Goal: Information Seeking & Learning: Learn about a topic

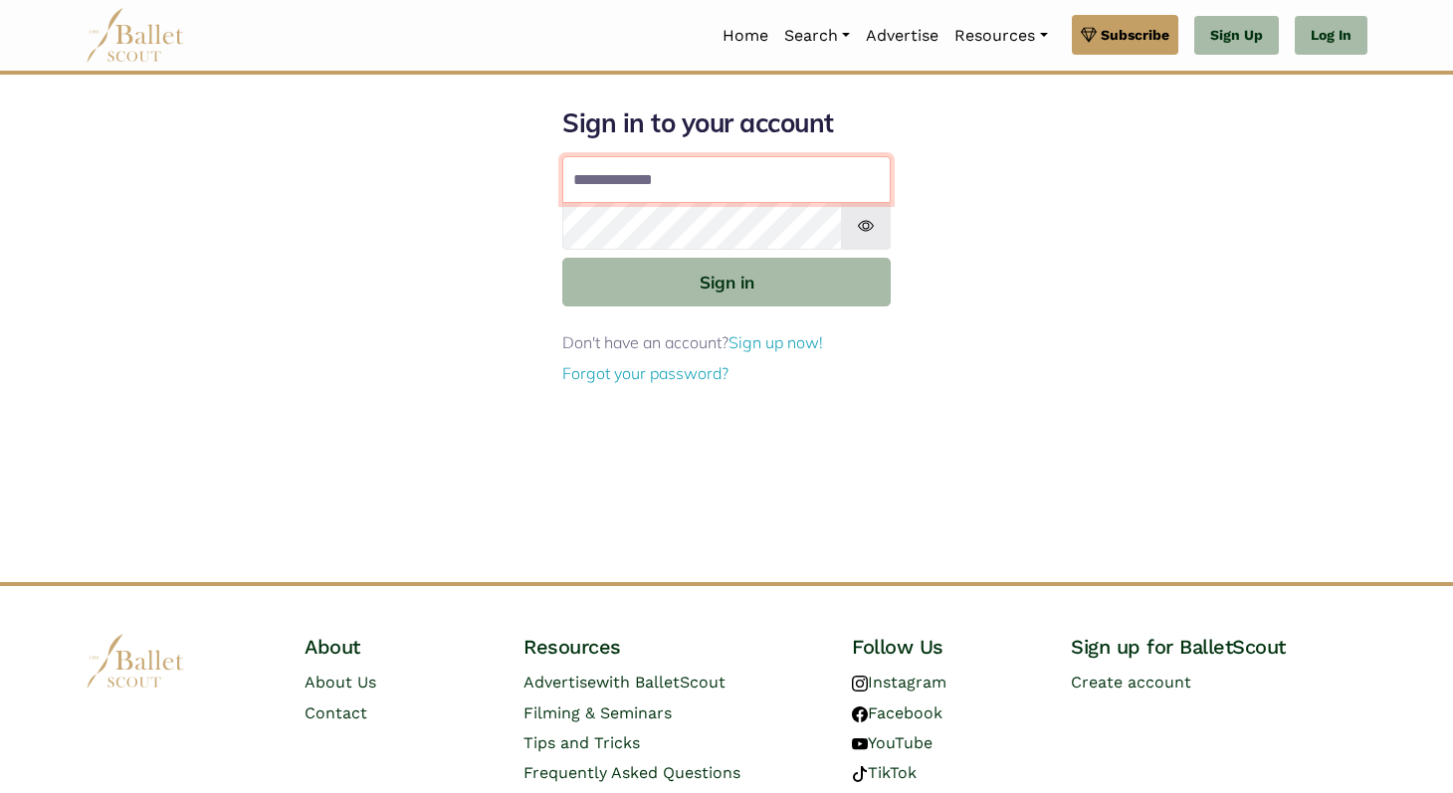
type input "**********"
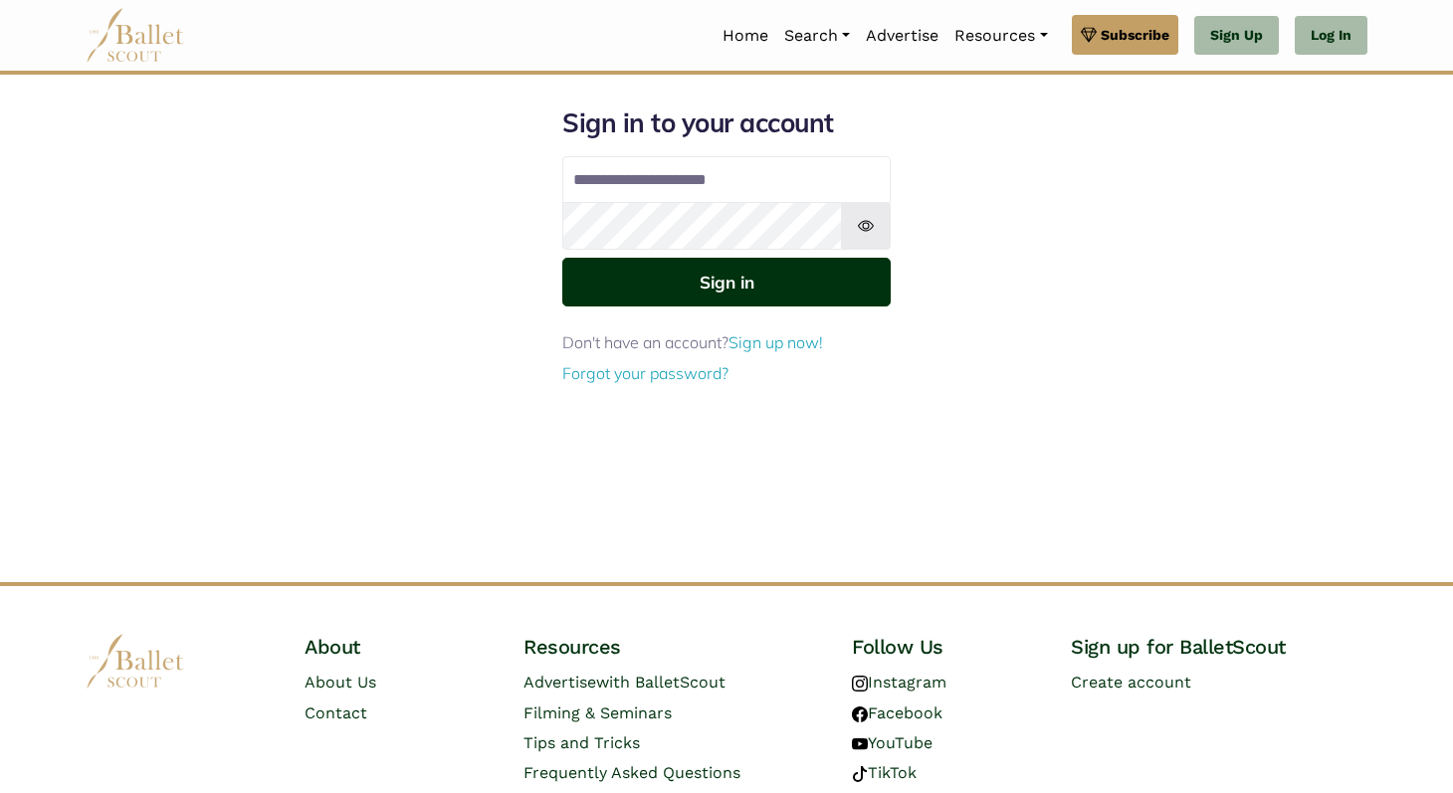
click at [731, 282] on button "Sign in" at bounding box center [726, 282] width 329 height 49
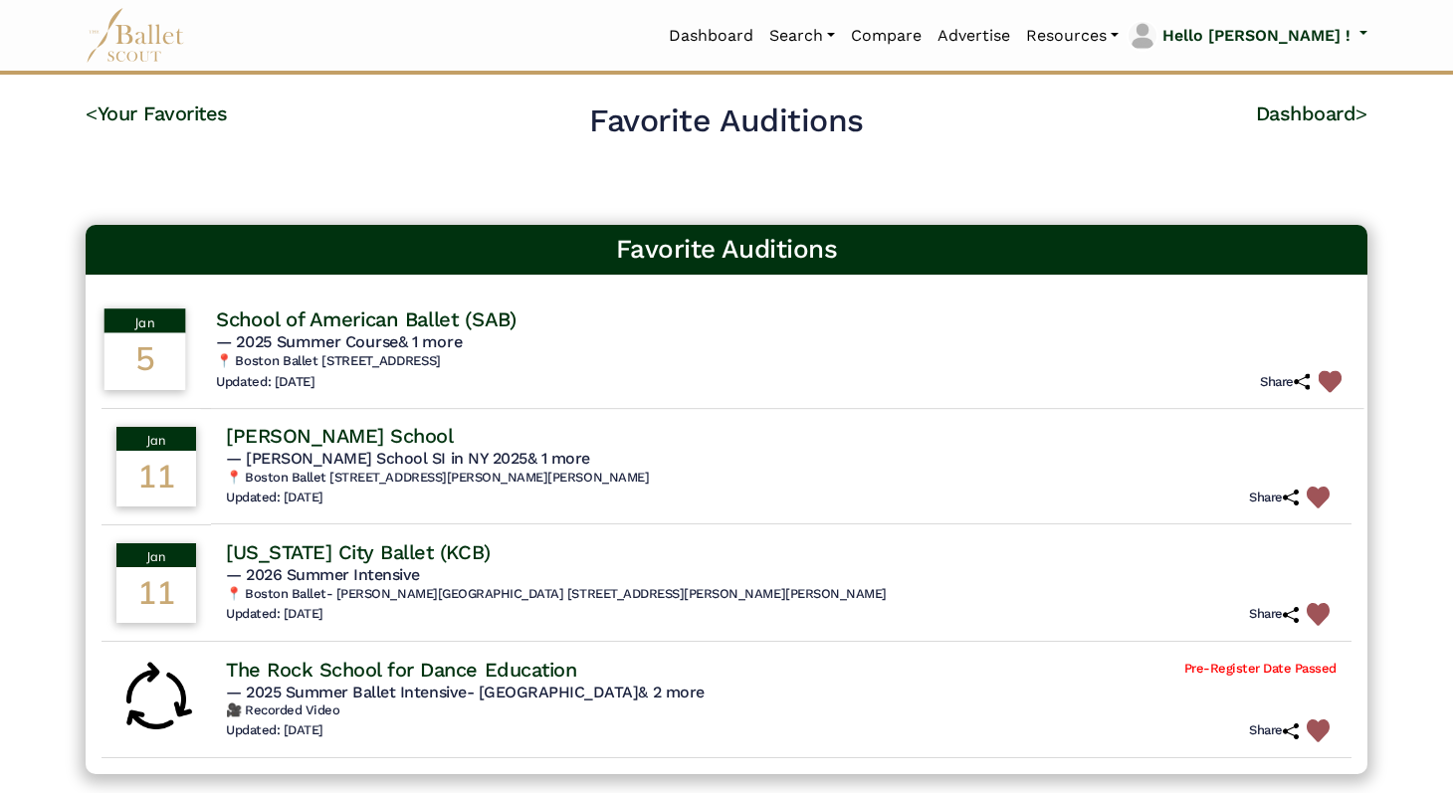
click at [406, 318] on h4 "School of American Ballet (SAB)" at bounding box center [366, 319] width 301 height 27
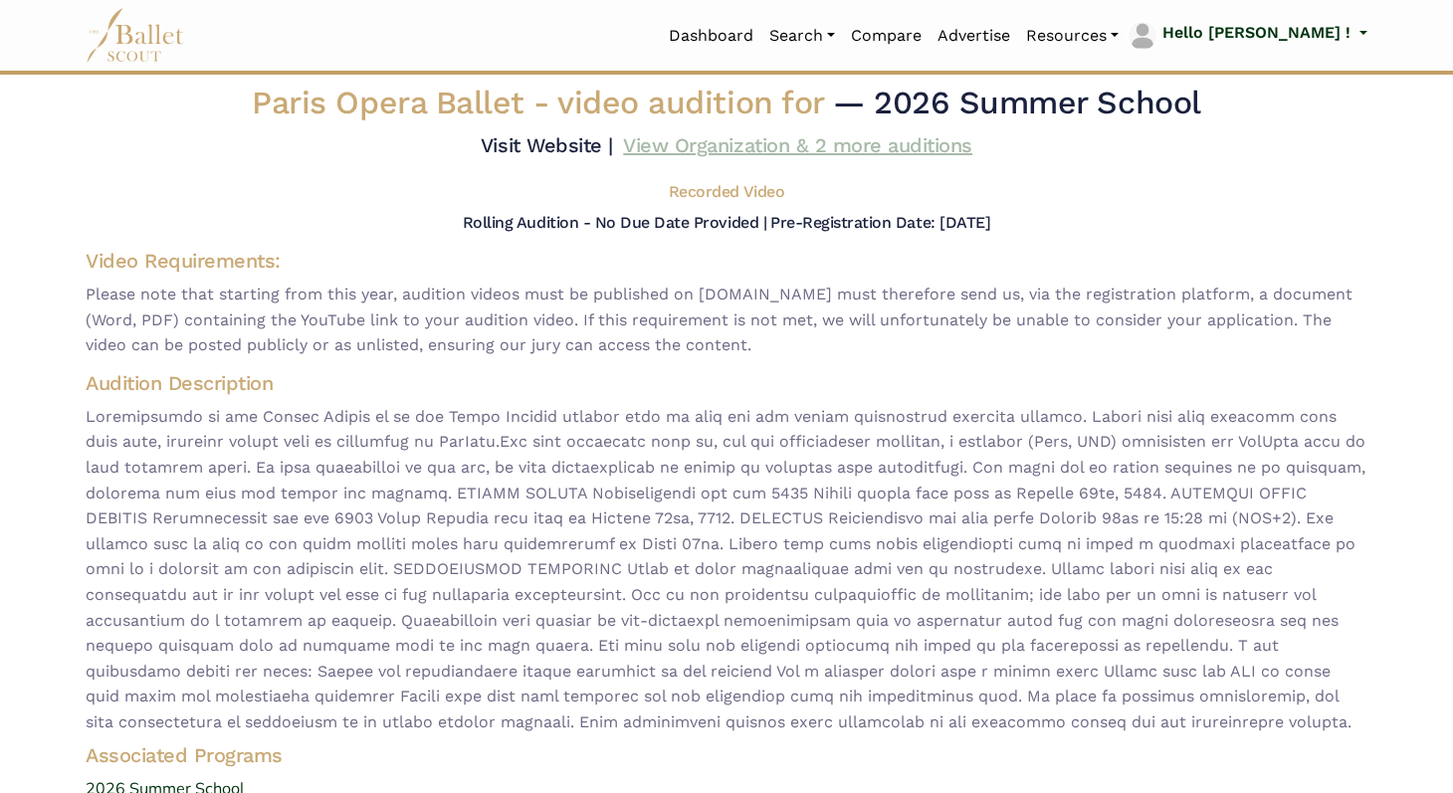
click at [863, 145] on link "View Organization & 2 more auditions" at bounding box center [797, 145] width 349 height 24
click at [678, 142] on link "View Organization & 2 more auditions" at bounding box center [797, 145] width 349 height 24
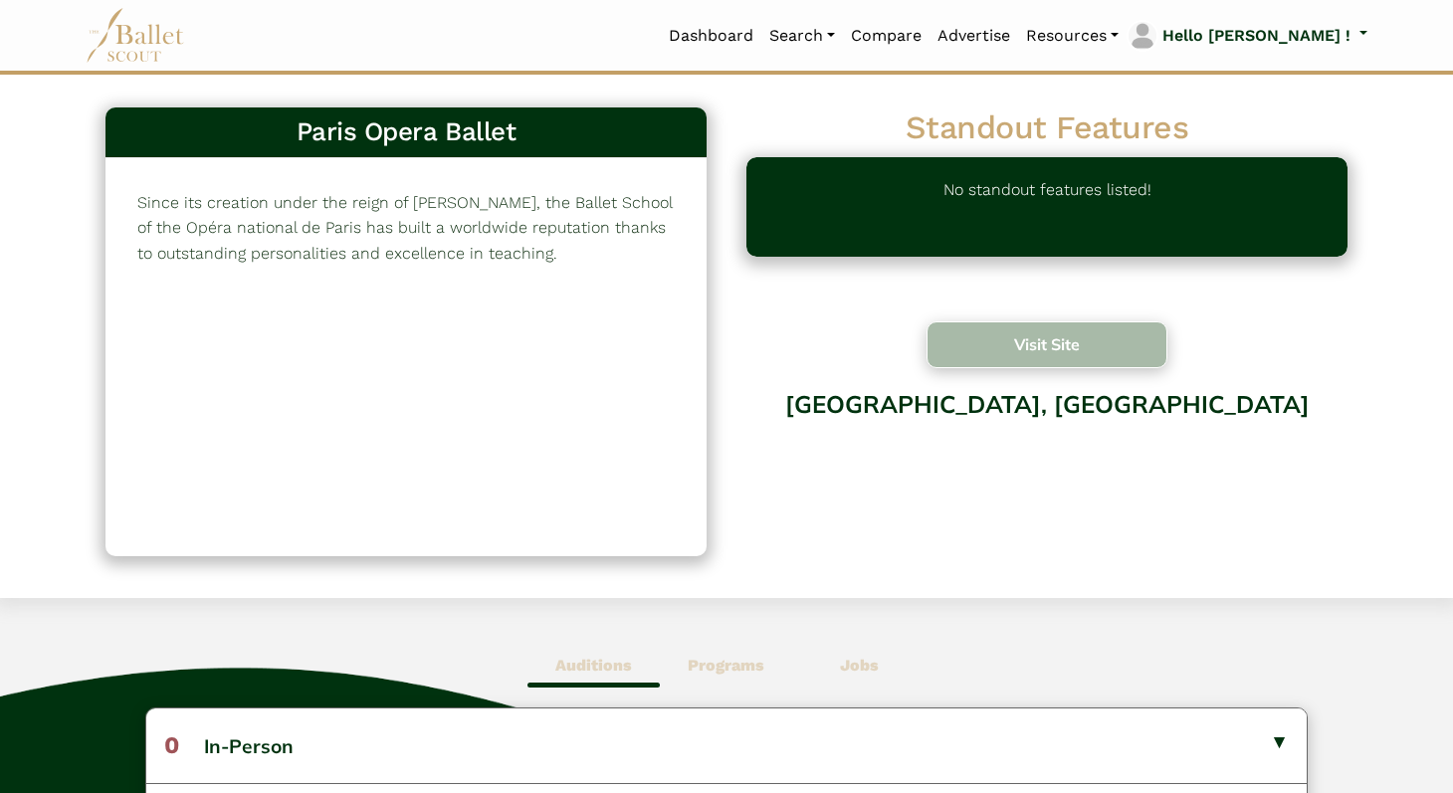
click at [1032, 348] on button "Visit Site" at bounding box center [1047, 345] width 241 height 47
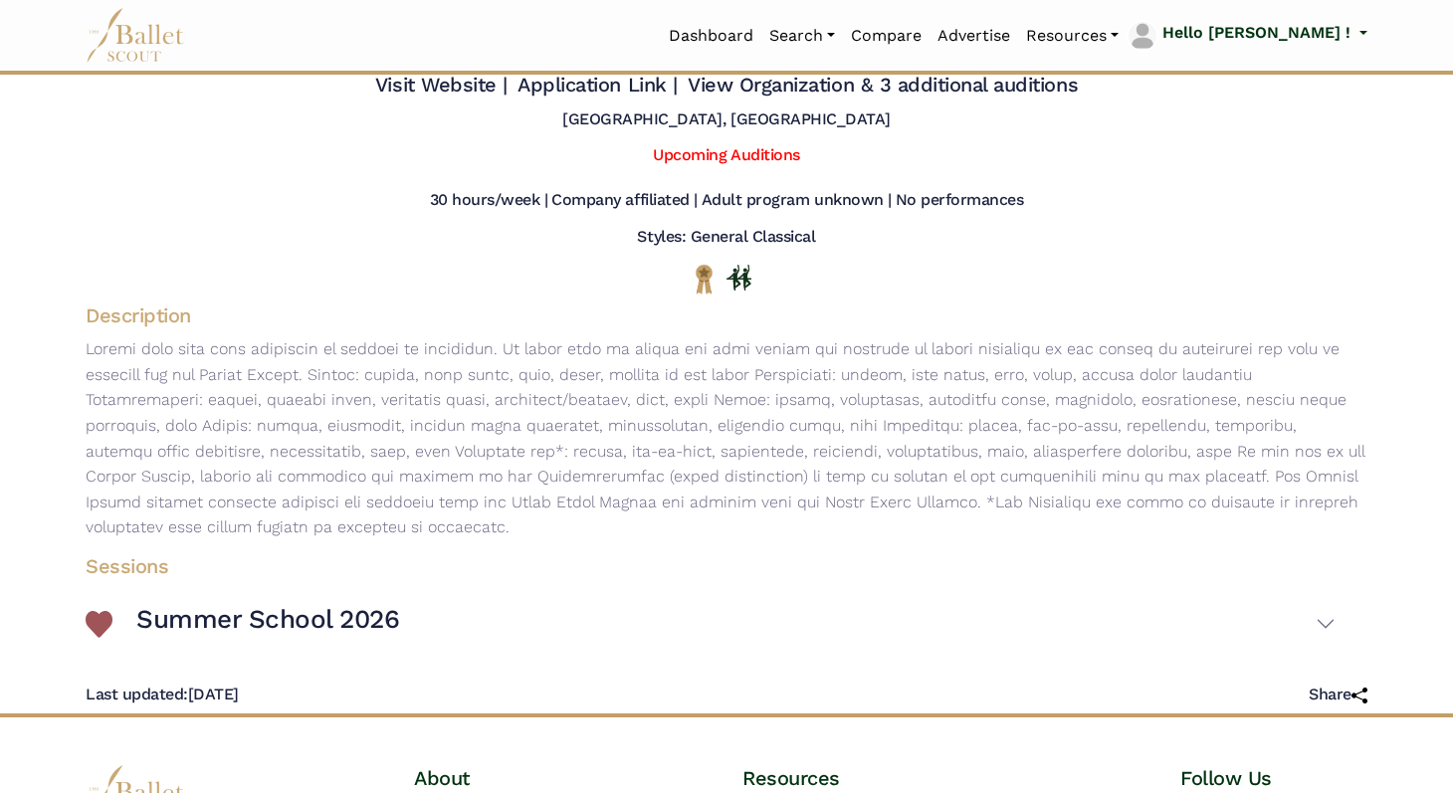
scroll to position [62, 0]
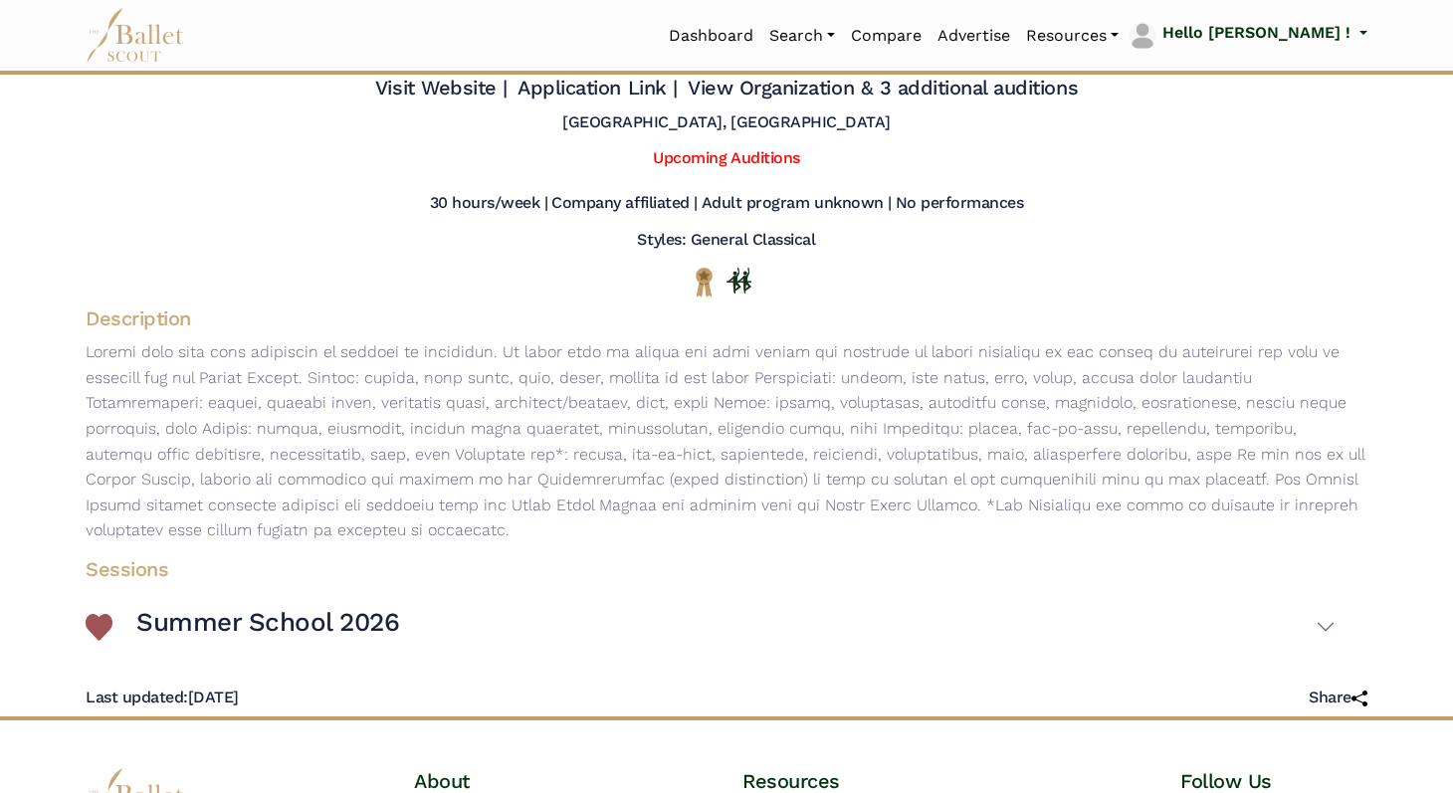
click at [151, 574] on h4 "Sessions" at bounding box center [711, 569] width 1282 height 26
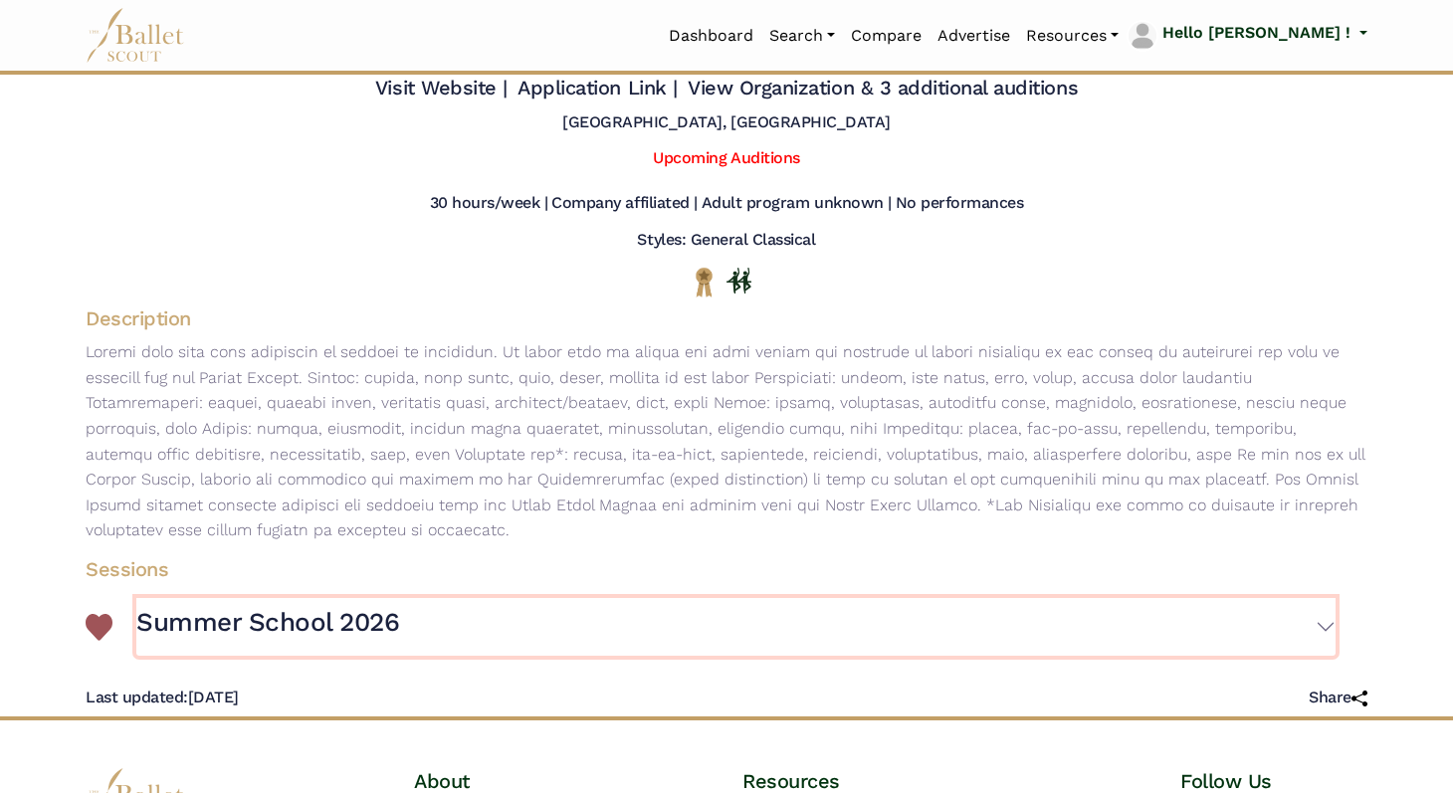
click at [191, 628] on h3 "Summer School 2026" at bounding box center [267, 623] width 263 height 34
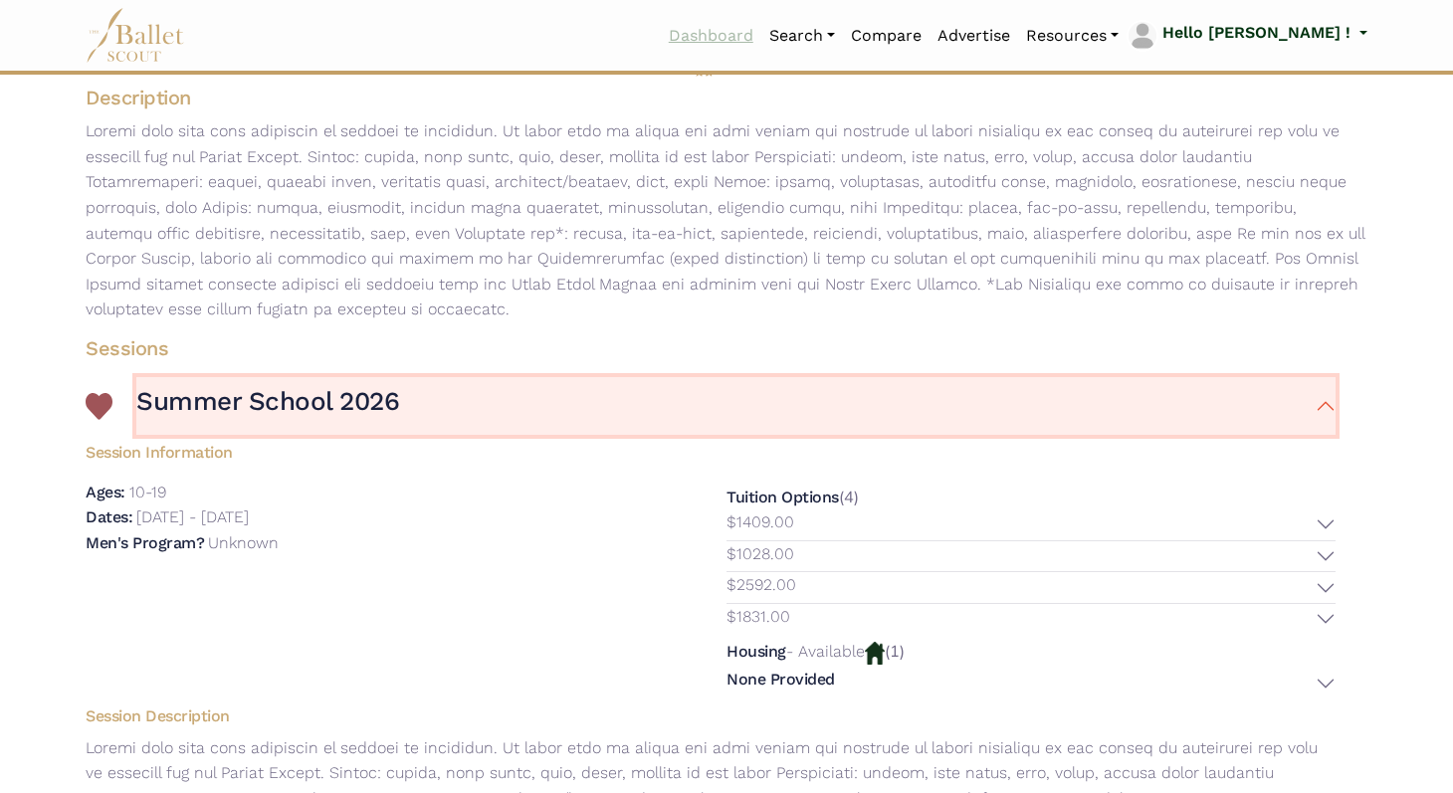
scroll to position [267, 0]
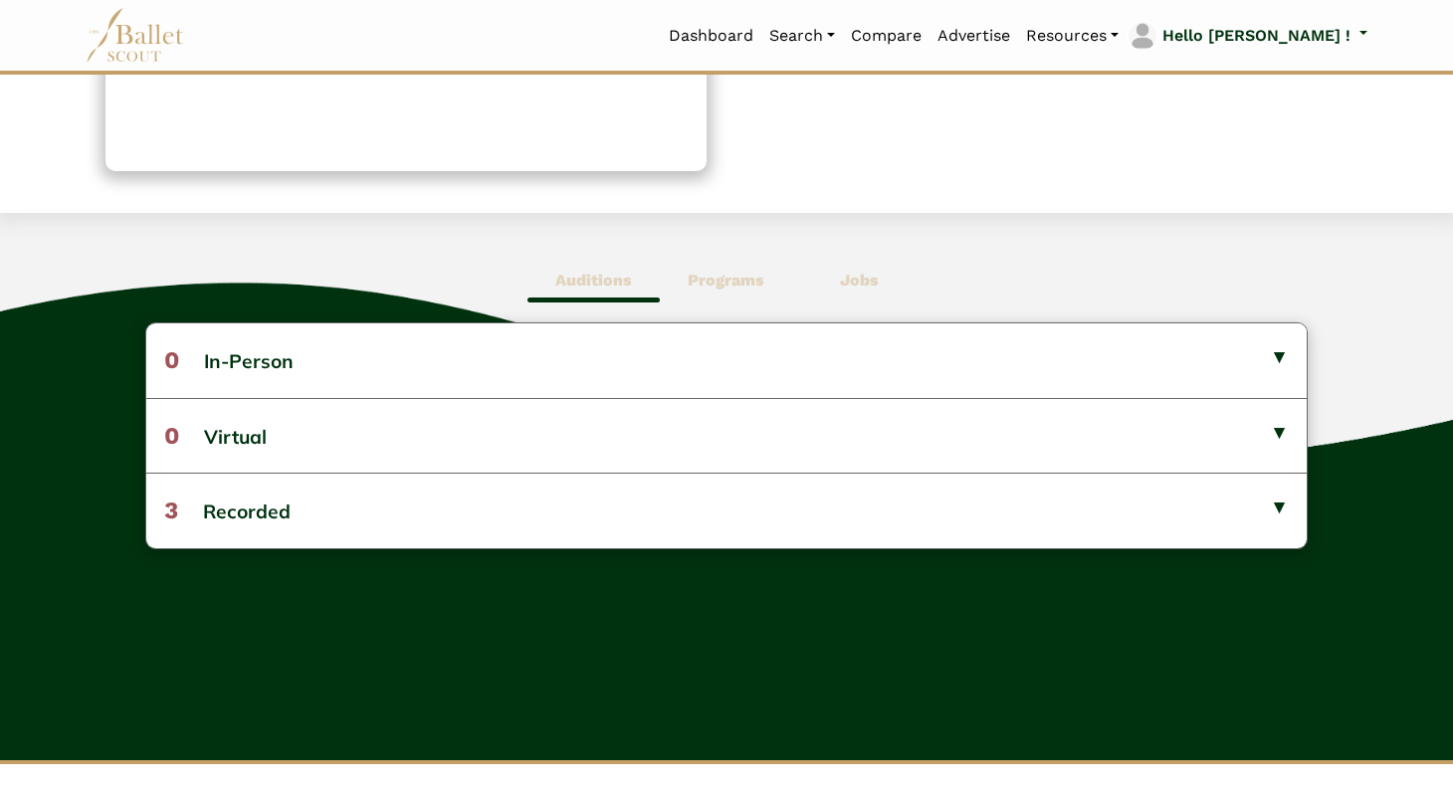
scroll to position [387, 0]
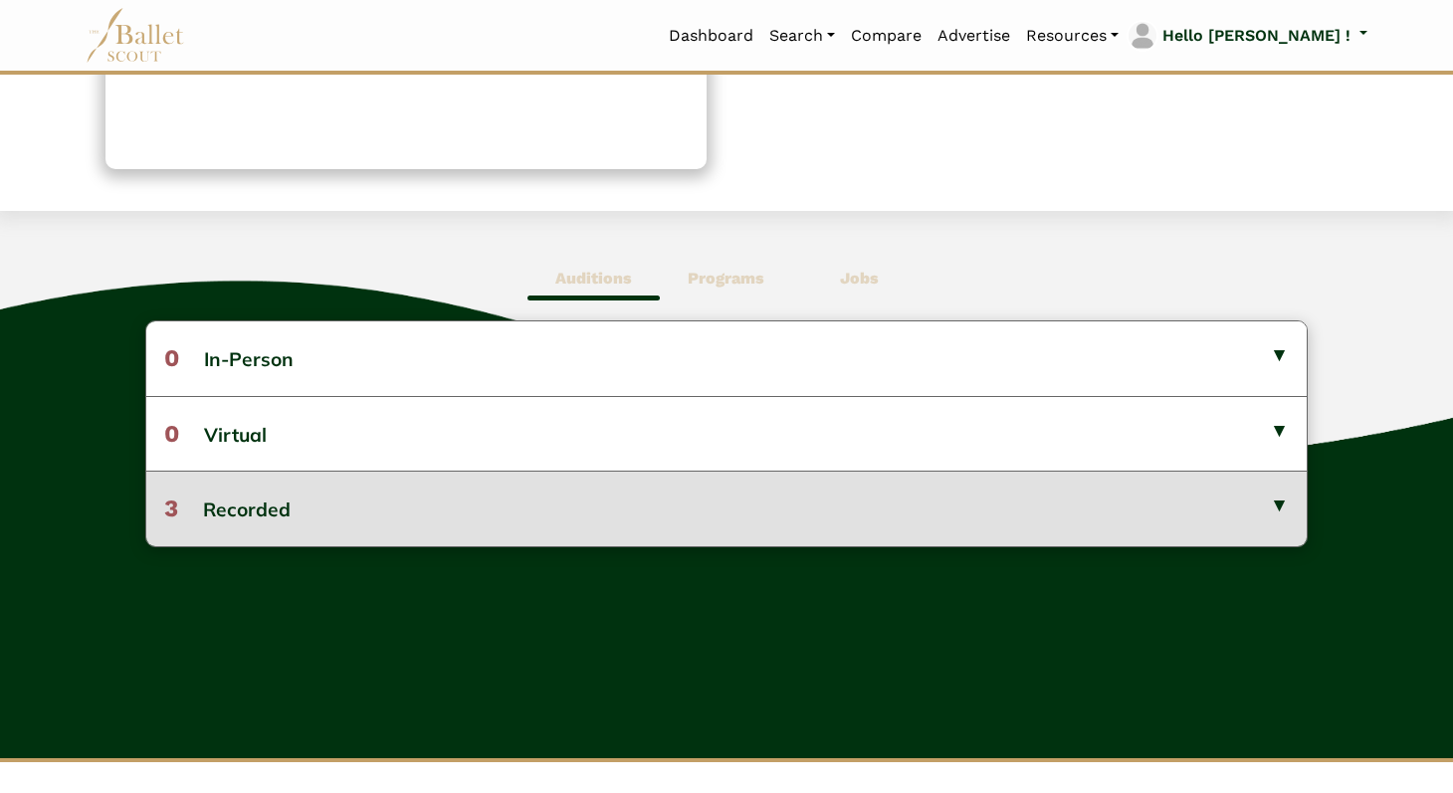
click at [752, 514] on button "3 Recorded" at bounding box center [726, 508] width 1161 height 75
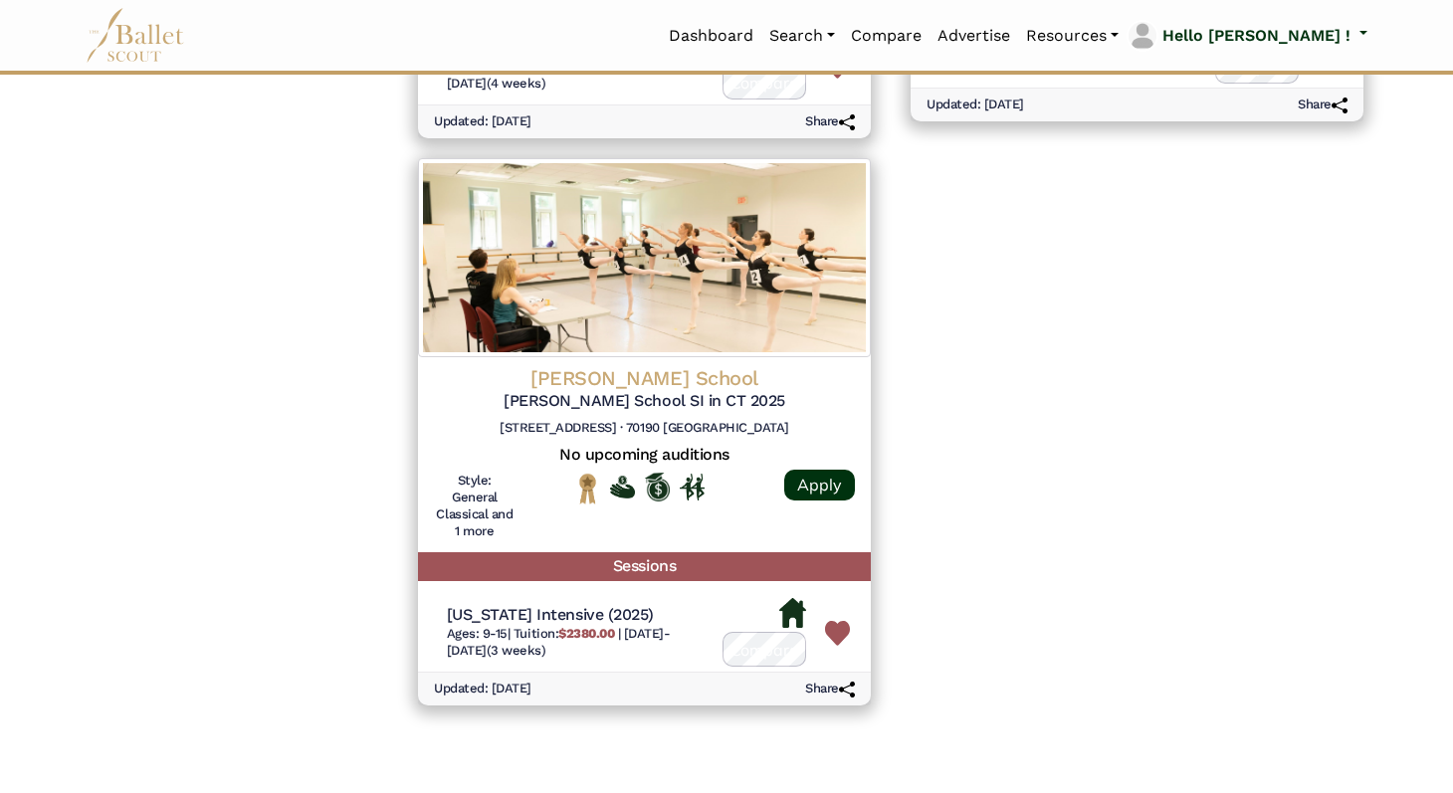
scroll to position [4383, 0]
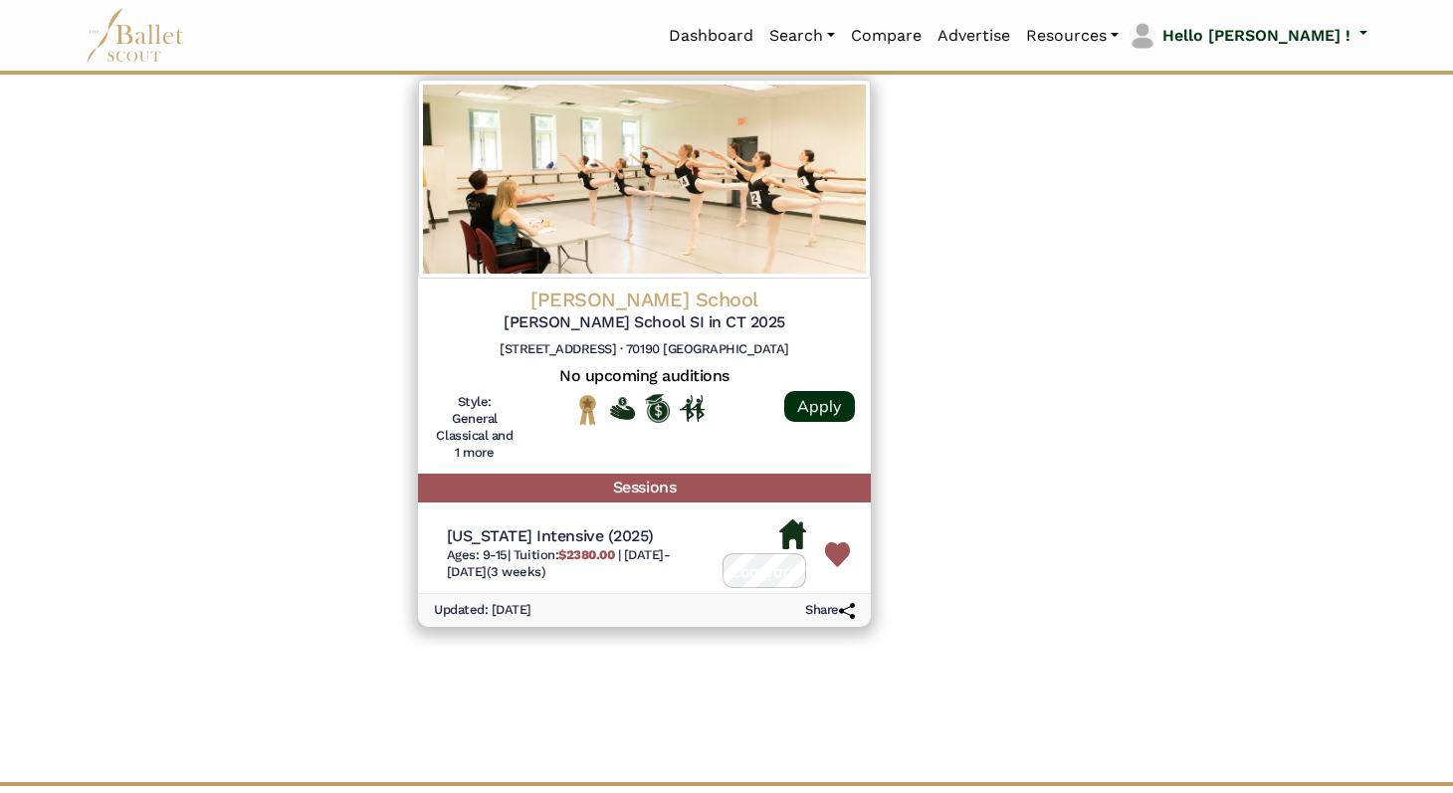
click at [835, 546] on img at bounding box center [837, 555] width 25 height 25
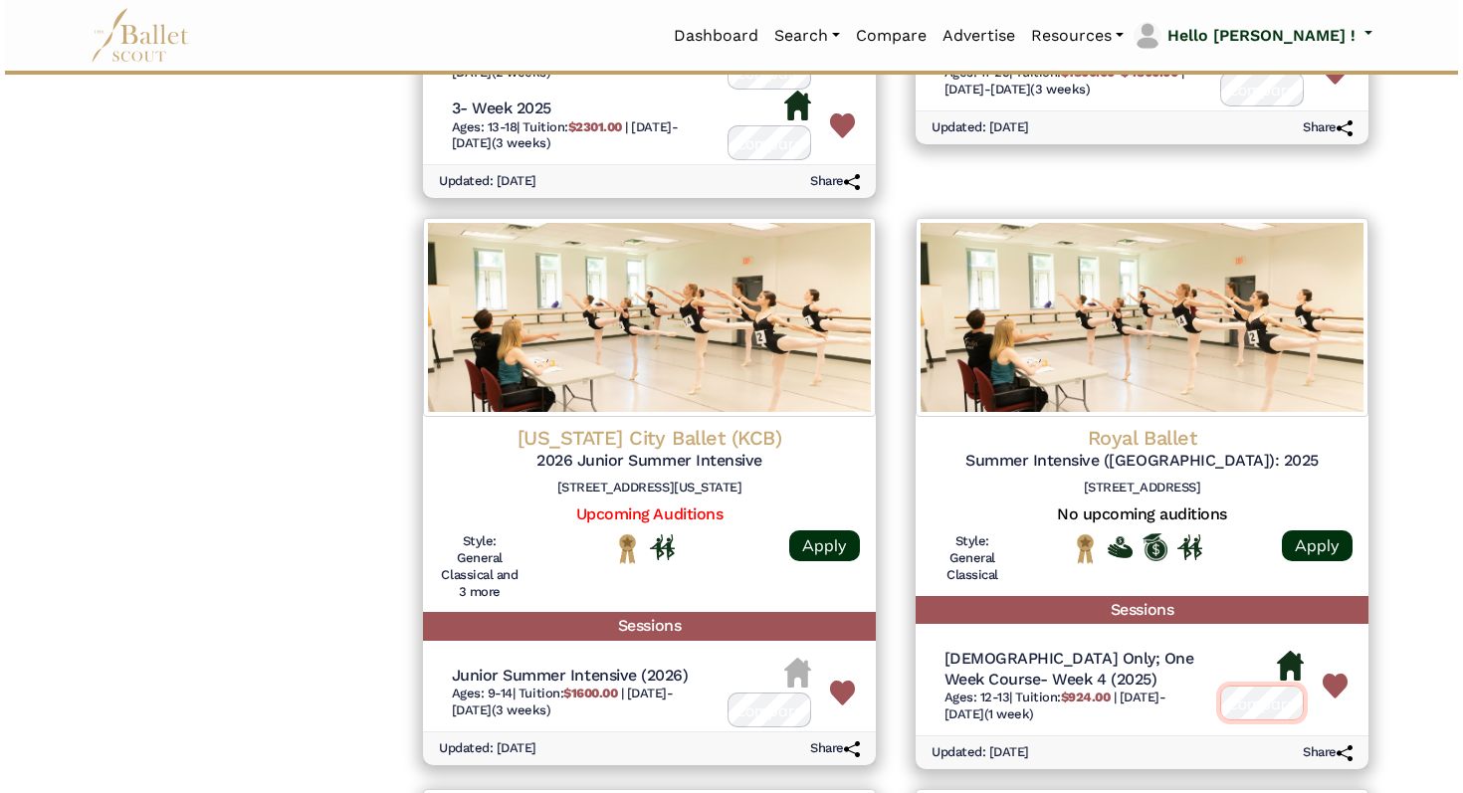
scroll to position [3099, 0]
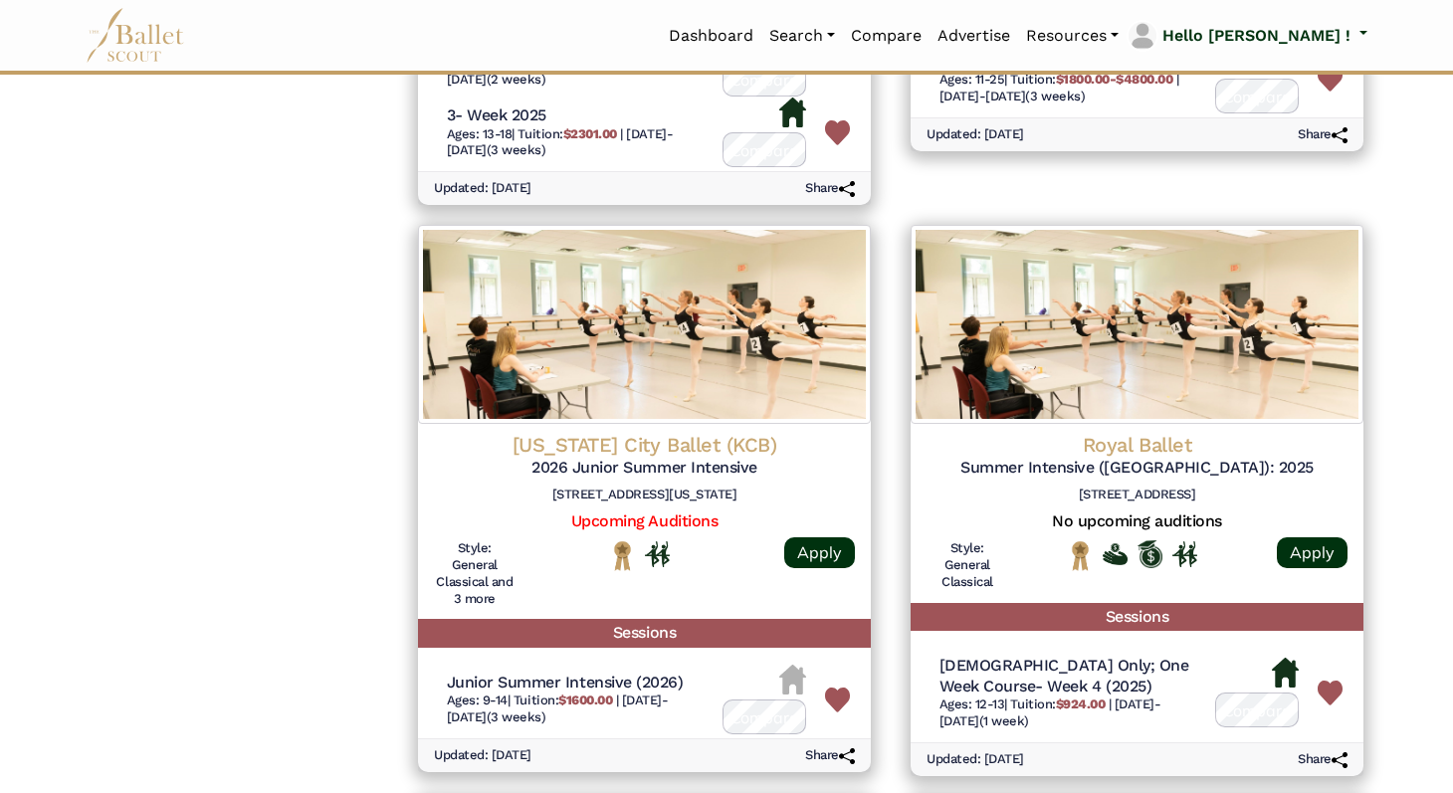
click at [1144, 432] on h4 "Royal Ballet" at bounding box center [1137, 445] width 421 height 26
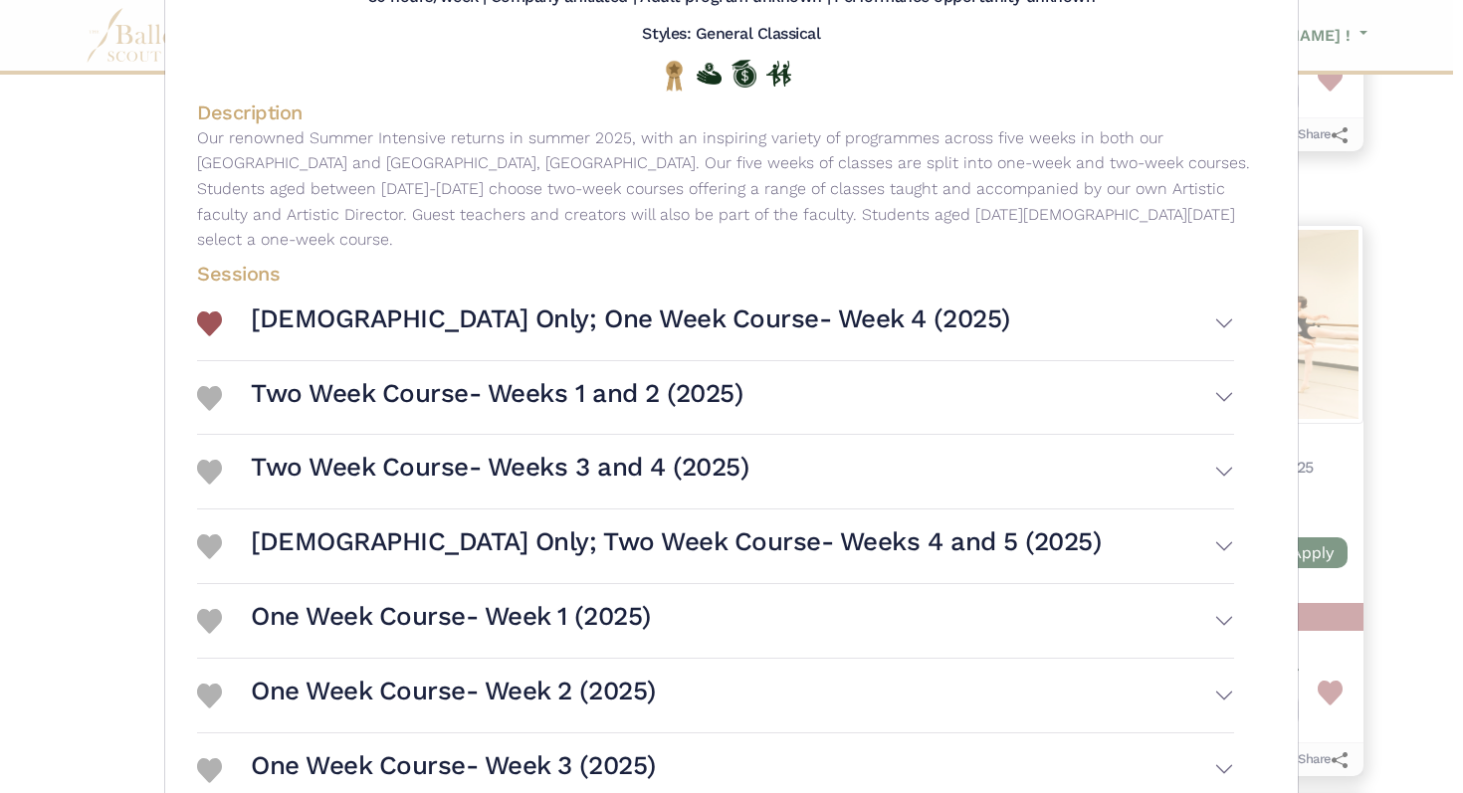
scroll to position [431, 0]
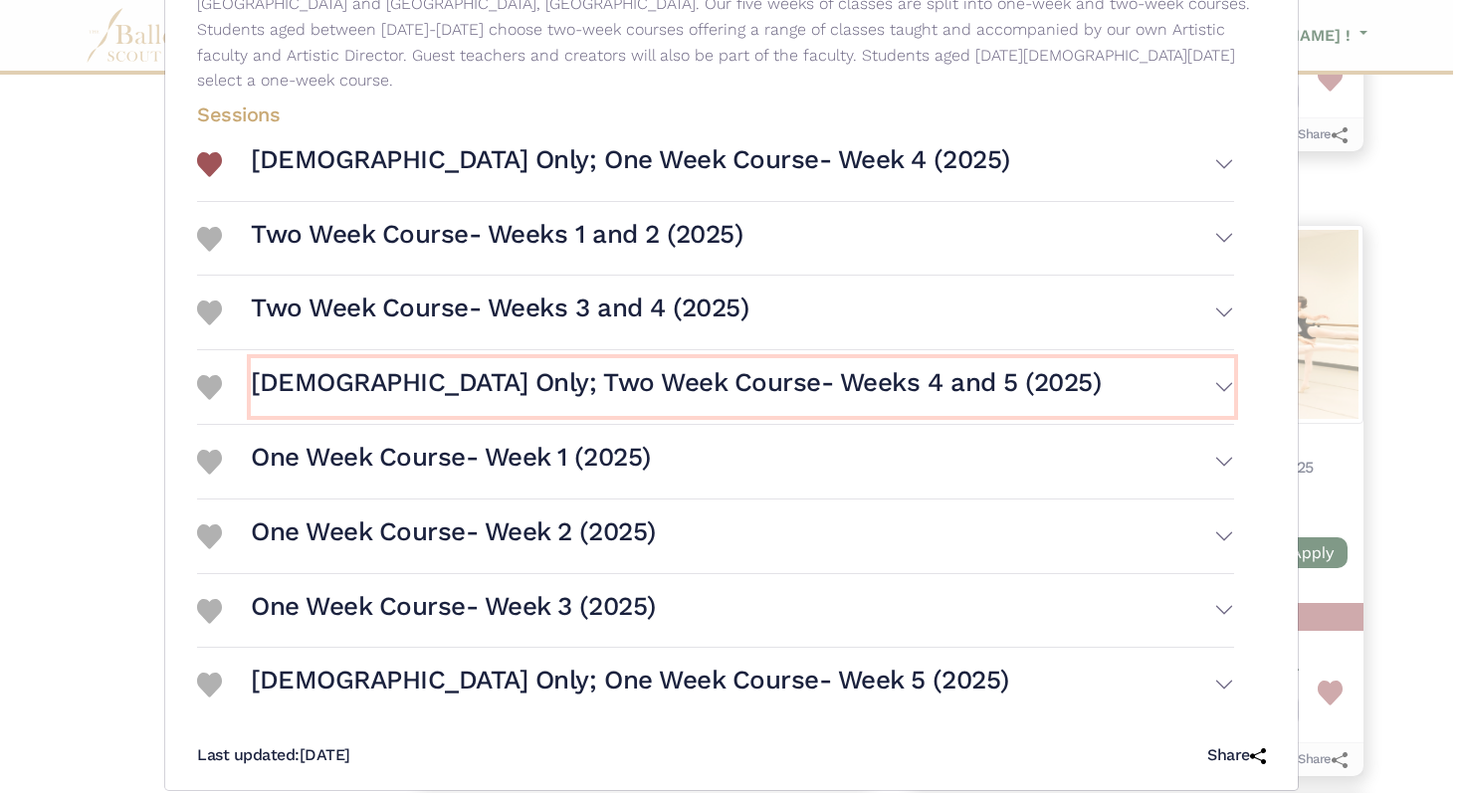
click at [1222, 360] on button "Female Only; Two Week Course- Weeks 4 and 5 (2025)" at bounding box center [743, 387] width 984 height 58
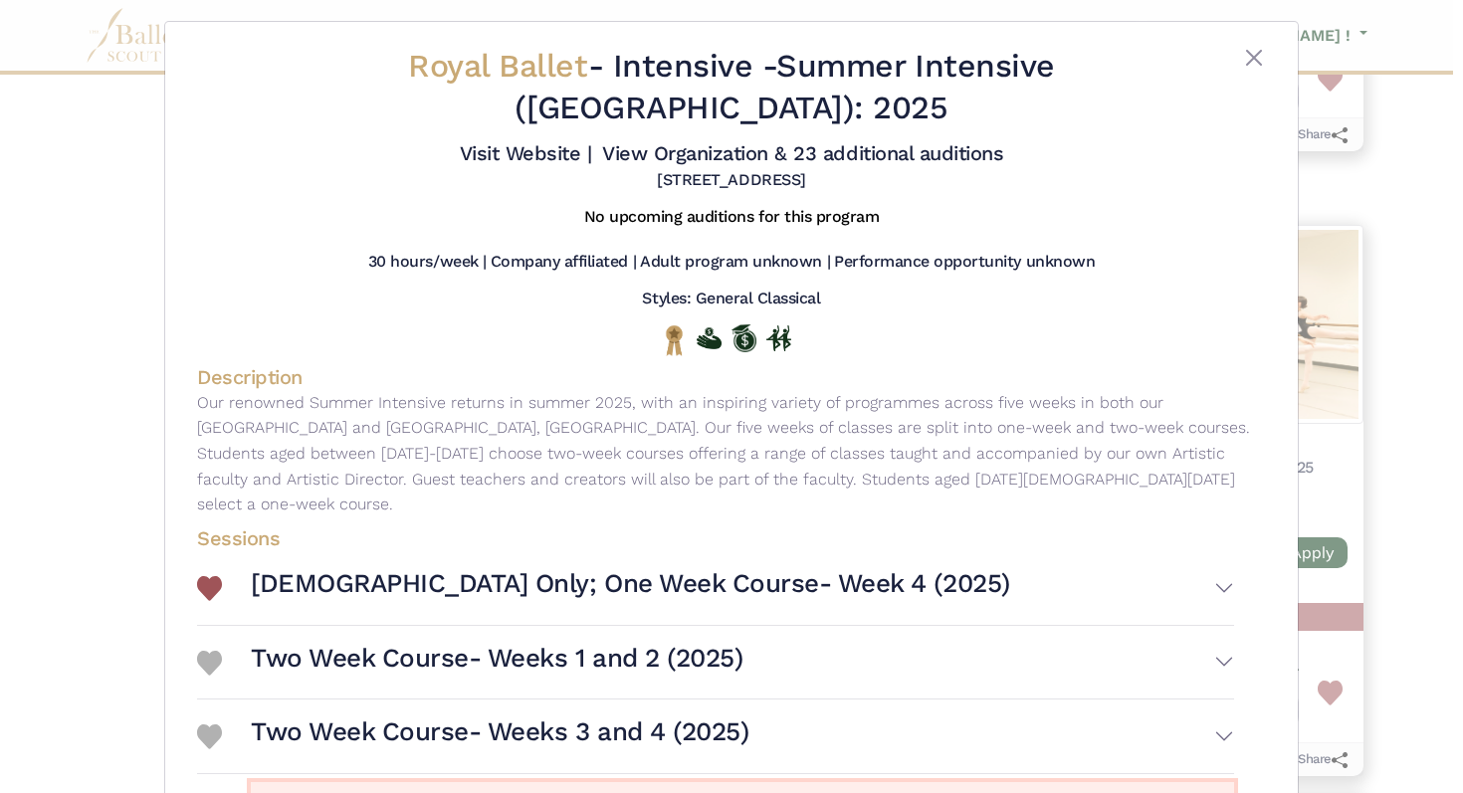
scroll to position [0, 0]
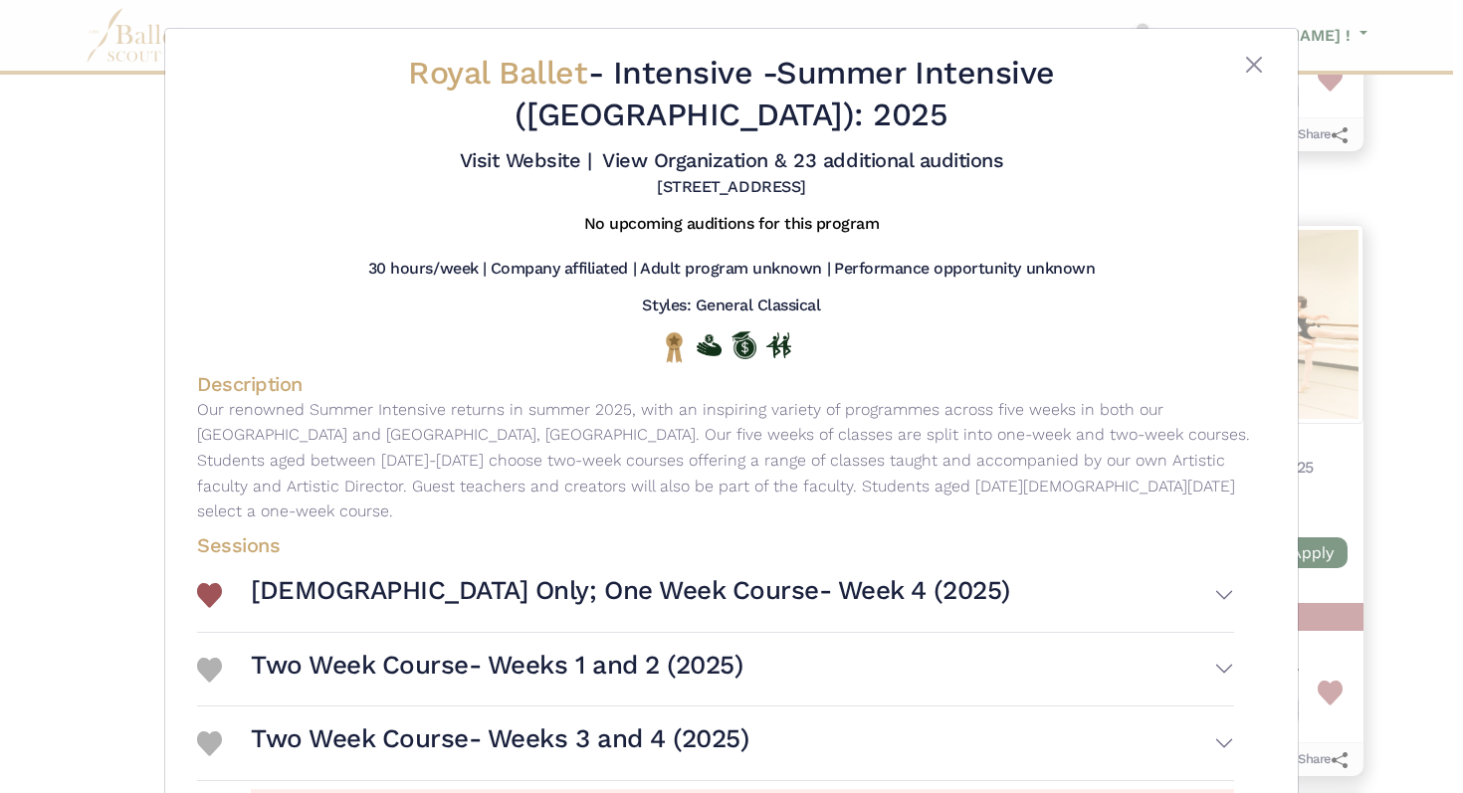
click at [439, 73] on span "Royal Ballet" at bounding box center [497, 73] width 179 height 38
click at [898, 157] on link "View Organization & 23 additional auditions" at bounding box center [802, 160] width 401 height 24
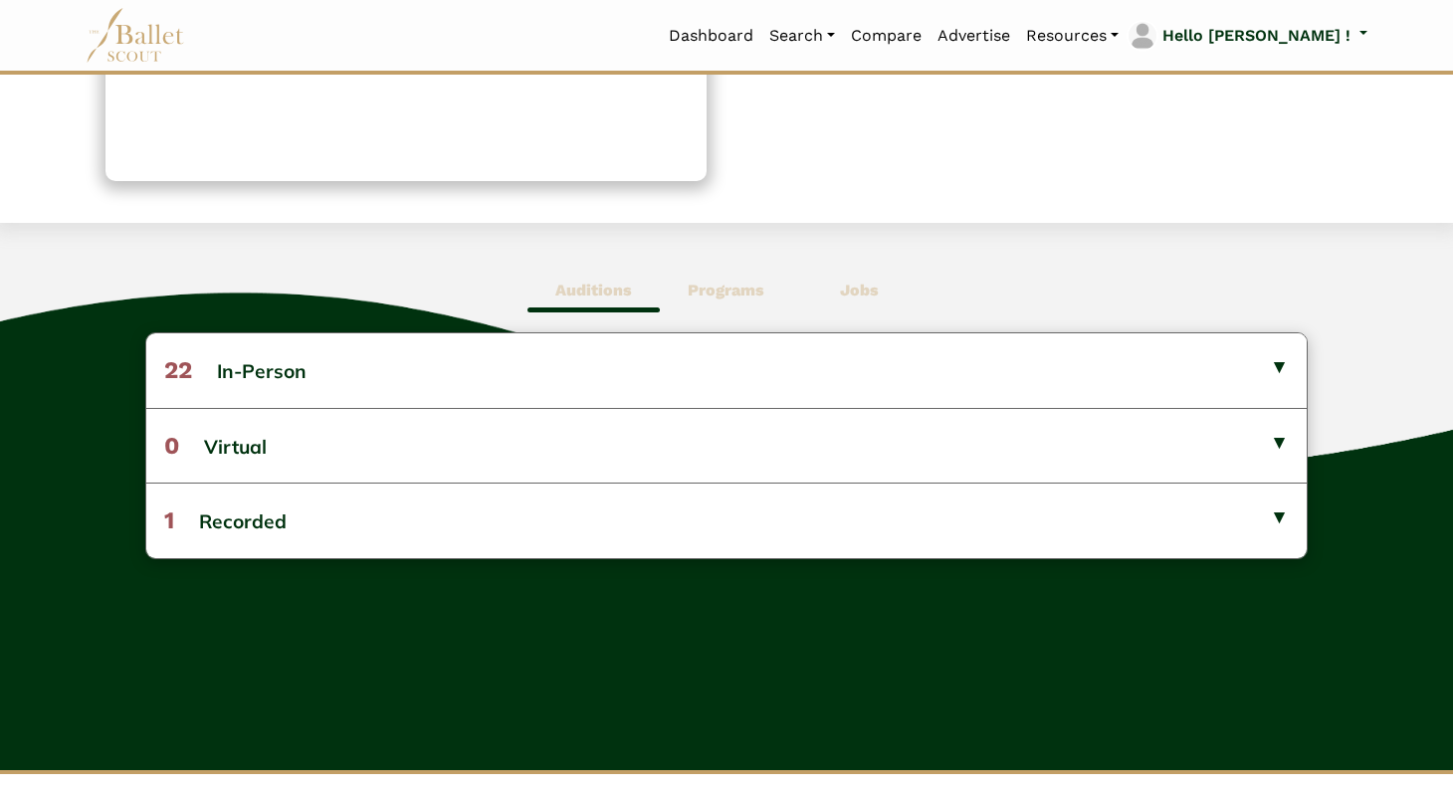
scroll to position [389, 0]
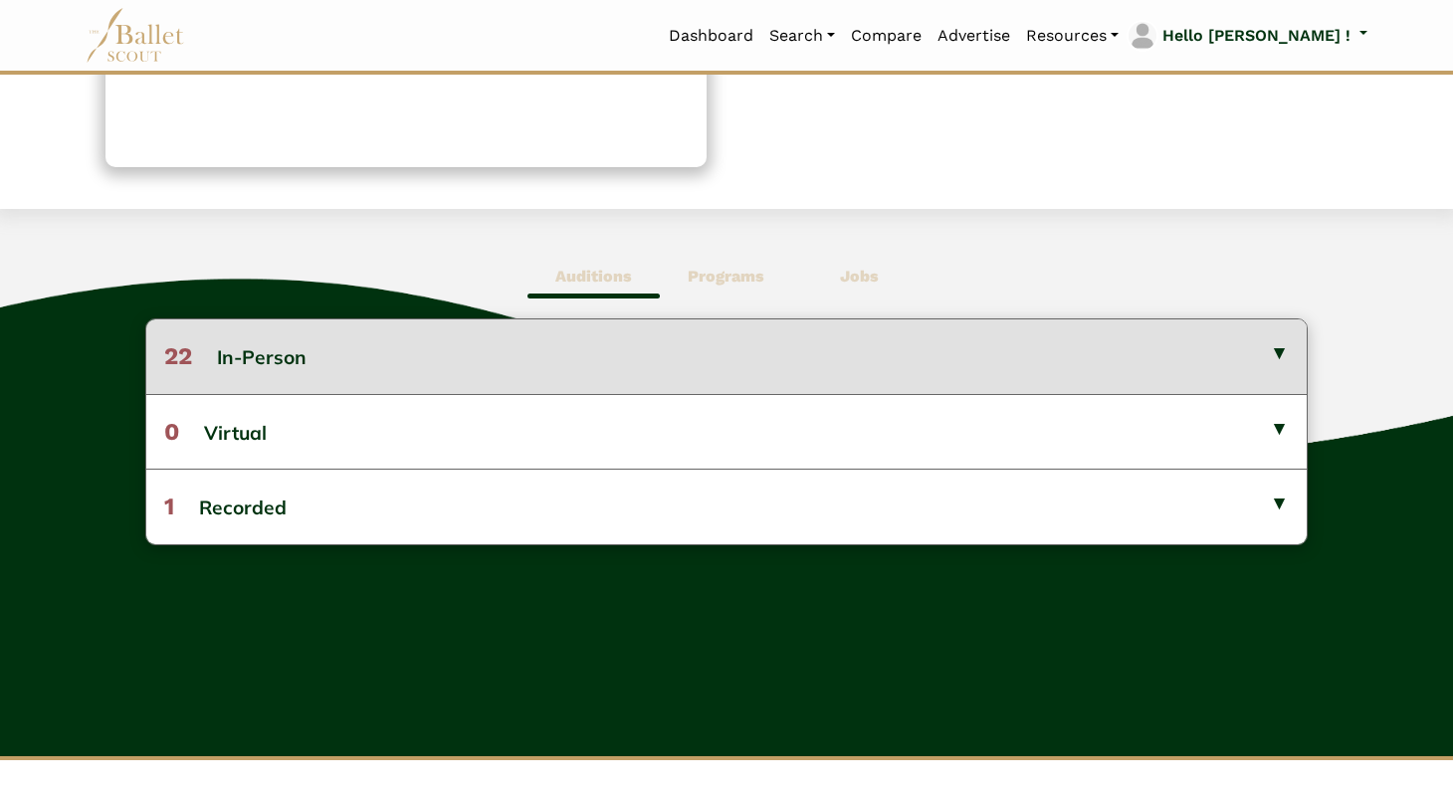
click at [1237, 349] on button "22 In-Person" at bounding box center [726, 357] width 1161 height 74
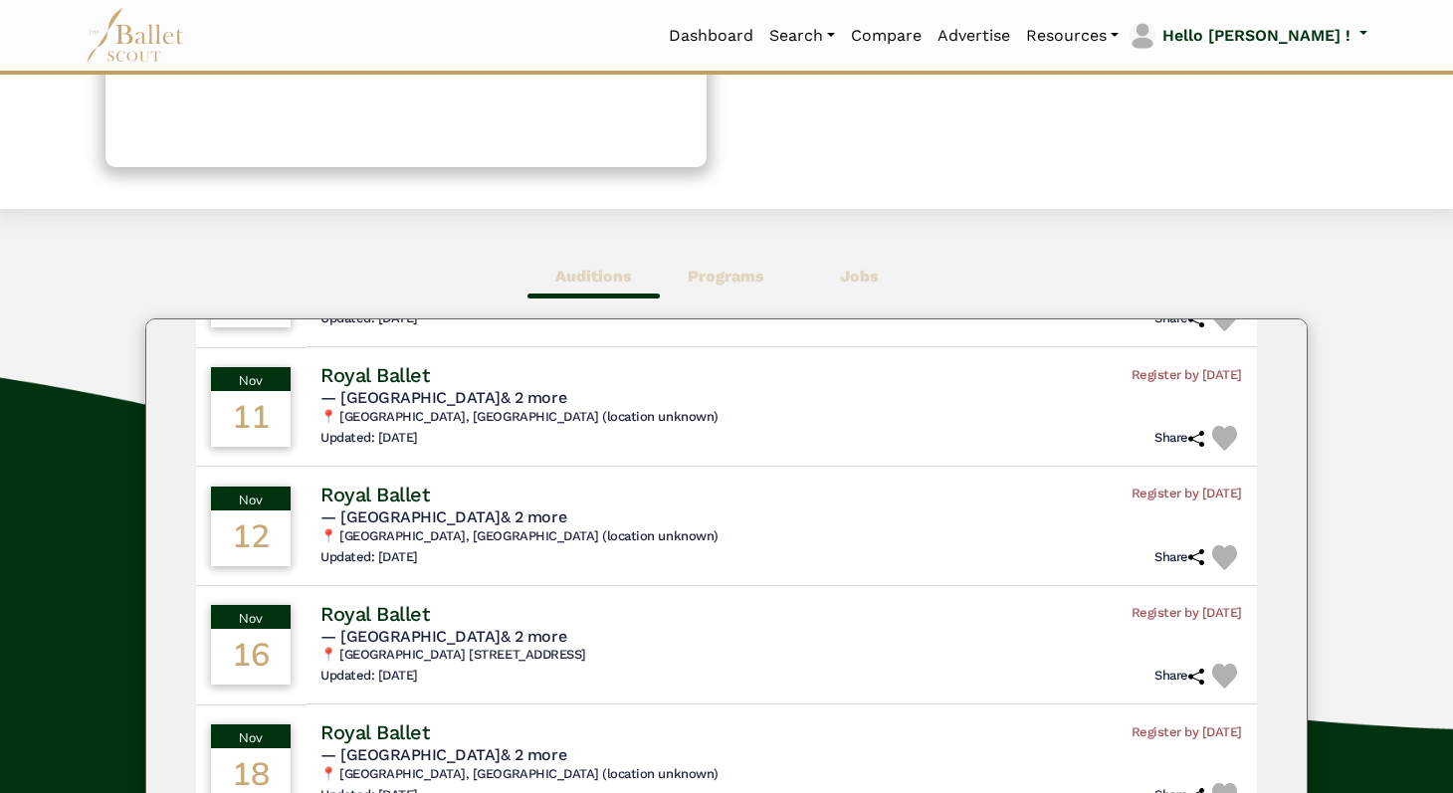
scroll to position [0, 0]
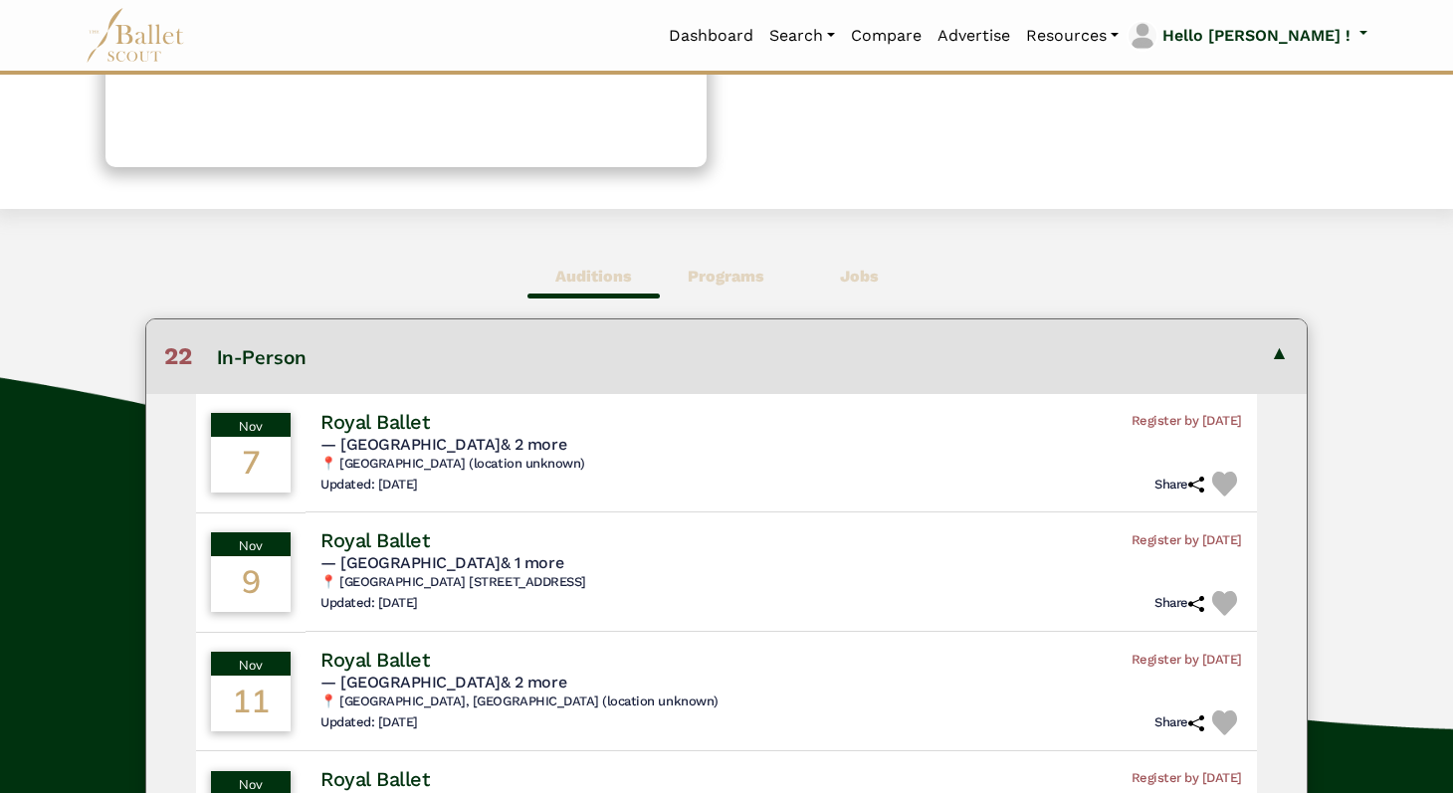
click at [719, 262] on span "Programs" at bounding box center [726, 277] width 132 height 46
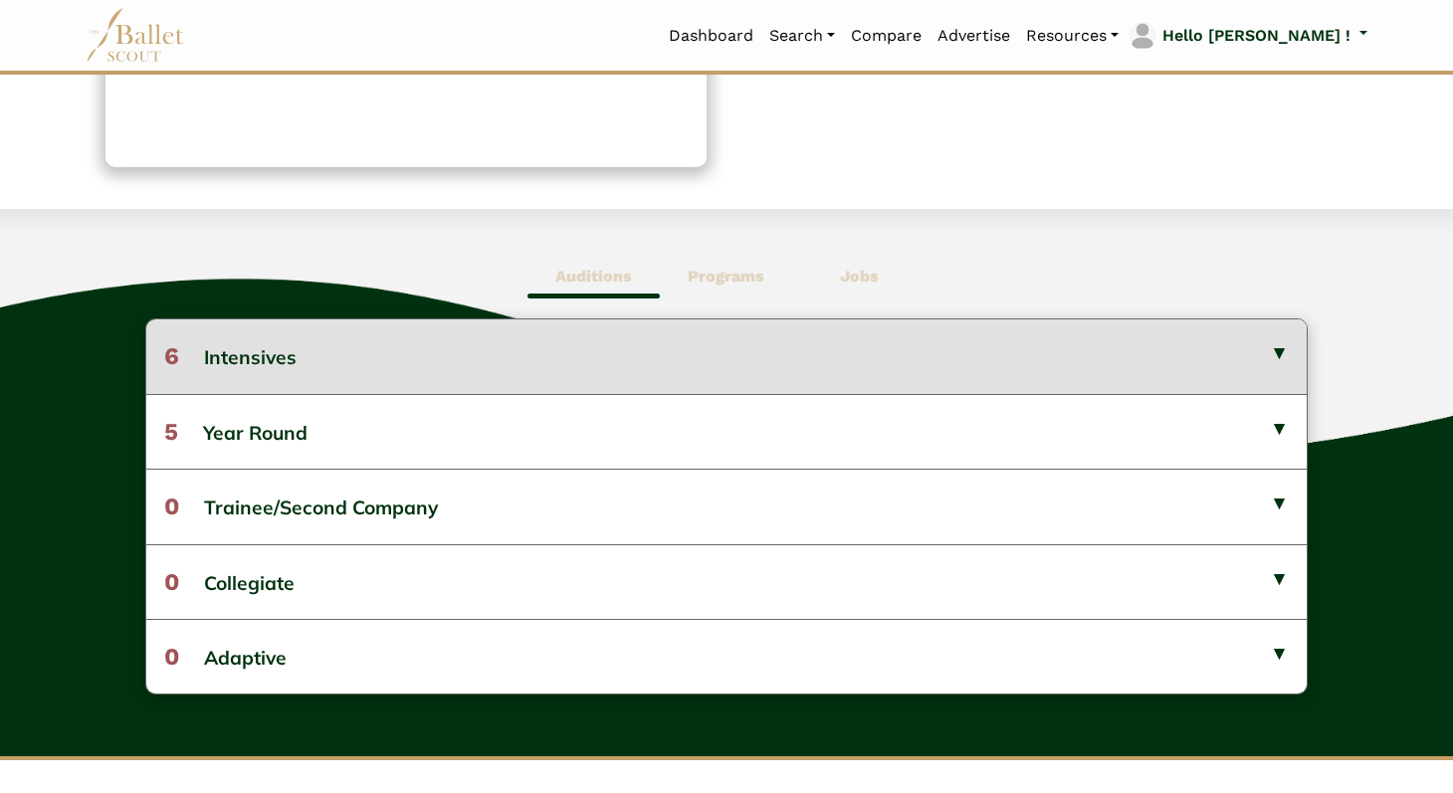
click at [825, 351] on button "6 Intensives" at bounding box center [726, 357] width 1161 height 74
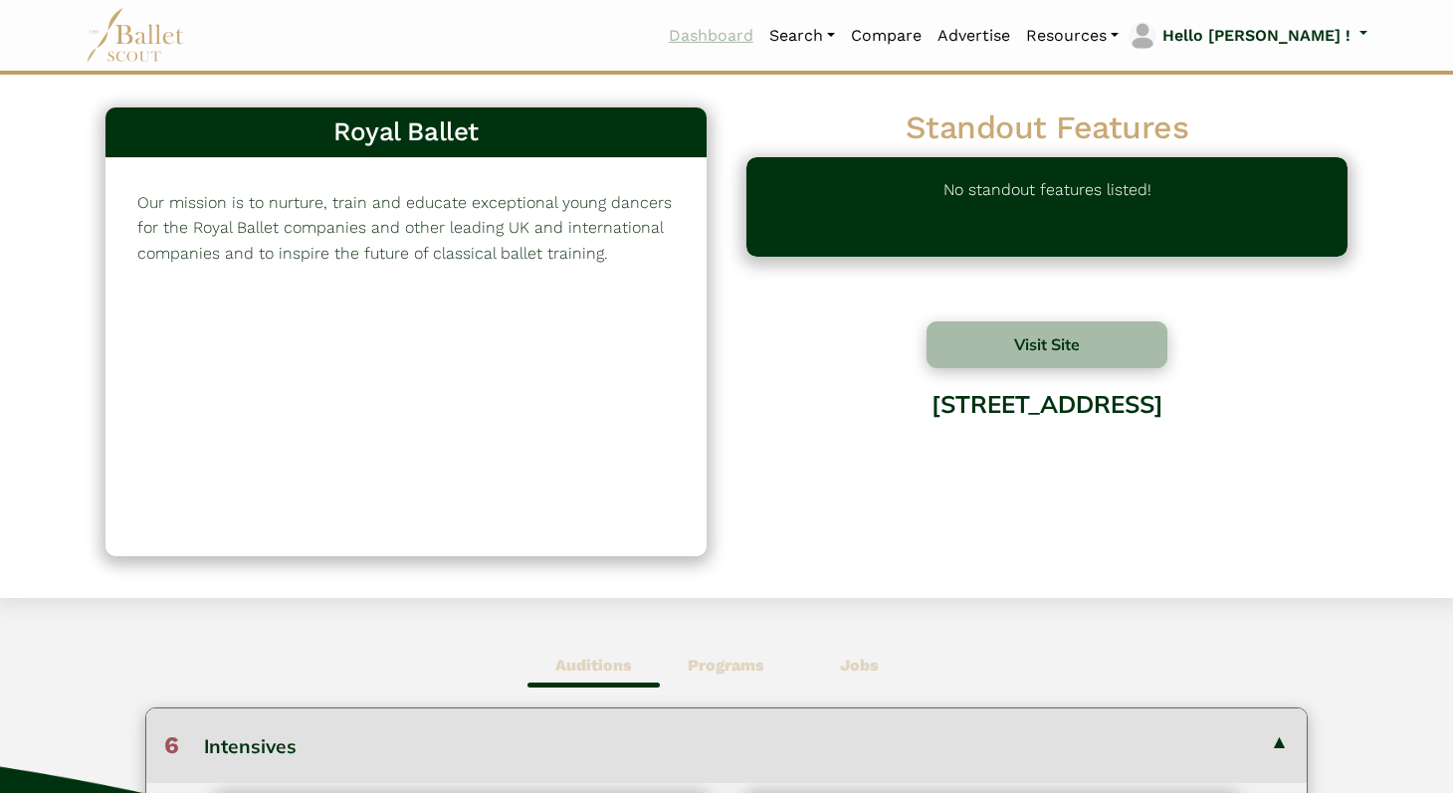
click at [762, 37] on link "Dashboard" at bounding box center [711, 36] width 101 height 42
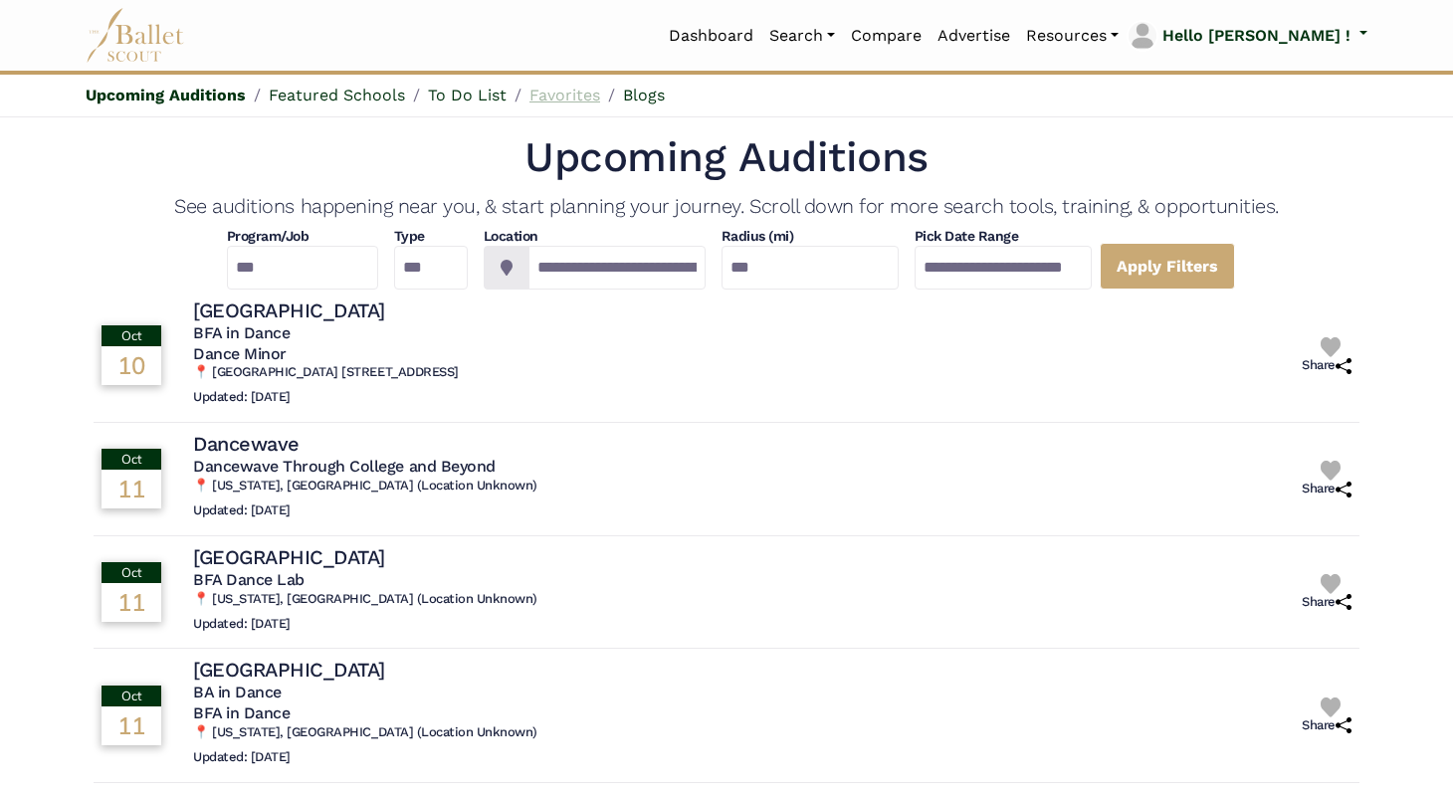
click at [565, 96] on link "Favorites" at bounding box center [565, 95] width 71 height 19
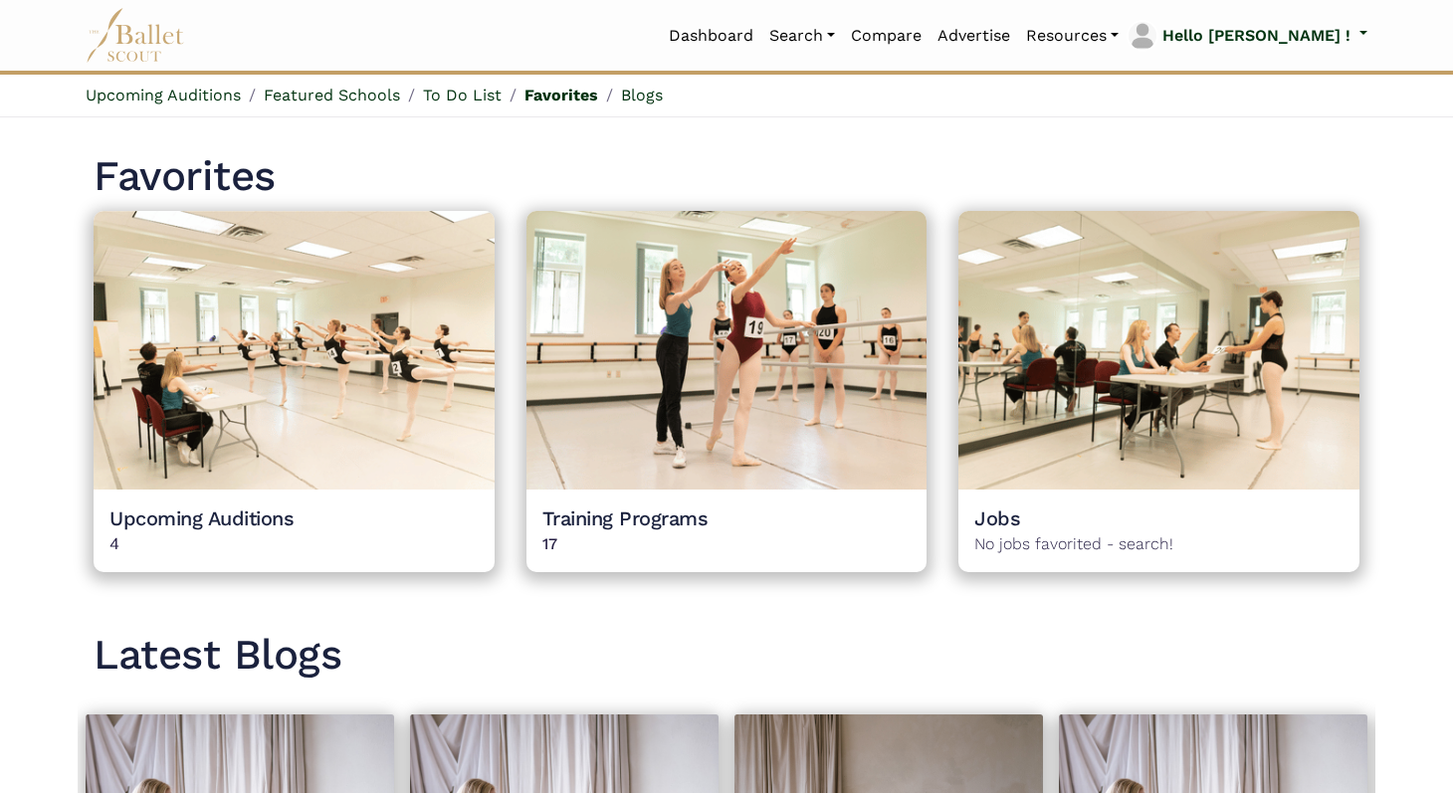
scroll to position [1708, 0]
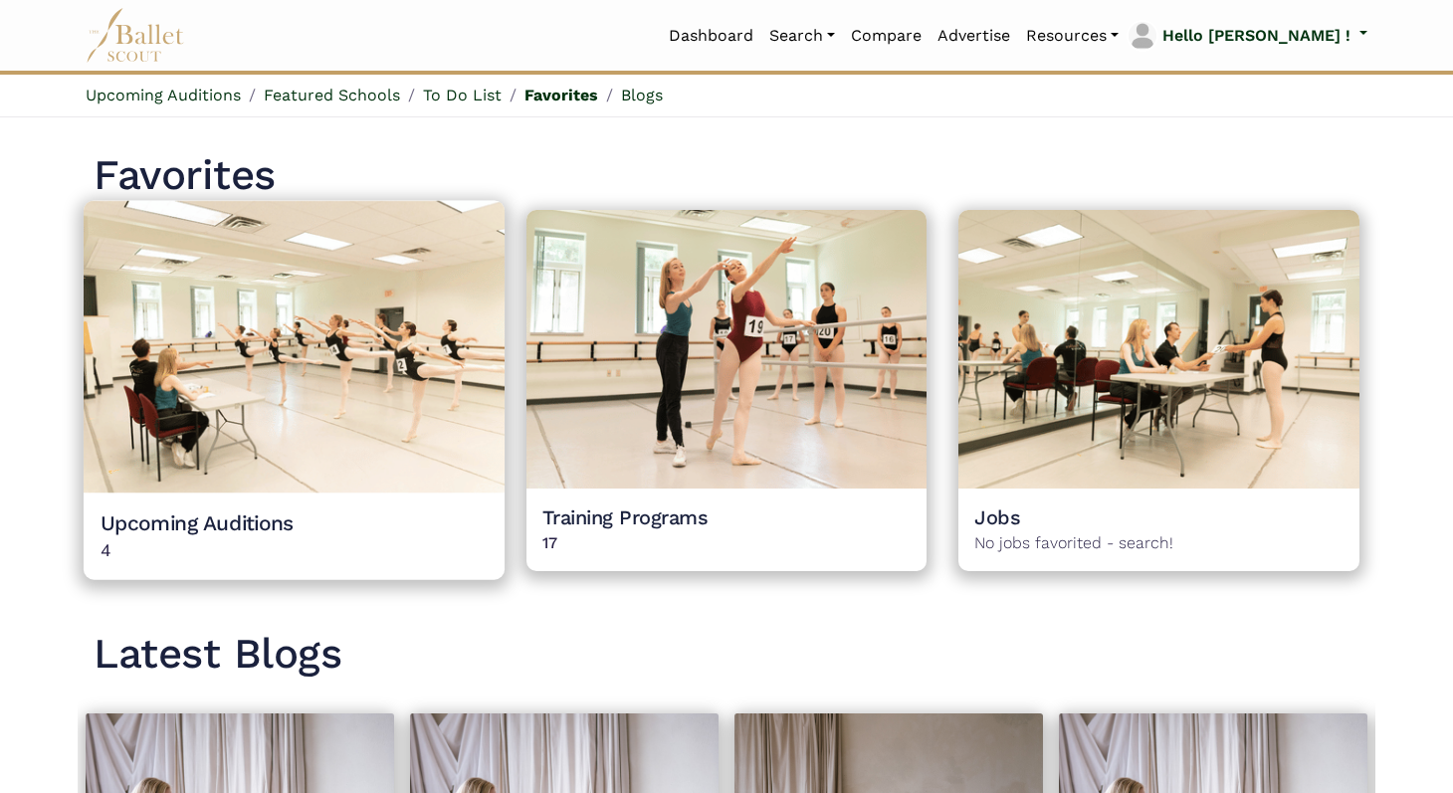
click at [245, 531] on h4 "Upcoming Auditions" at bounding box center [294, 523] width 387 height 27
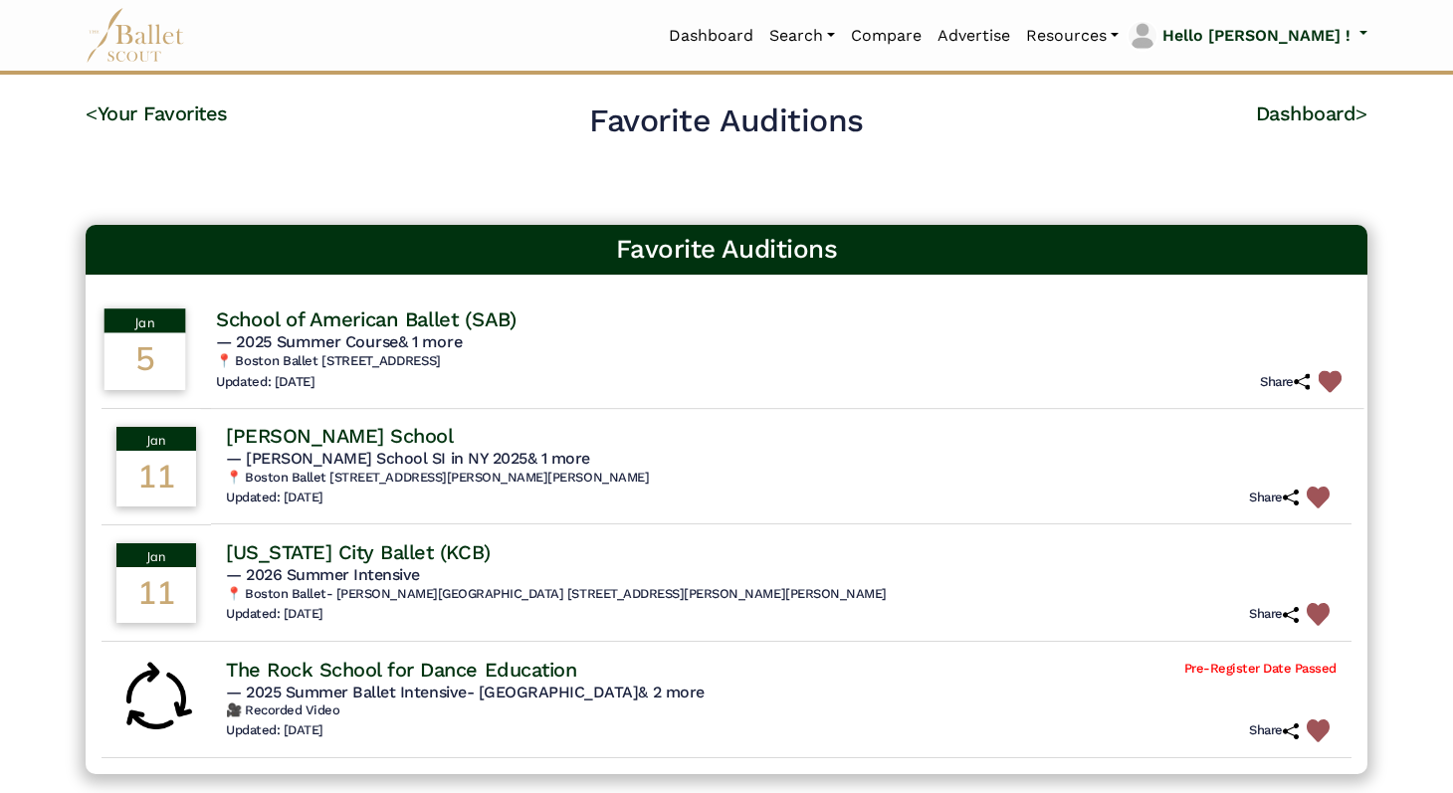
click at [370, 315] on h4 "School of American Ballet (SAB)" at bounding box center [366, 319] width 301 height 27
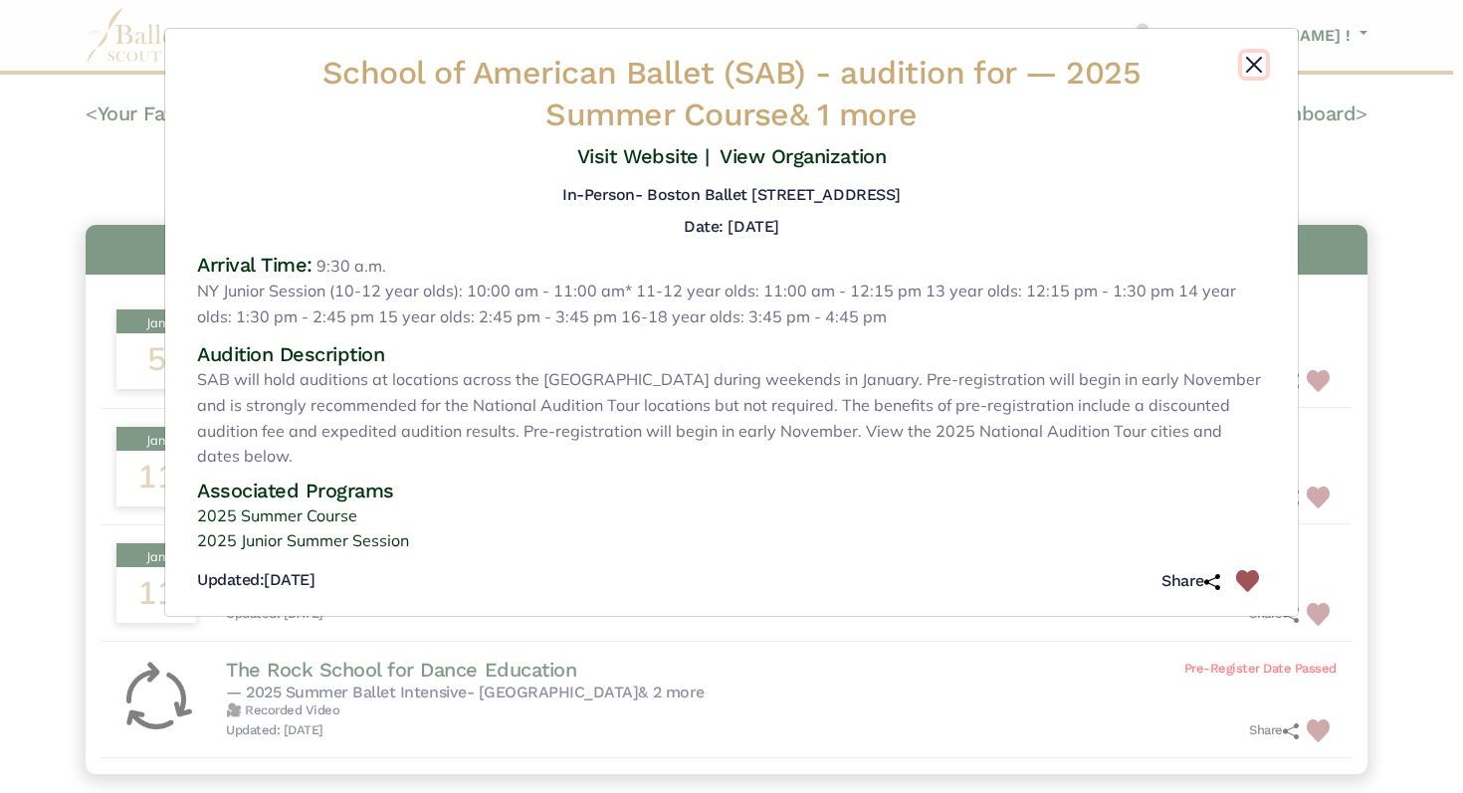
click at [1256, 63] on button "Close" at bounding box center [1254, 65] width 24 height 24
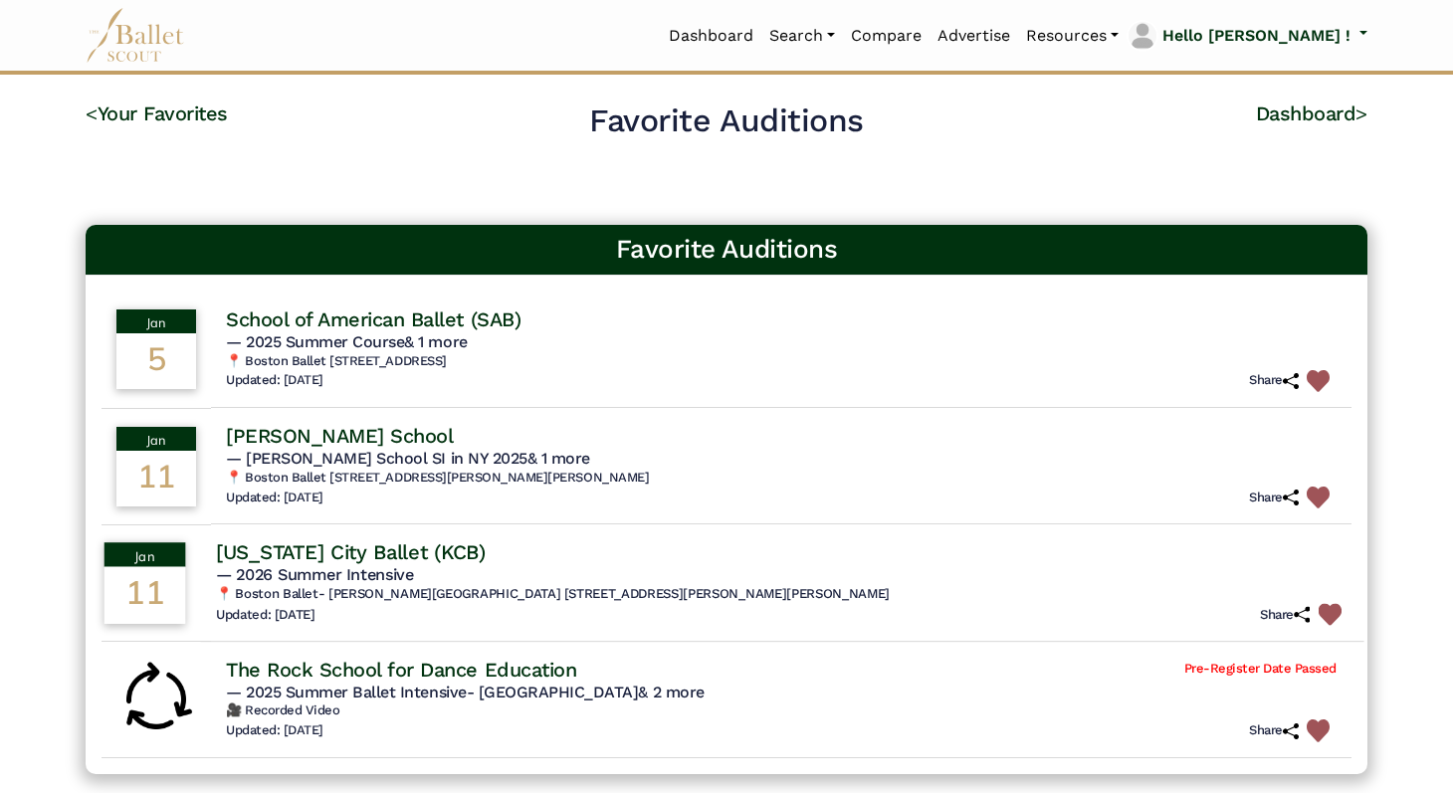
click at [352, 549] on h4 "[US_STATE] City Ballet (KCB)" at bounding box center [351, 552] width 270 height 27
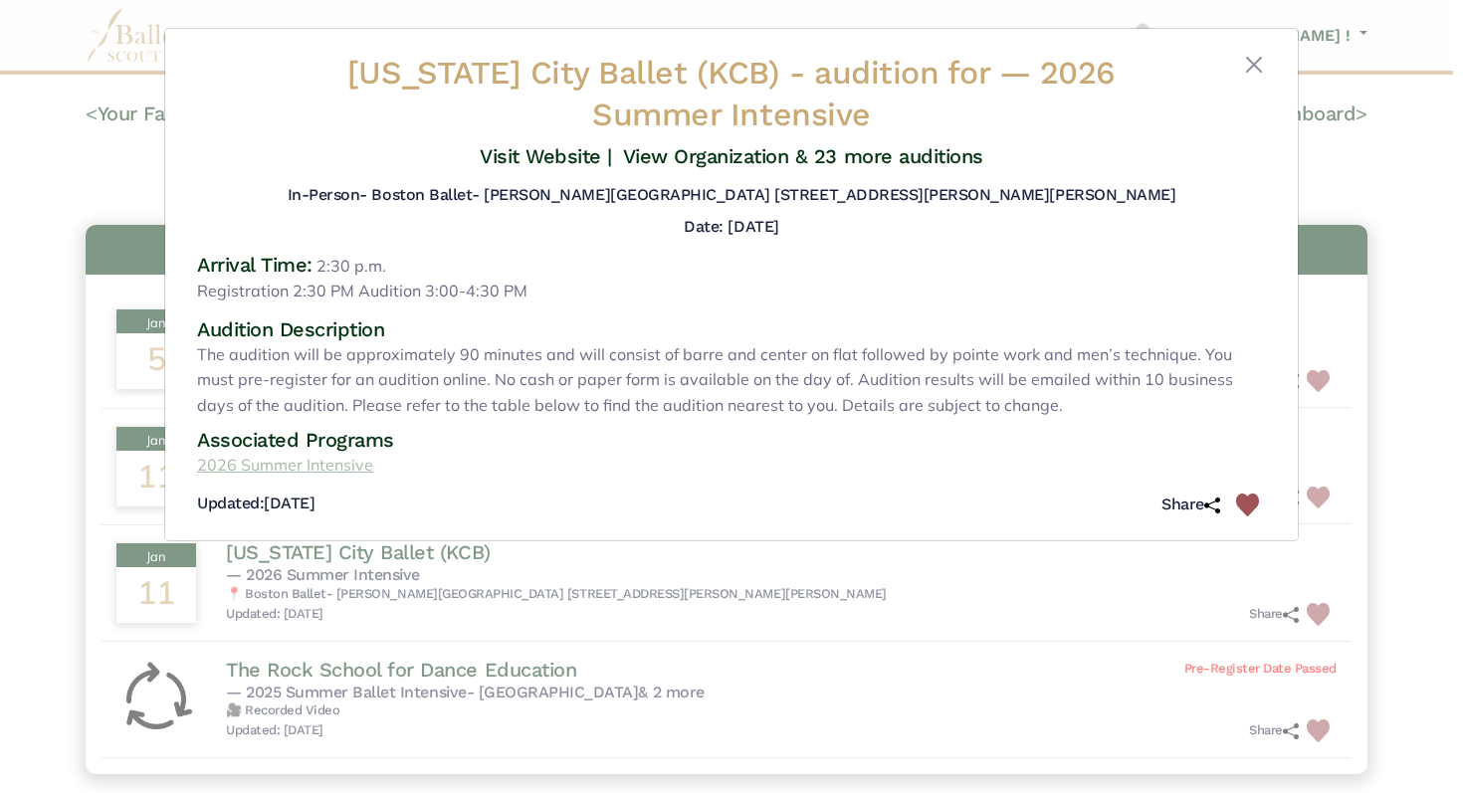
click at [317, 465] on link "2026 Summer Intensive" at bounding box center [731, 466] width 1101 height 26
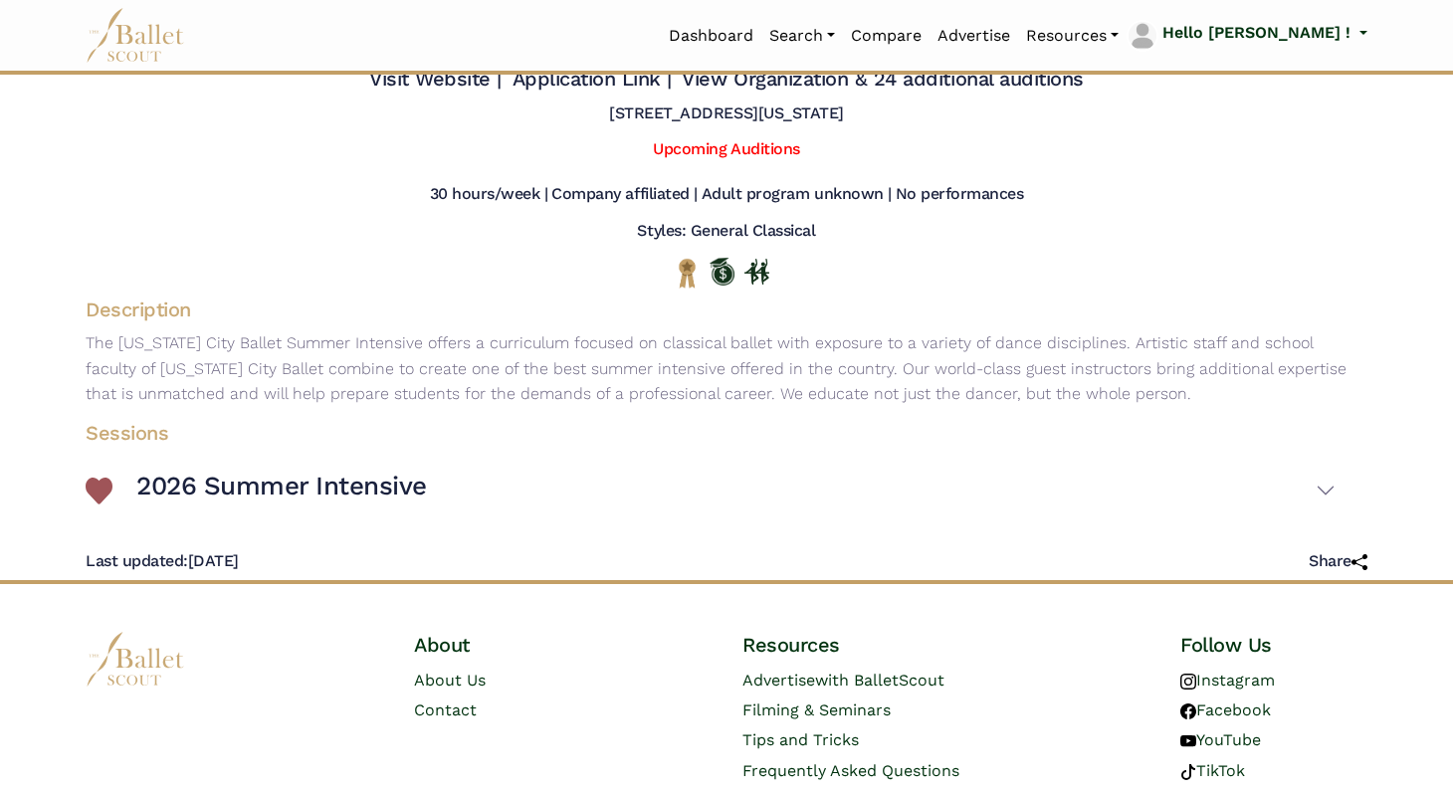
scroll to position [72, 0]
click at [148, 492] on h3 "2026 Summer Intensive" at bounding box center [281, 486] width 291 height 34
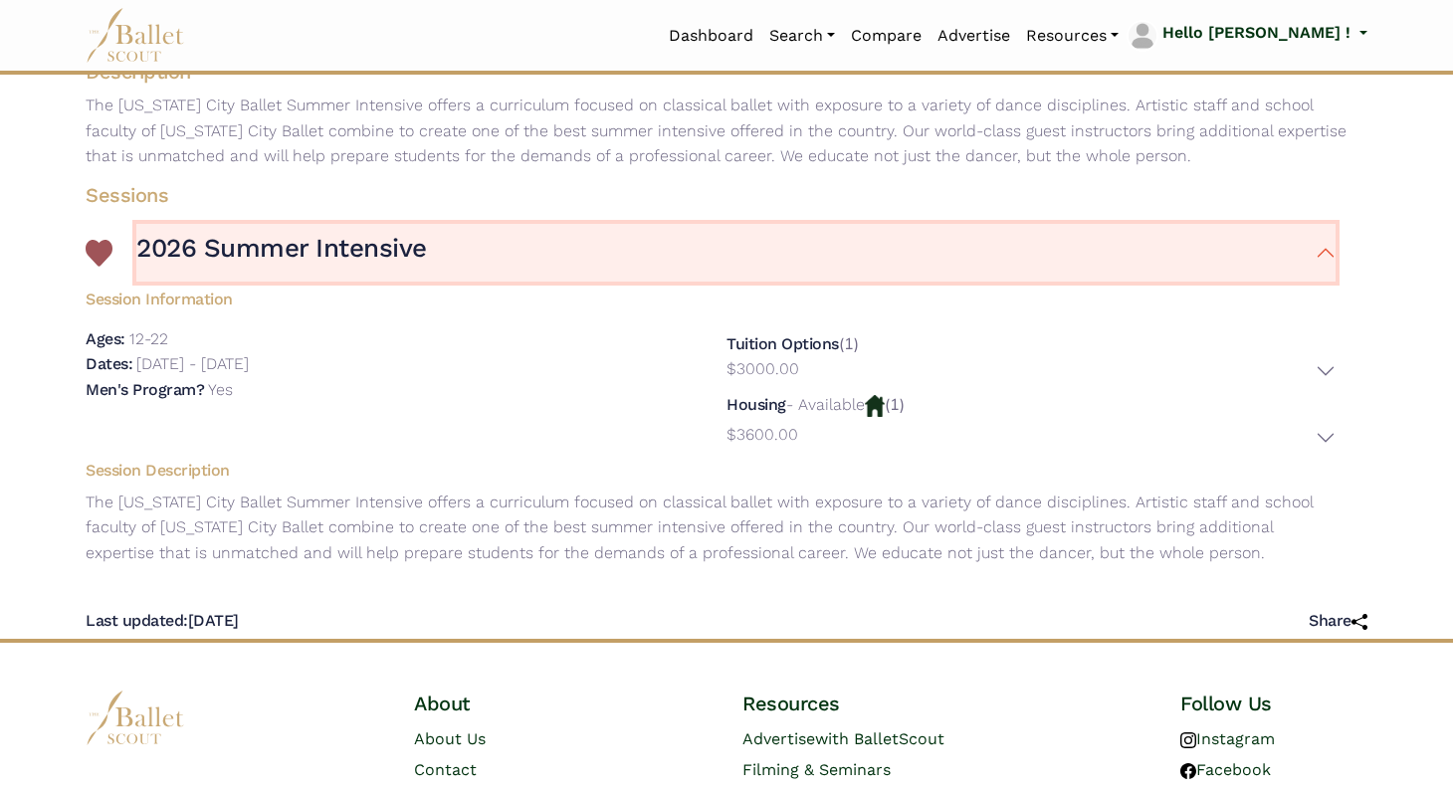
scroll to position [293, 0]
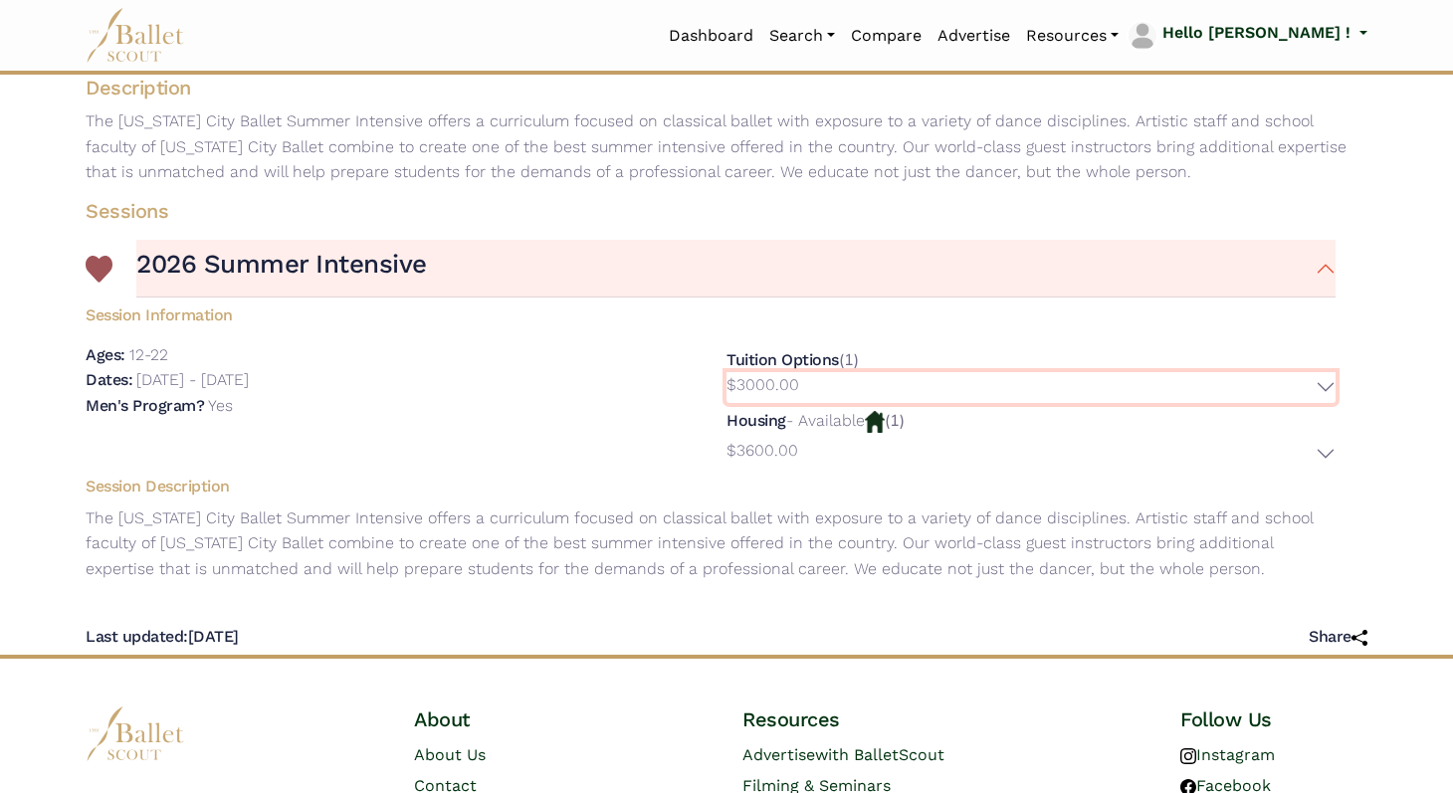
click at [1323, 383] on button "$3000.00" at bounding box center [1031, 387] width 609 height 31
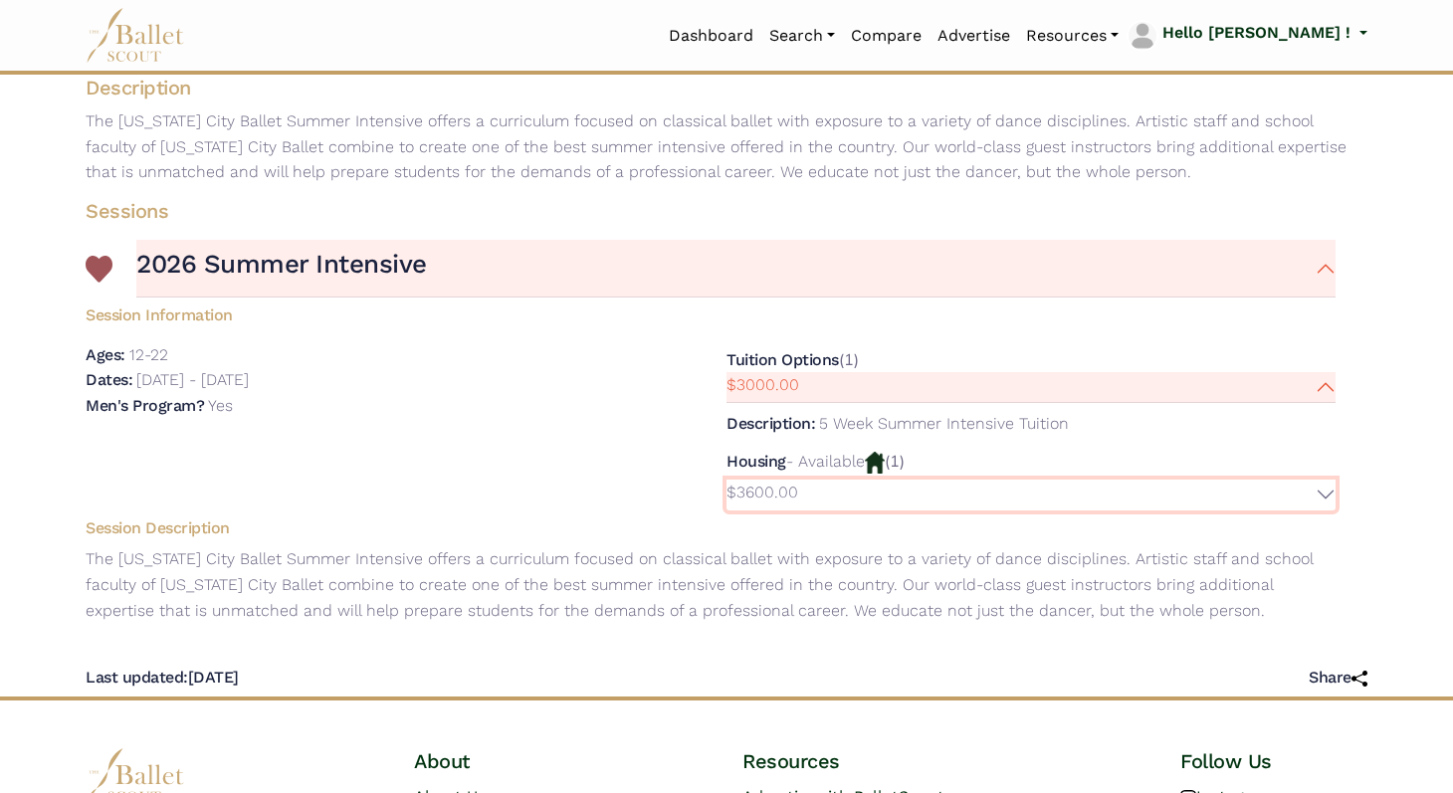
click at [1324, 498] on button "$3600.00" at bounding box center [1031, 495] width 609 height 31
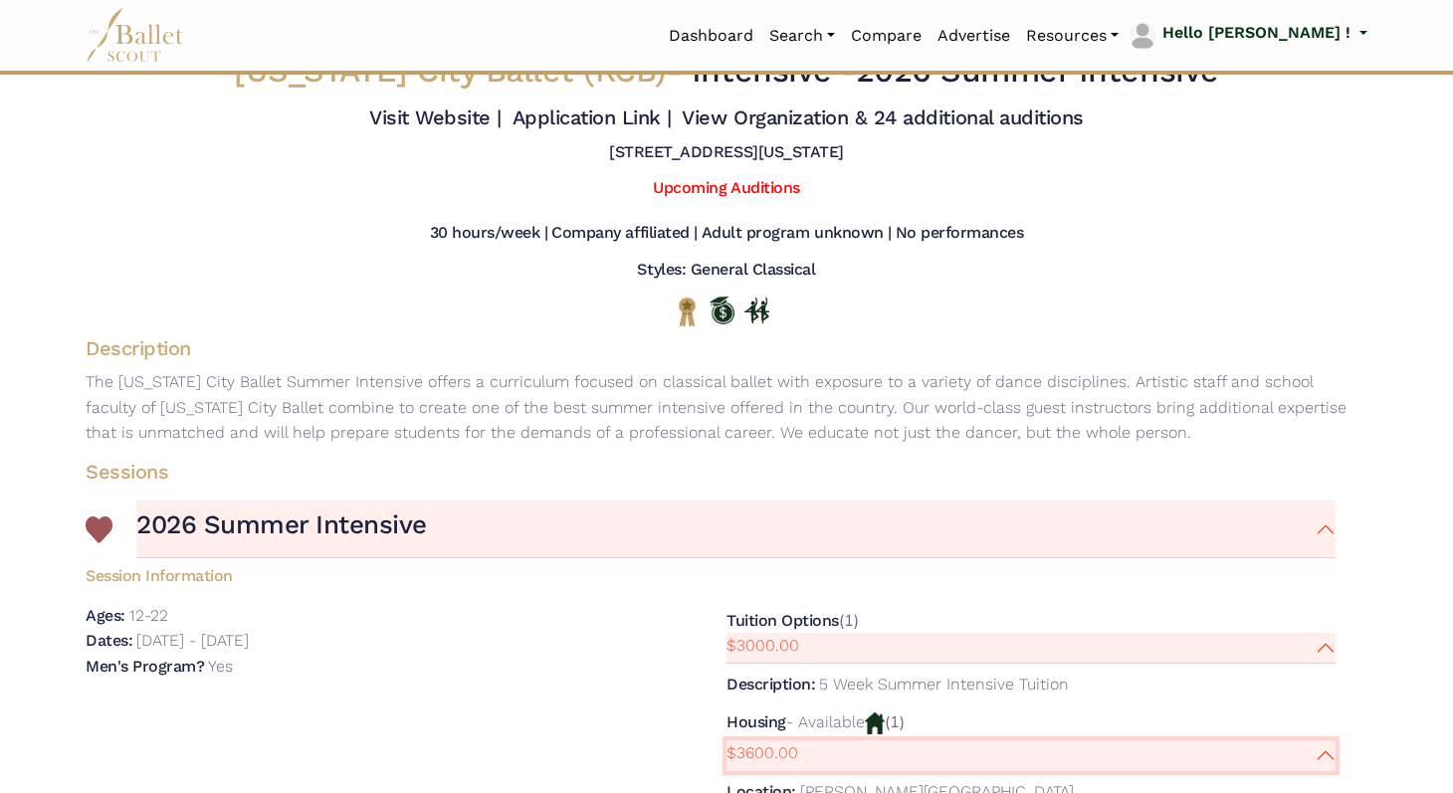
scroll to position [0, 0]
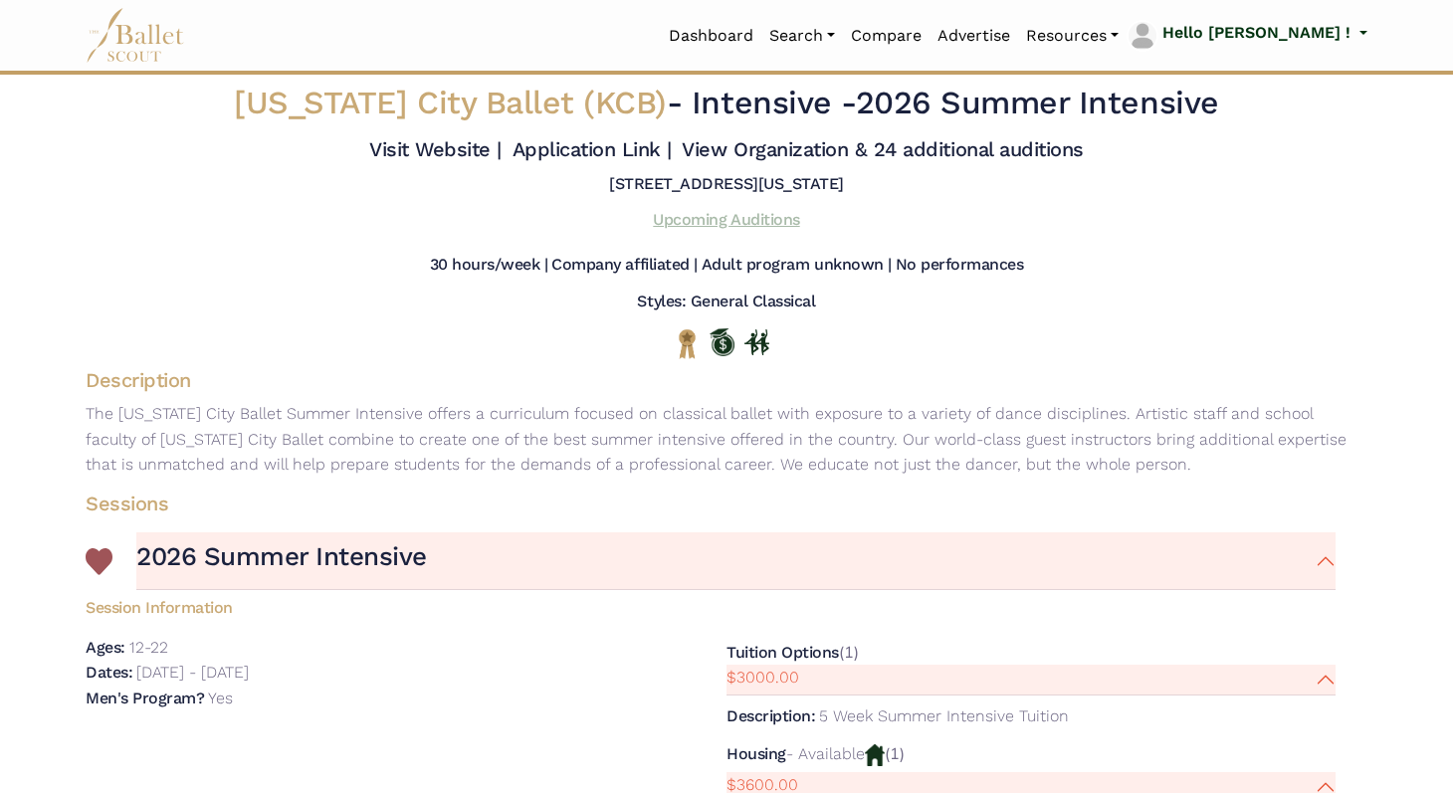
click at [712, 216] on link "Upcoming Auditions" at bounding box center [726, 219] width 146 height 19
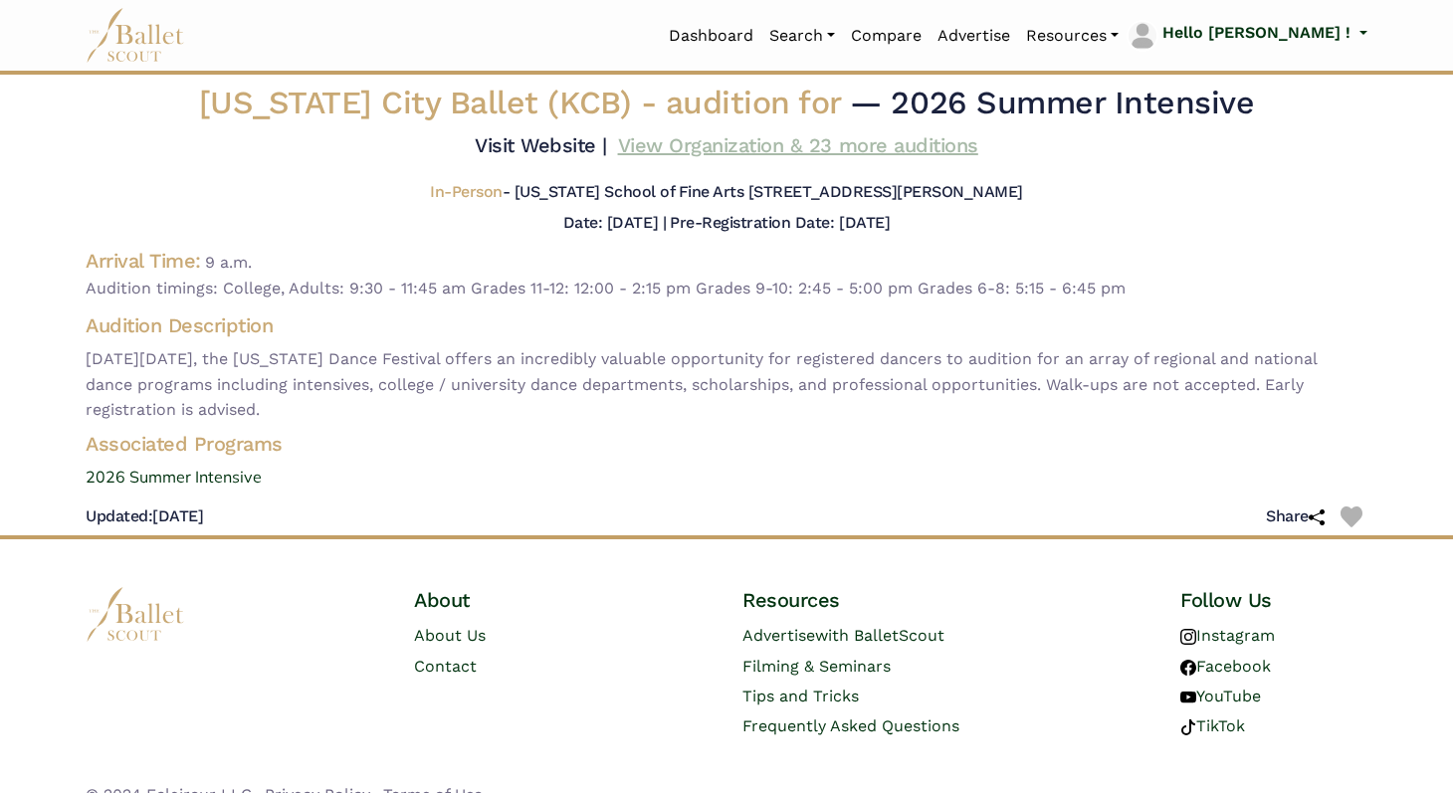
click at [834, 141] on link "View Organization & 23 more auditions" at bounding box center [798, 145] width 360 height 24
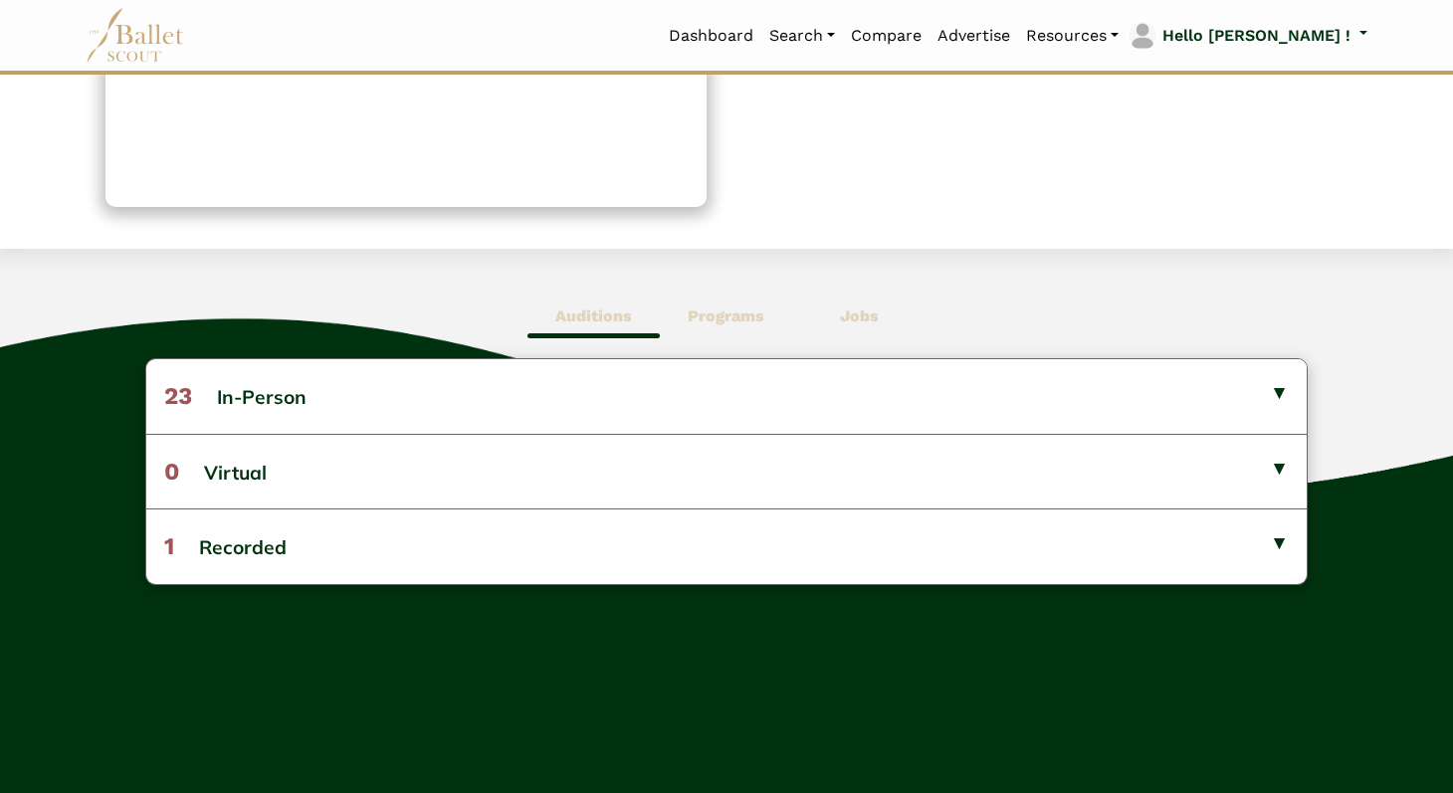
scroll to position [380, 0]
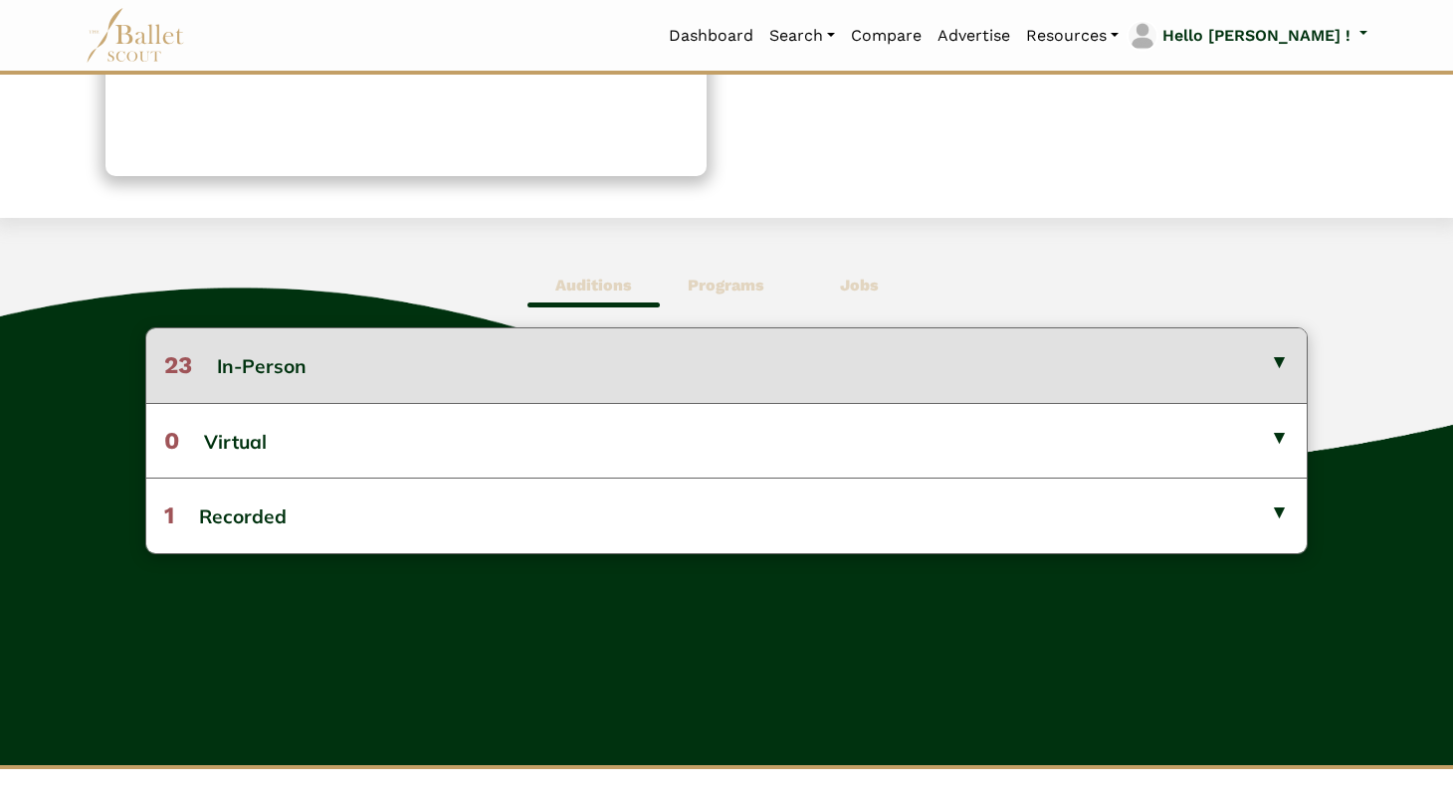
click at [1260, 381] on button "23 In-Person" at bounding box center [726, 366] width 1161 height 74
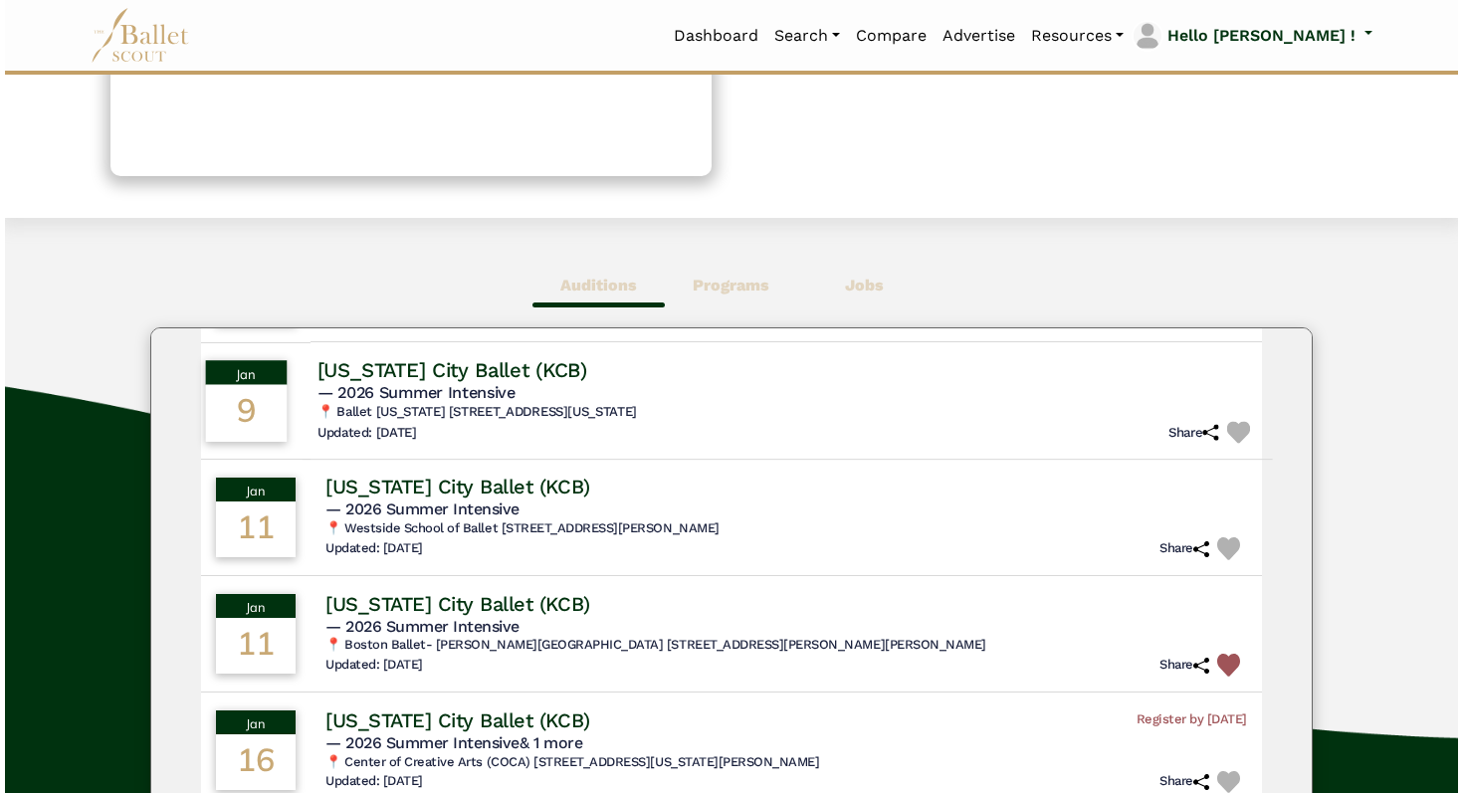
scroll to position [298, 0]
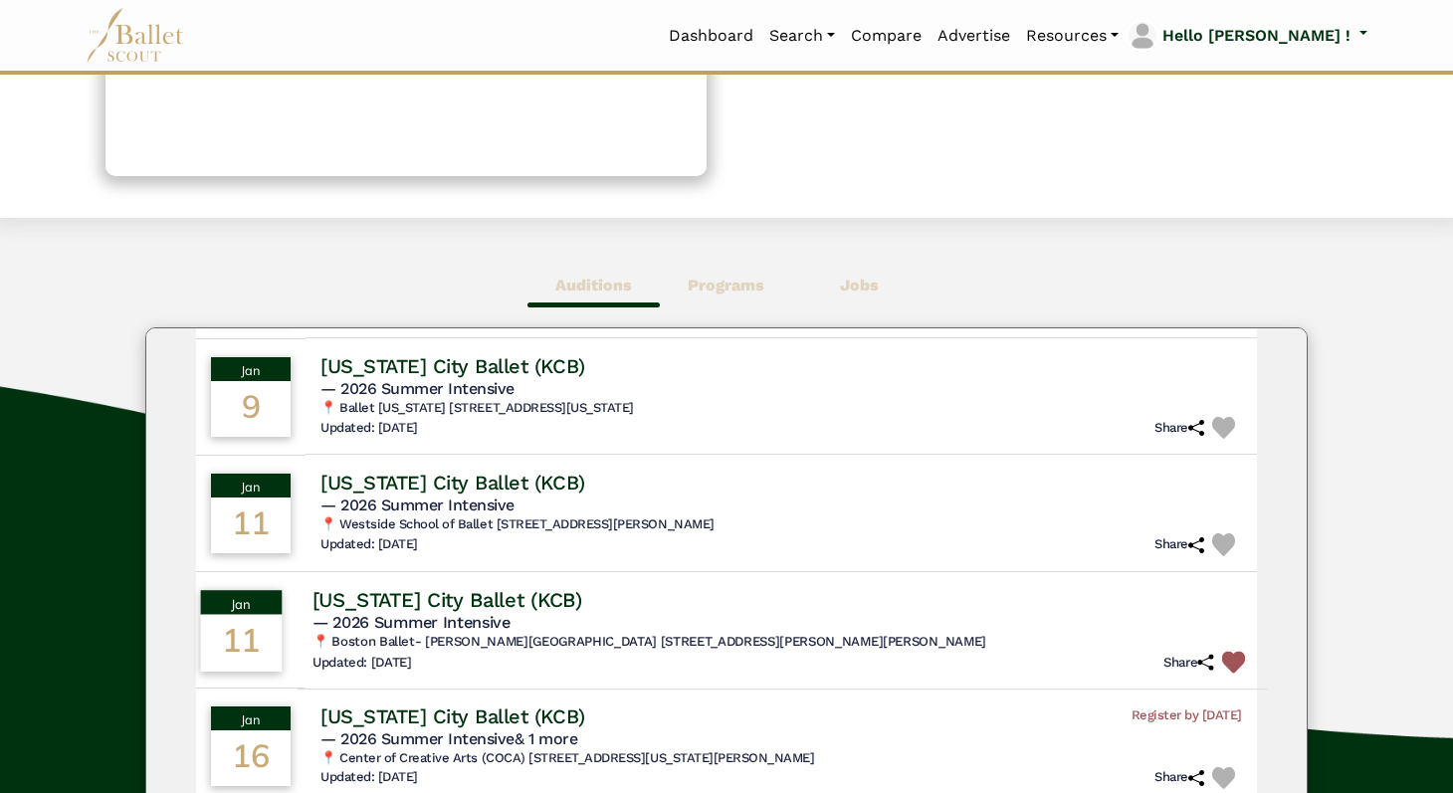
click at [226, 647] on div "11" at bounding box center [242, 642] width 82 height 57
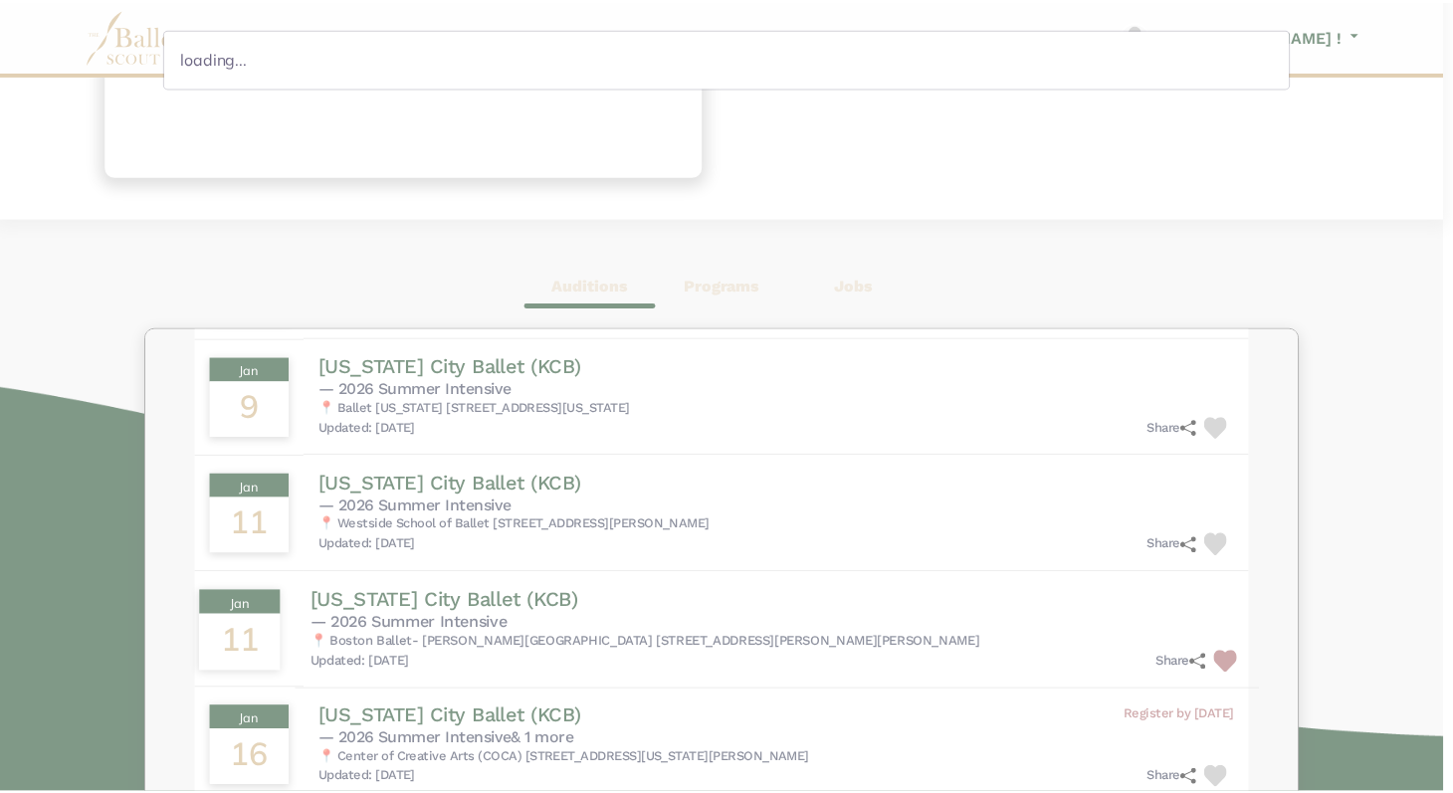
scroll to position [299, 0]
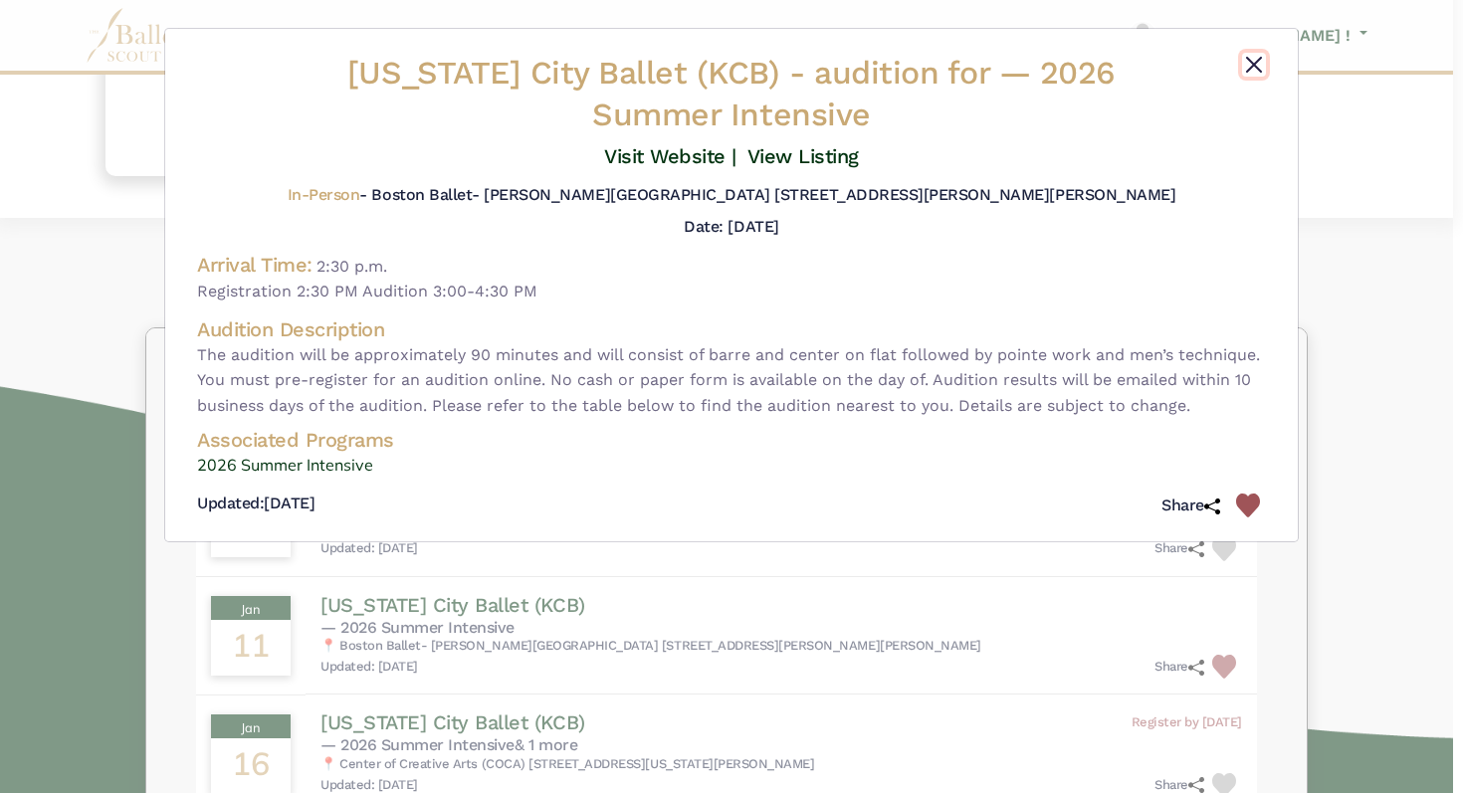
click at [1254, 61] on button "Close" at bounding box center [1254, 65] width 24 height 24
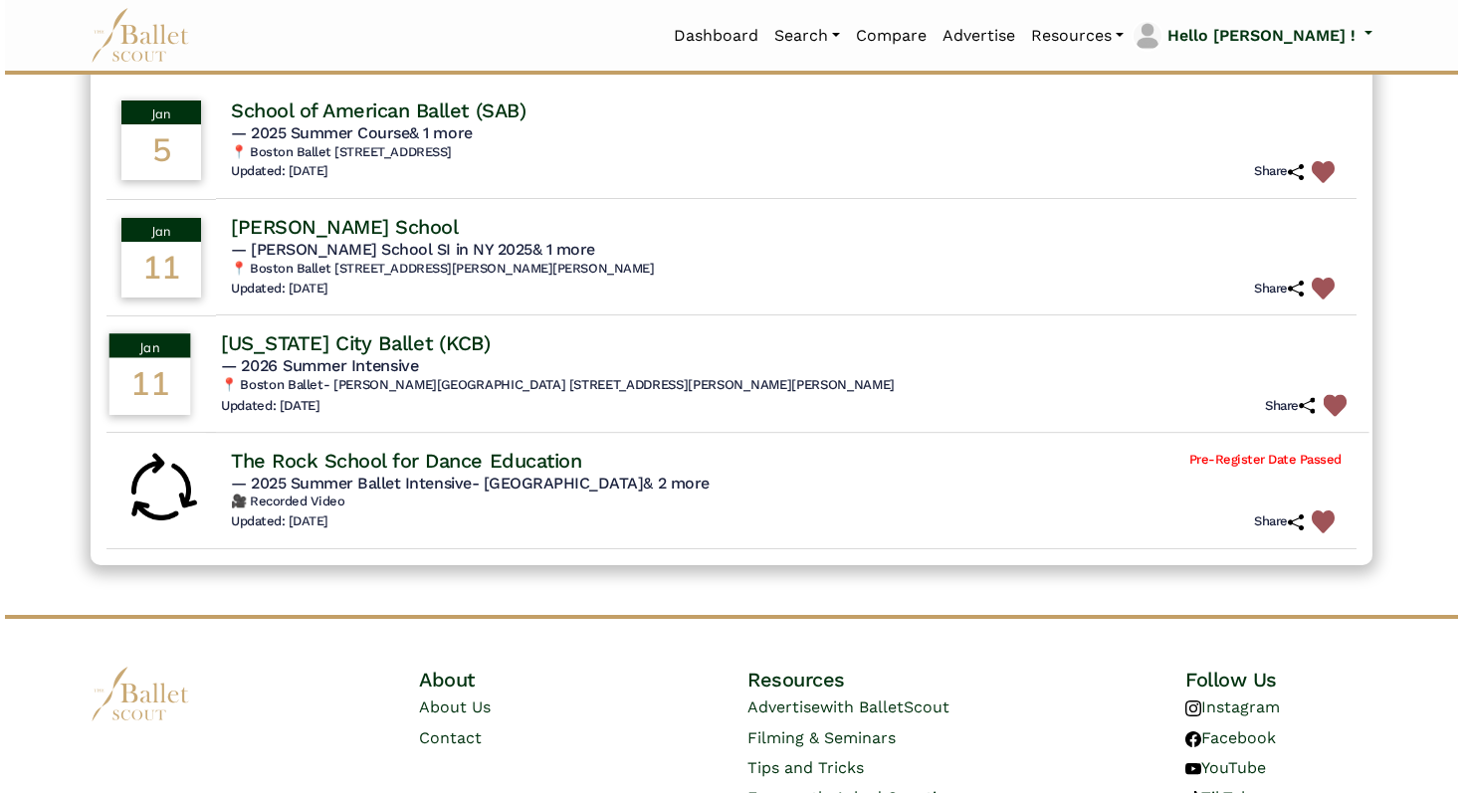
scroll to position [215, 0]
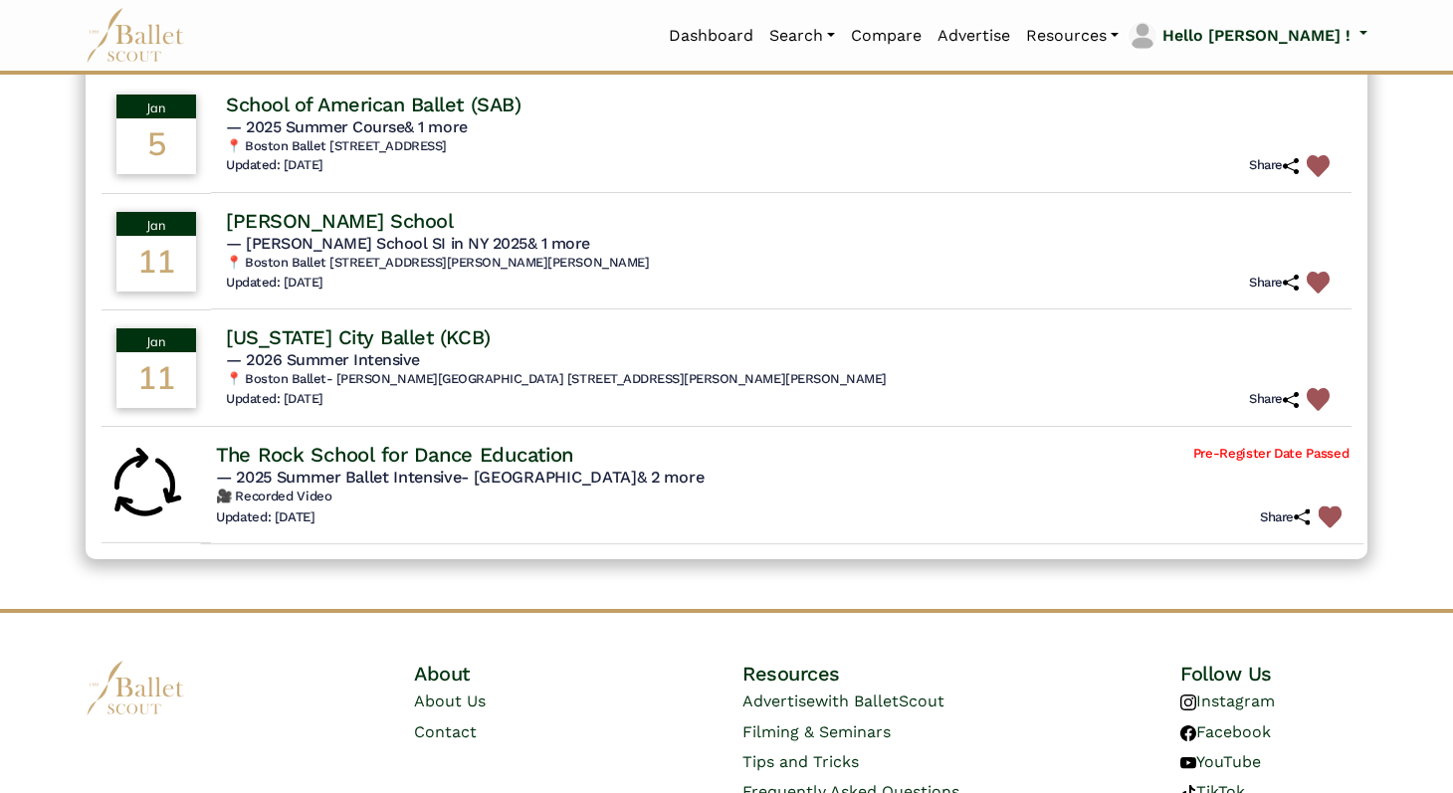
click at [485, 456] on h4 "The Rock School for Dance Education" at bounding box center [394, 454] width 357 height 27
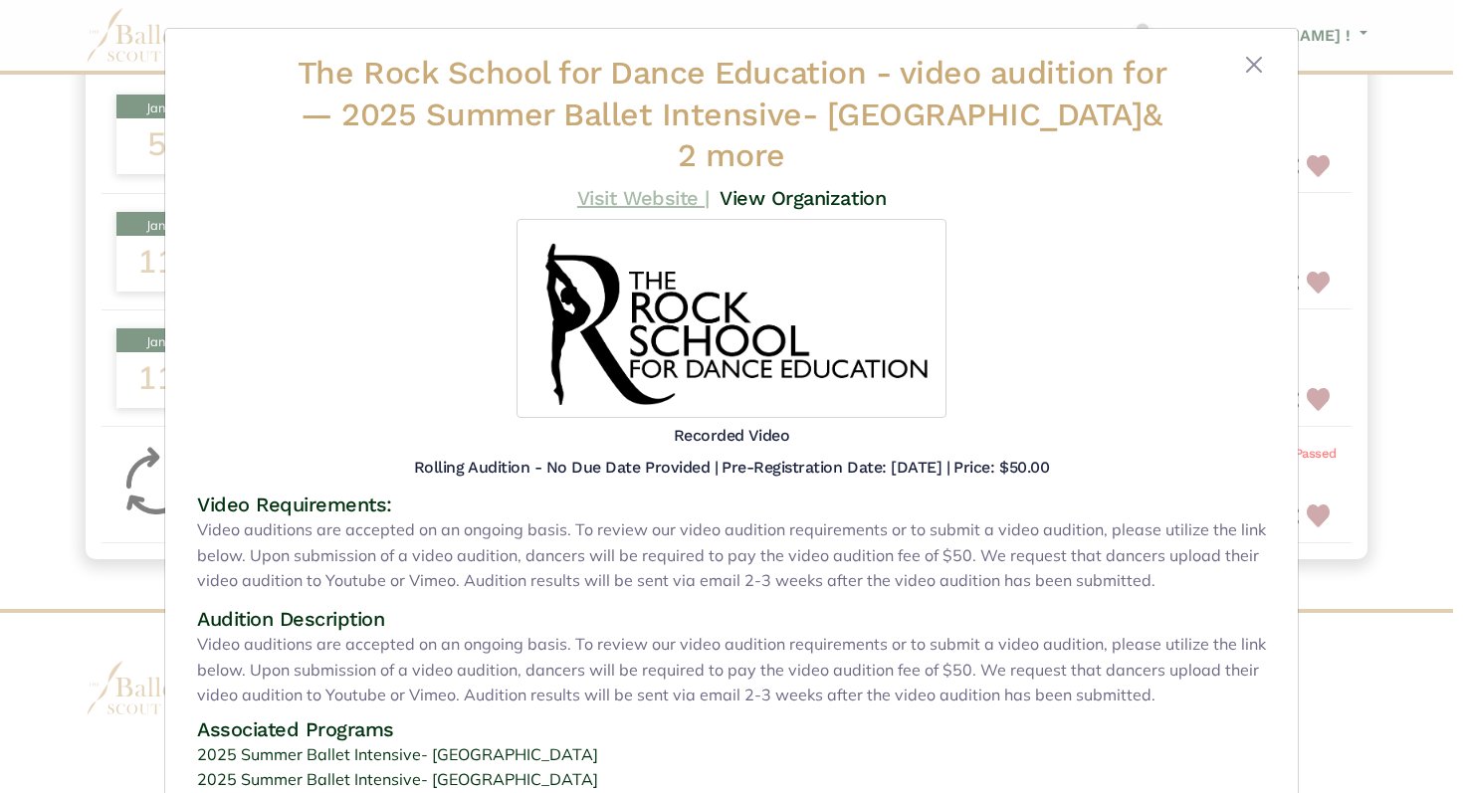
click at [673, 186] on link "Visit Website |" at bounding box center [643, 198] width 132 height 24
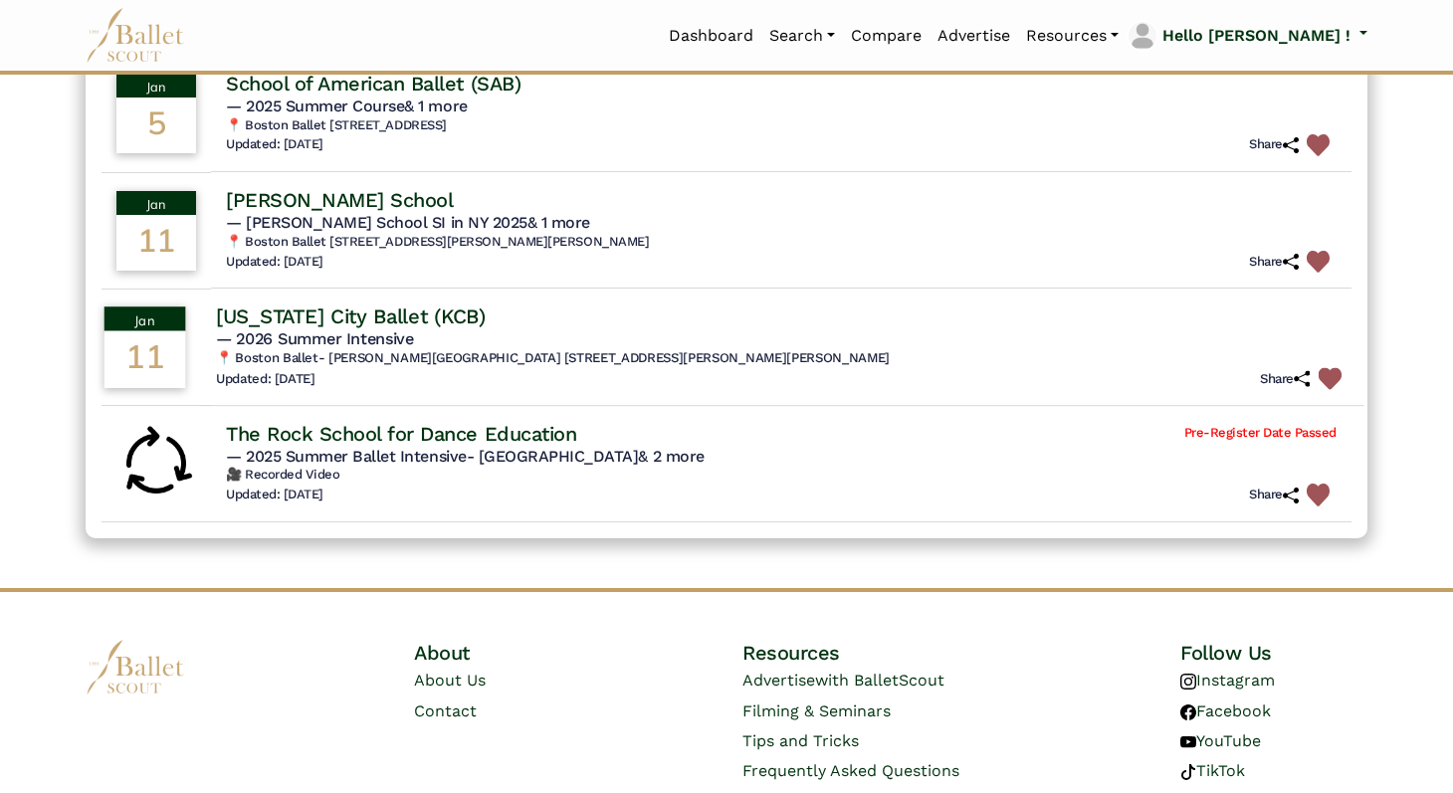
scroll to position [240, 0]
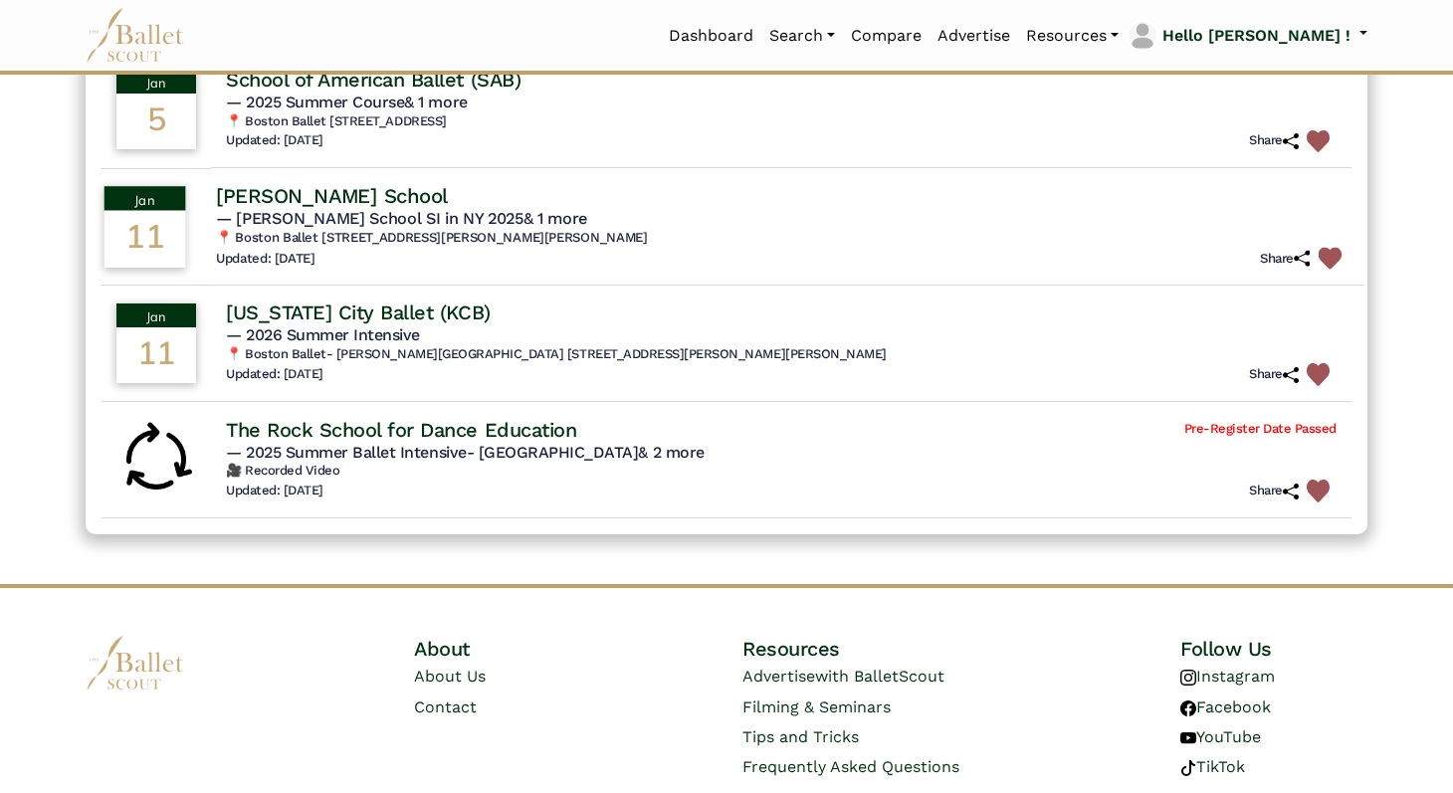
click at [1325, 257] on img at bounding box center [1330, 258] width 23 height 23
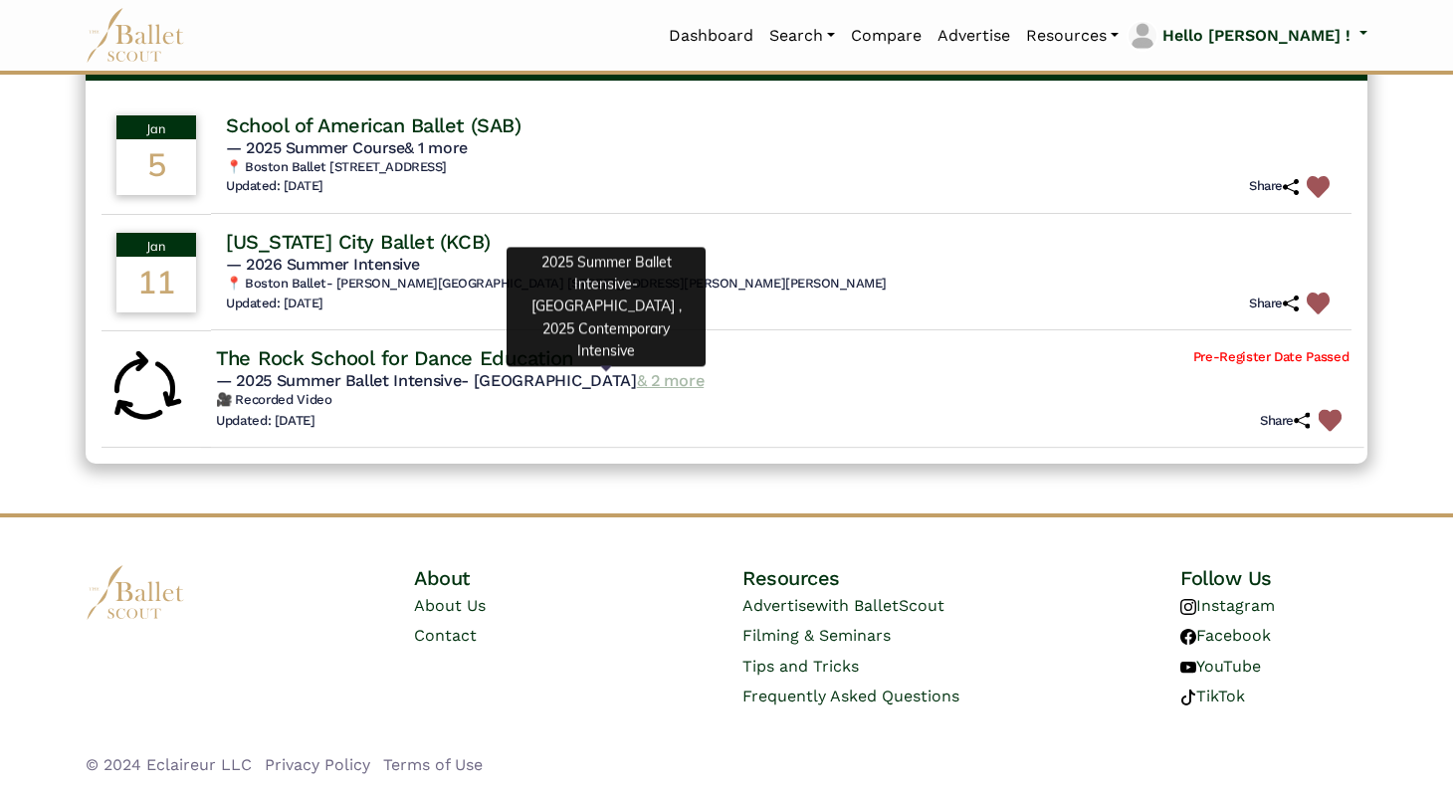
scroll to position [0, 0]
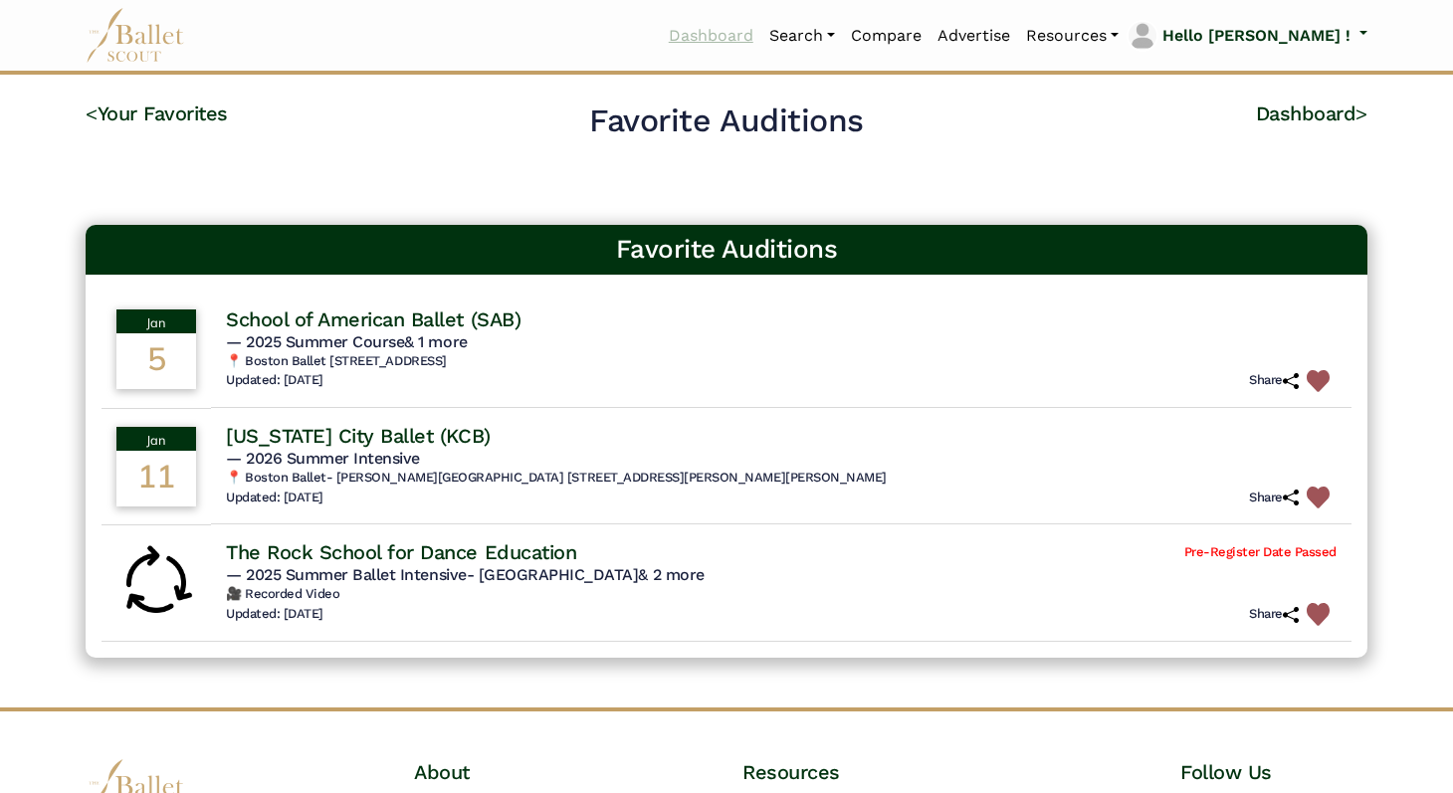
click at [762, 37] on link "Dashboard" at bounding box center [711, 36] width 101 height 42
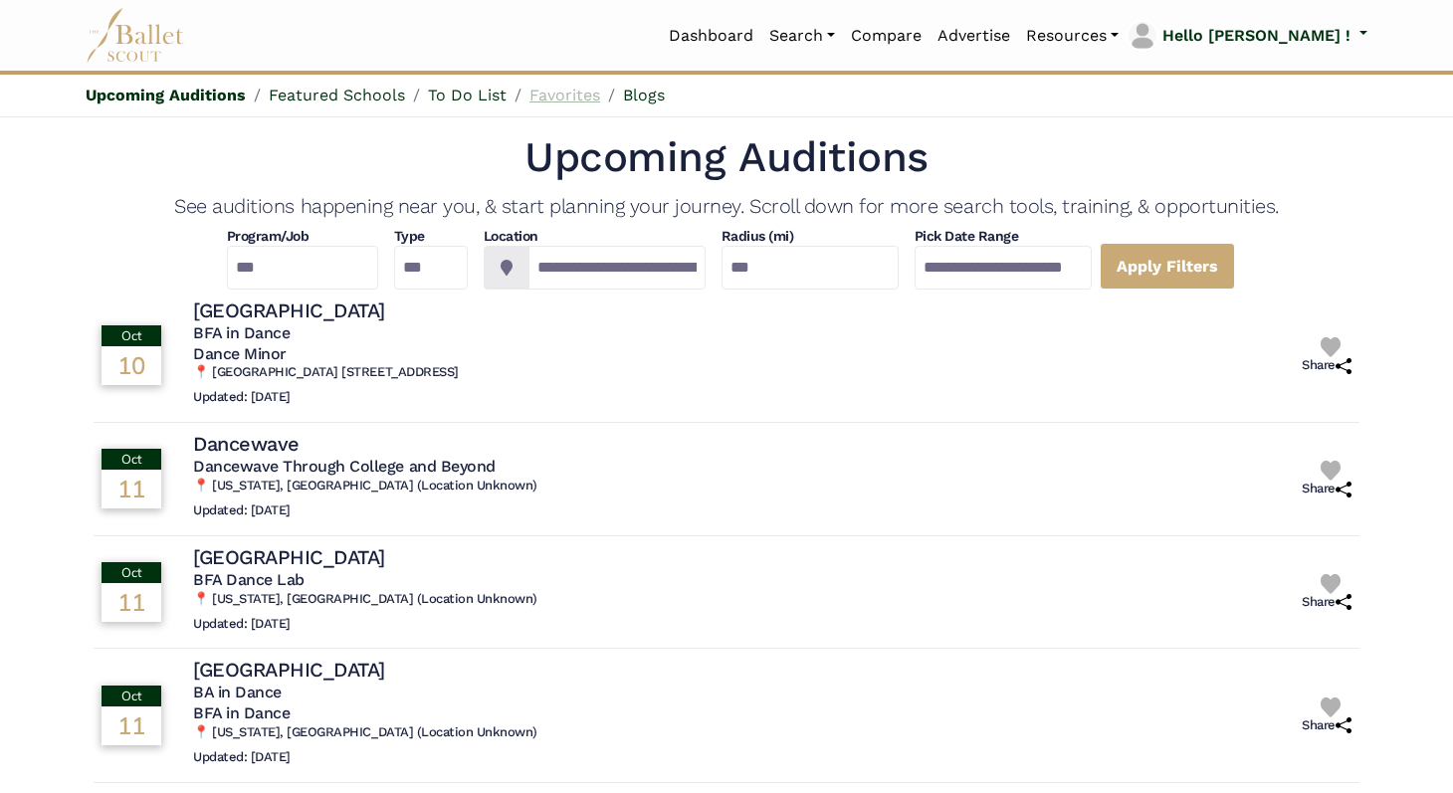
click at [565, 94] on link "Favorites" at bounding box center [565, 95] width 71 height 19
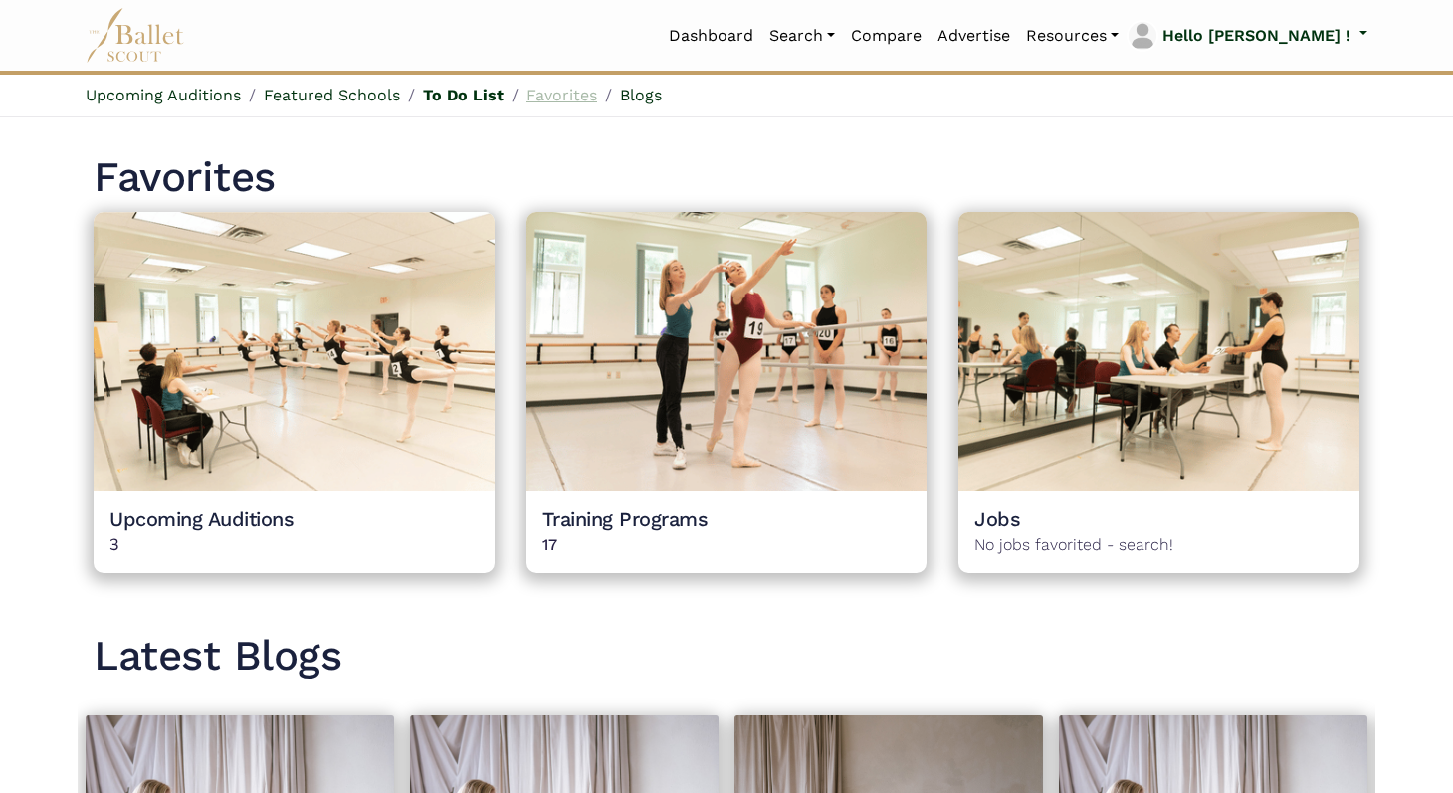
scroll to position [1708, 0]
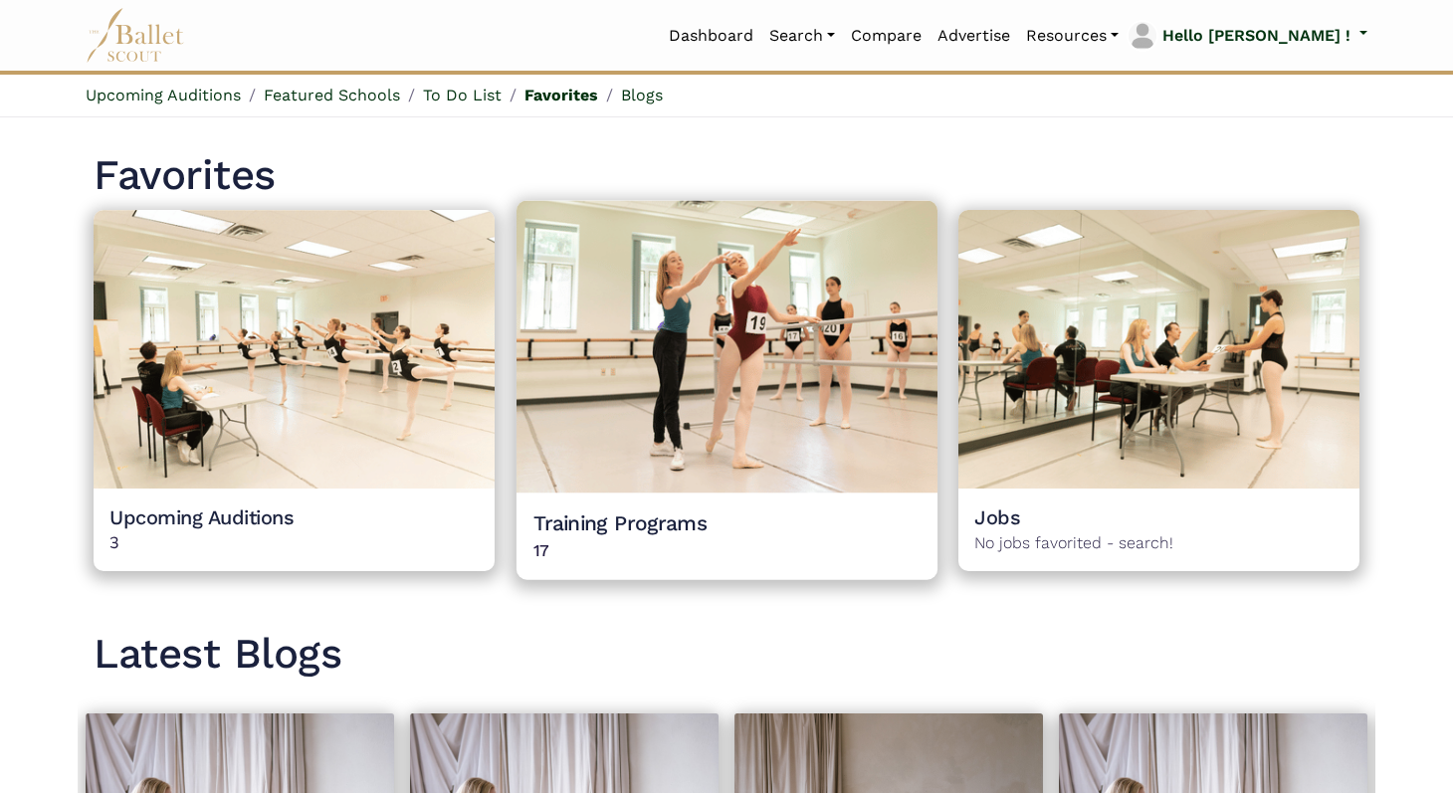
click at [598, 481] on img at bounding box center [727, 347] width 421 height 293
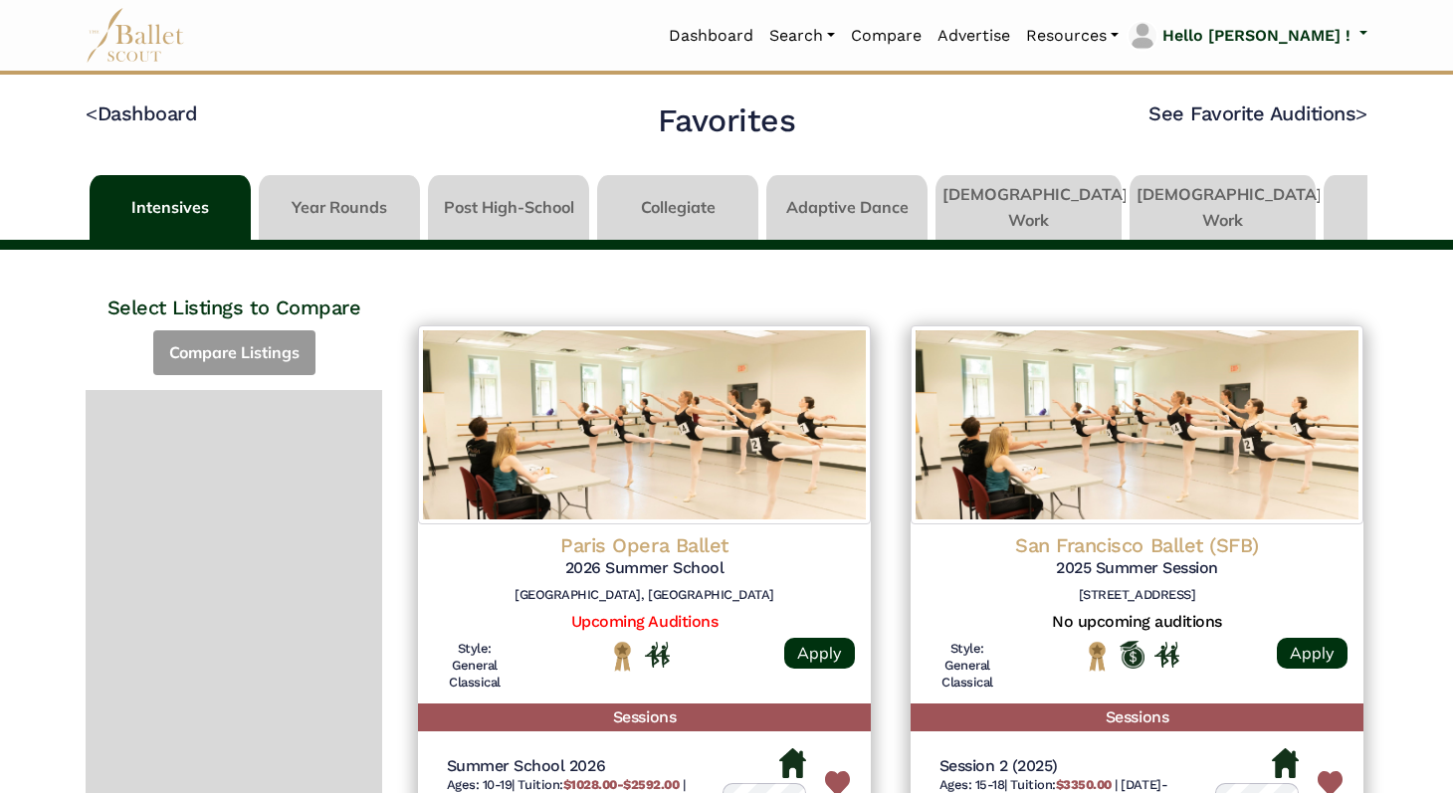
click at [1176, 537] on h4 "San Francisco Ballet (SFB)" at bounding box center [1137, 546] width 421 height 26
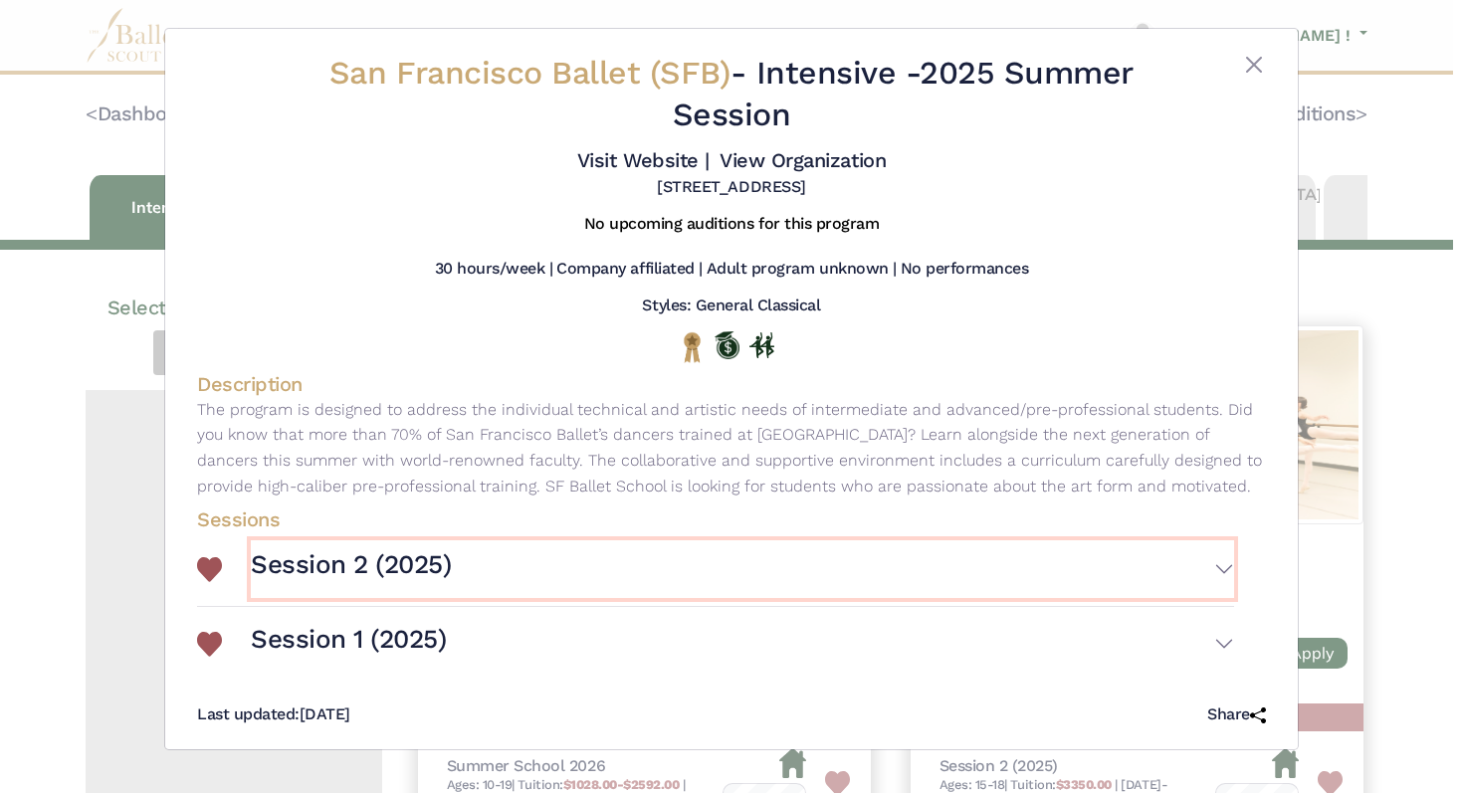
click at [828, 545] on button "Session 2 (2025)" at bounding box center [743, 570] width 984 height 58
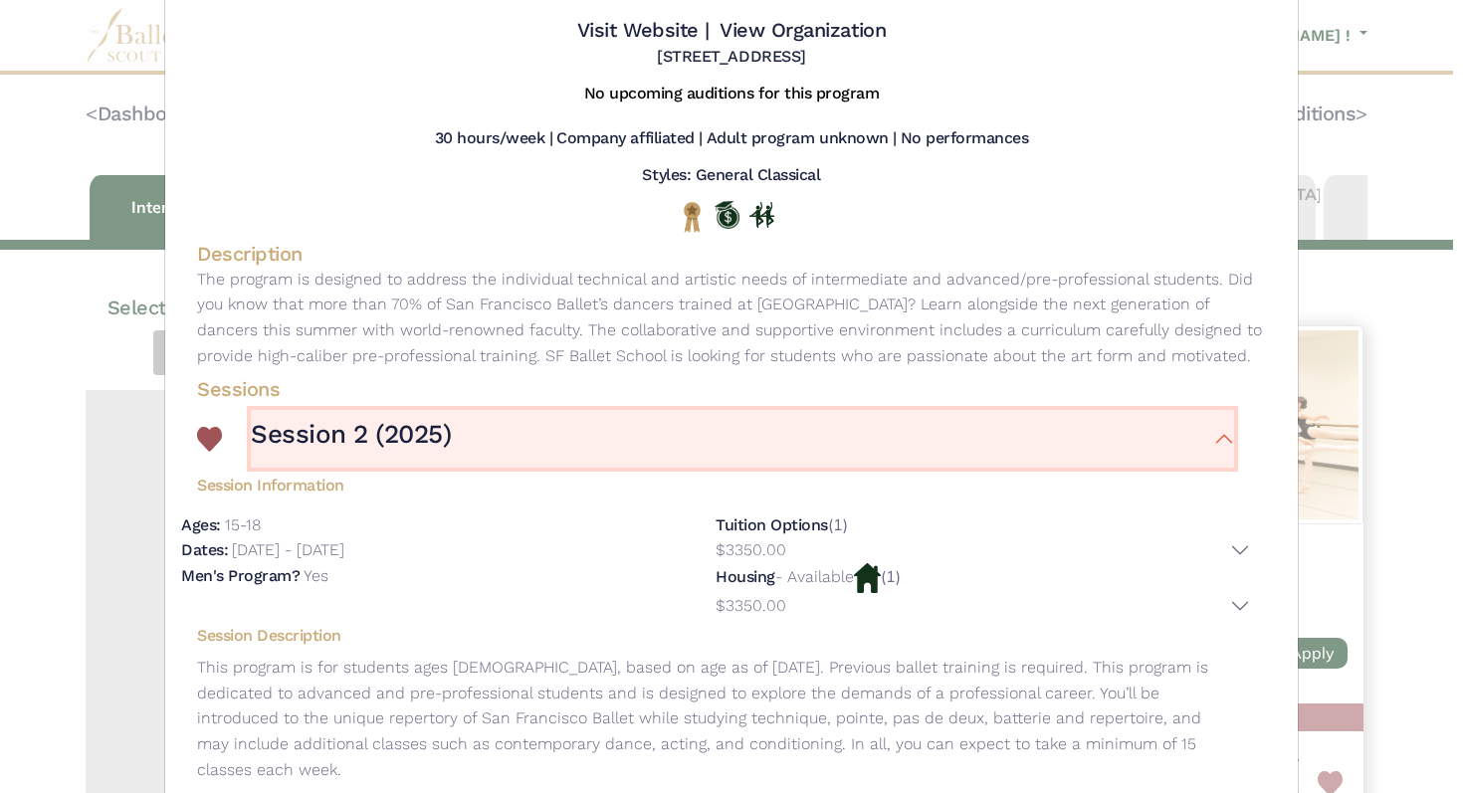
scroll to position [282, 0]
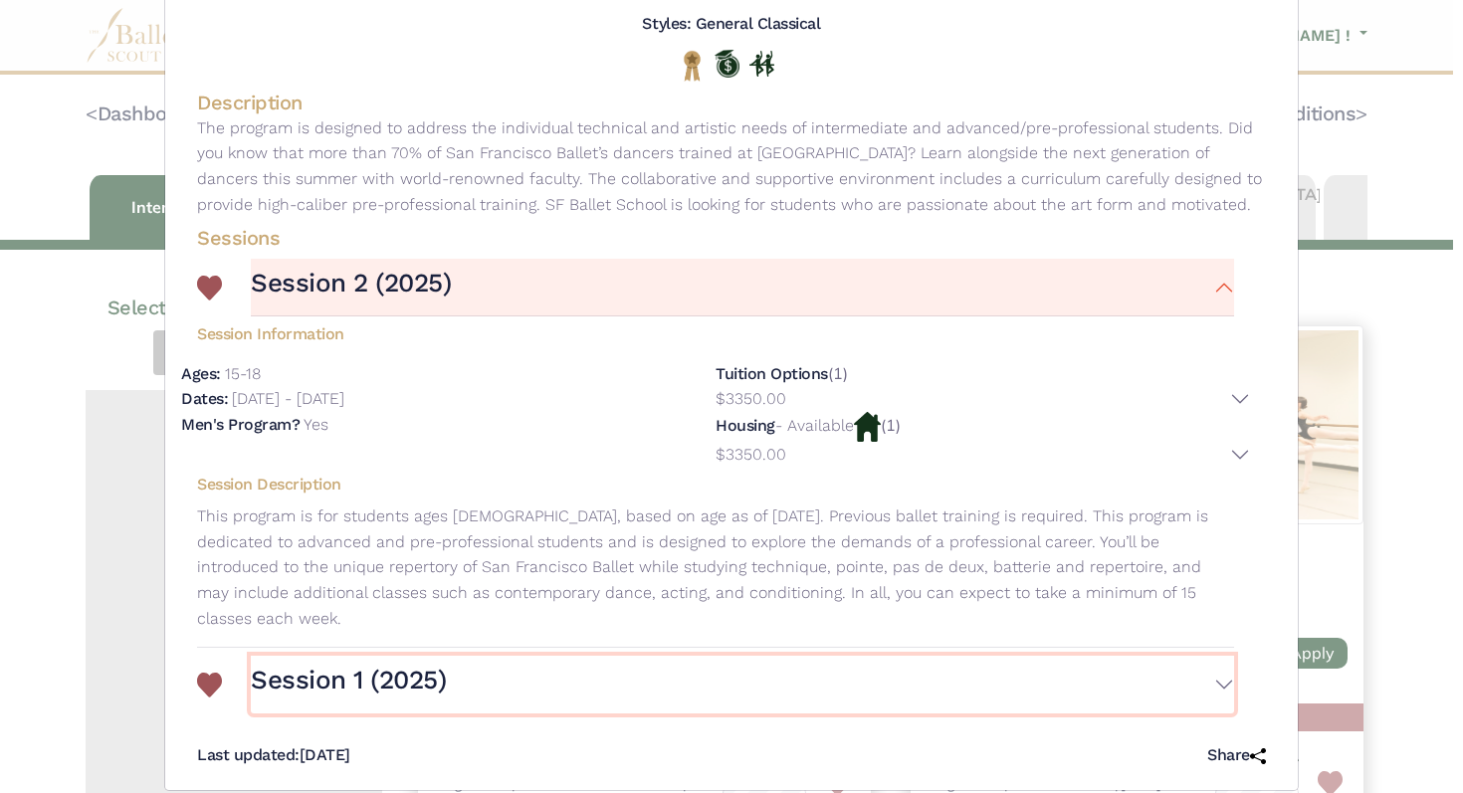
click at [799, 674] on button "Session 1 (2025)" at bounding box center [743, 685] width 984 height 58
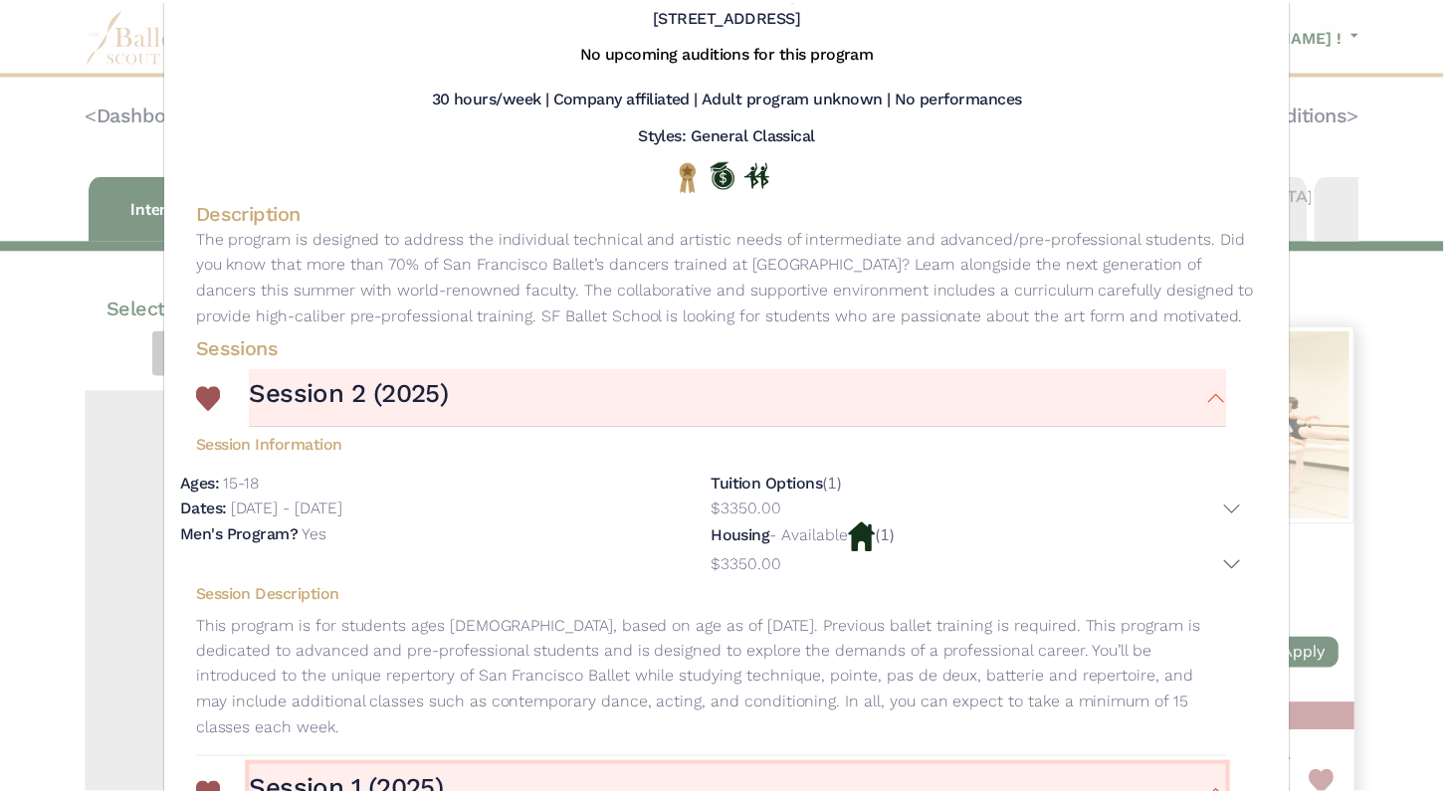
scroll to position [0, 0]
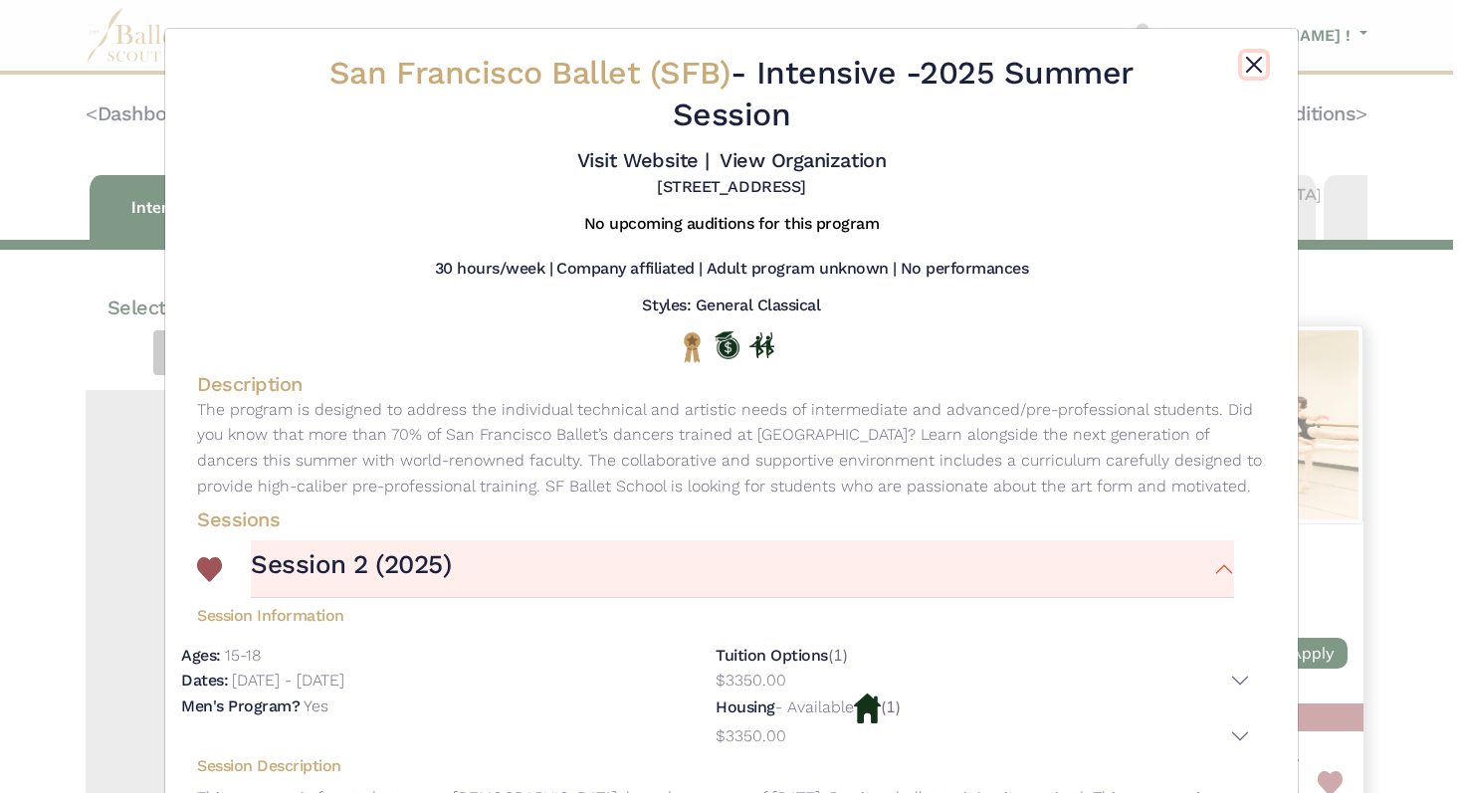
click at [1248, 64] on button "Close" at bounding box center [1254, 65] width 24 height 24
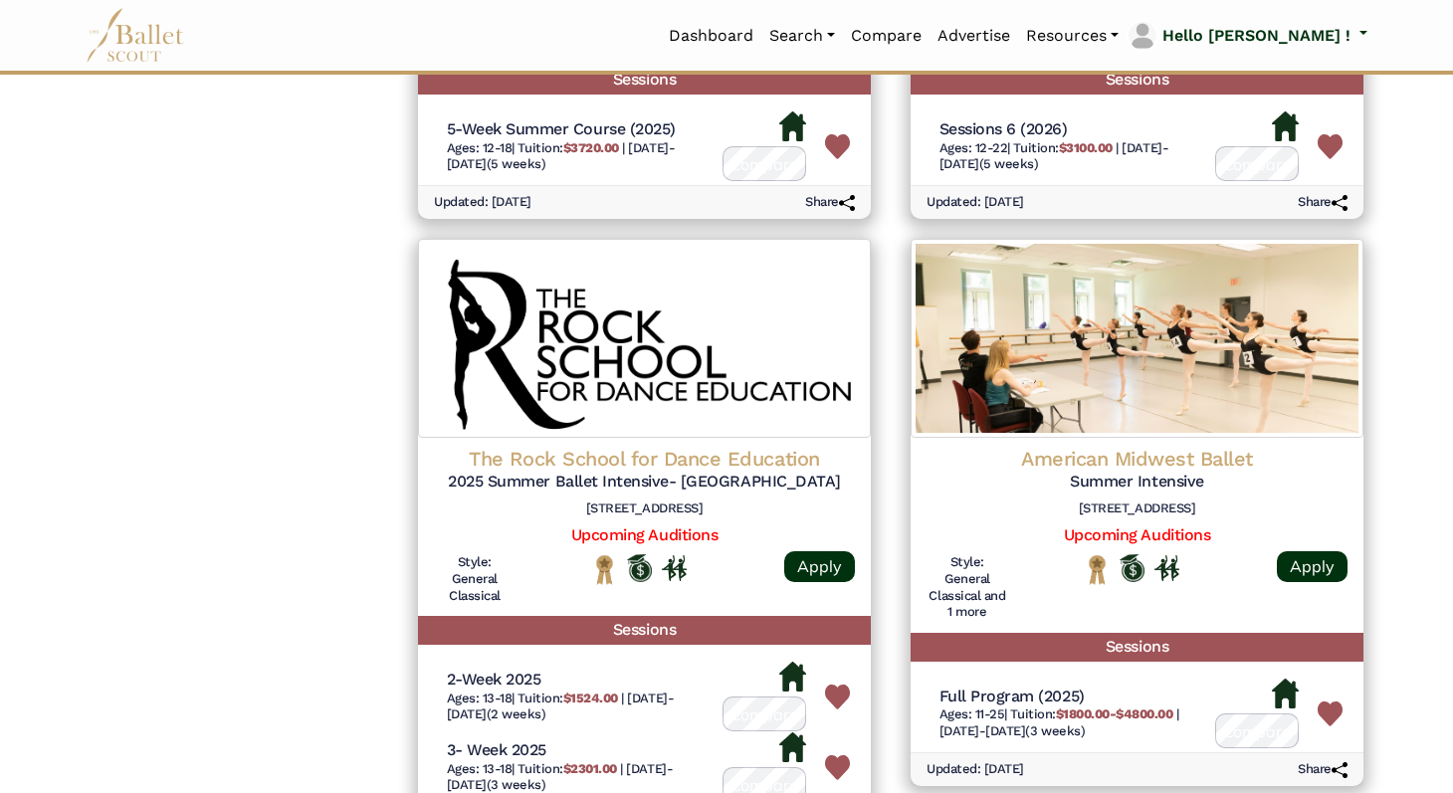
scroll to position [2465, 0]
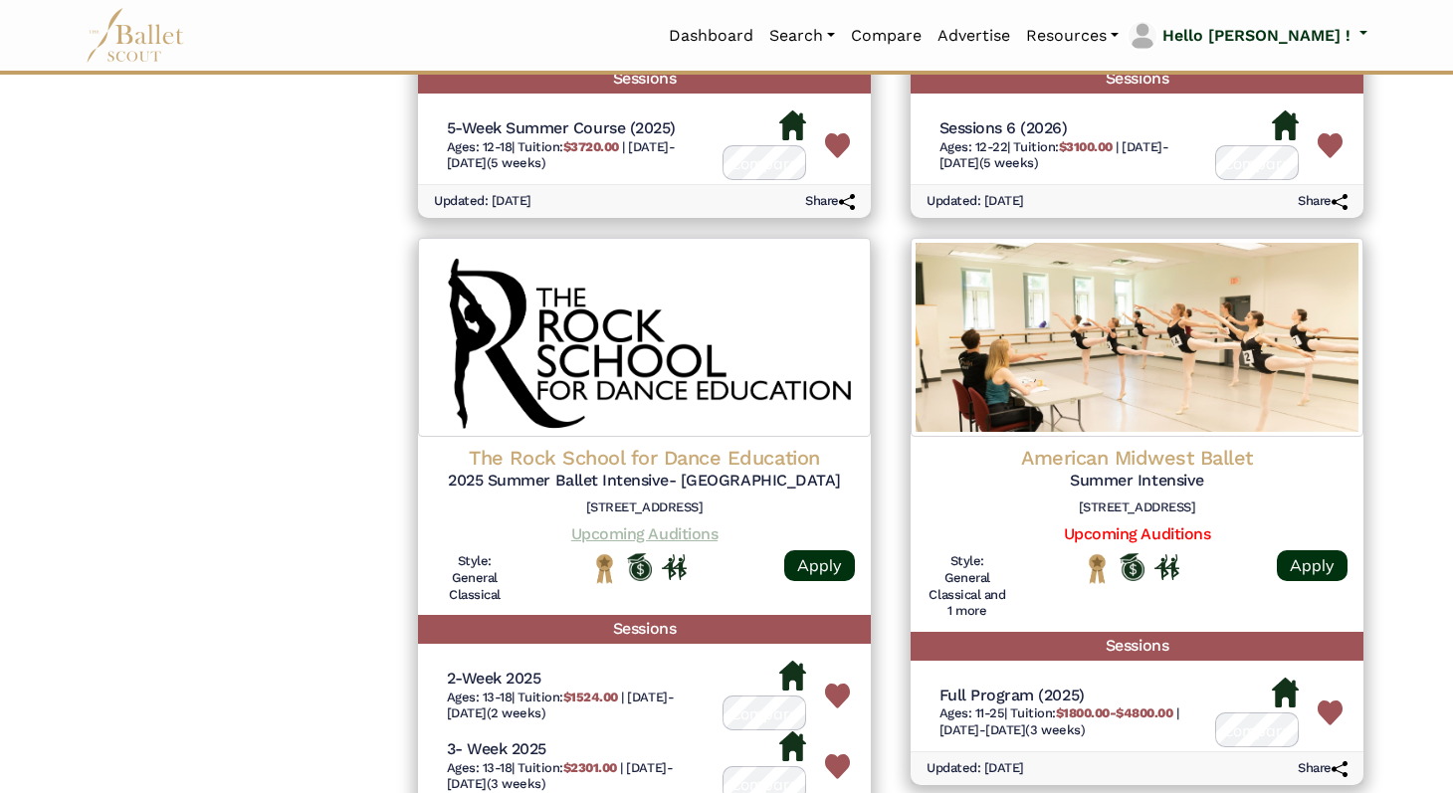
click at [648, 531] on link "Upcoming Auditions" at bounding box center [644, 534] width 146 height 19
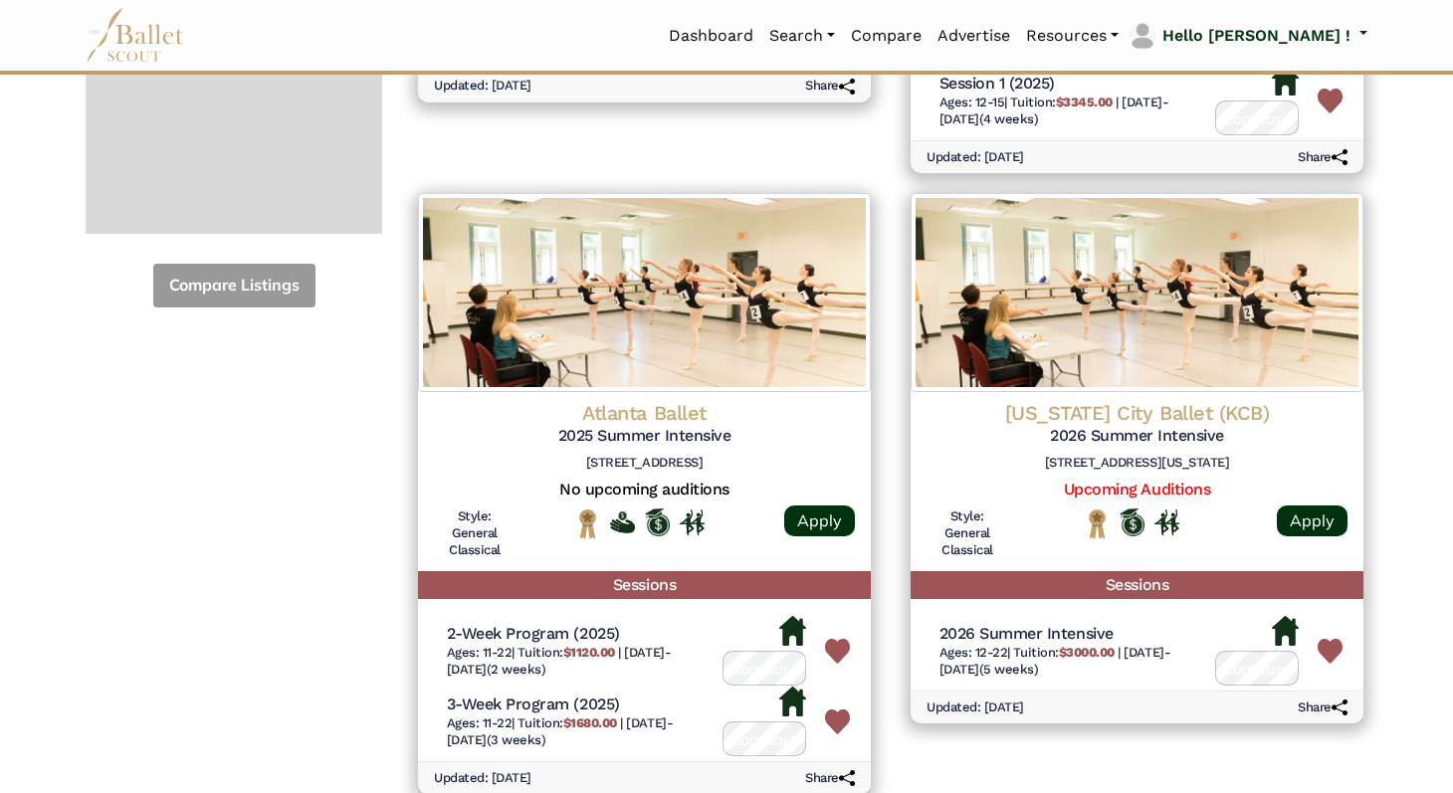
scroll to position [0, 0]
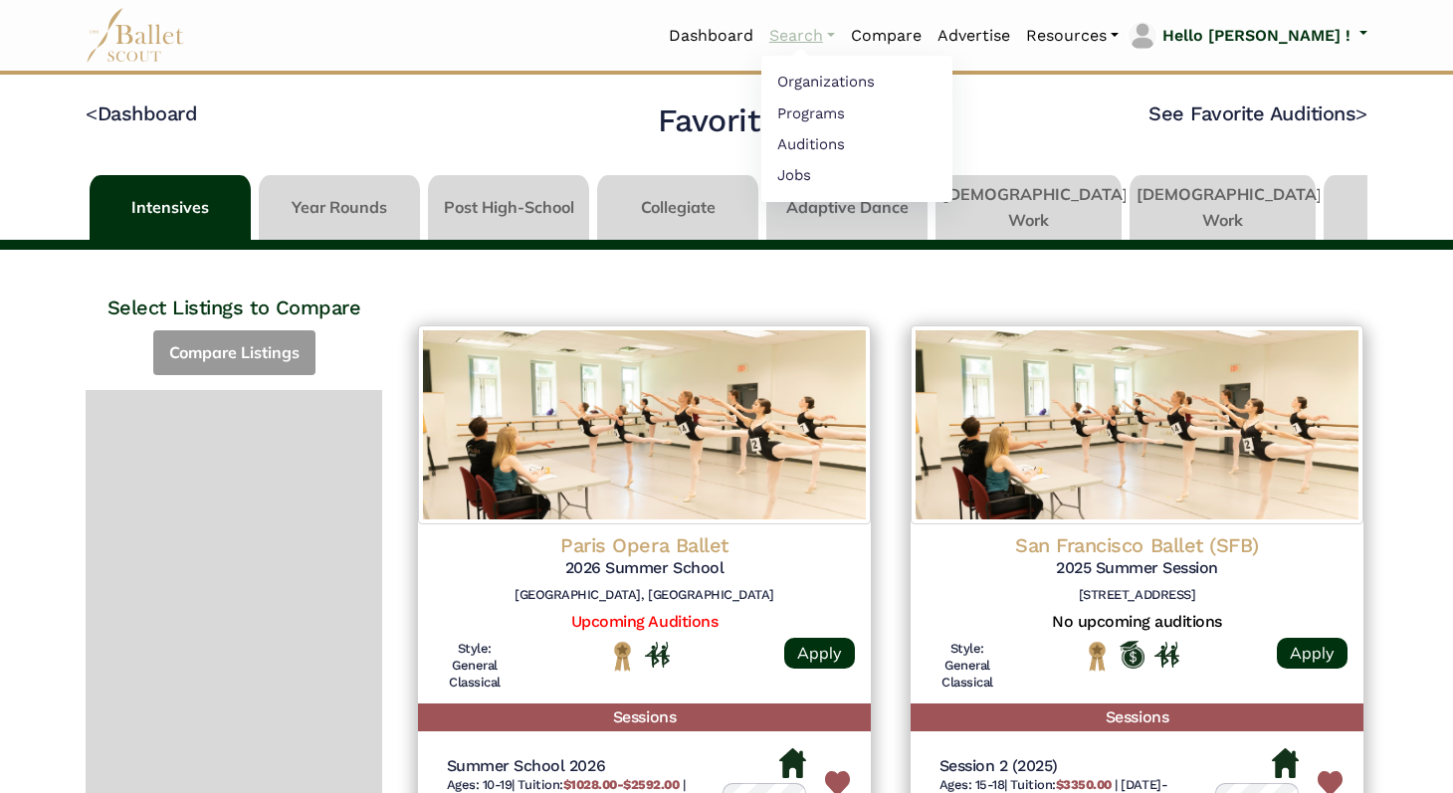
click at [843, 44] on link "Search" at bounding box center [803, 36] width 82 height 42
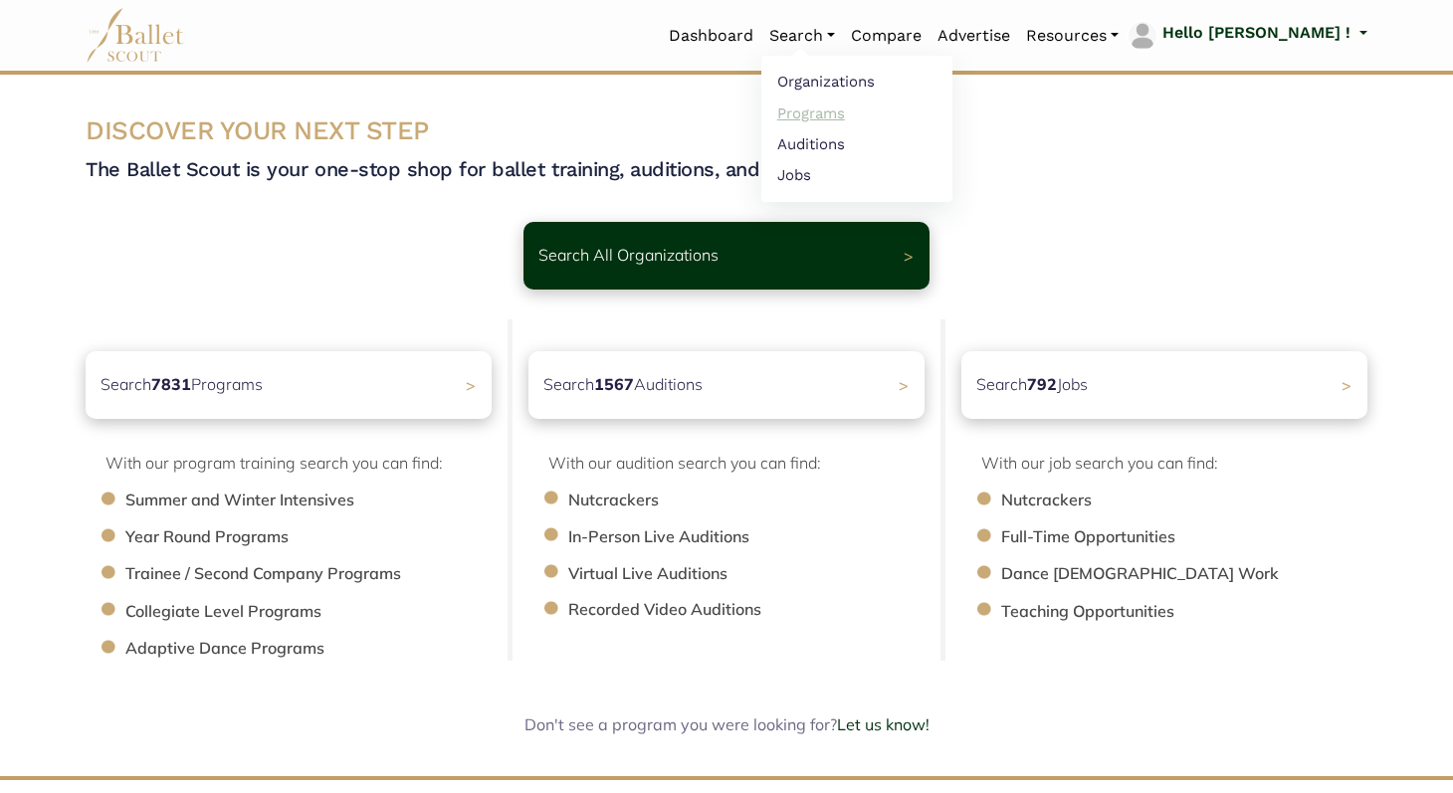
click at [886, 110] on link "Programs" at bounding box center [857, 113] width 191 height 31
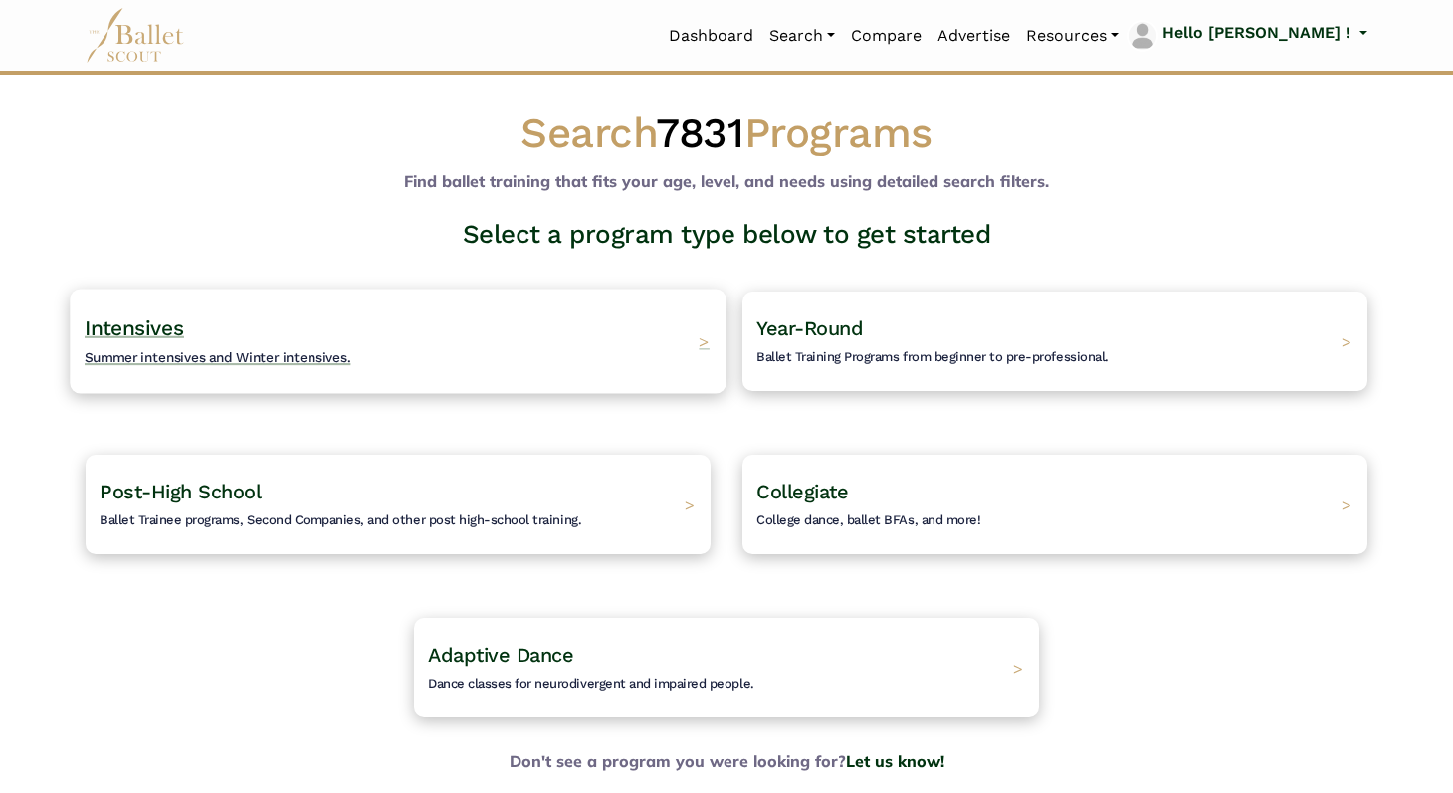
click at [275, 334] on h4 "Intensives Summer intensives and Winter intensives." at bounding box center [218, 342] width 267 height 55
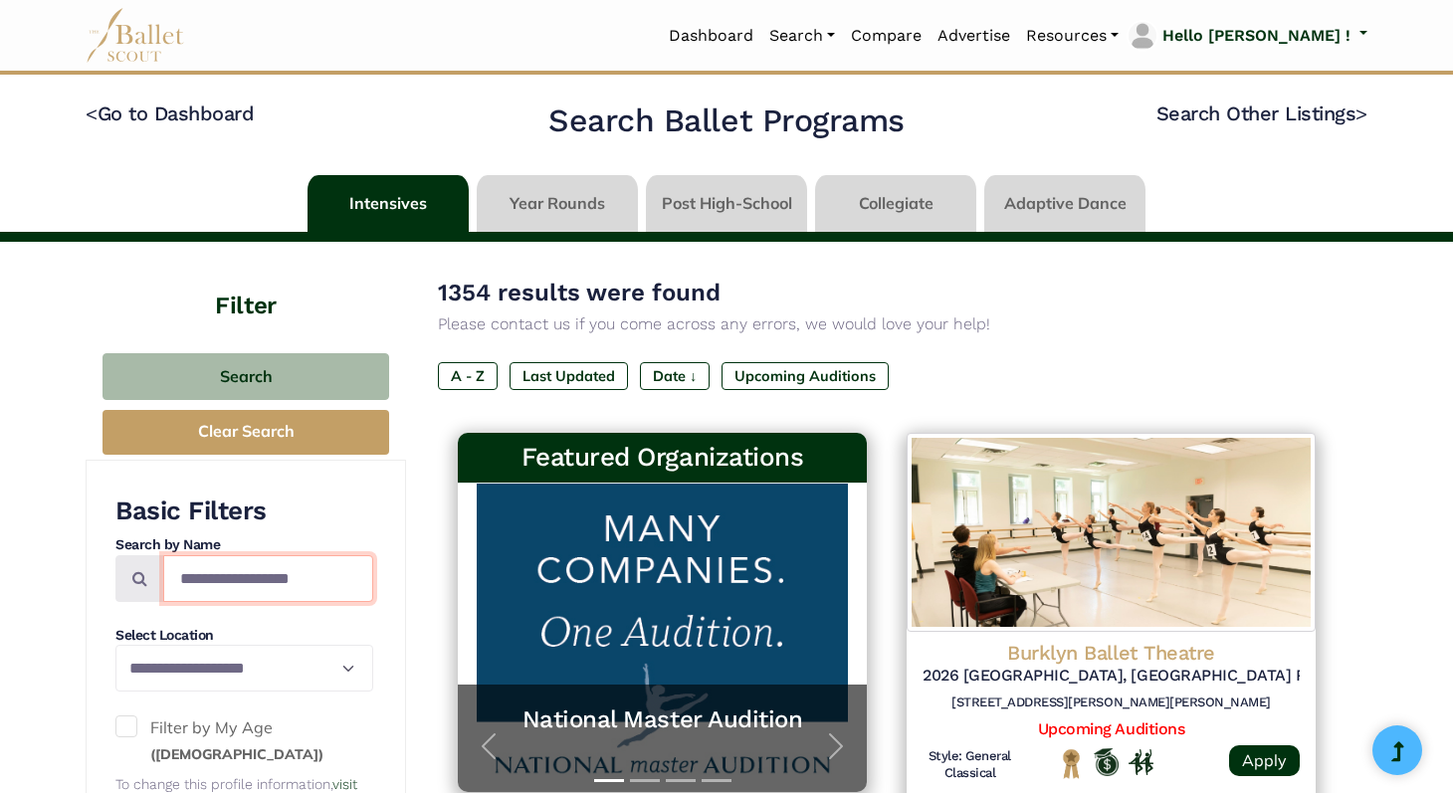
click at [281, 570] on input "Search by names..." at bounding box center [268, 578] width 210 height 47
type input "****"
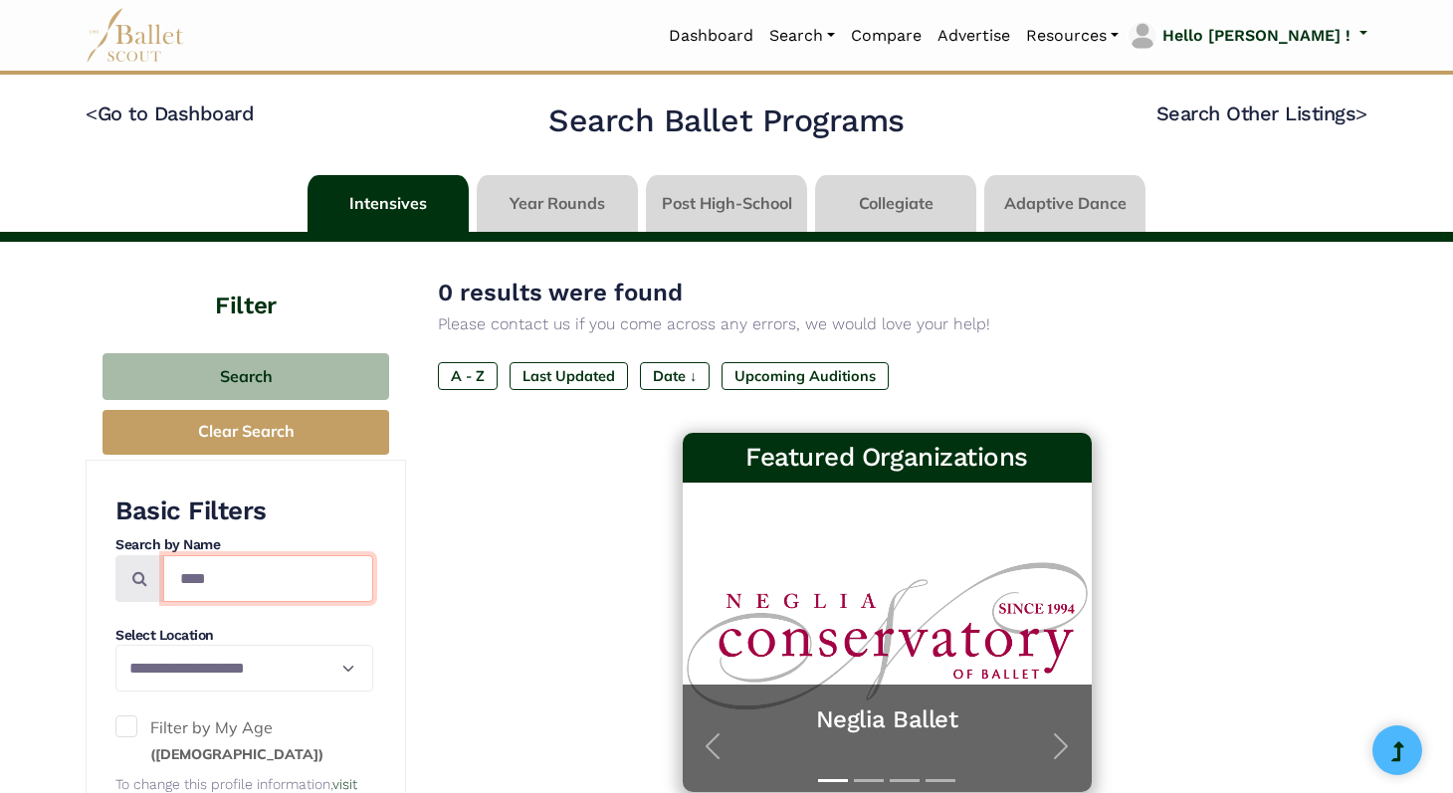
click at [292, 593] on input "****" at bounding box center [268, 578] width 210 height 47
type input "*"
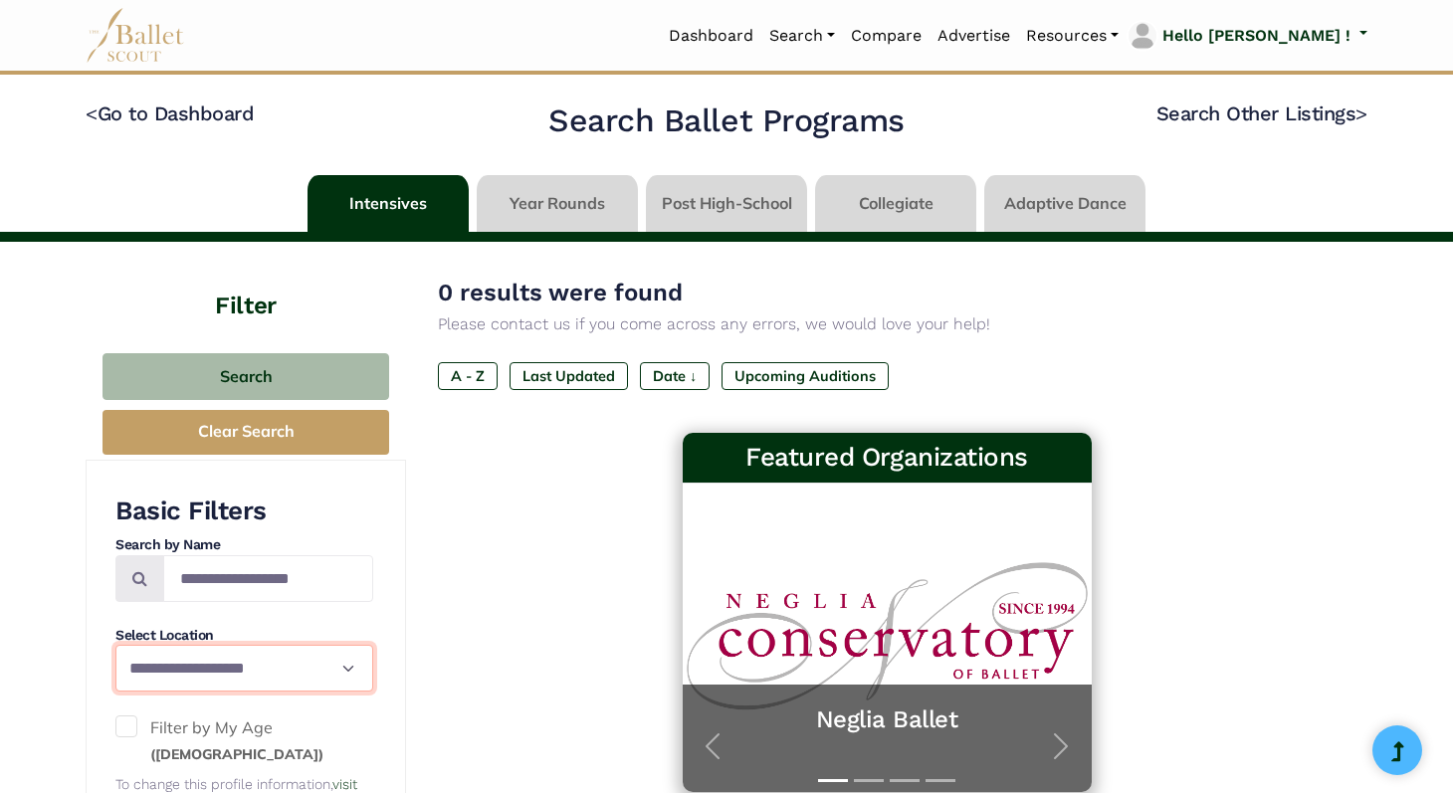
click at [239, 675] on select "**********" at bounding box center [244, 668] width 258 height 47
select select "**"
click at [115, 645] on select "**********" at bounding box center [244, 668] width 258 height 47
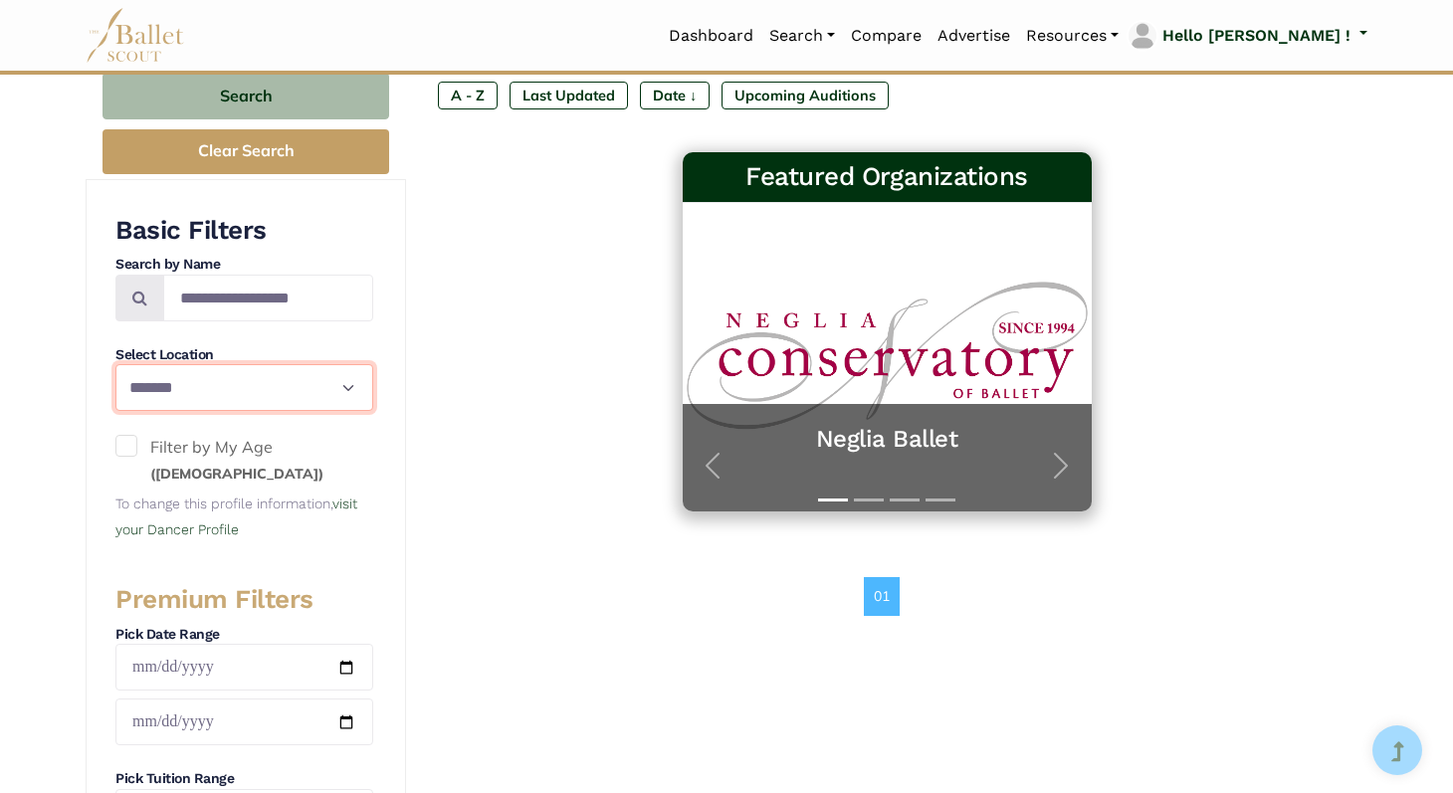
scroll to position [282, 0]
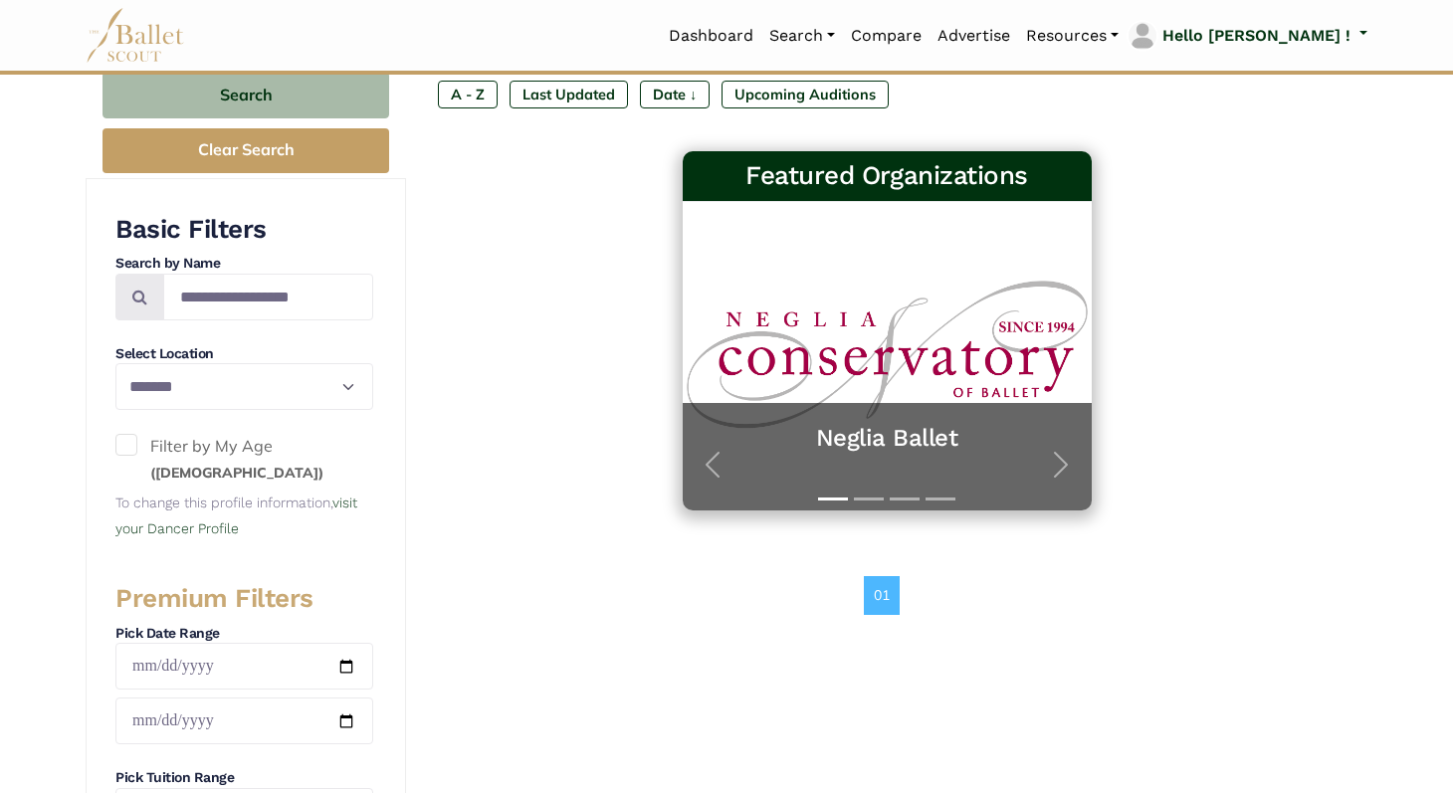
click at [127, 445] on span at bounding box center [126, 445] width 22 height 22
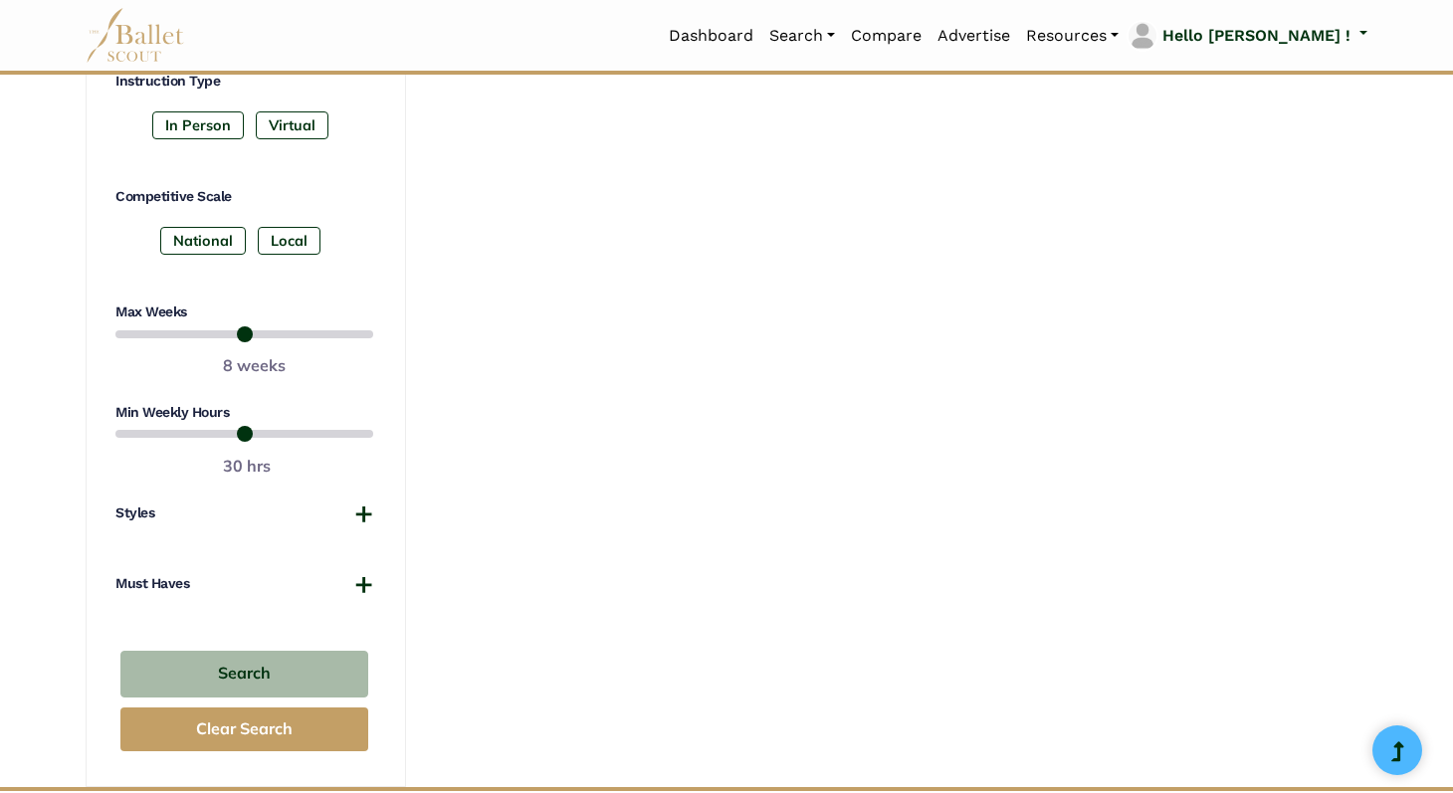
scroll to position [1142, 0]
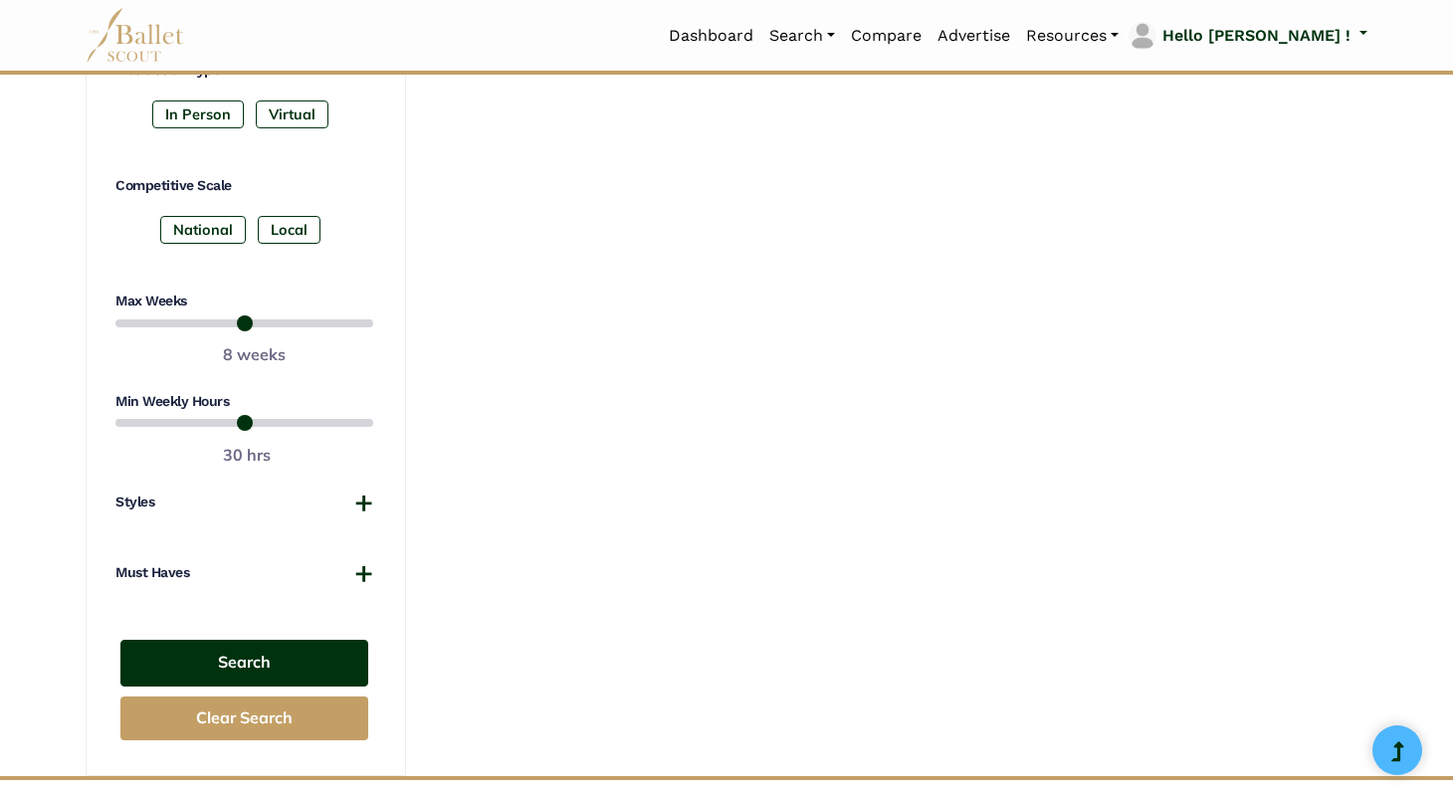
click at [271, 668] on button "Search" at bounding box center [244, 663] width 248 height 47
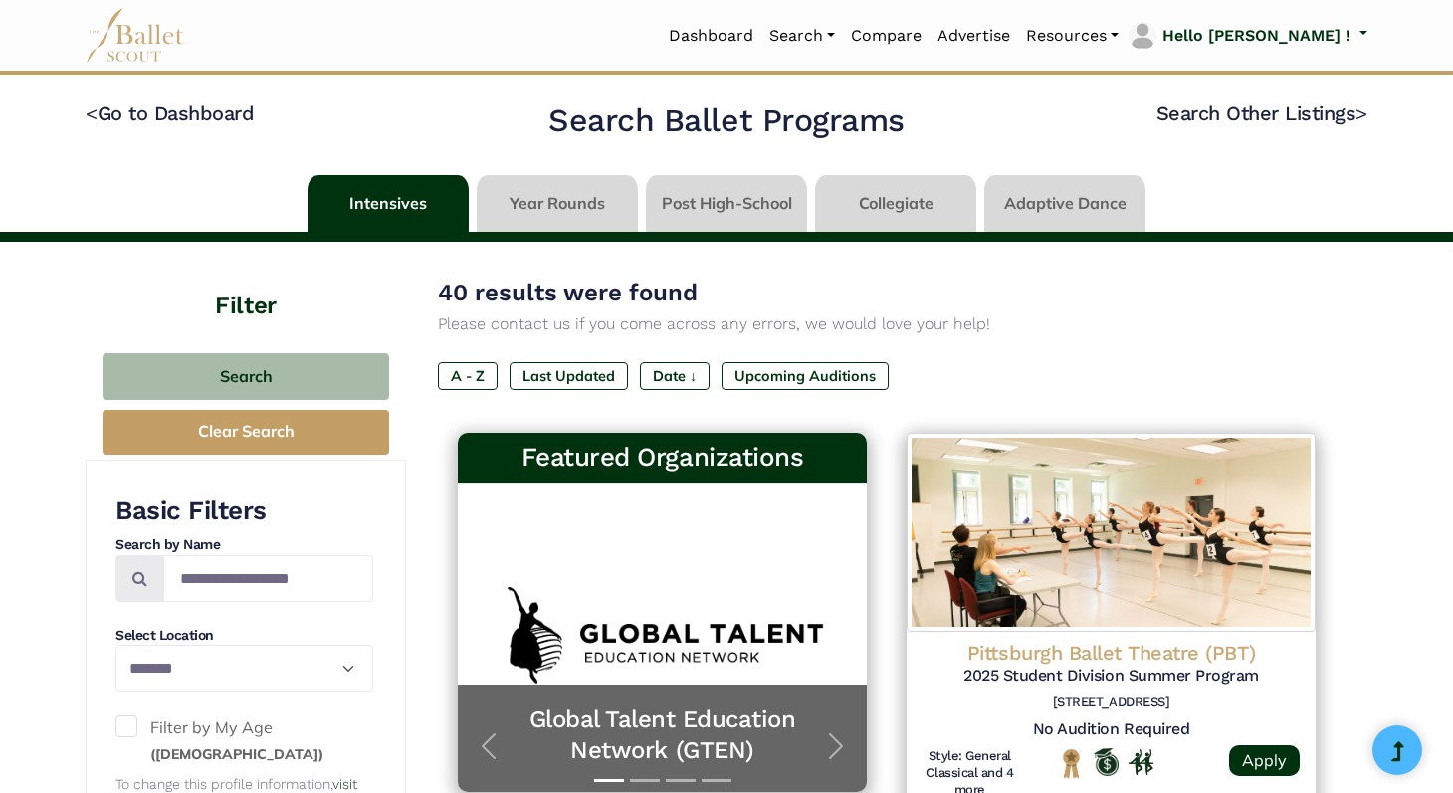
select select "**"
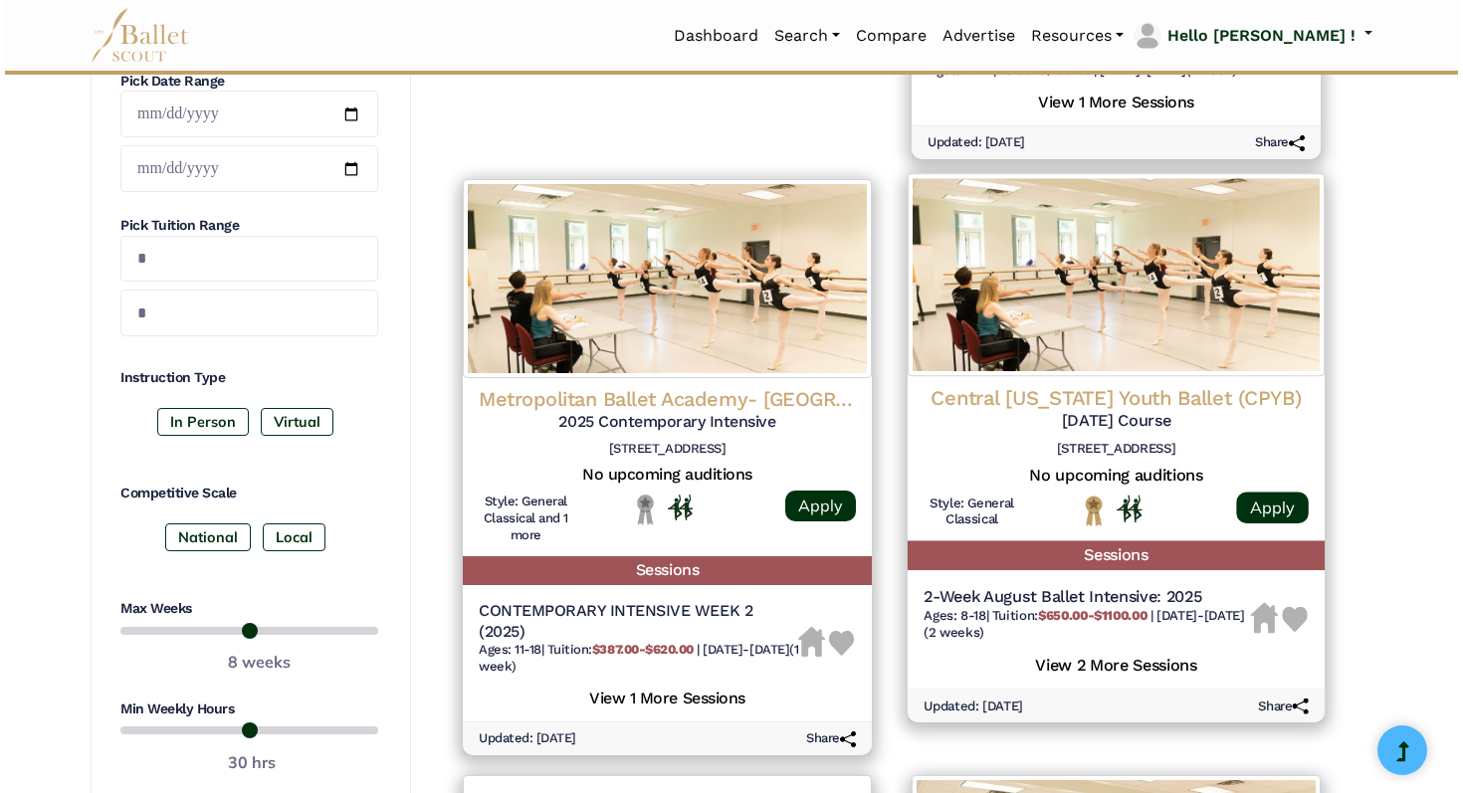
scroll to position [822, 0]
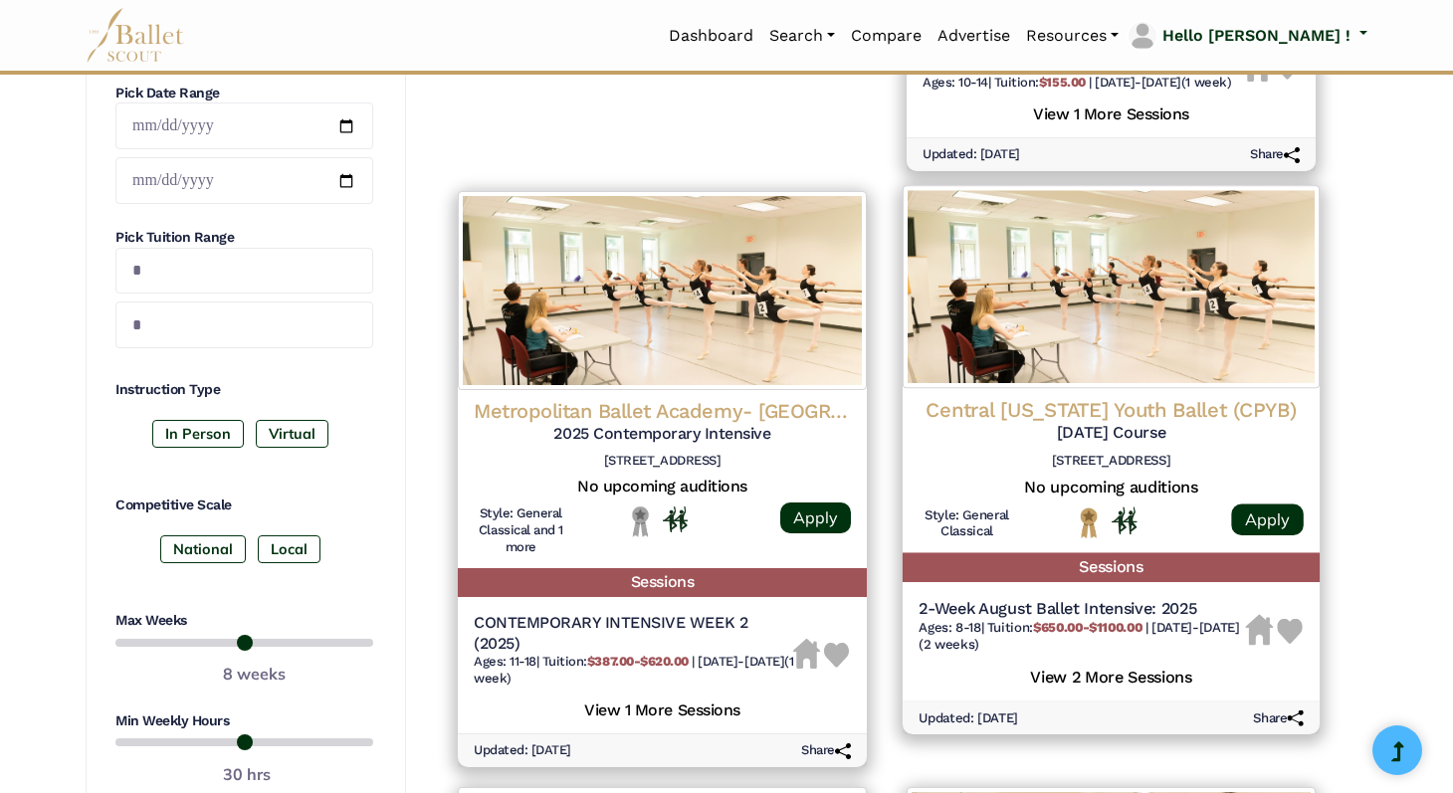
click at [1149, 415] on h4 "Central Pennsylvania Youth Ballet (CPYB)" at bounding box center [1111, 409] width 385 height 27
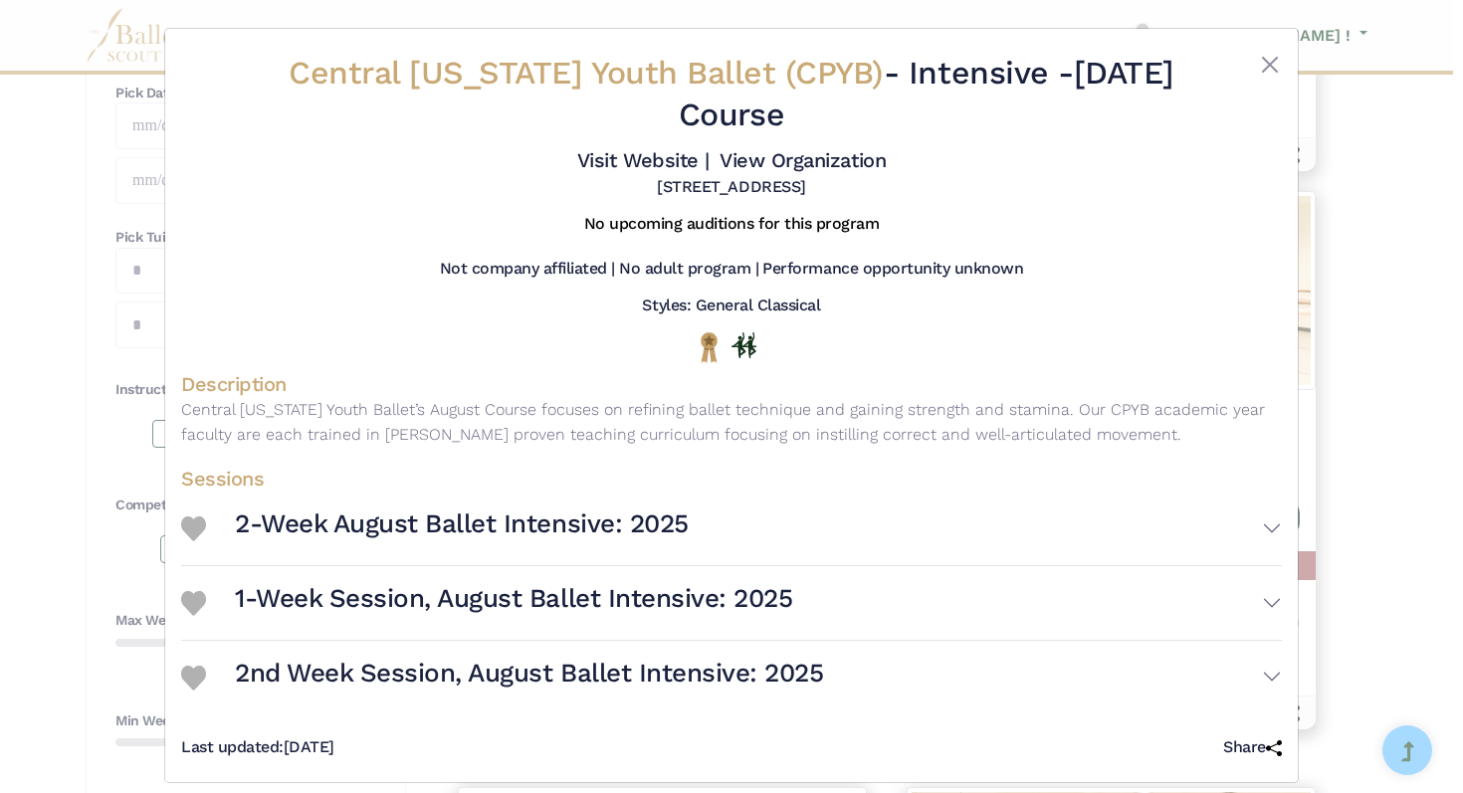
scroll to position [18, 0]
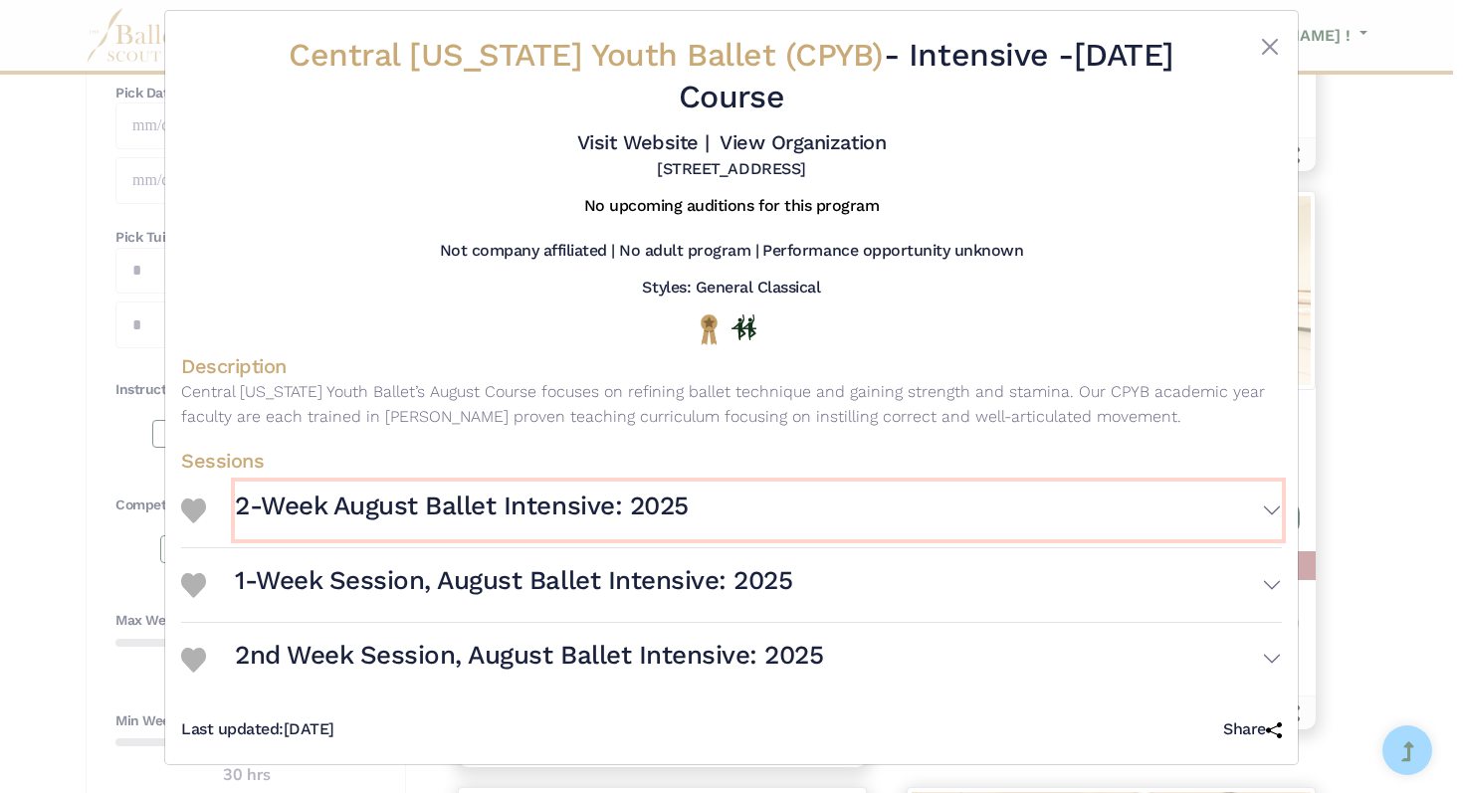
click at [1257, 510] on button "2-Week August Ballet Intensive: 2025" at bounding box center [758, 511] width 1047 height 58
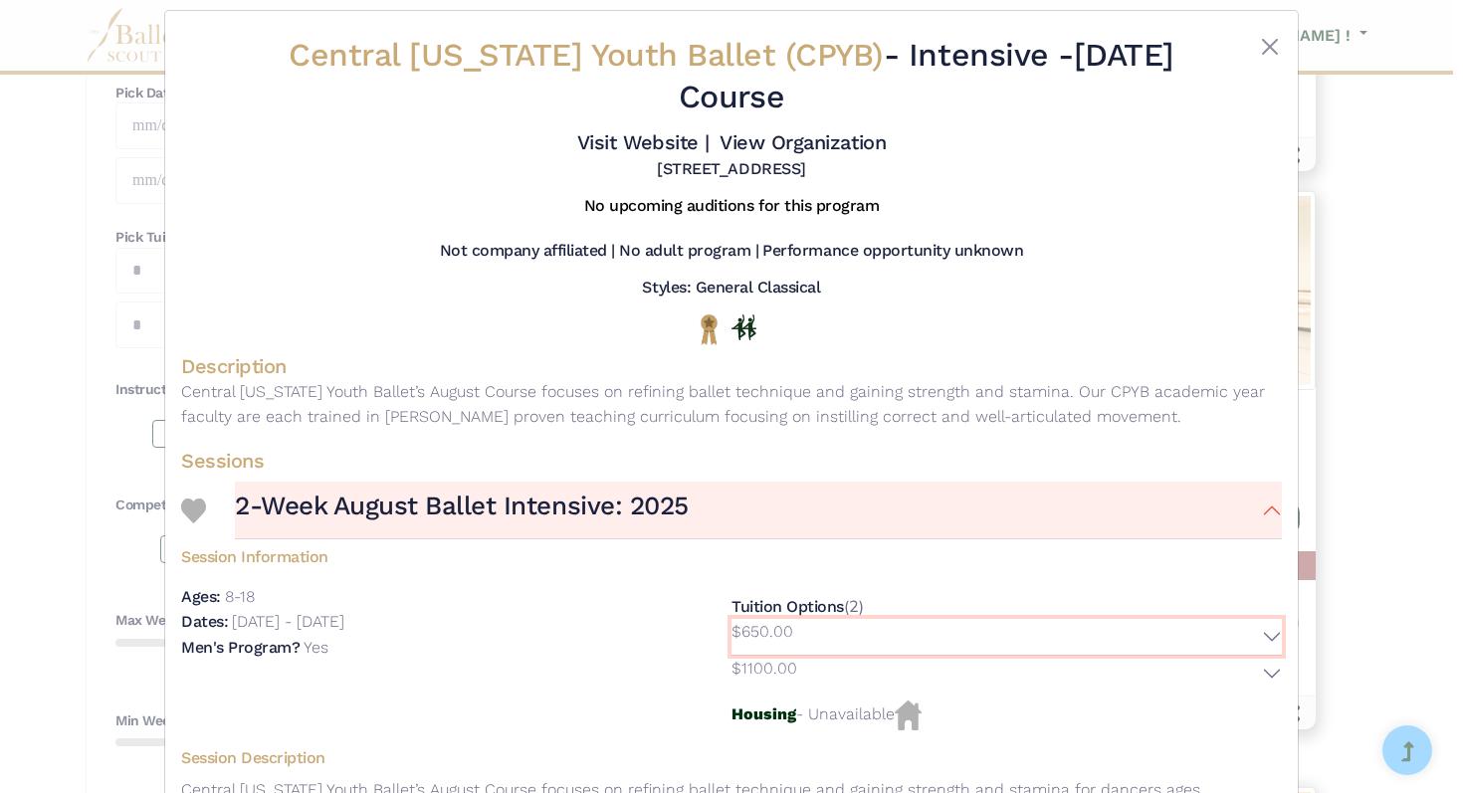
click at [1265, 634] on button "$650.00" at bounding box center [1007, 637] width 551 height 36
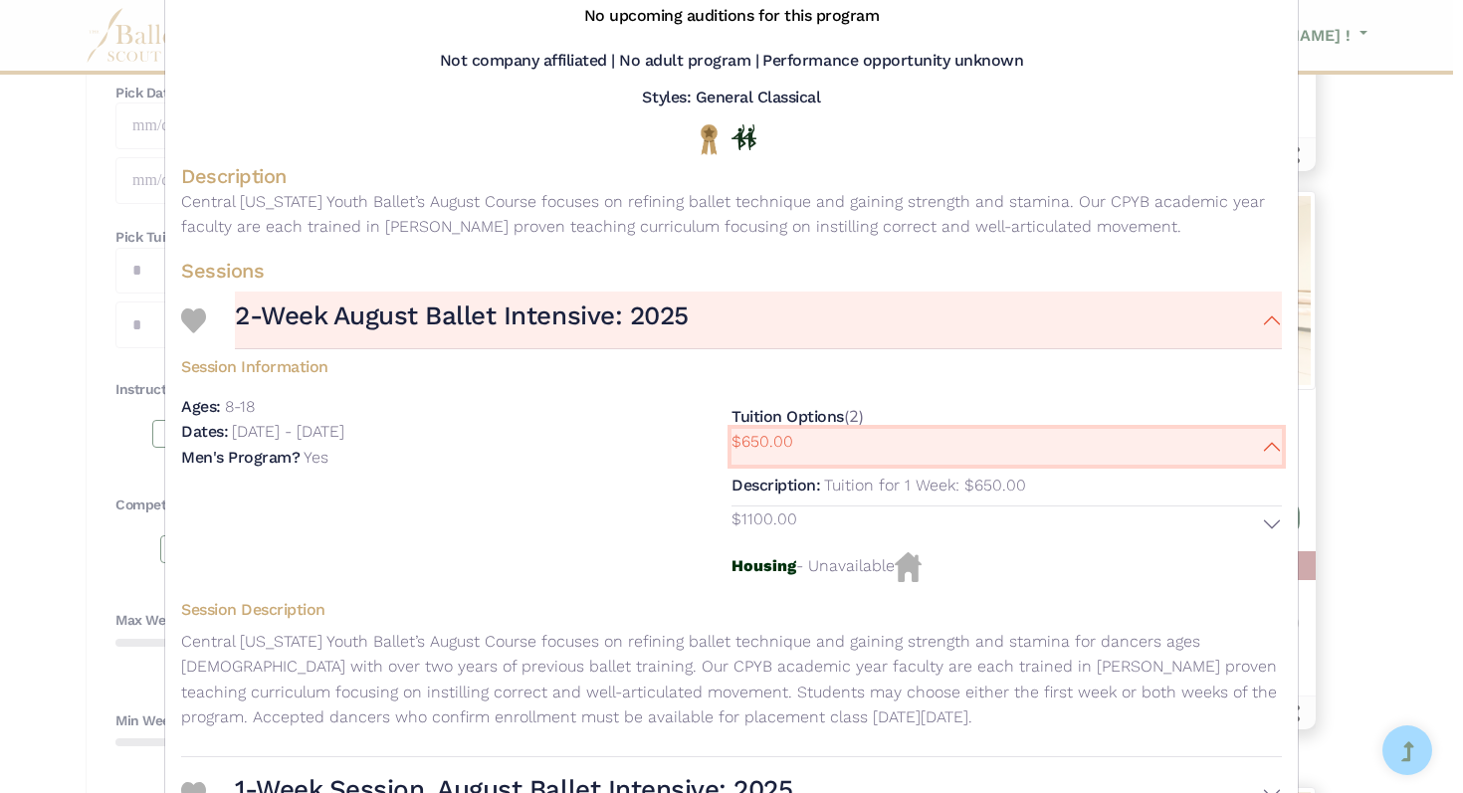
scroll to position [215, 0]
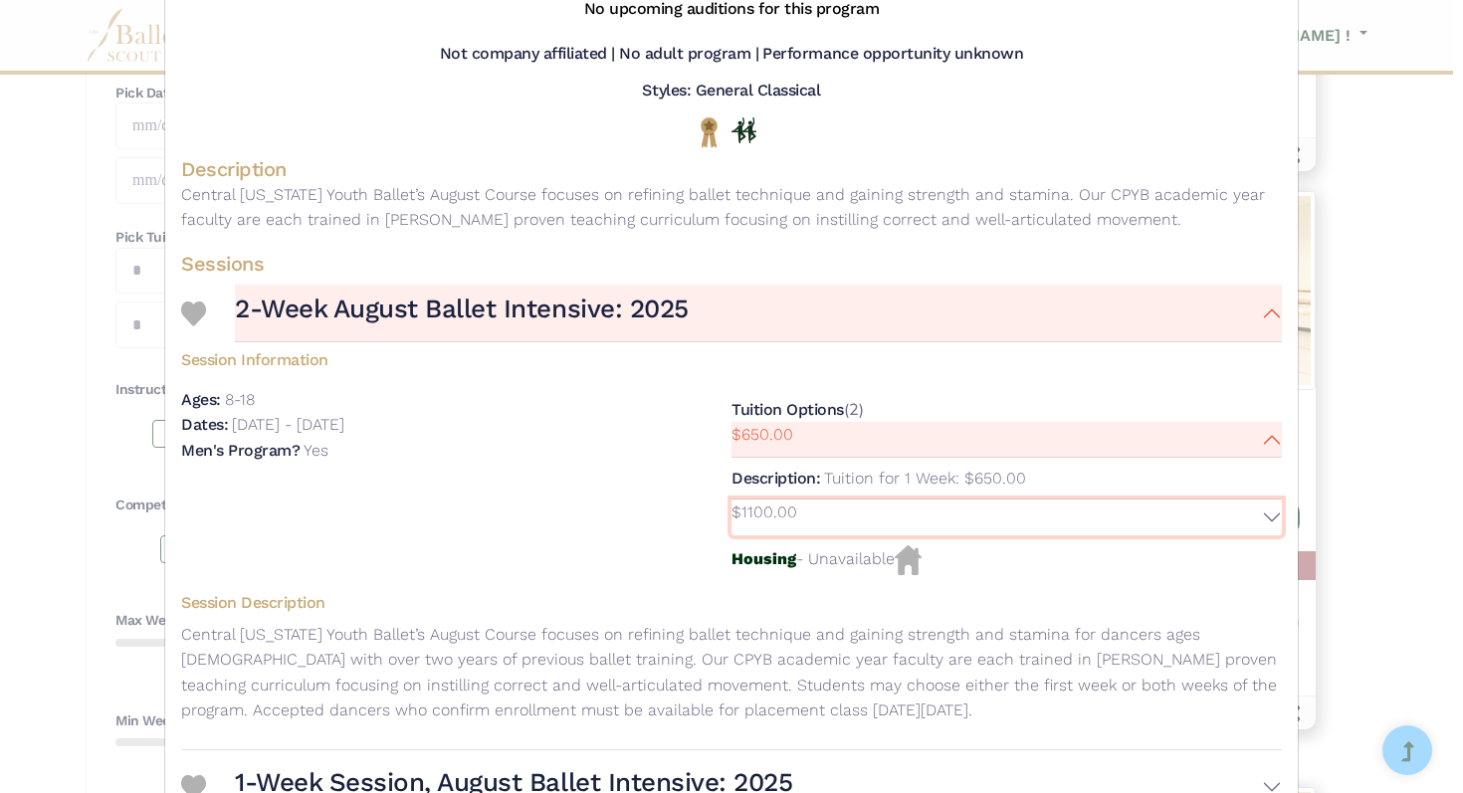
click at [1260, 512] on button "$1100.00" at bounding box center [1007, 518] width 551 height 36
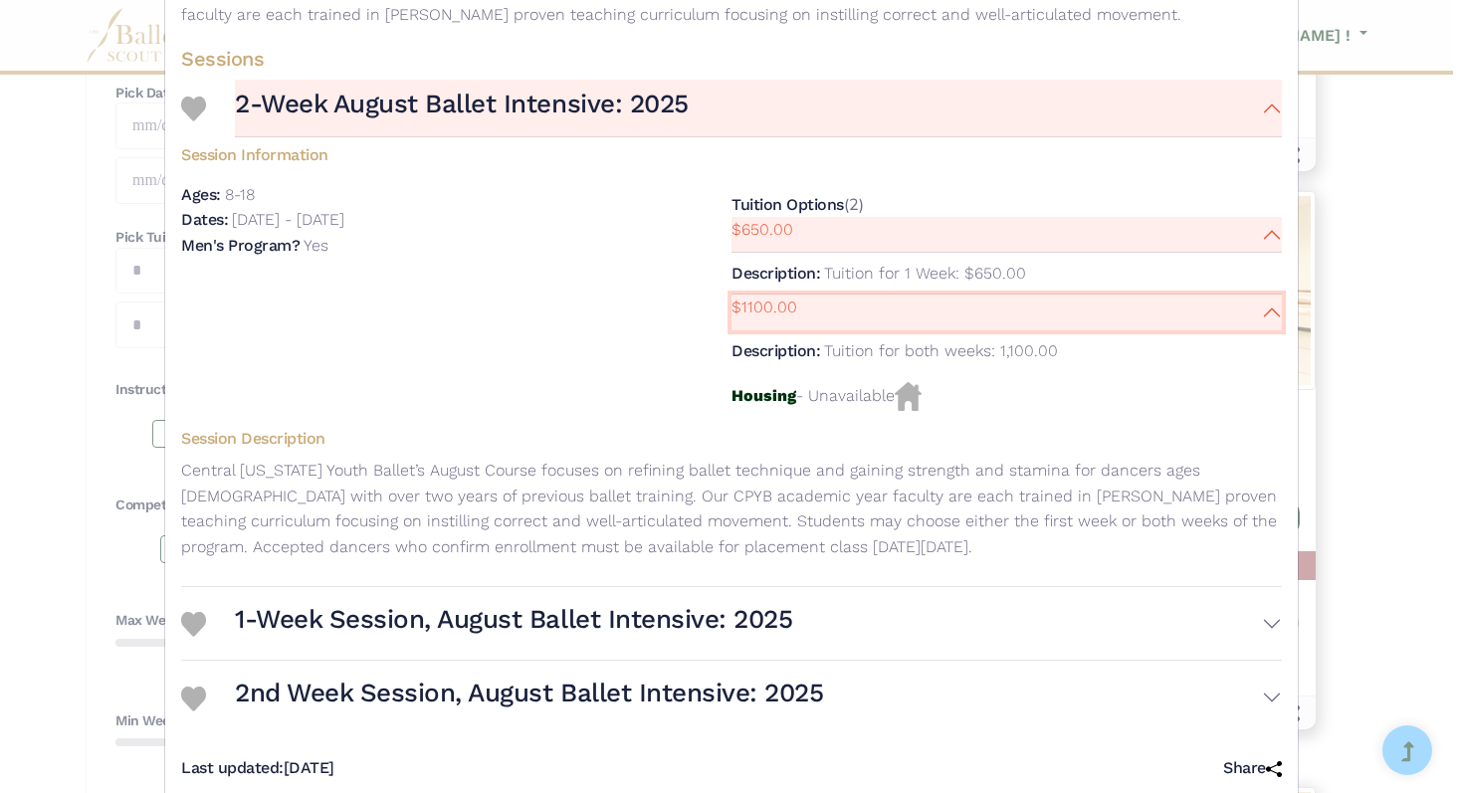
scroll to position [460, 0]
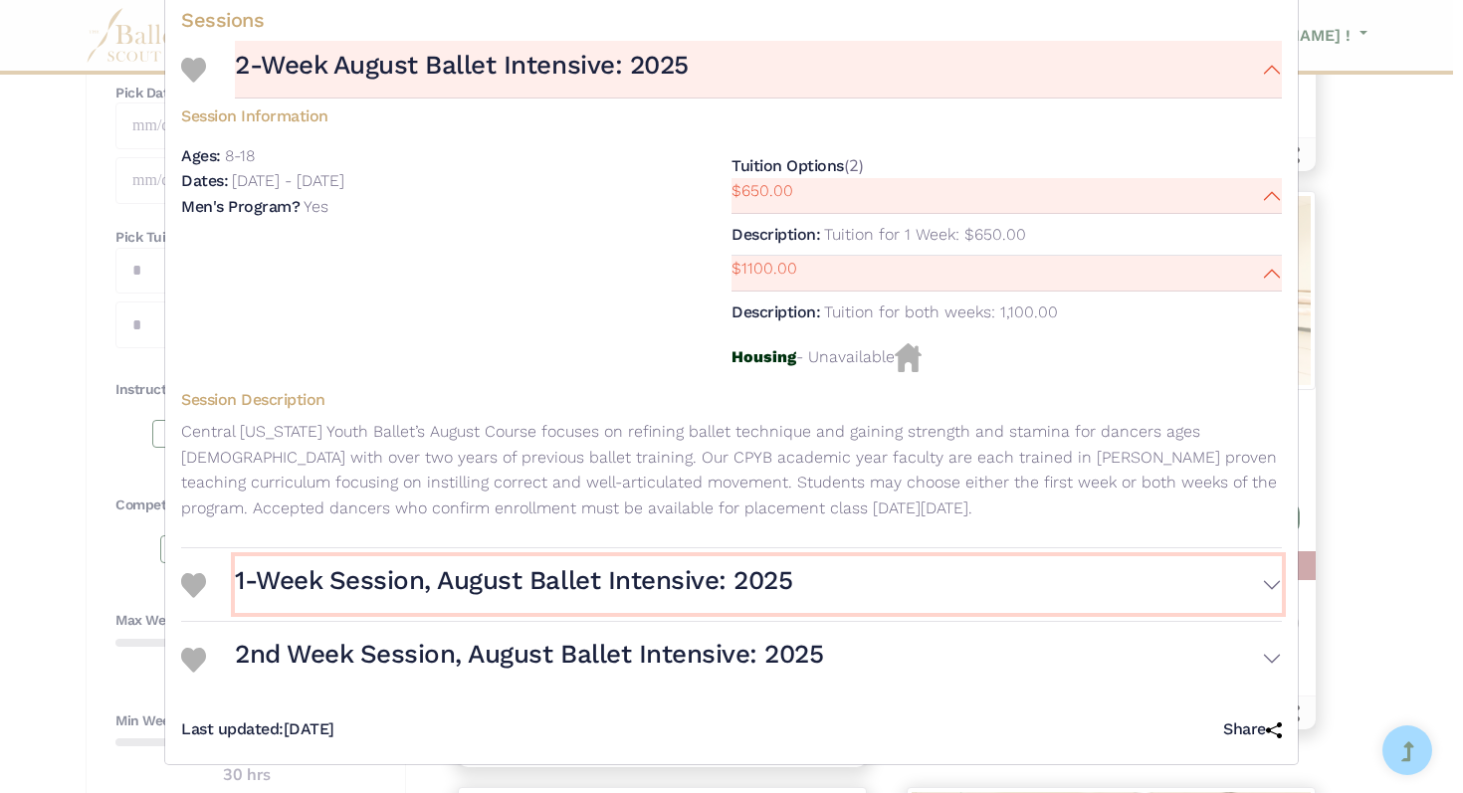
click at [1254, 594] on button "1-Week Session, August Ballet Intensive: 2025" at bounding box center [758, 585] width 1047 height 58
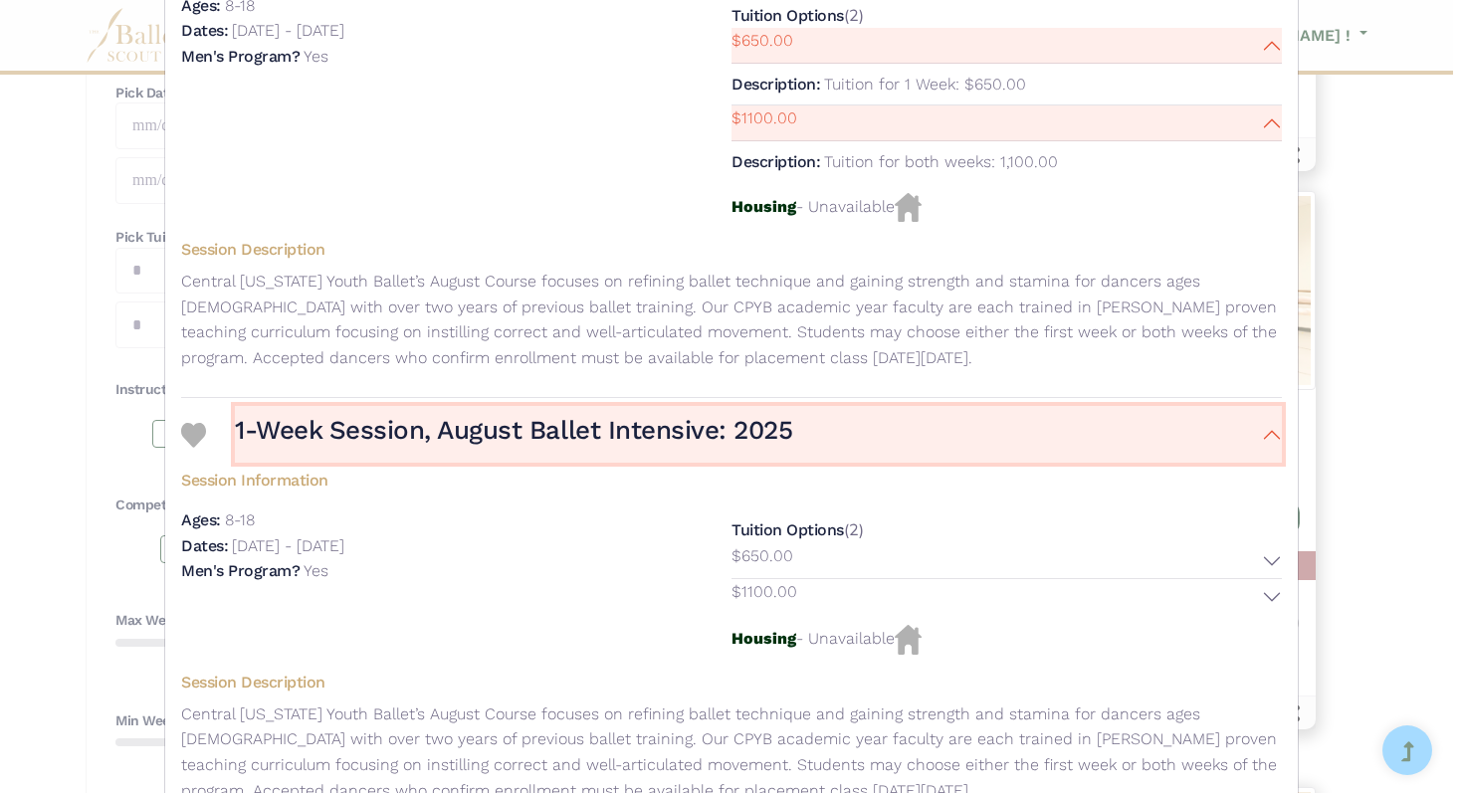
scroll to position [818, 0]
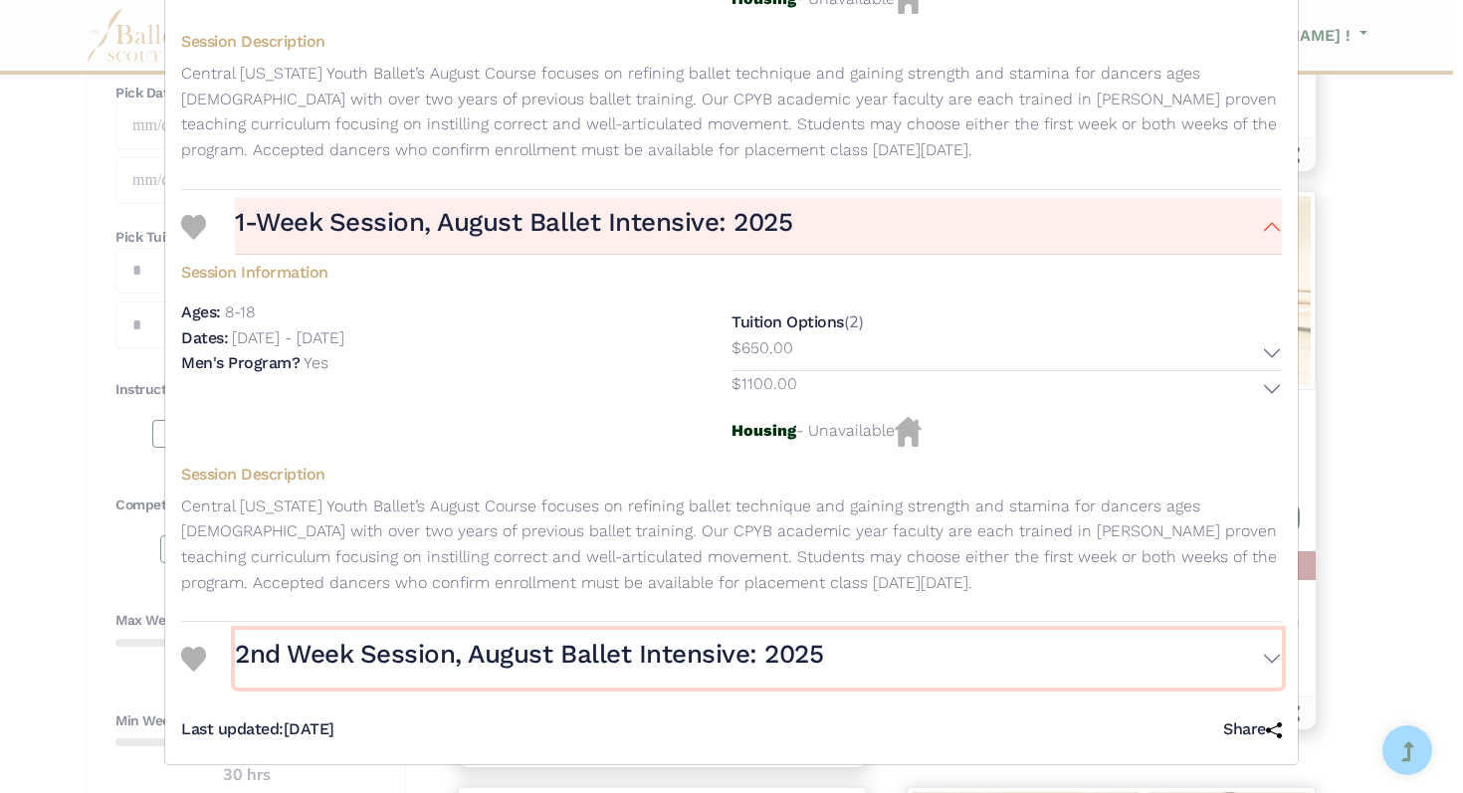
click at [1264, 647] on button "2nd Week Session, August Ballet Intensive: 2025" at bounding box center [758, 659] width 1047 height 58
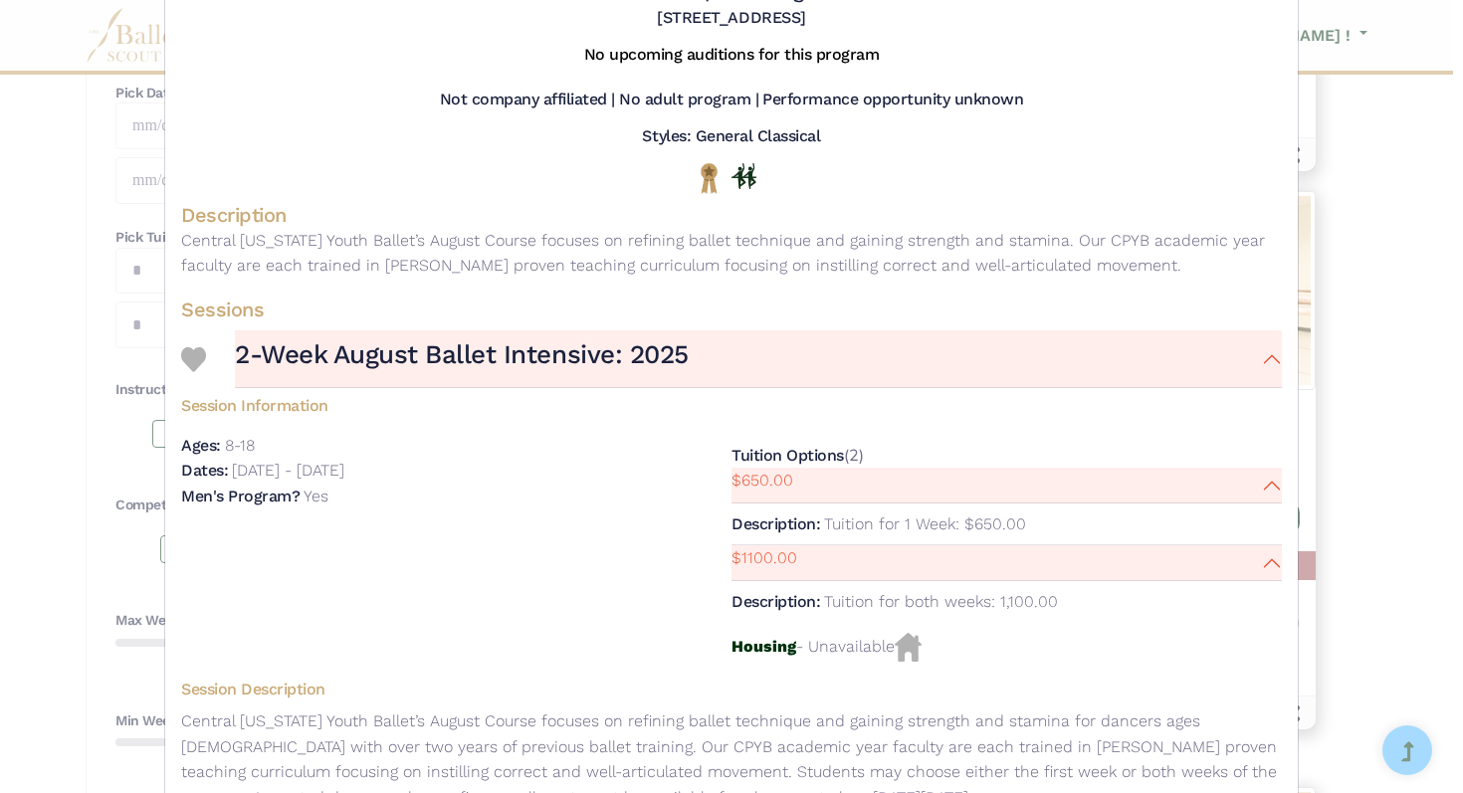
scroll to position [0, 0]
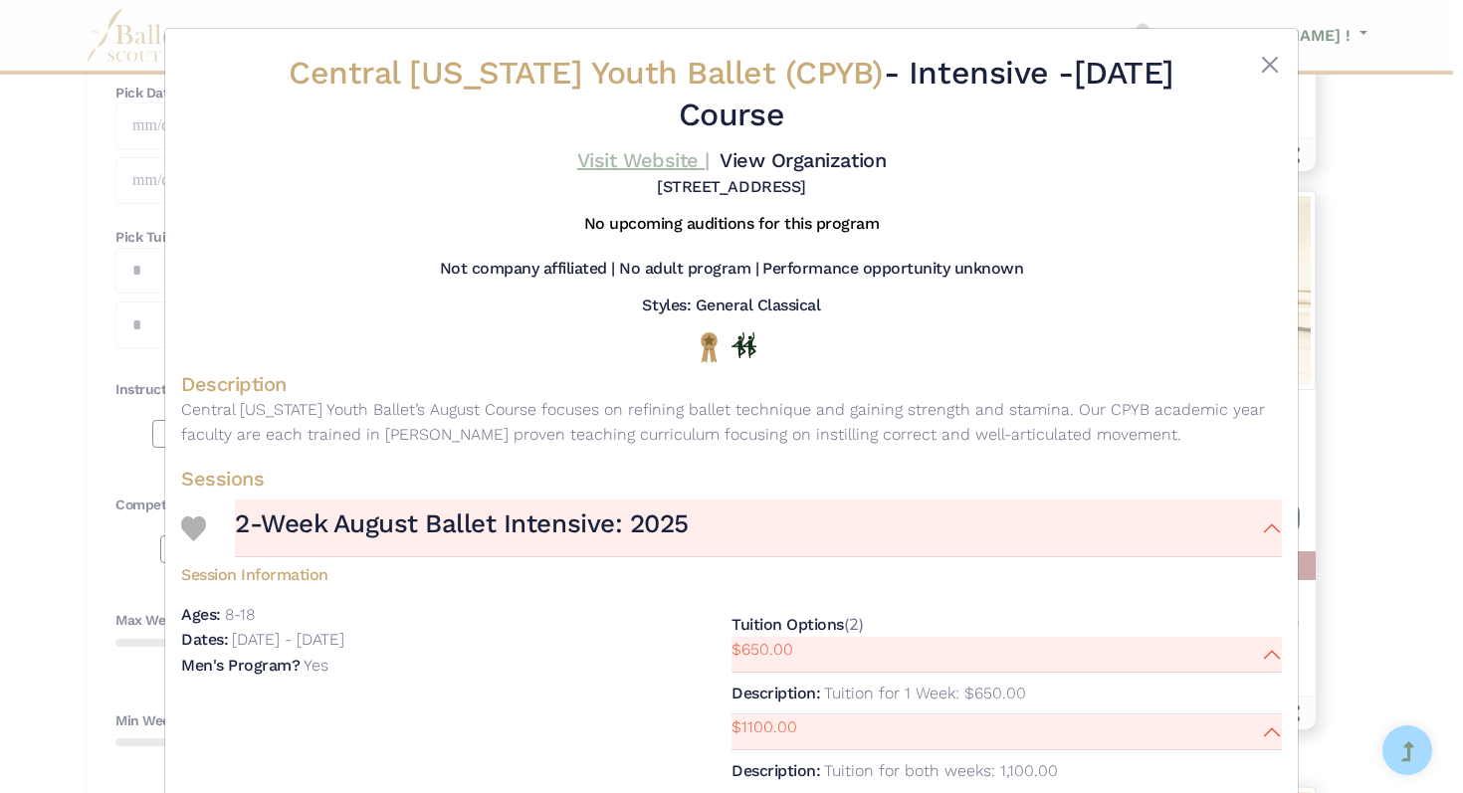
click at [671, 158] on link "Visit Website |" at bounding box center [643, 160] width 132 height 24
click at [1267, 57] on button "Close" at bounding box center [1270, 65] width 24 height 24
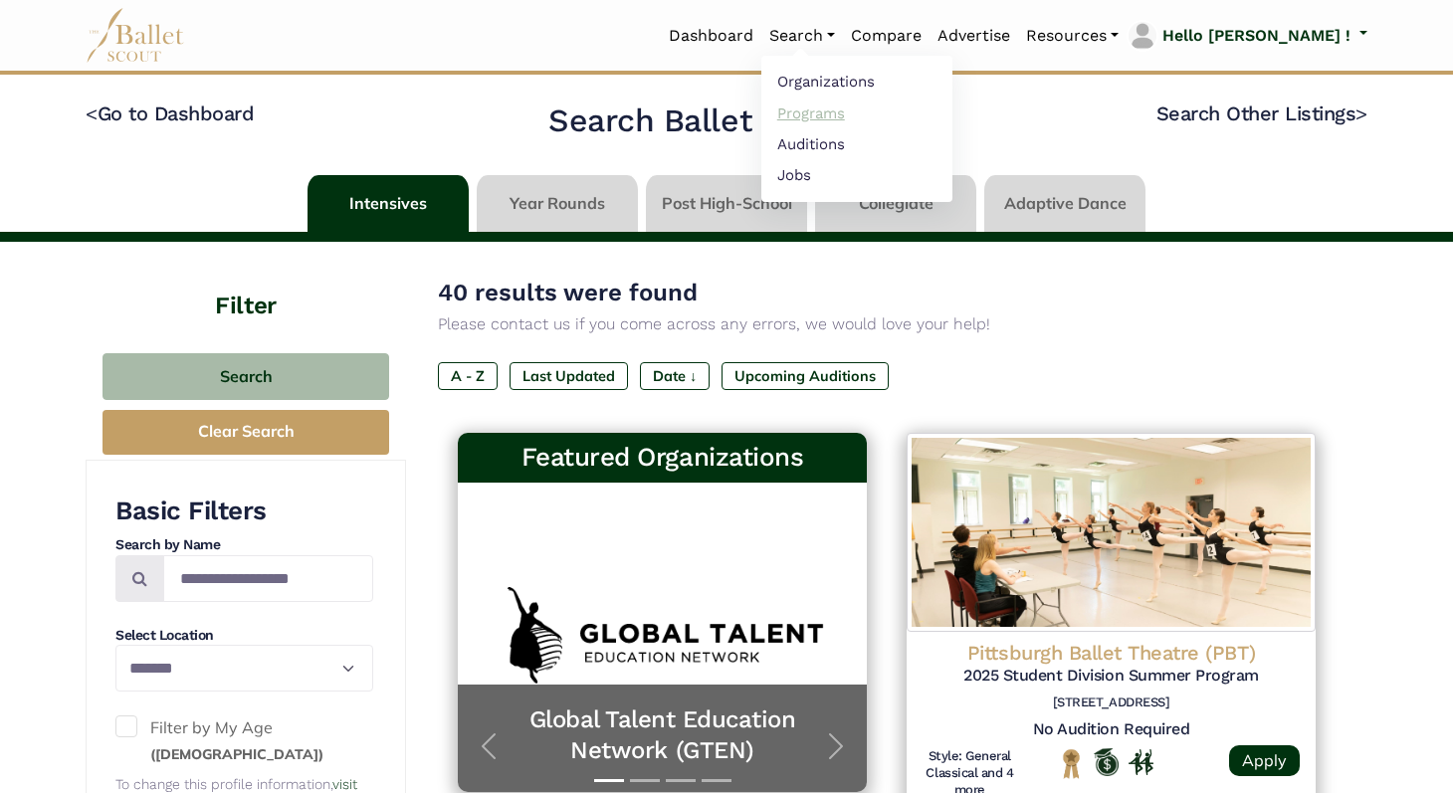
click at [879, 110] on link "Programs" at bounding box center [857, 113] width 191 height 31
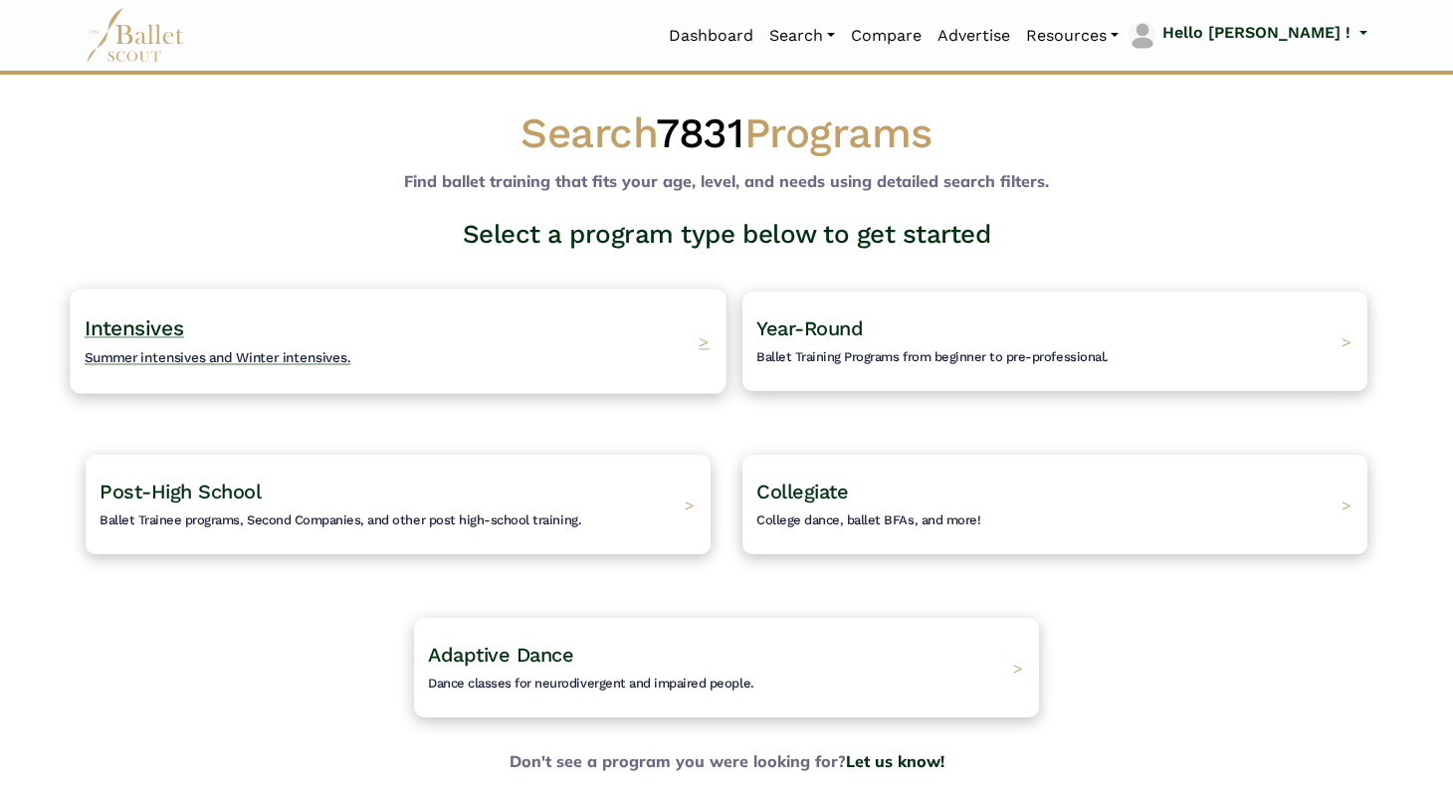
click at [156, 330] on span "Intensives" at bounding box center [135, 328] width 100 height 25
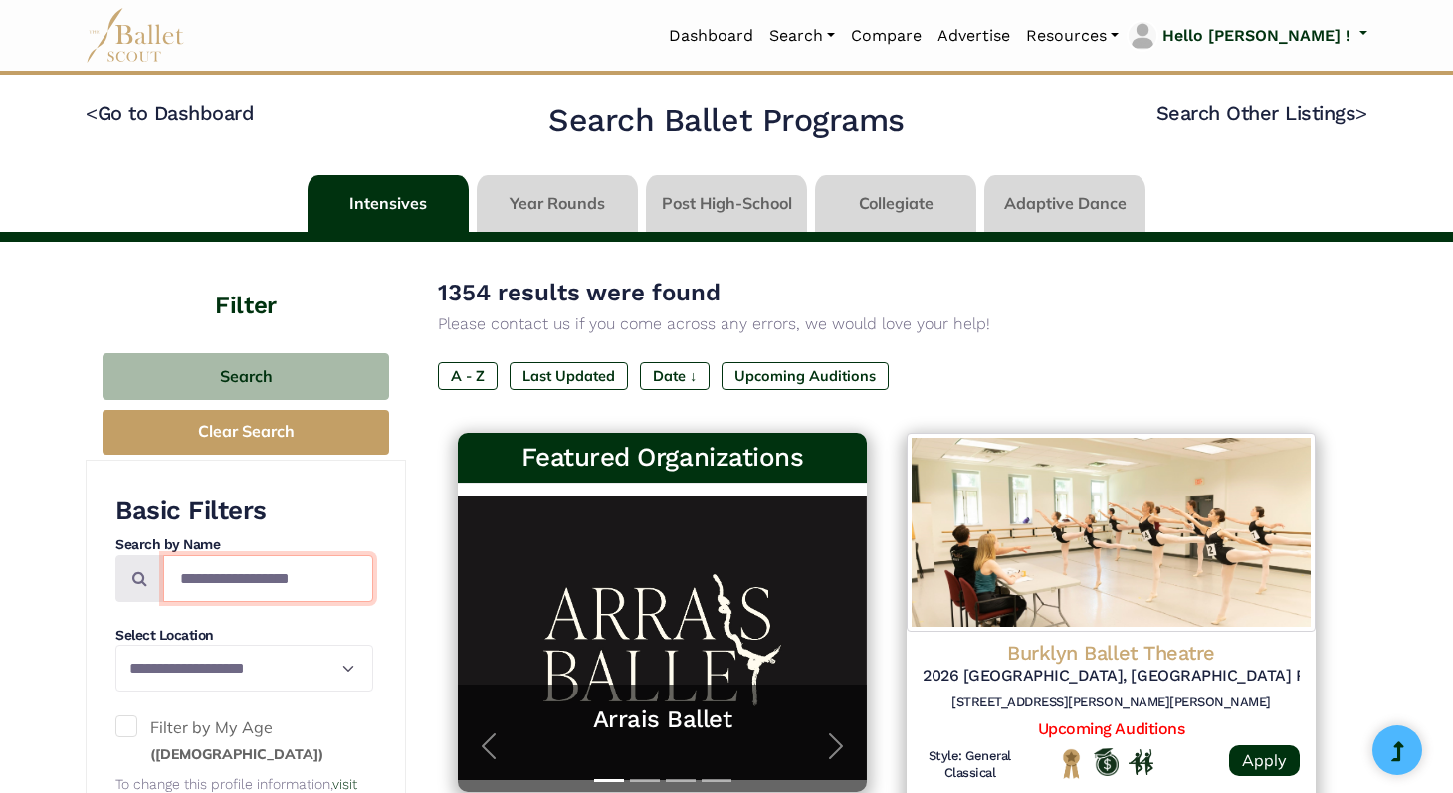
click at [240, 579] on input "Search by names..." at bounding box center [268, 578] width 210 height 47
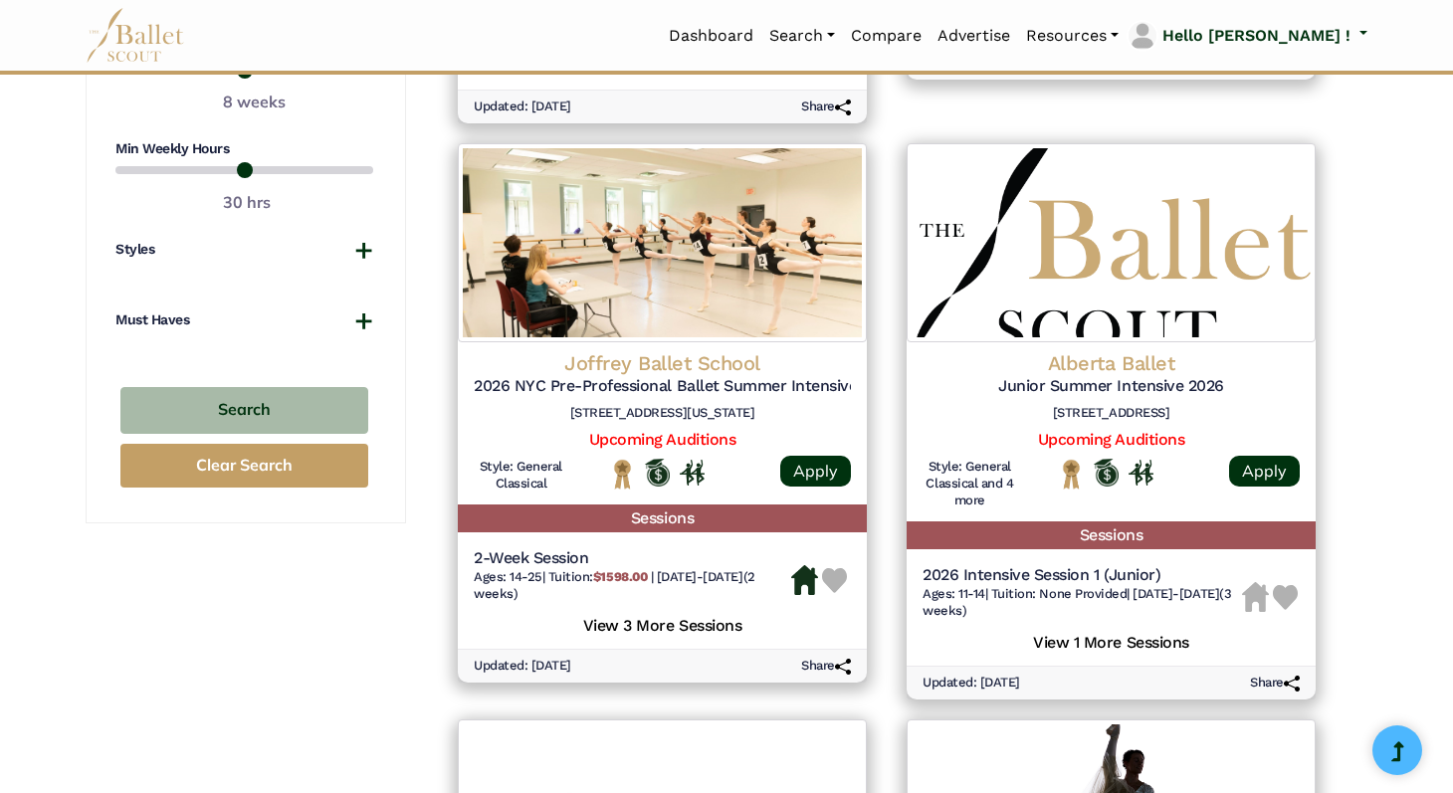
scroll to position [1381, 0]
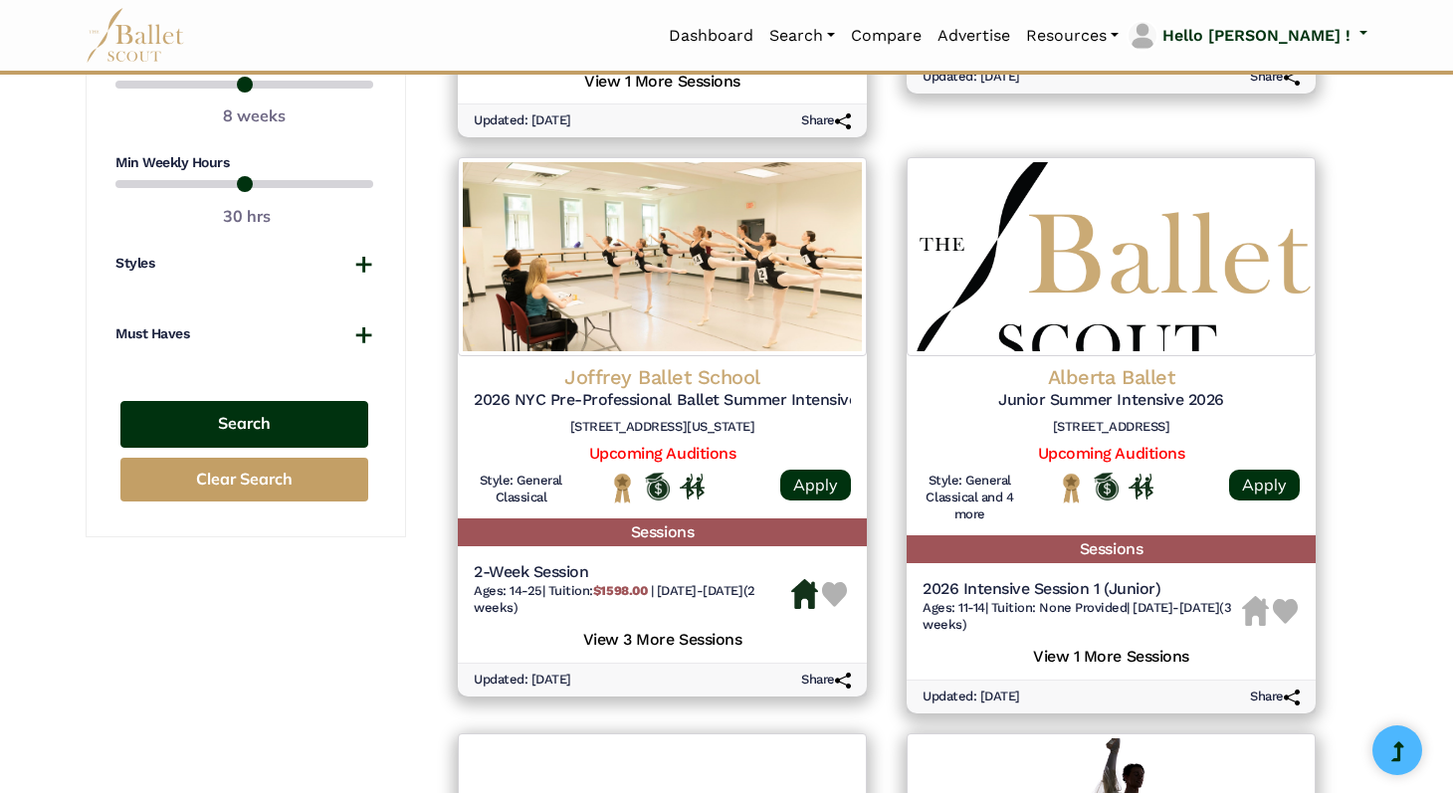
type input "*******"
click at [258, 421] on button "Search" at bounding box center [244, 424] width 248 height 47
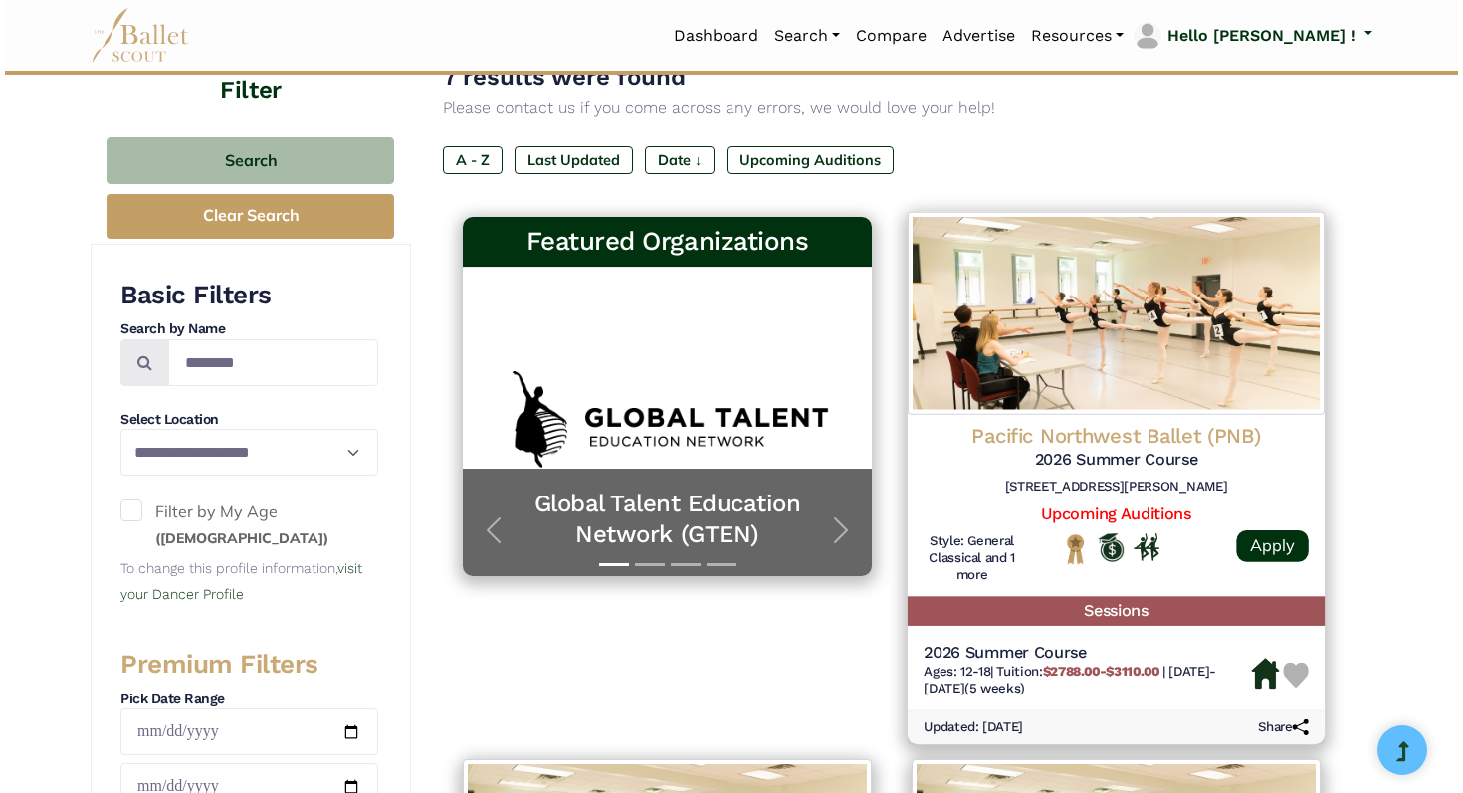
scroll to position [224, 0]
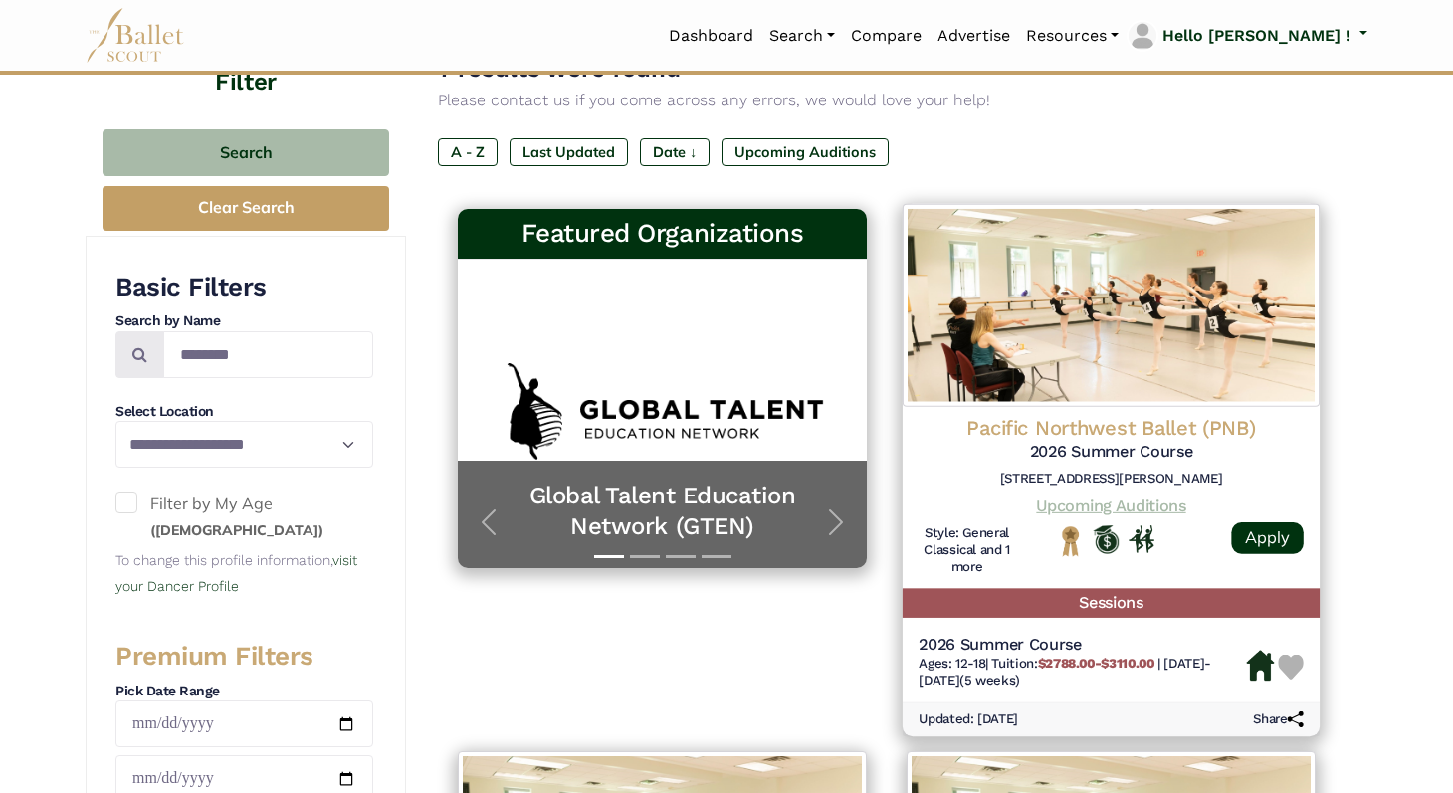
click at [1133, 508] on link "Upcoming Auditions" at bounding box center [1110, 506] width 149 height 19
click at [1015, 642] on h5 "2026 Summer Course" at bounding box center [1083, 645] width 328 height 21
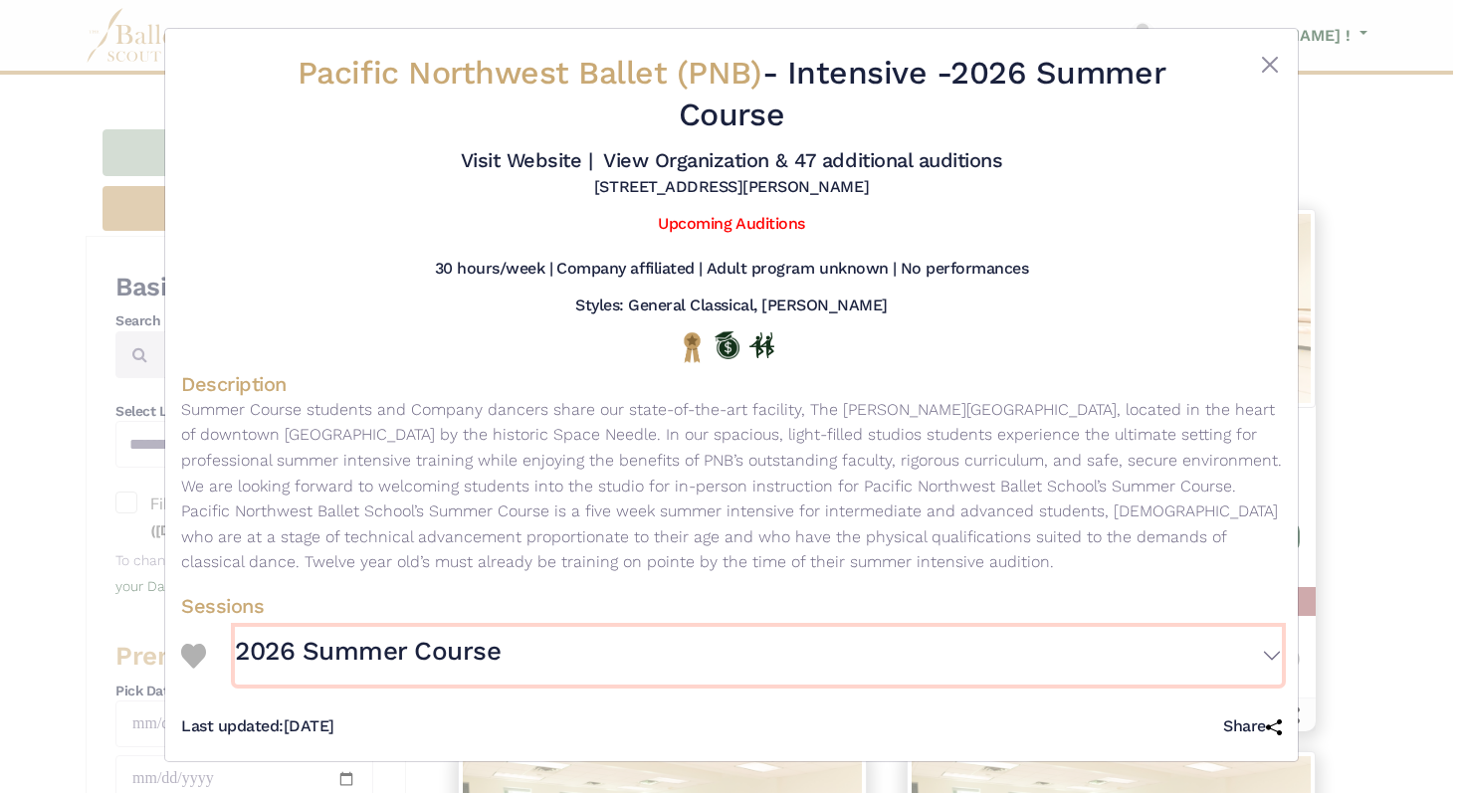
click at [1277, 650] on button "2026 Summer Course" at bounding box center [758, 656] width 1047 height 58
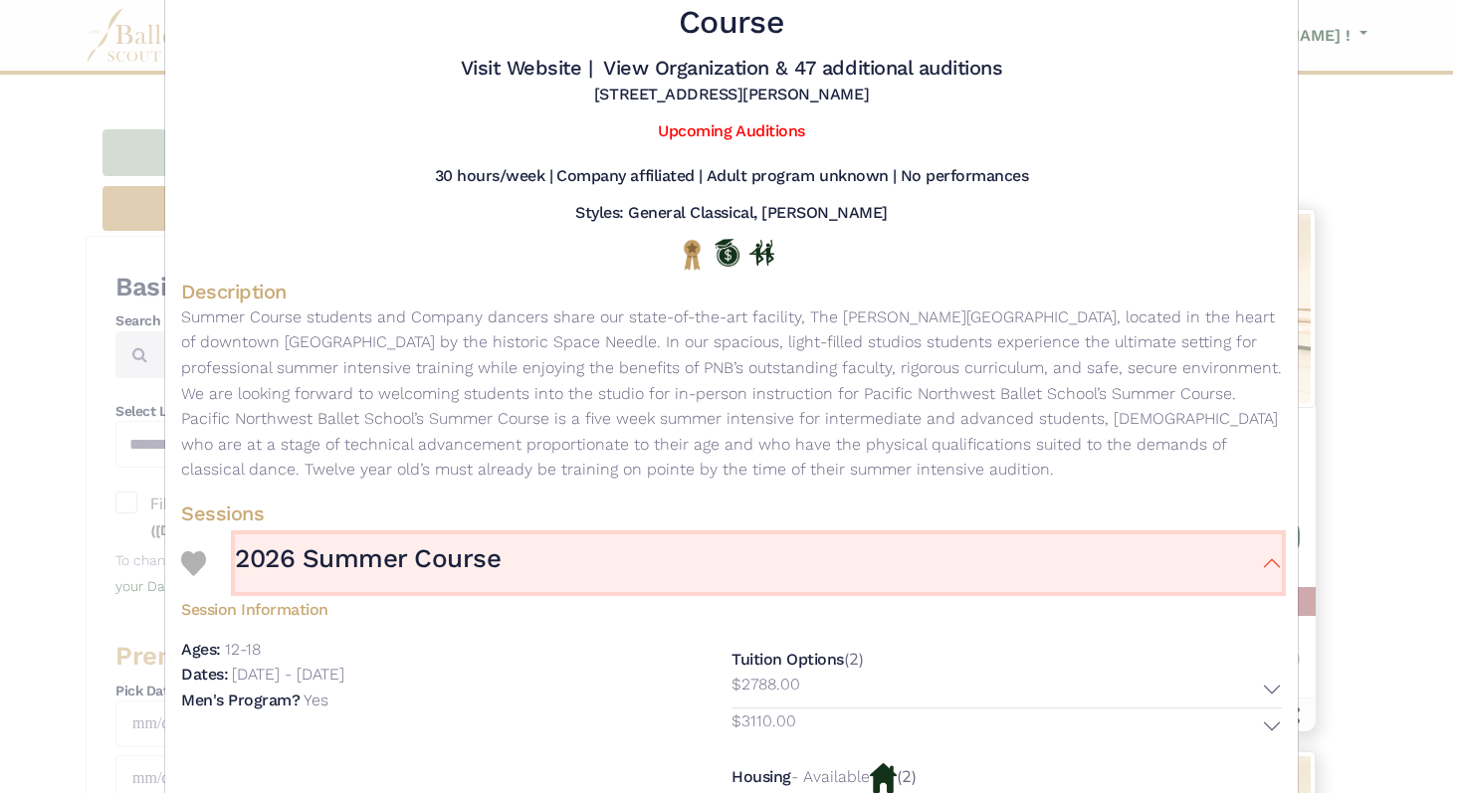
scroll to position [114, 0]
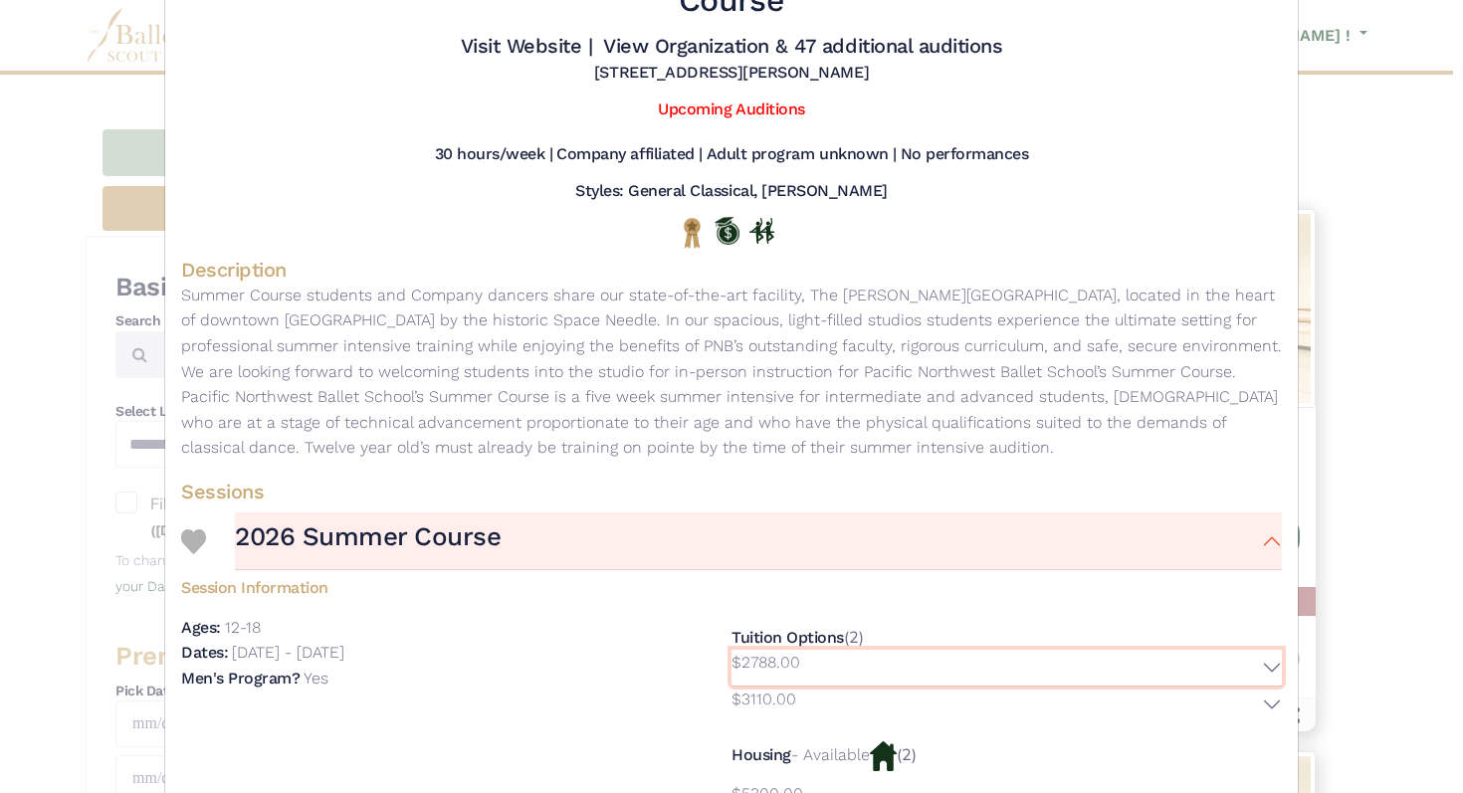
click at [1263, 670] on button "$2788.00" at bounding box center [1007, 668] width 551 height 36
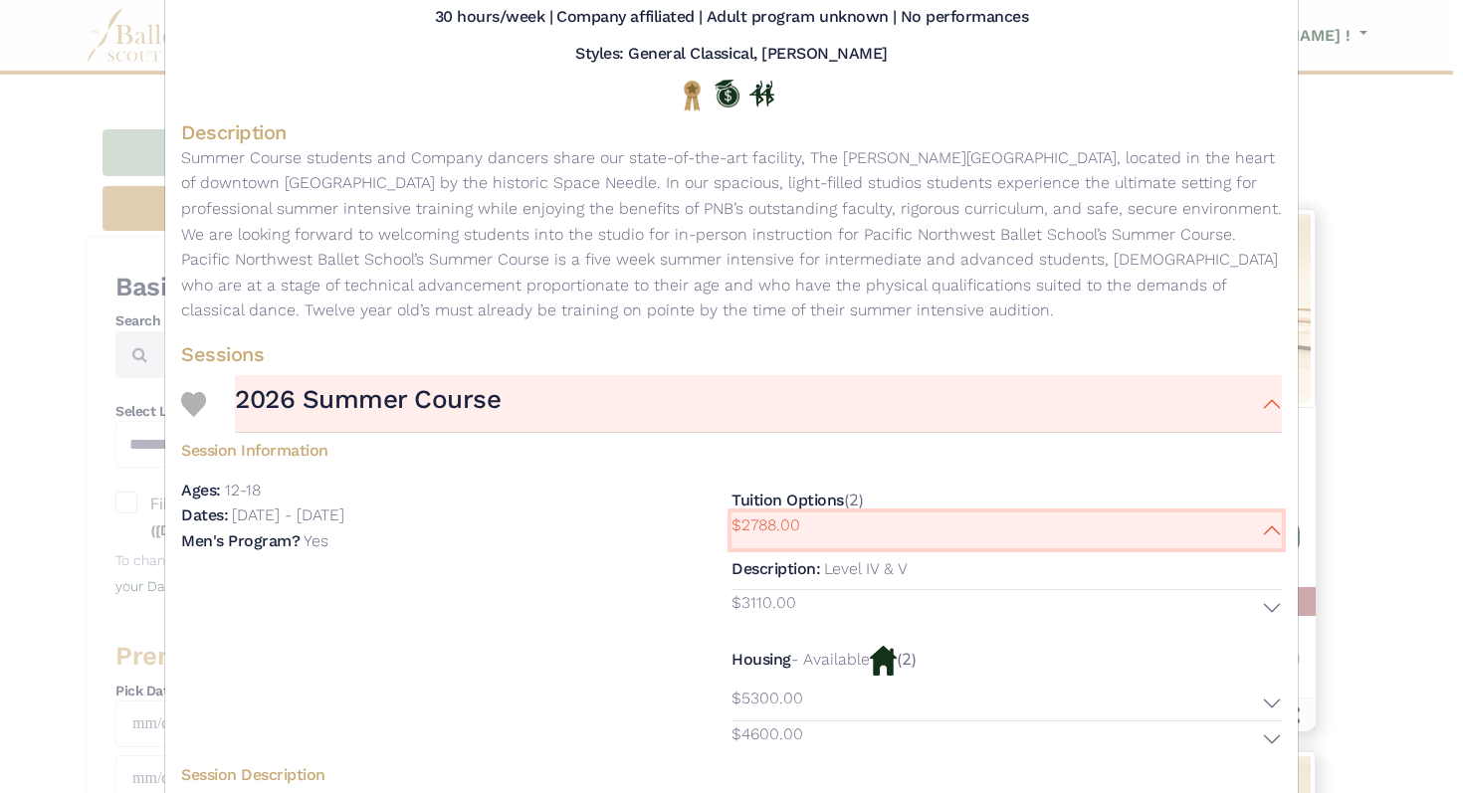
scroll to position [270, 0]
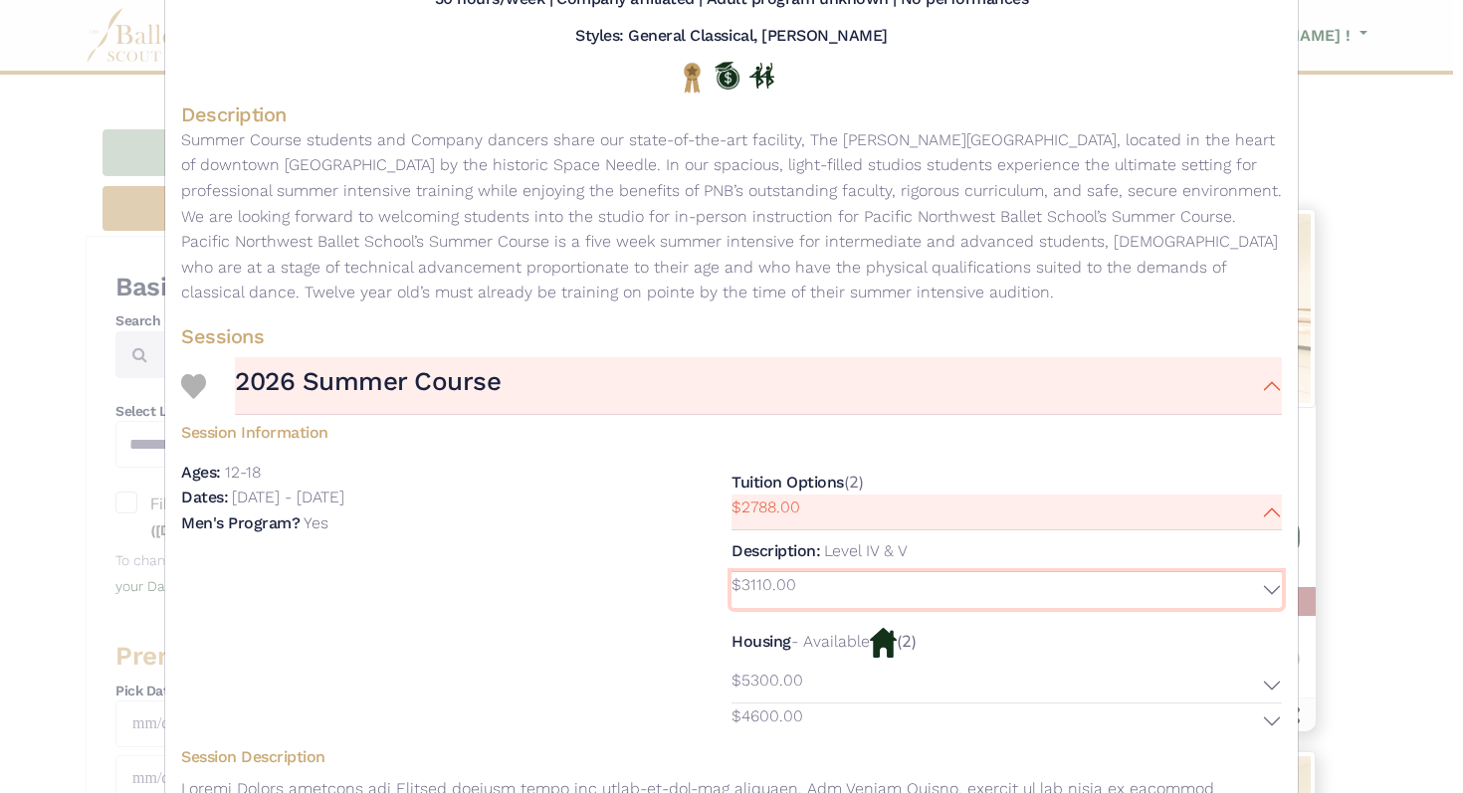
click at [1264, 591] on button "$3110.00" at bounding box center [1007, 590] width 551 height 36
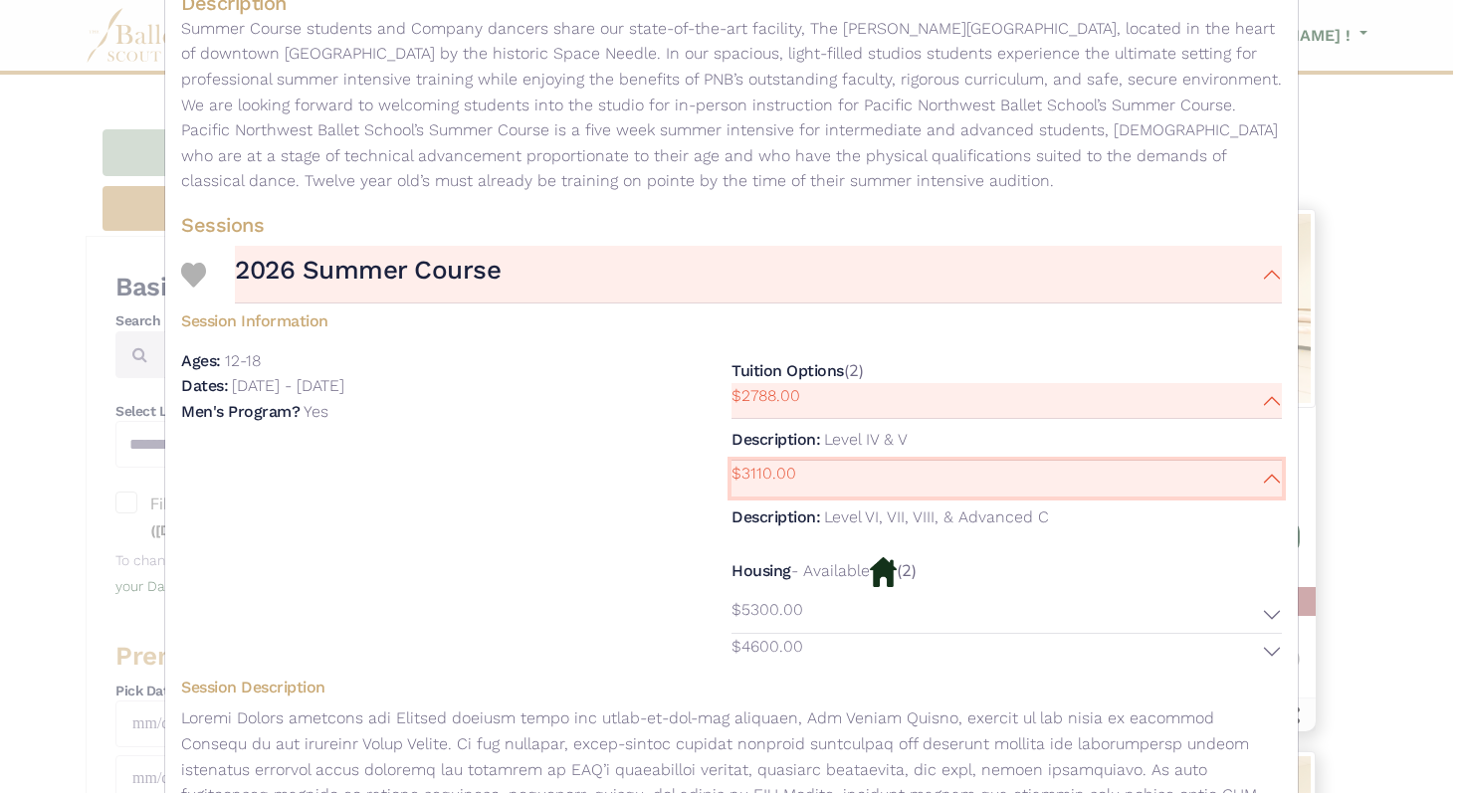
scroll to position [387, 0]
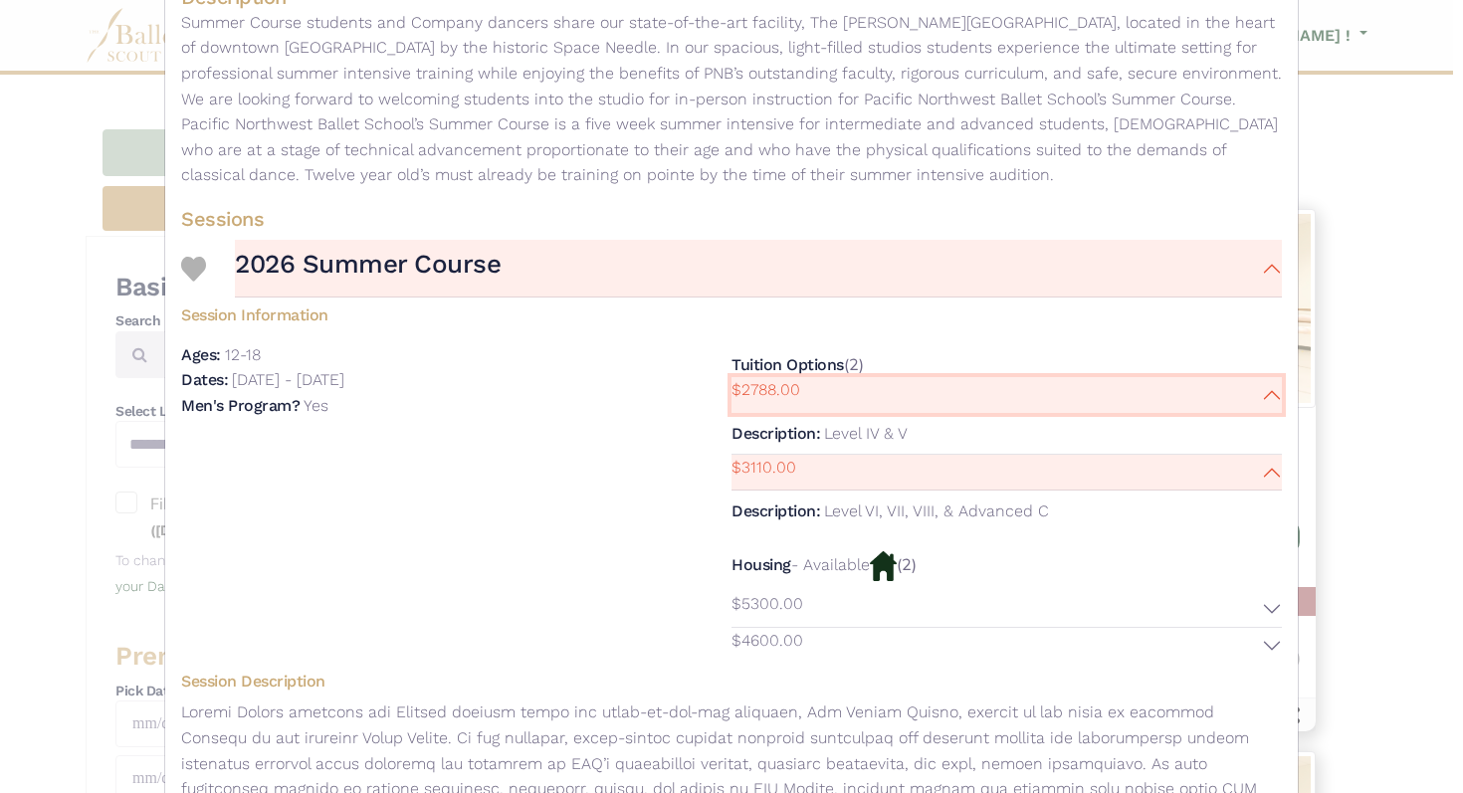
click at [1262, 391] on button "$2788.00" at bounding box center [1007, 395] width 551 height 36
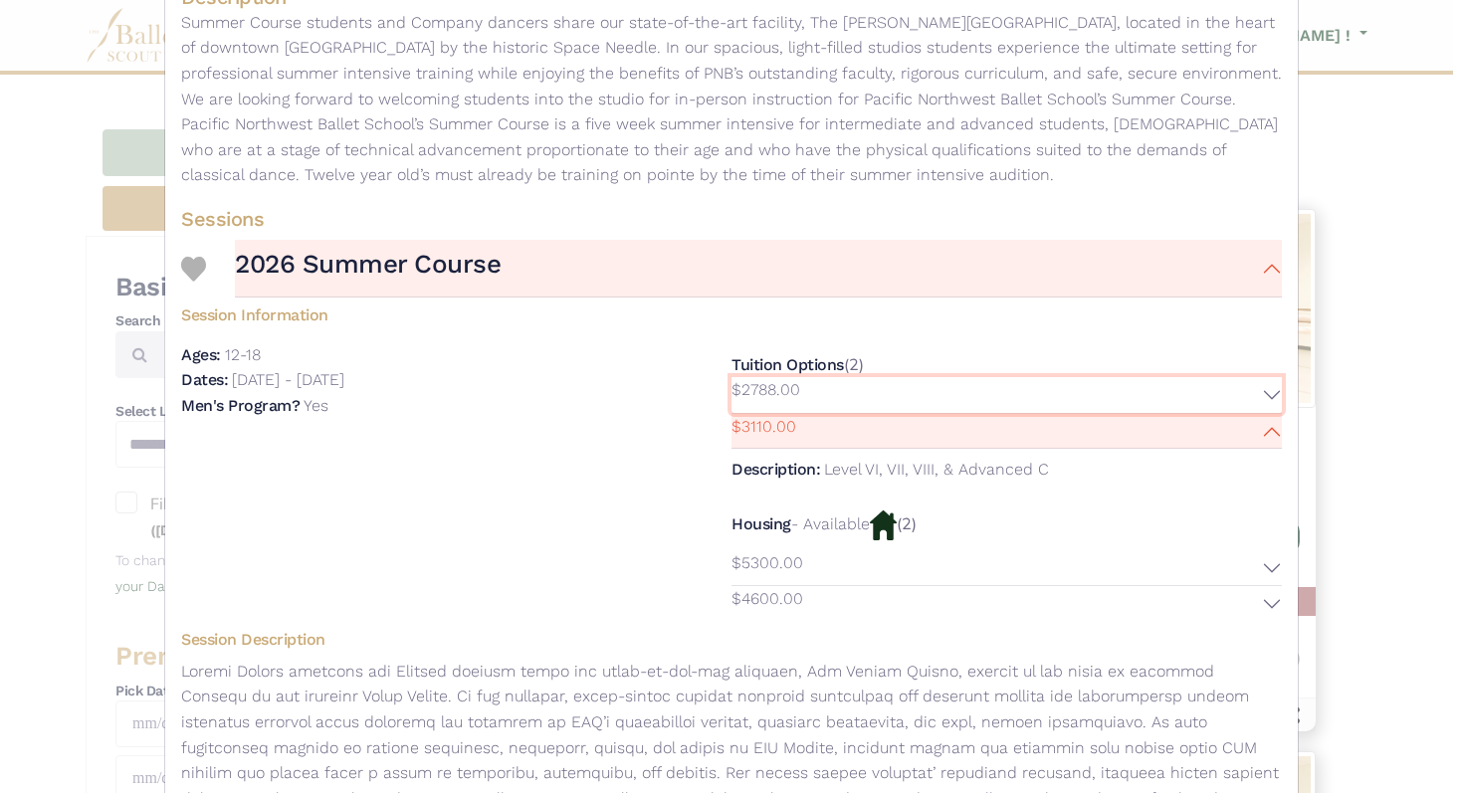
click at [1262, 391] on button "$2788.00" at bounding box center [1007, 395] width 551 height 36
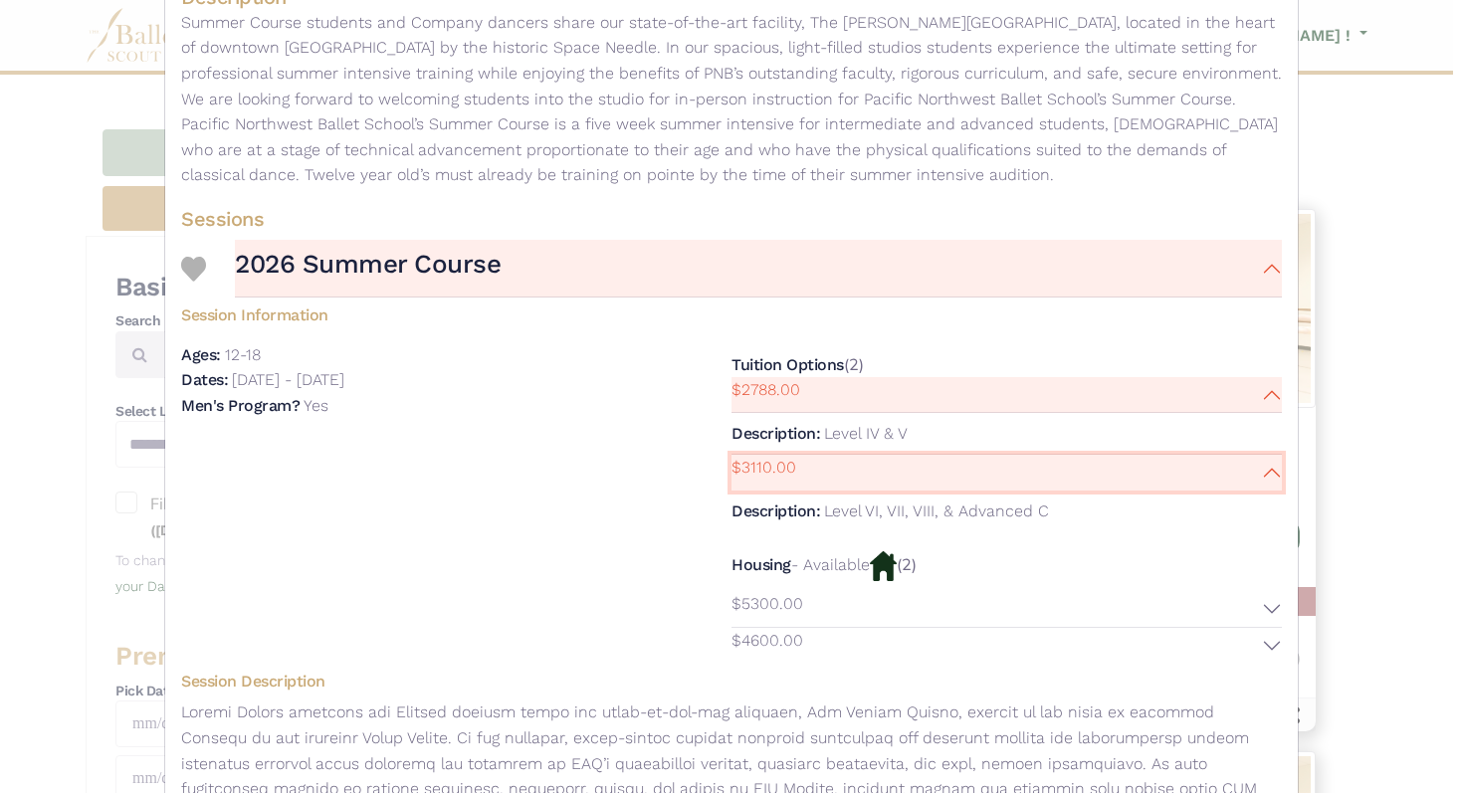
click at [1269, 477] on button "$3110.00" at bounding box center [1007, 473] width 551 height 36
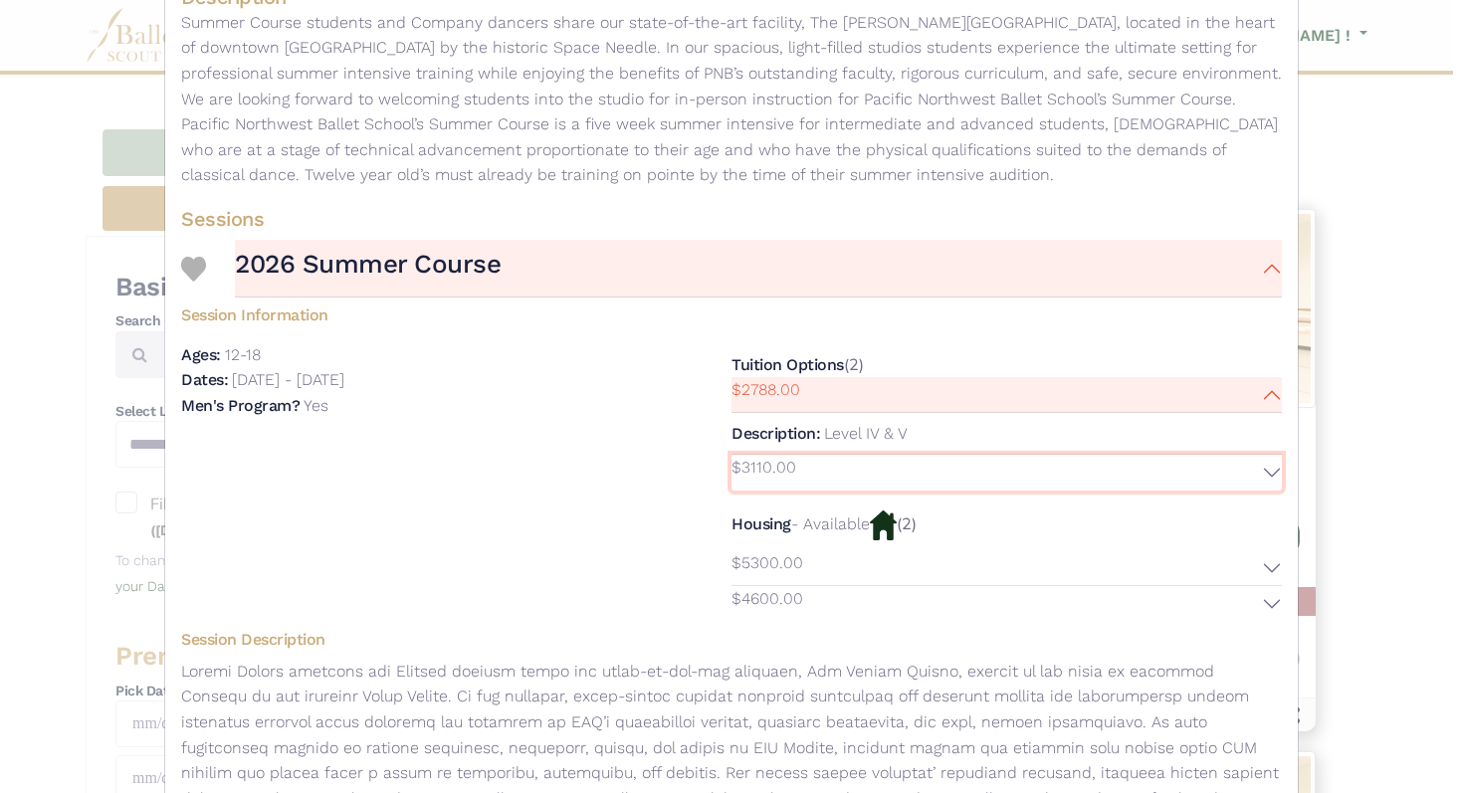
click at [1269, 477] on button "$3110.00" at bounding box center [1007, 473] width 551 height 36
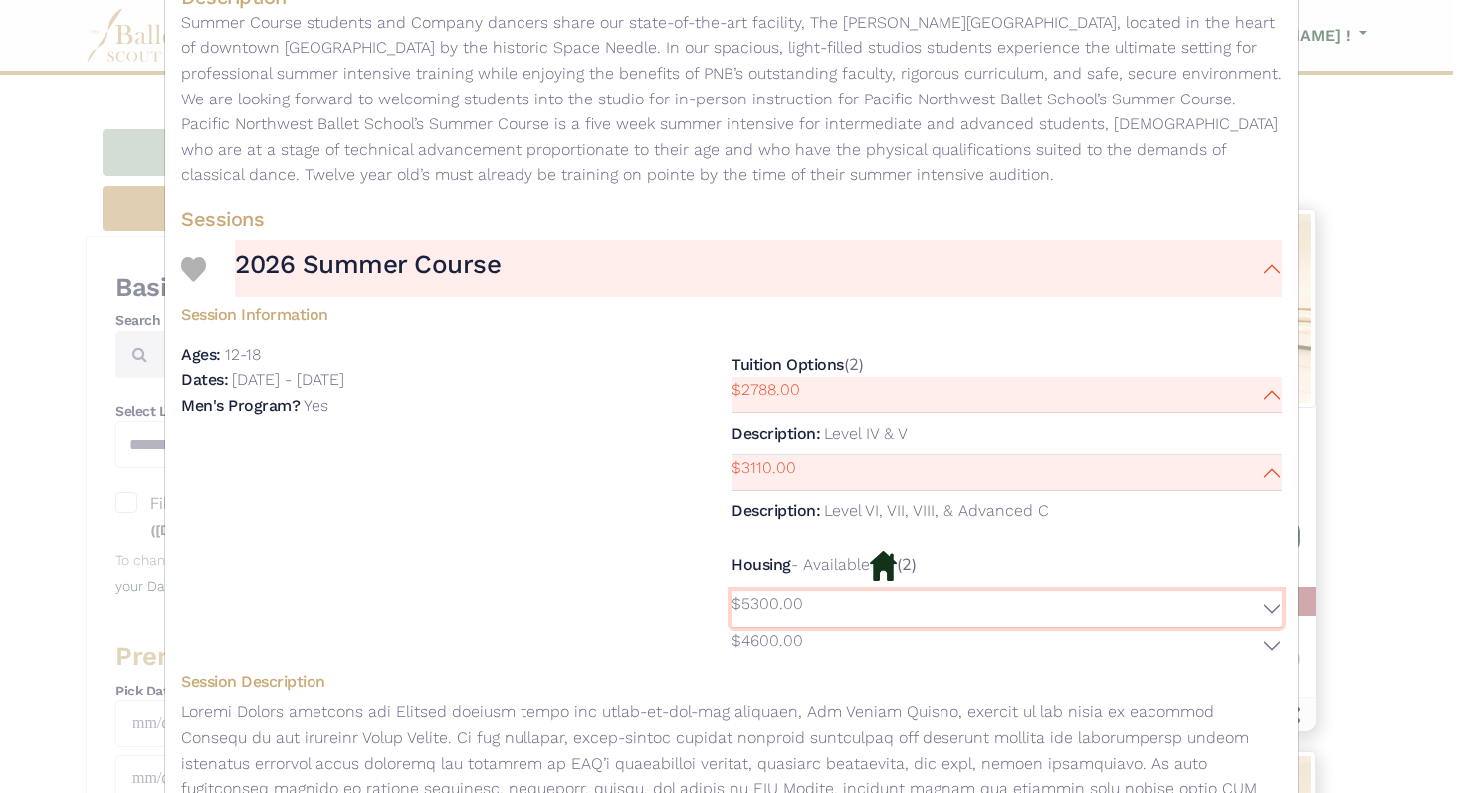
click at [1263, 605] on button "$5300.00" at bounding box center [1007, 609] width 551 height 36
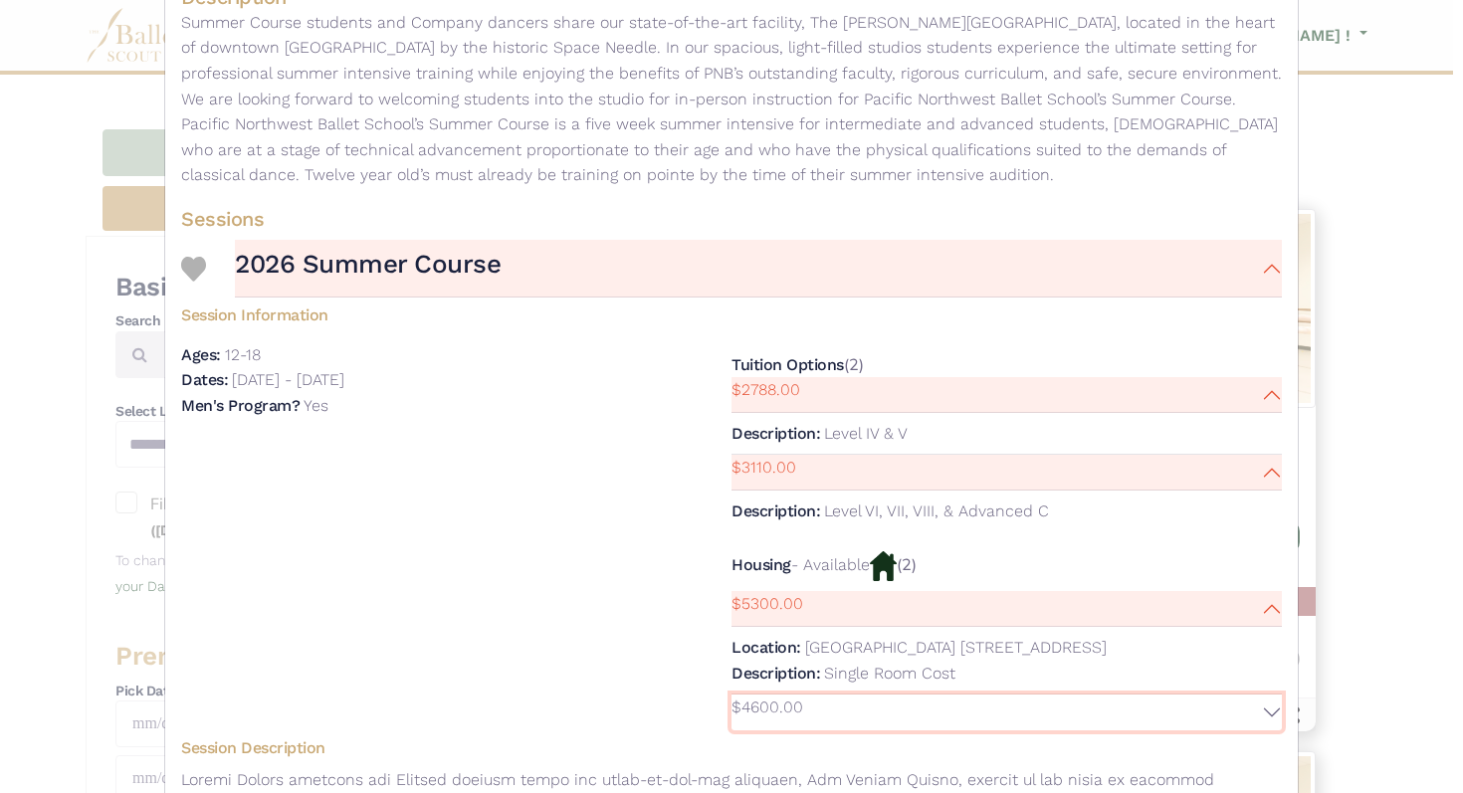
click at [1261, 711] on button "$4600.00" at bounding box center [1007, 713] width 551 height 36
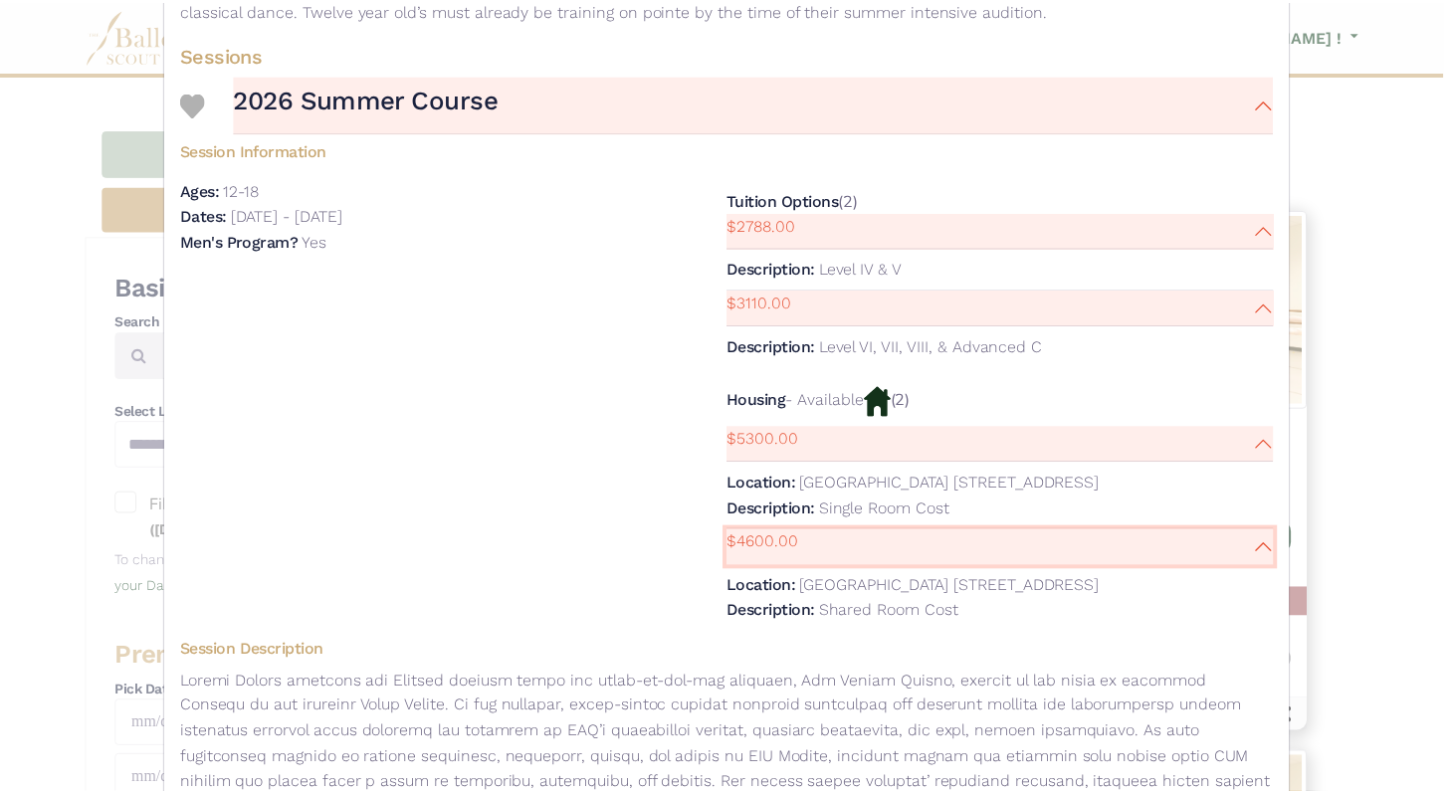
scroll to position [0, 0]
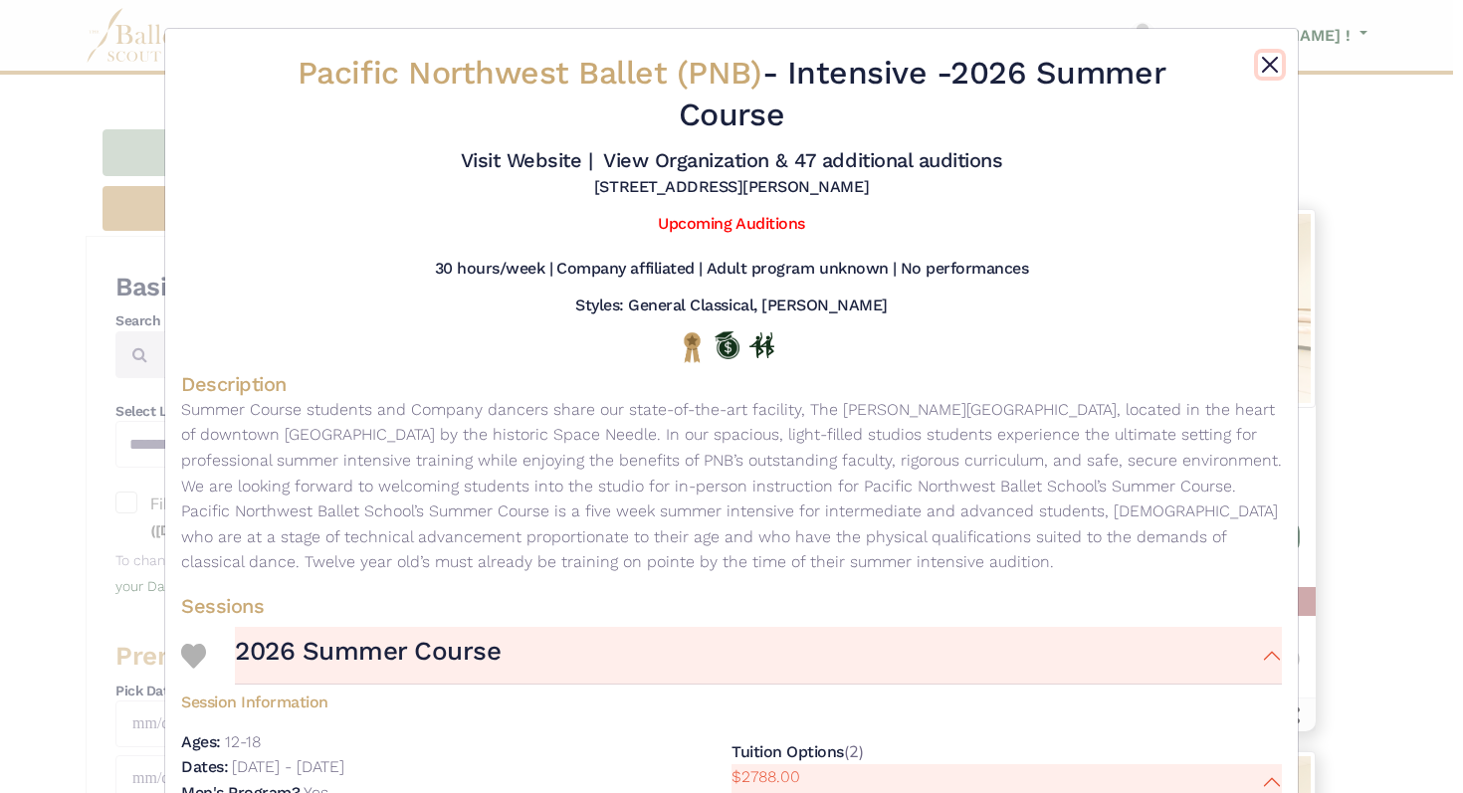
click at [1266, 55] on button "Close" at bounding box center [1270, 65] width 24 height 24
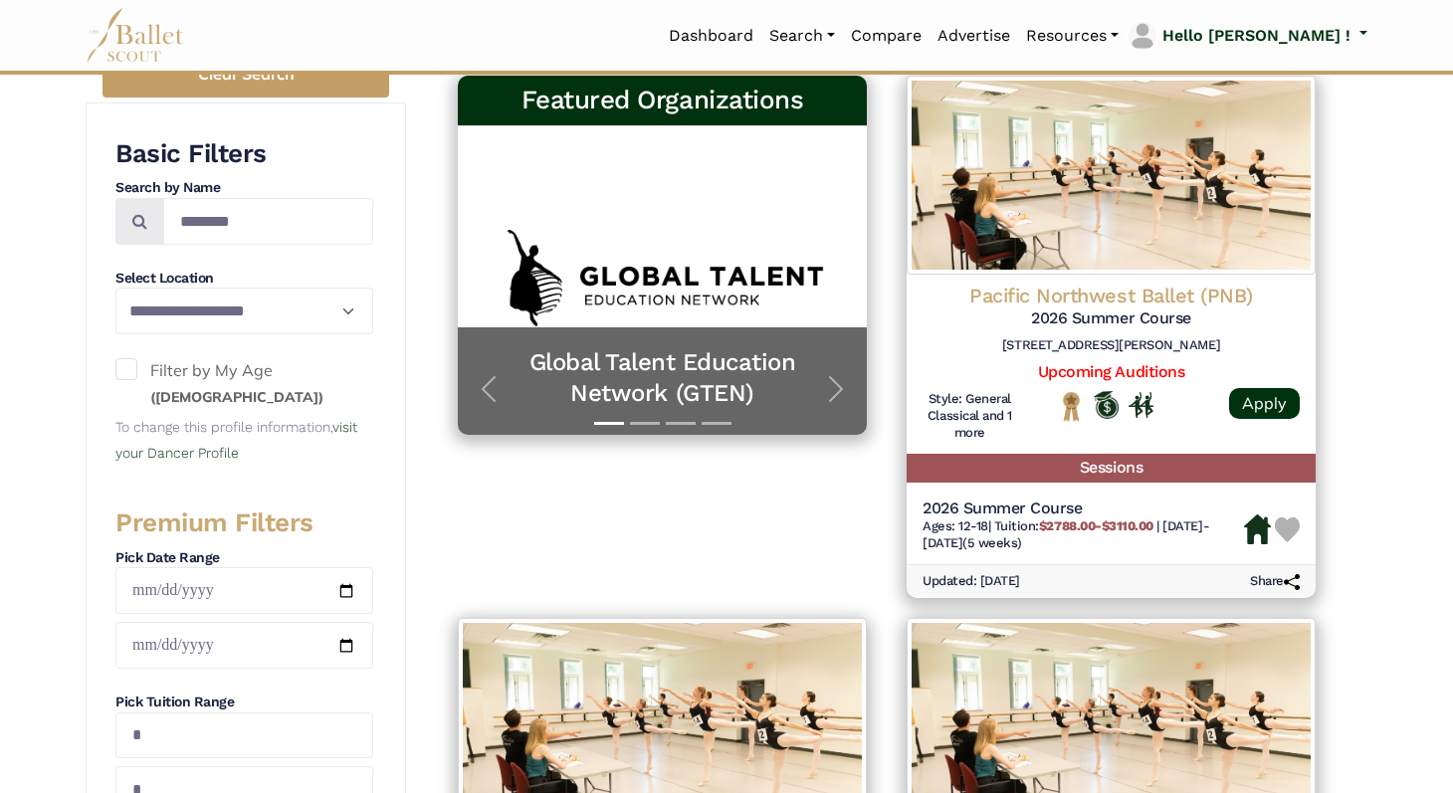
scroll to position [365, 0]
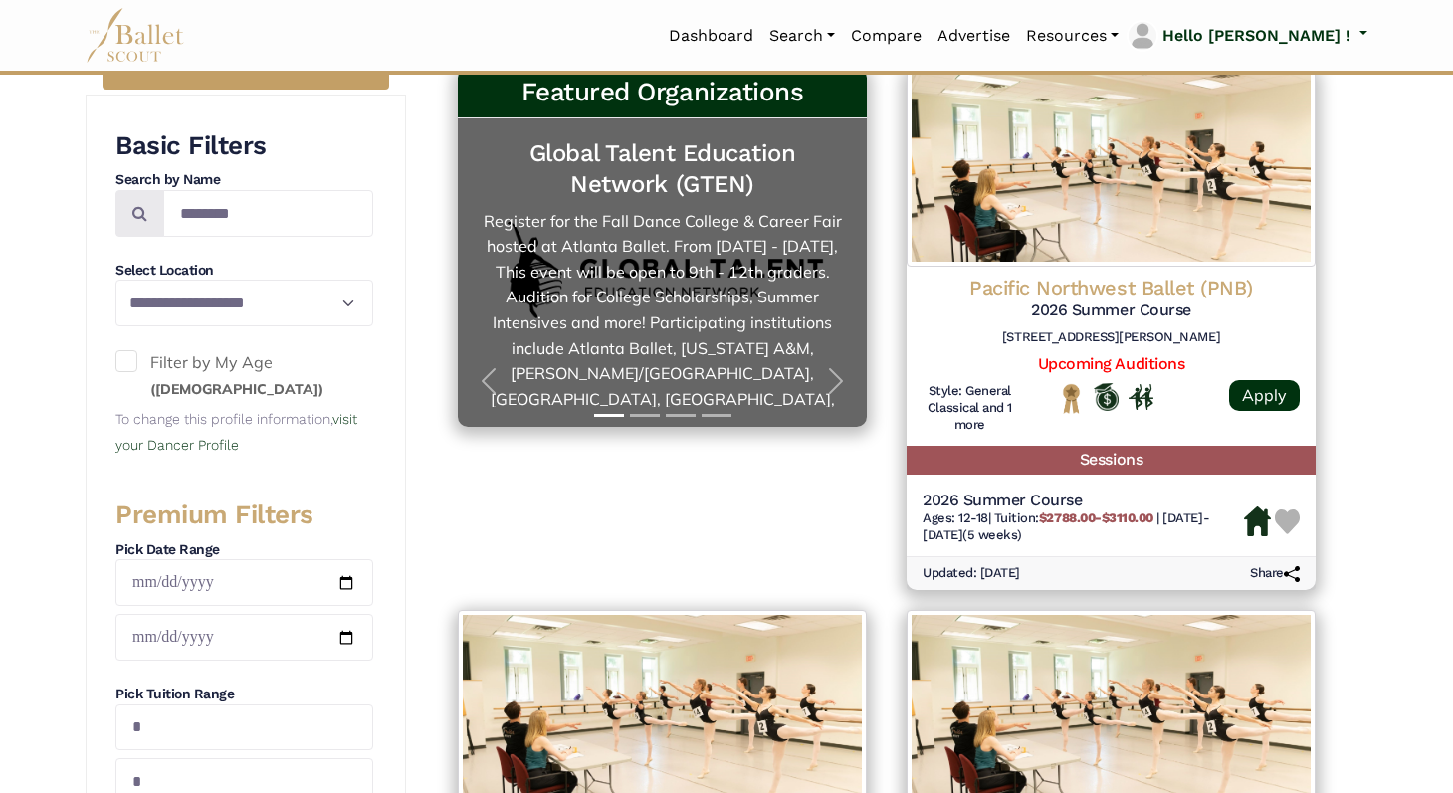
click at [745, 272] on link "Global Talent Education Network (GTEN)" at bounding box center [662, 272] width 369 height 269
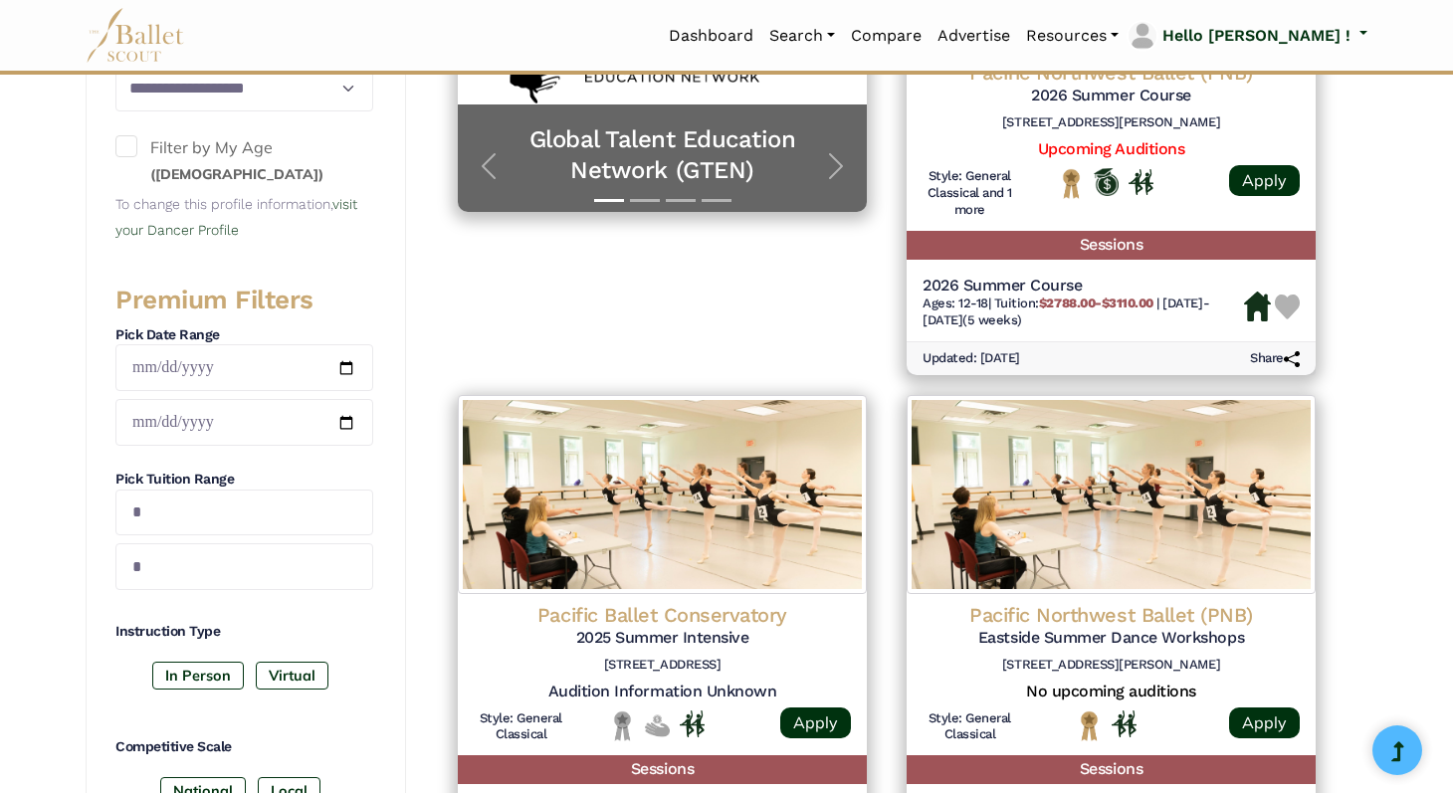
scroll to position [0, 0]
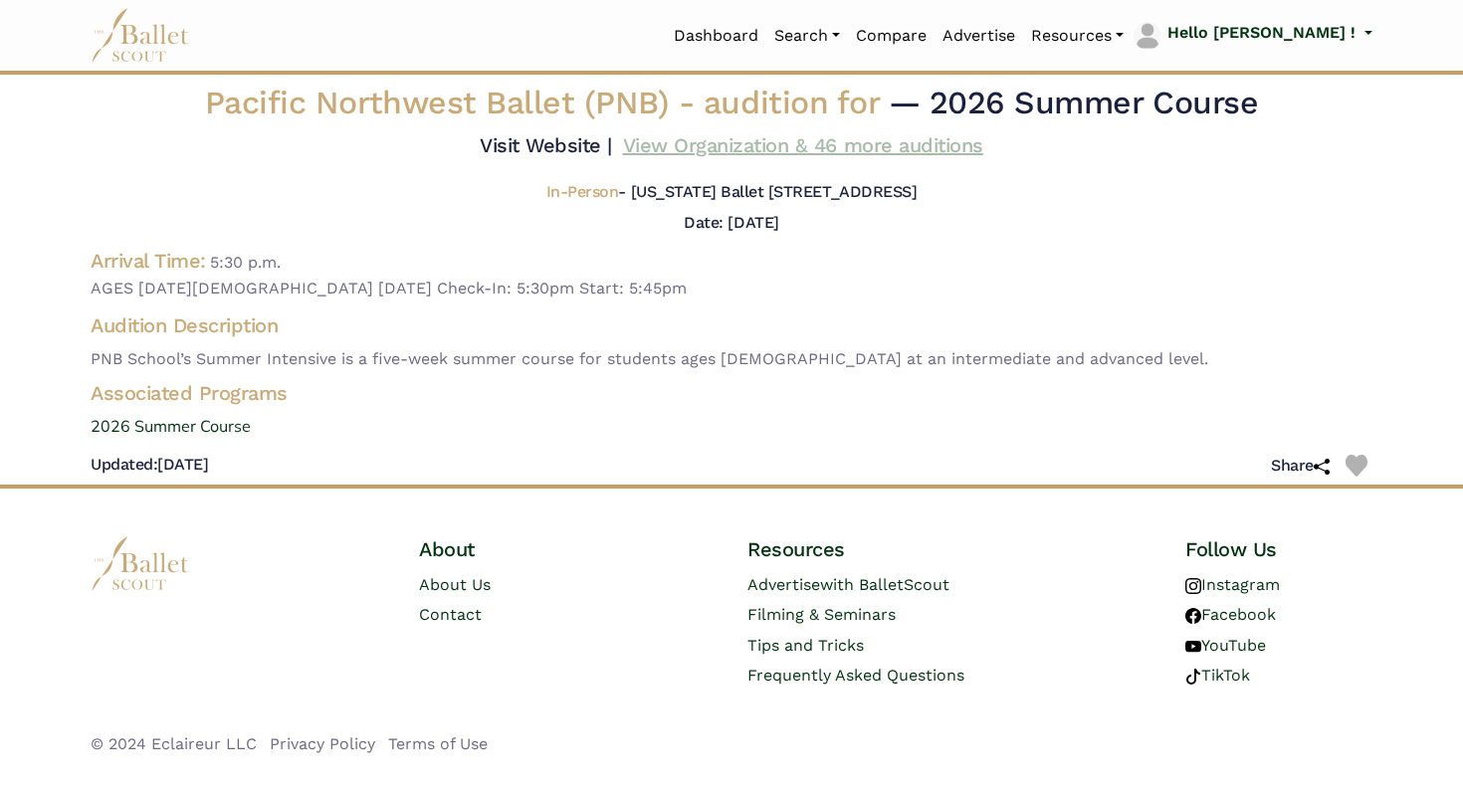
click at [845, 154] on link "View Organization & 46 more auditions" at bounding box center [803, 145] width 360 height 24
click at [524, 100] on span "Pacific Northwest Ballet (PNB) - audition for" at bounding box center [547, 103] width 684 height 38
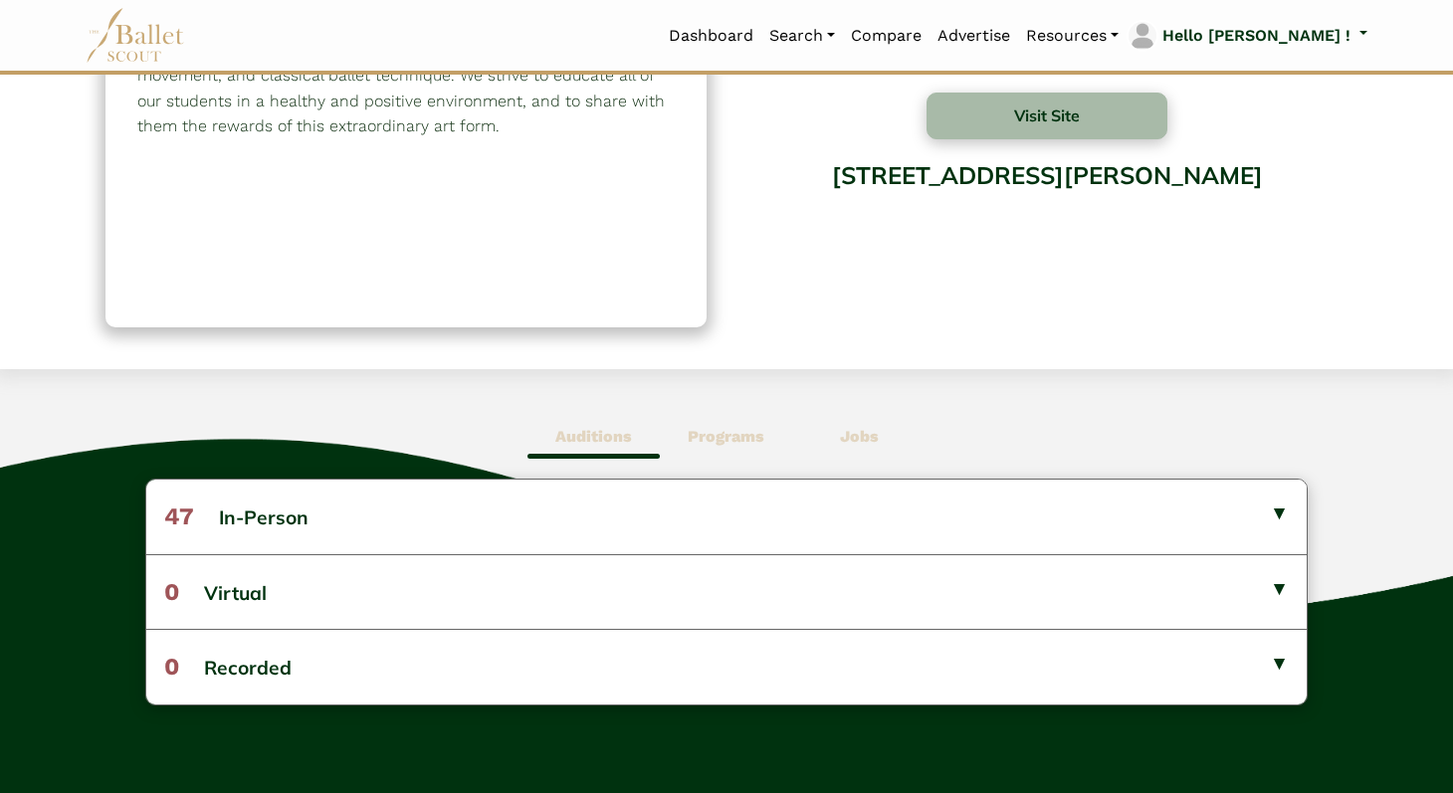
scroll to position [242, 0]
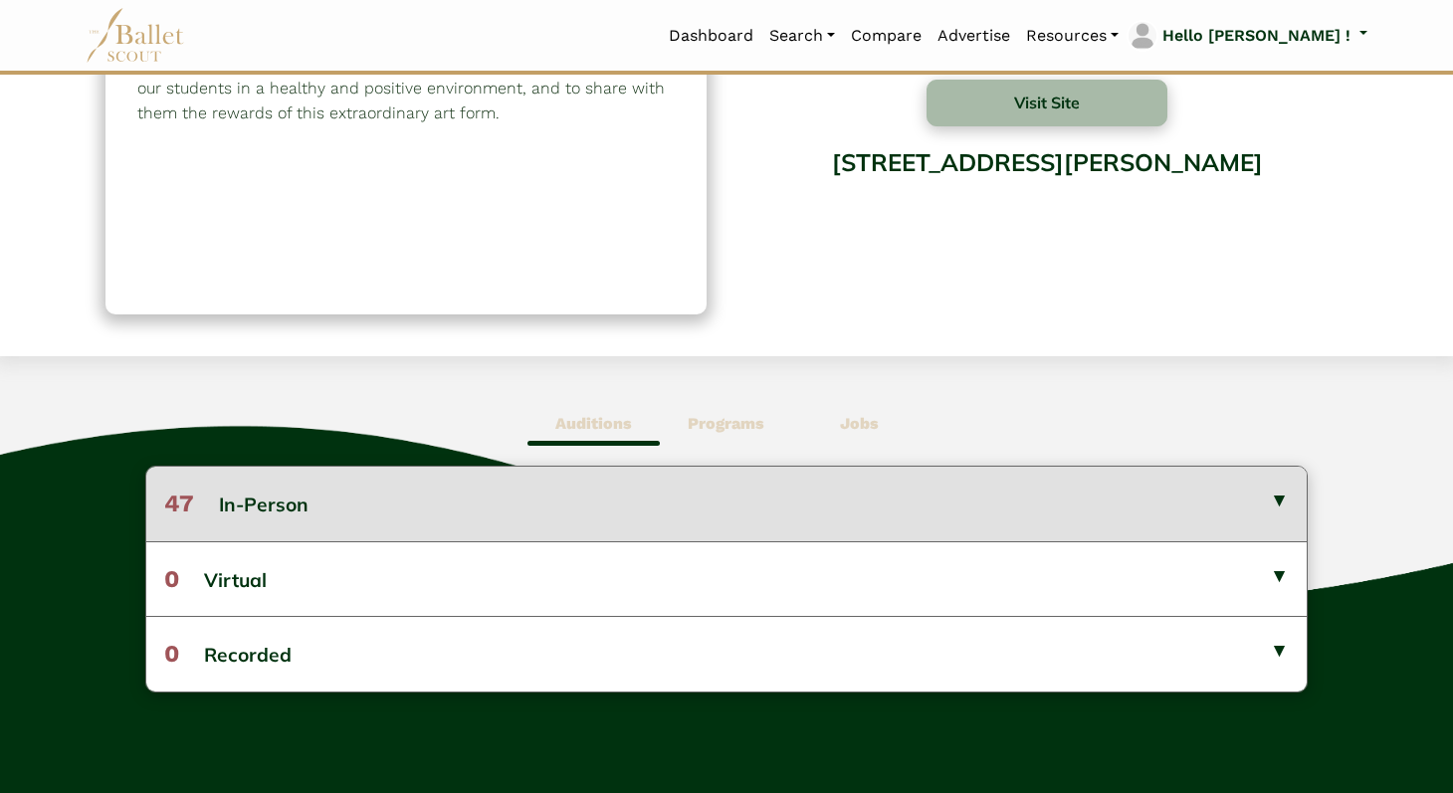
click at [785, 536] on button "47 In-Person" at bounding box center [726, 504] width 1161 height 74
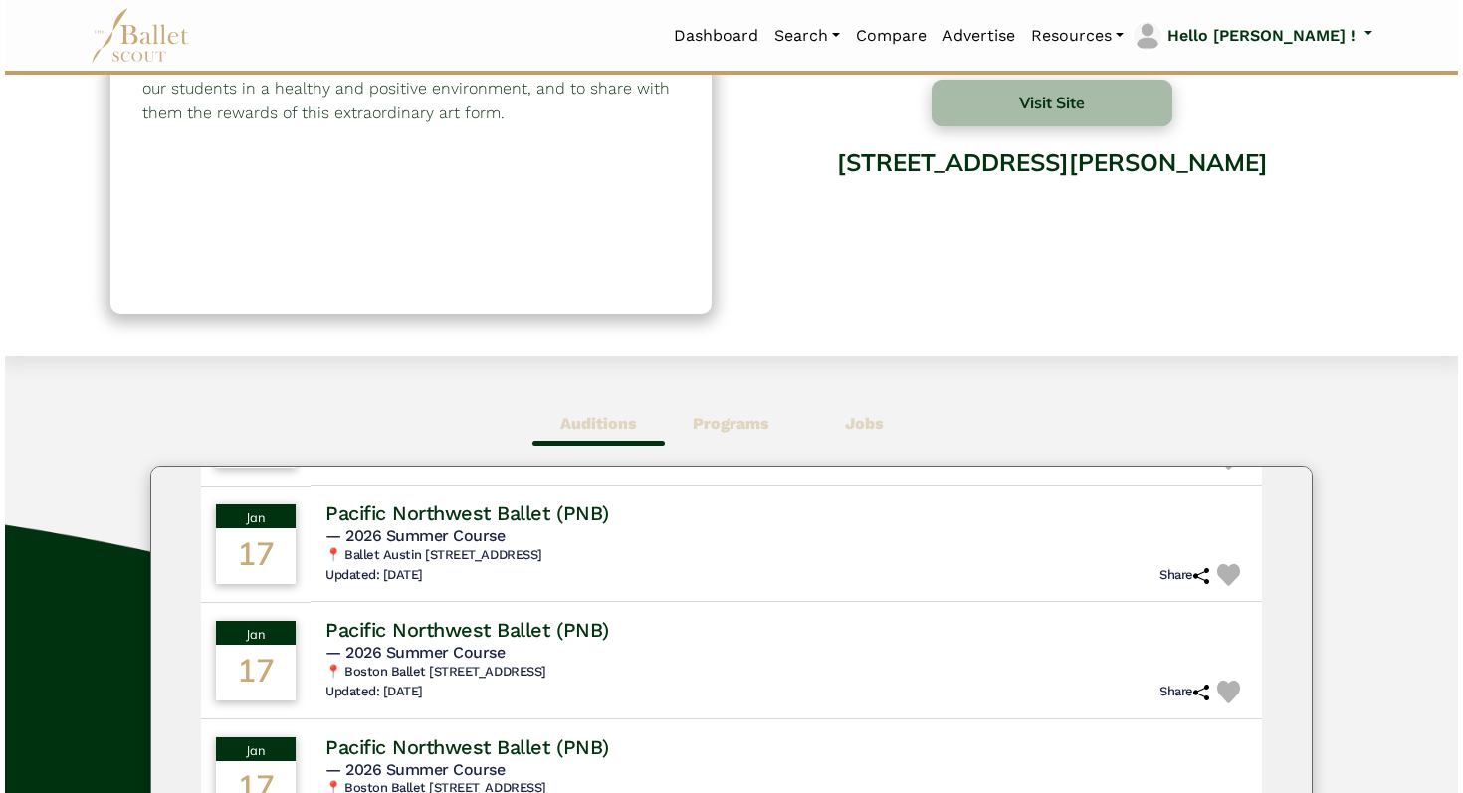
scroll to position [2632, 0]
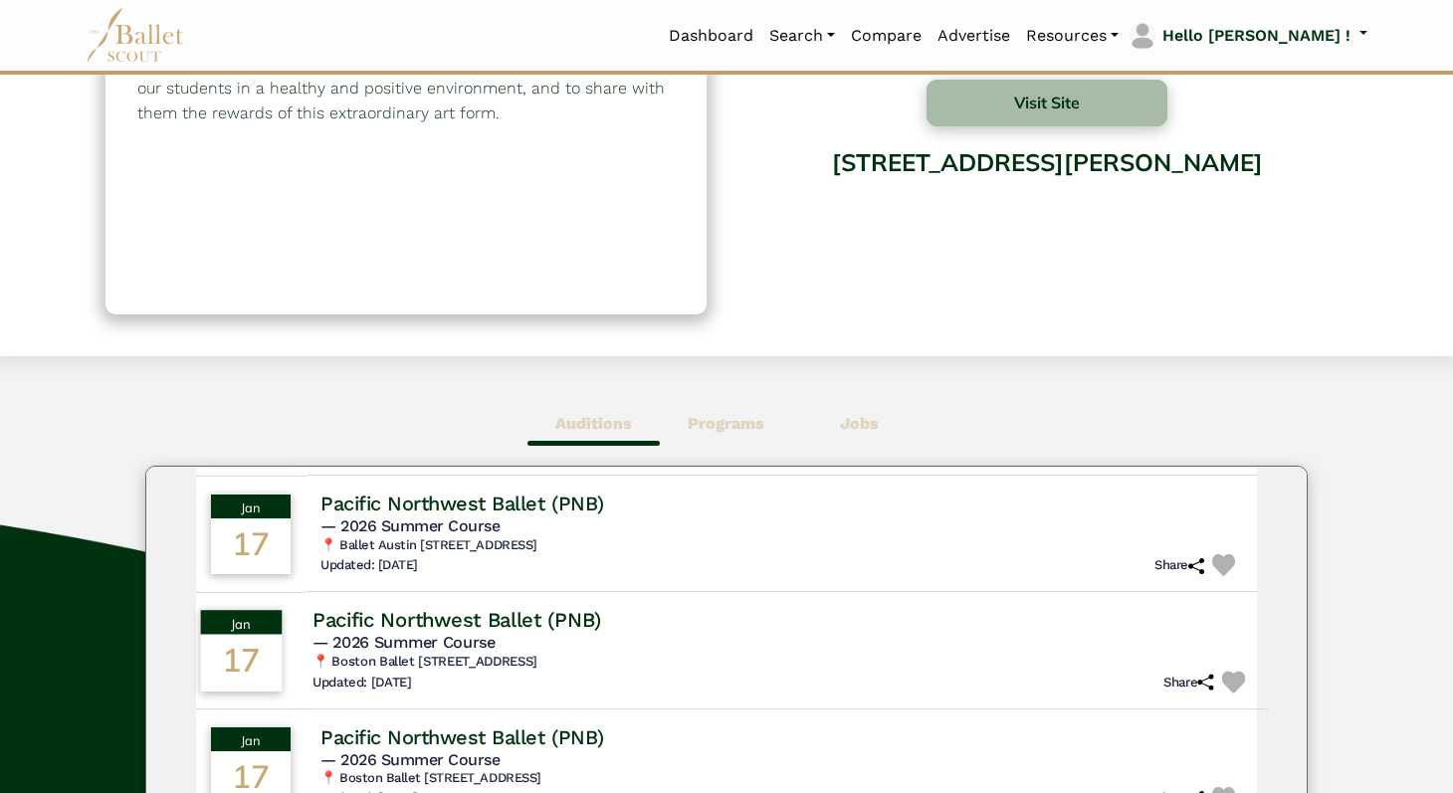
click at [512, 631] on h4 "Pacific Northwest Ballet (PNB)" at bounding box center [457, 620] width 289 height 27
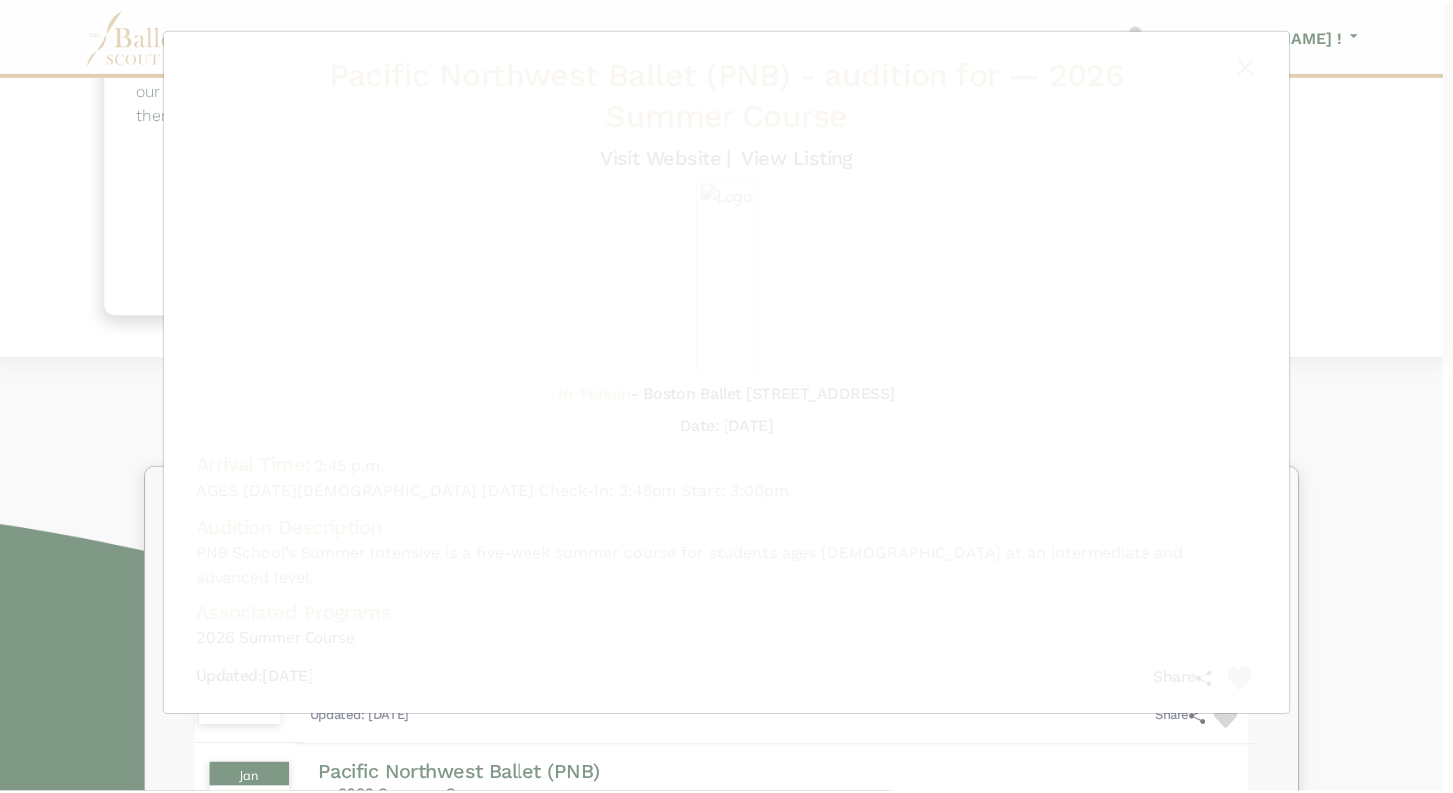
scroll to position [2664, 0]
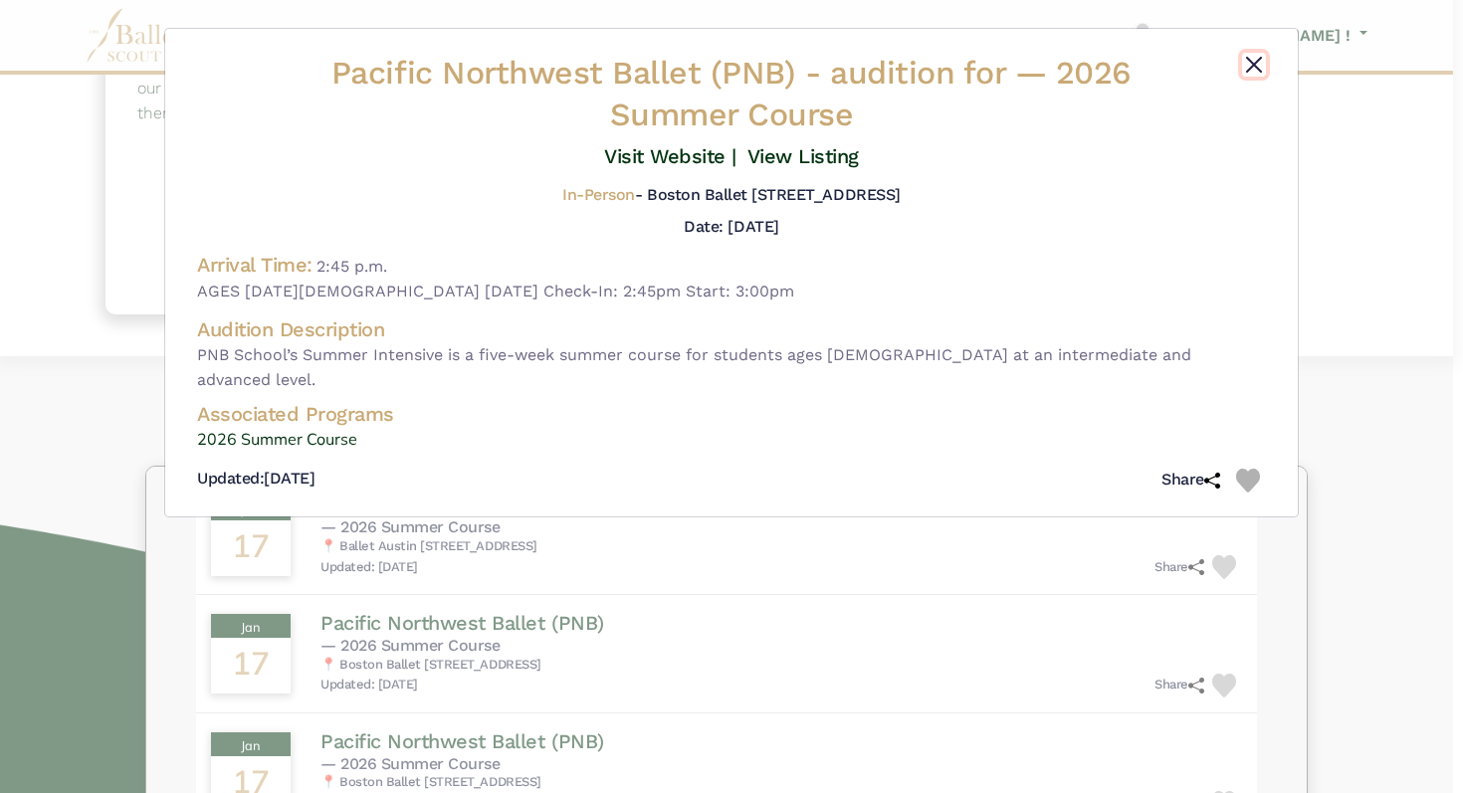
click at [1249, 62] on button "Close" at bounding box center [1254, 65] width 24 height 24
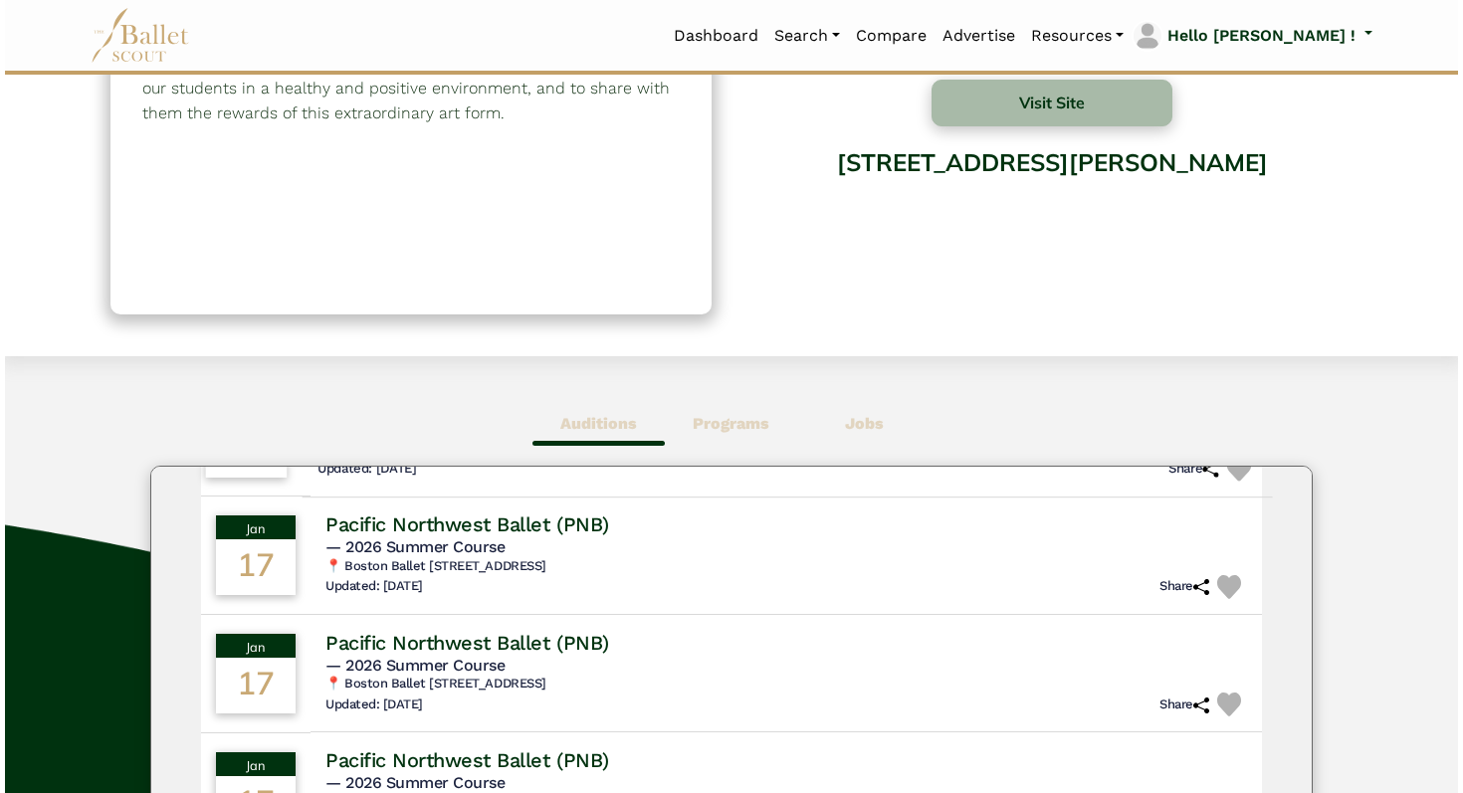
scroll to position [2764, 0]
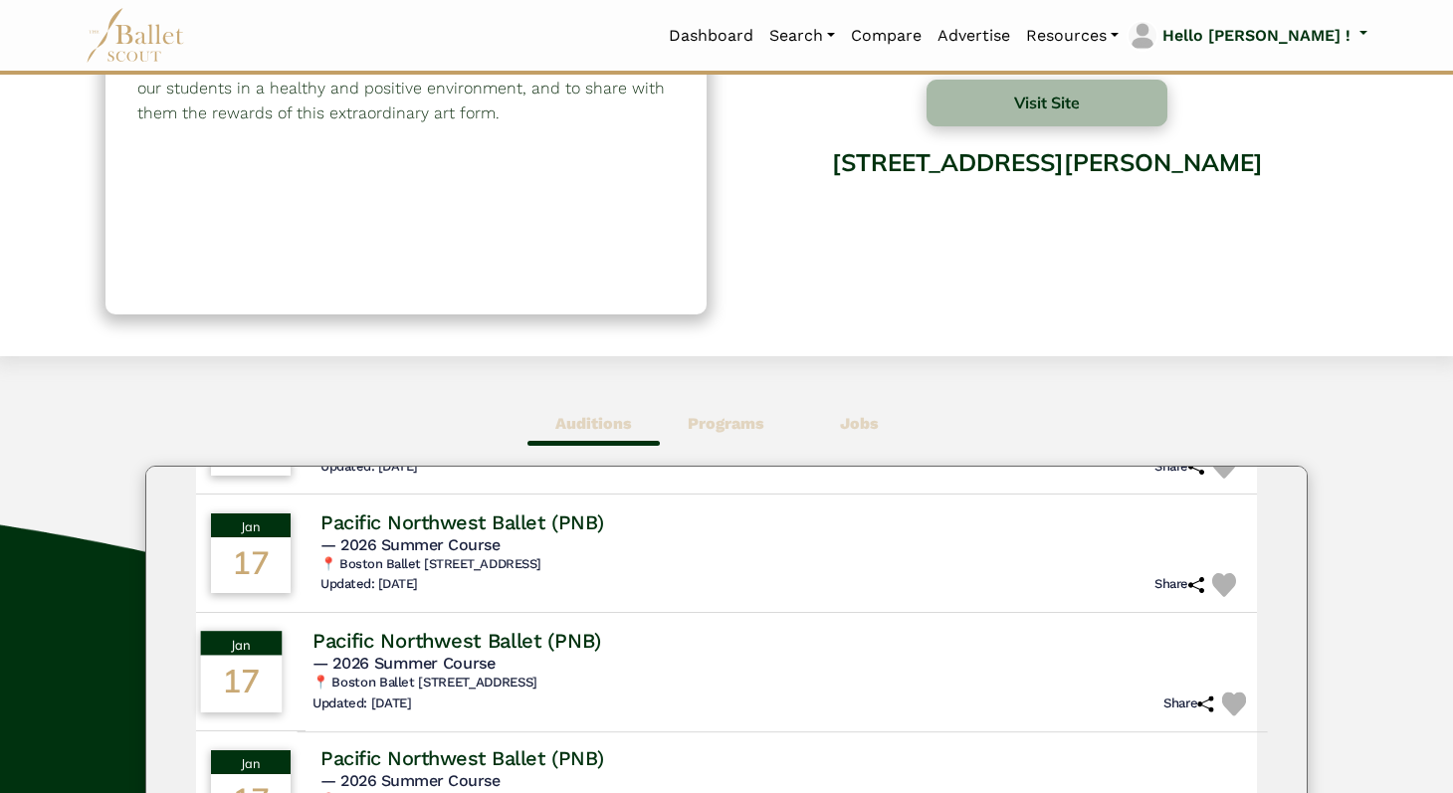
click at [531, 652] on h4 "Pacific Northwest Ballet (PNB)" at bounding box center [457, 640] width 289 height 27
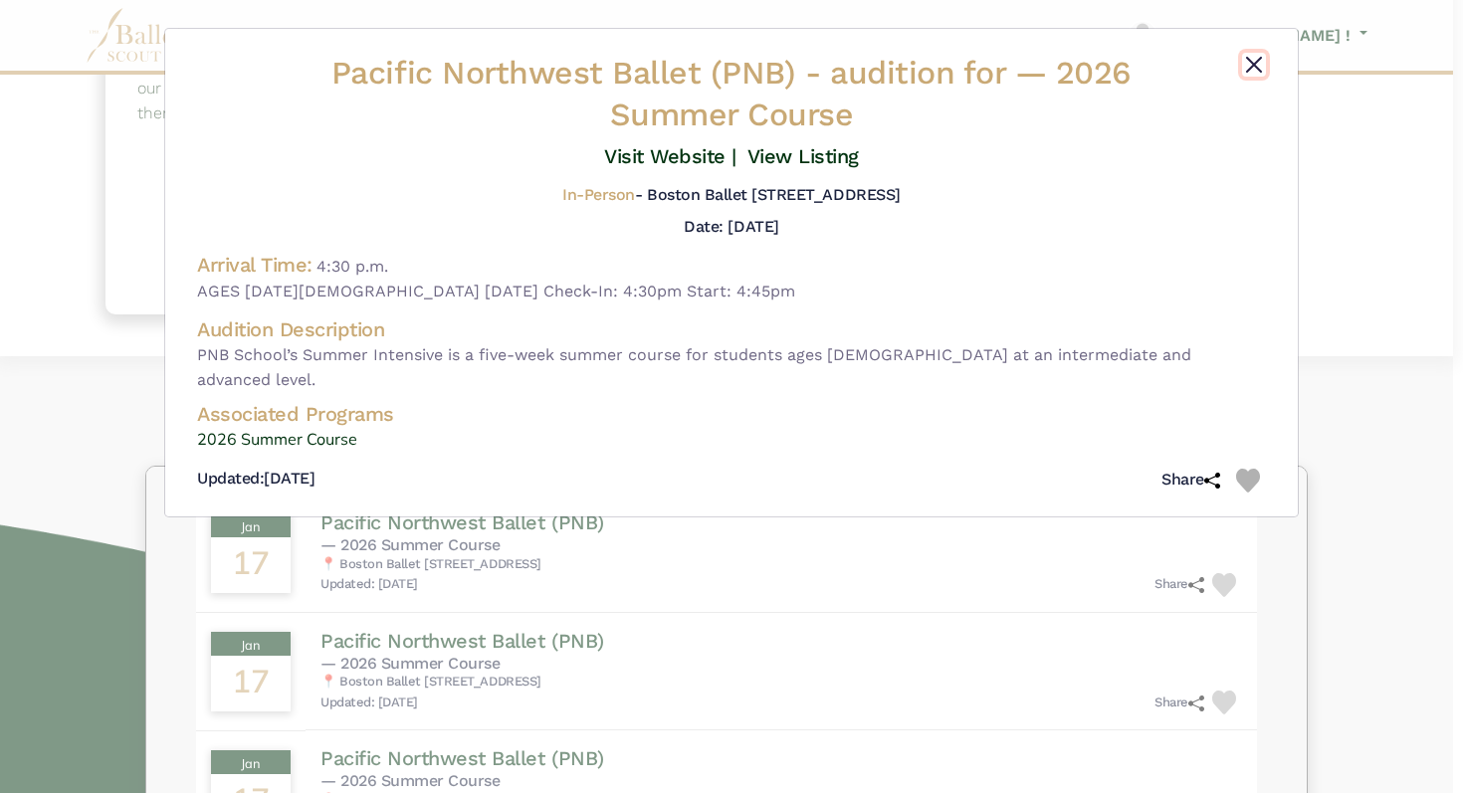
click at [1255, 62] on button "Close" at bounding box center [1254, 65] width 24 height 24
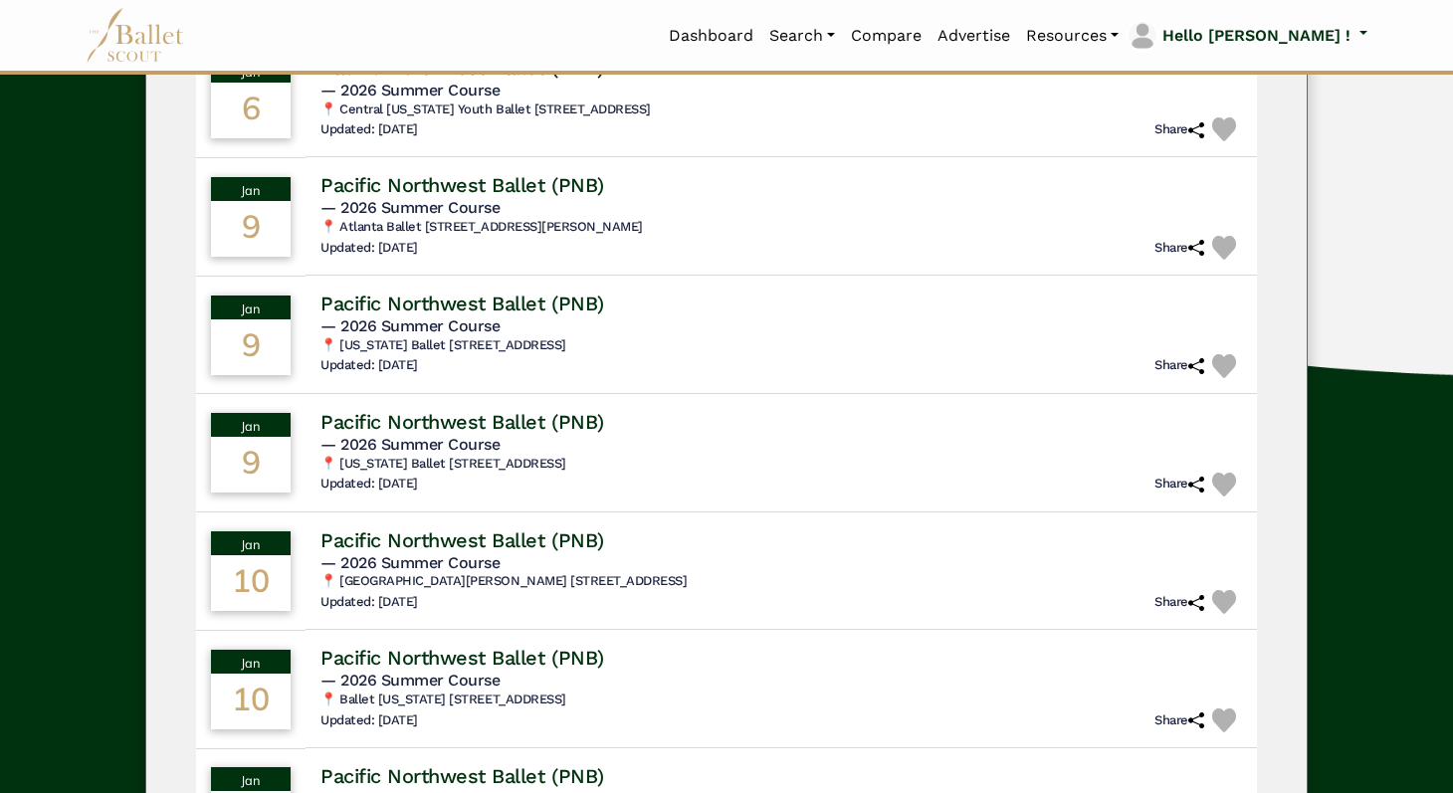
scroll to position [0, 0]
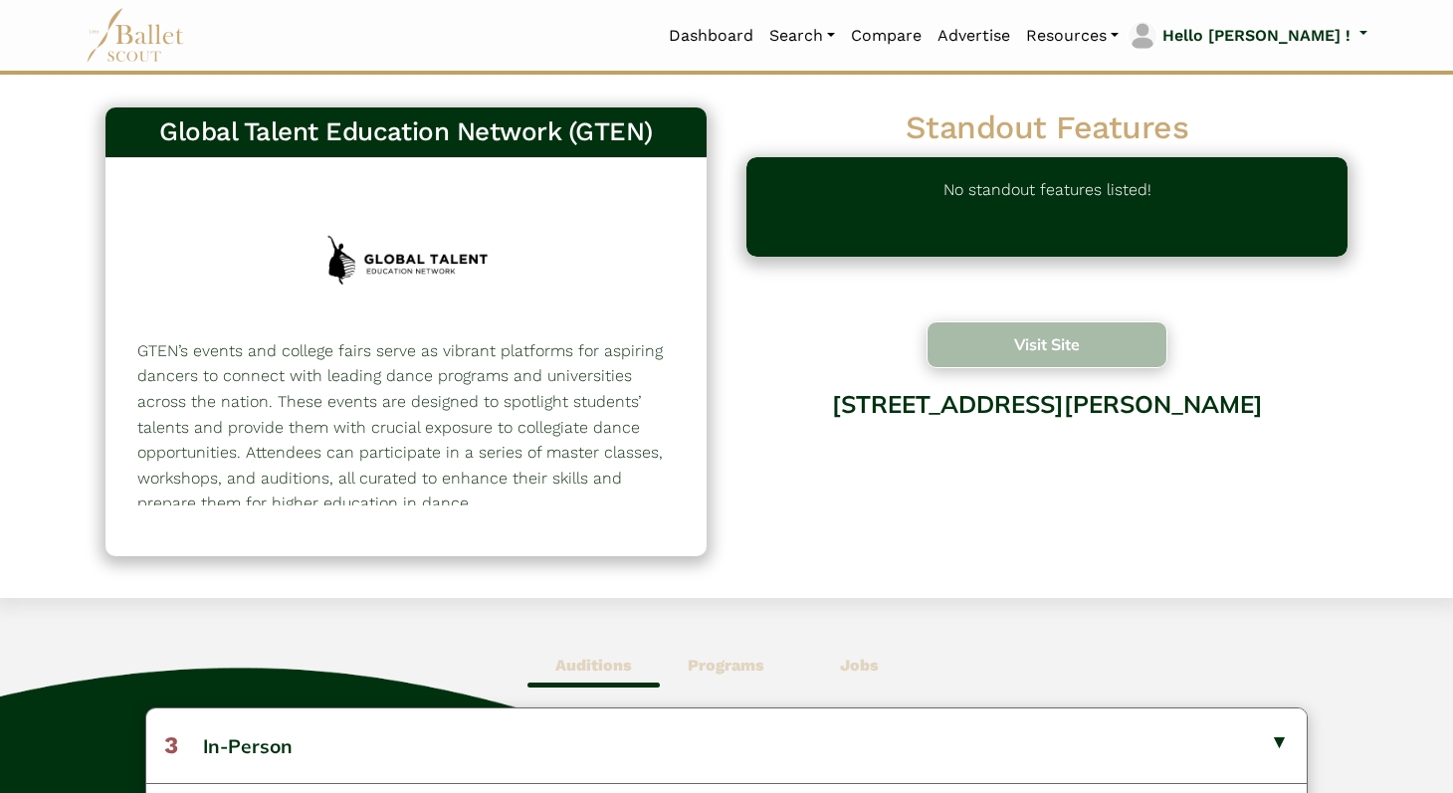
click at [1071, 346] on button "Visit Site" at bounding box center [1047, 345] width 241 height 47
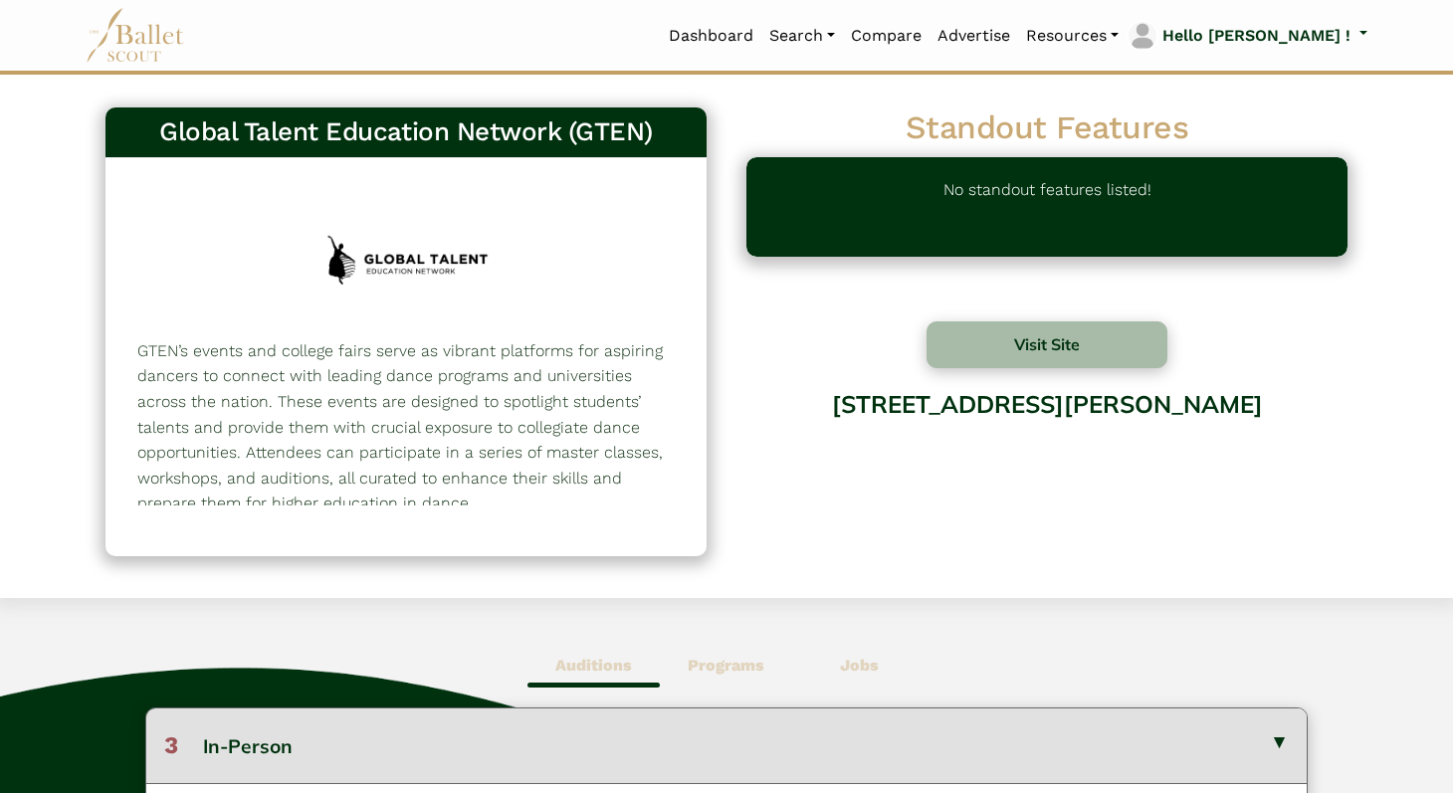
click at [1234, 743] on button "3 In-Person" at bounding box center [726, 746] width 1161 height 74
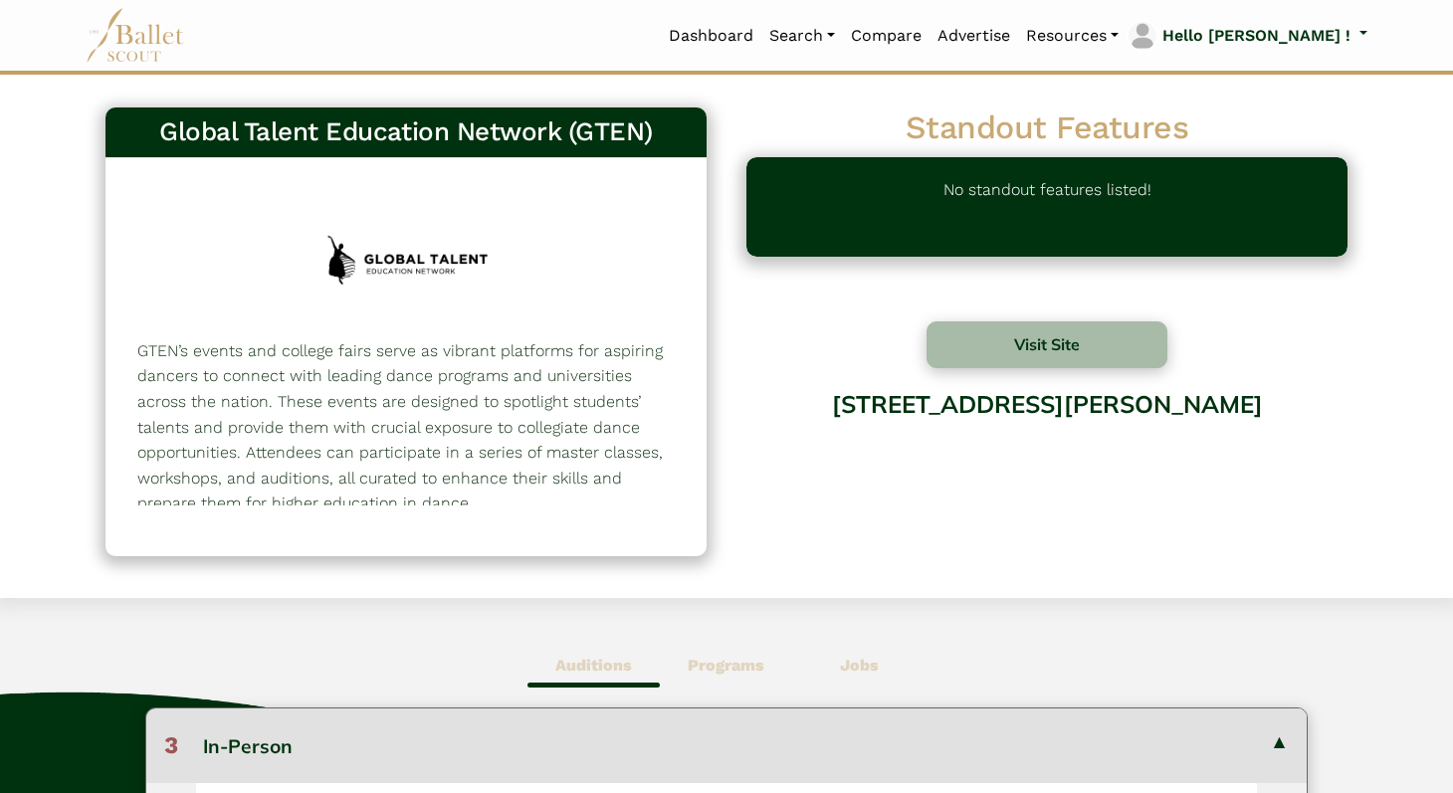
click at [141, 26] on img at bounding box center [136, 35] width 100 height 55
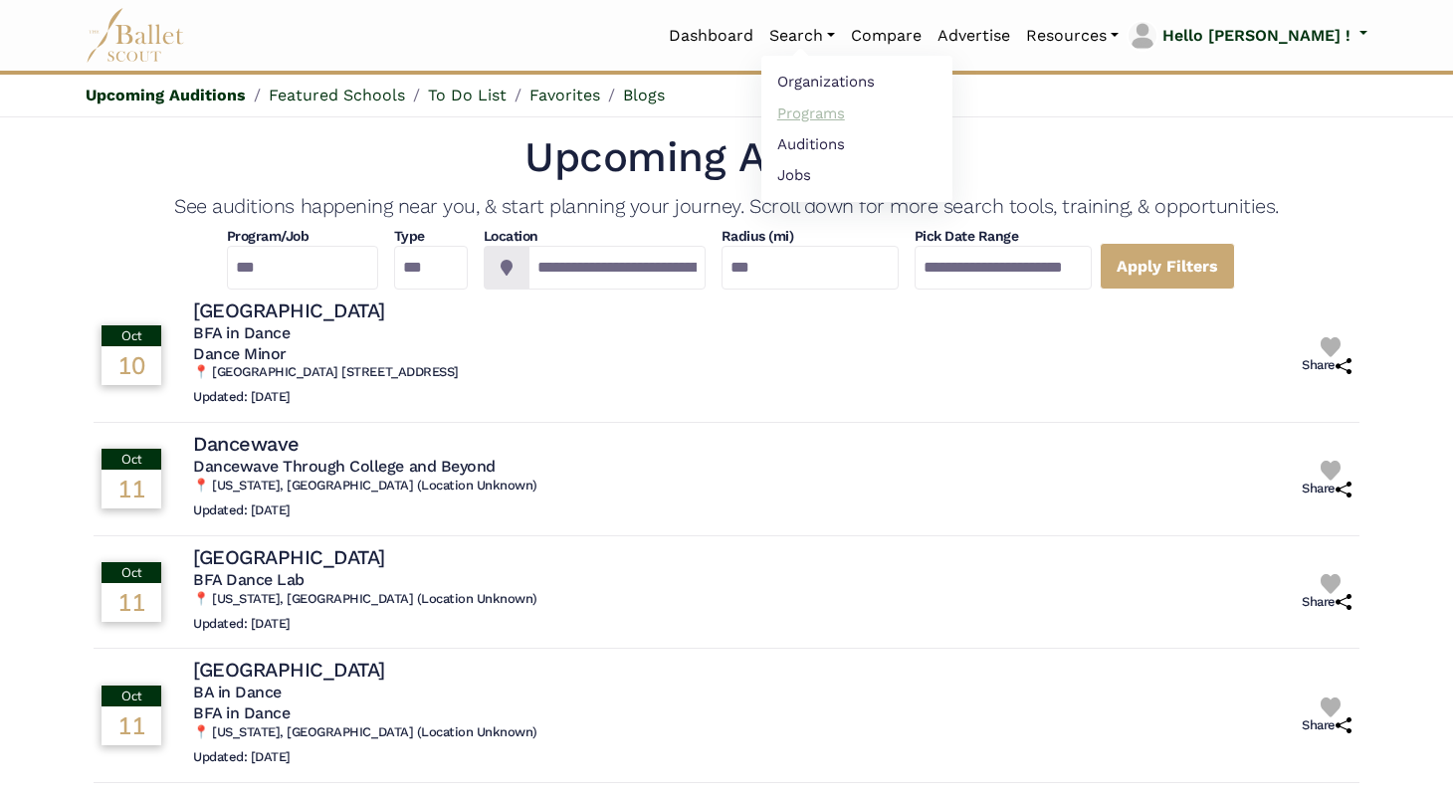
click at [863, 115] on link "Programs" at bounding box center [857, 113] width 191 height 31
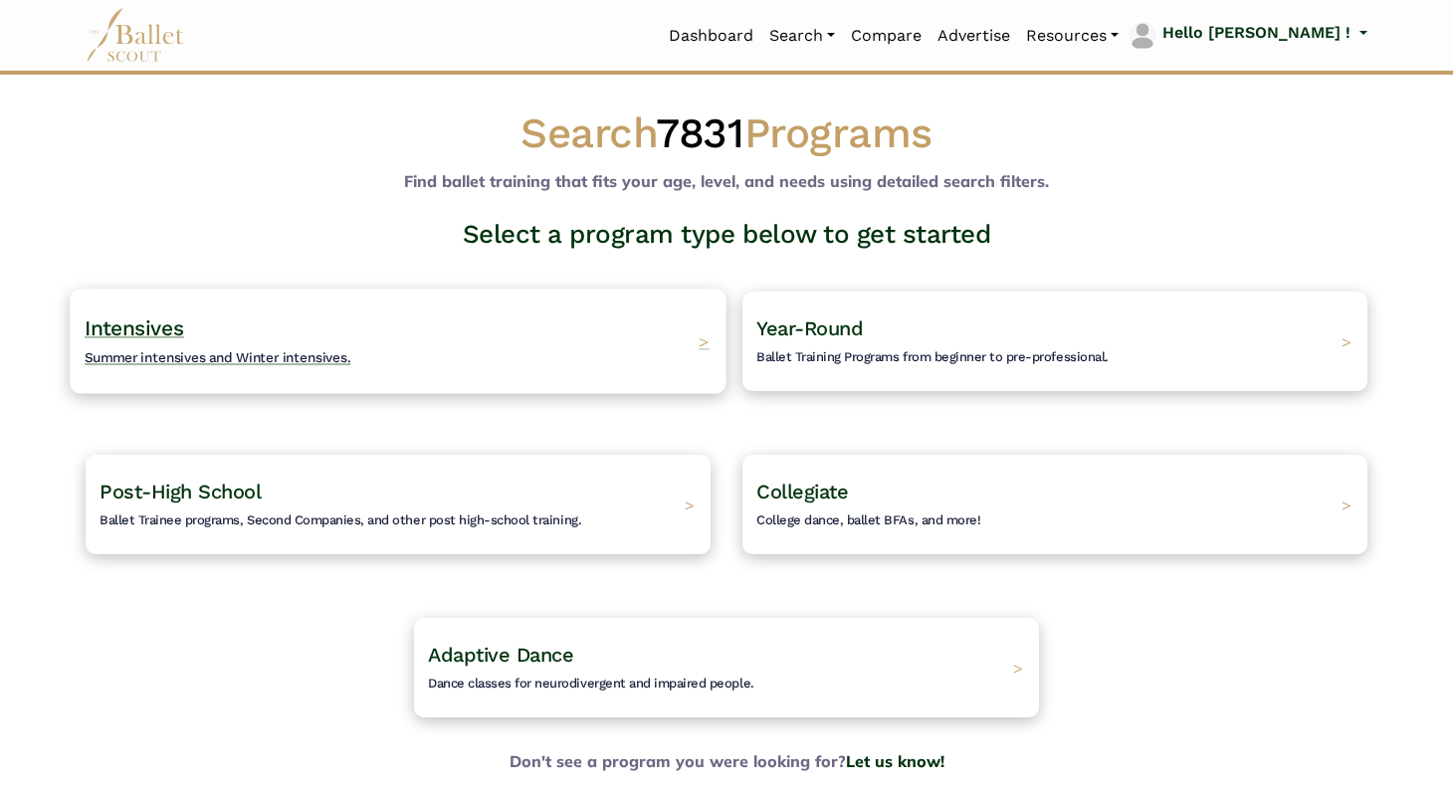
click at [205, 344] on h4 "Intensives Summer intensives and Winter intensives." at bounding box center [218, 342] width 267 height 55
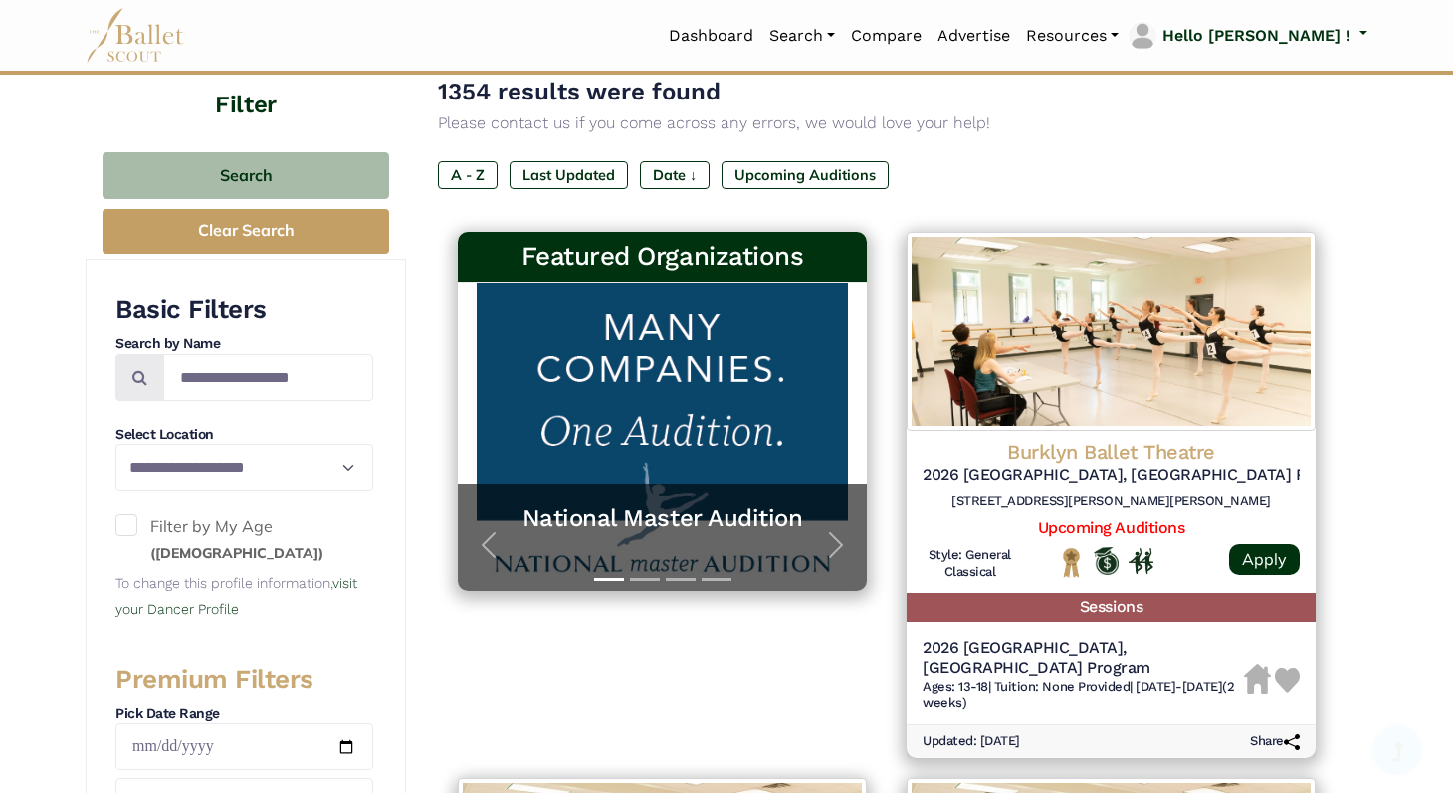
scroll to position [204, 0]
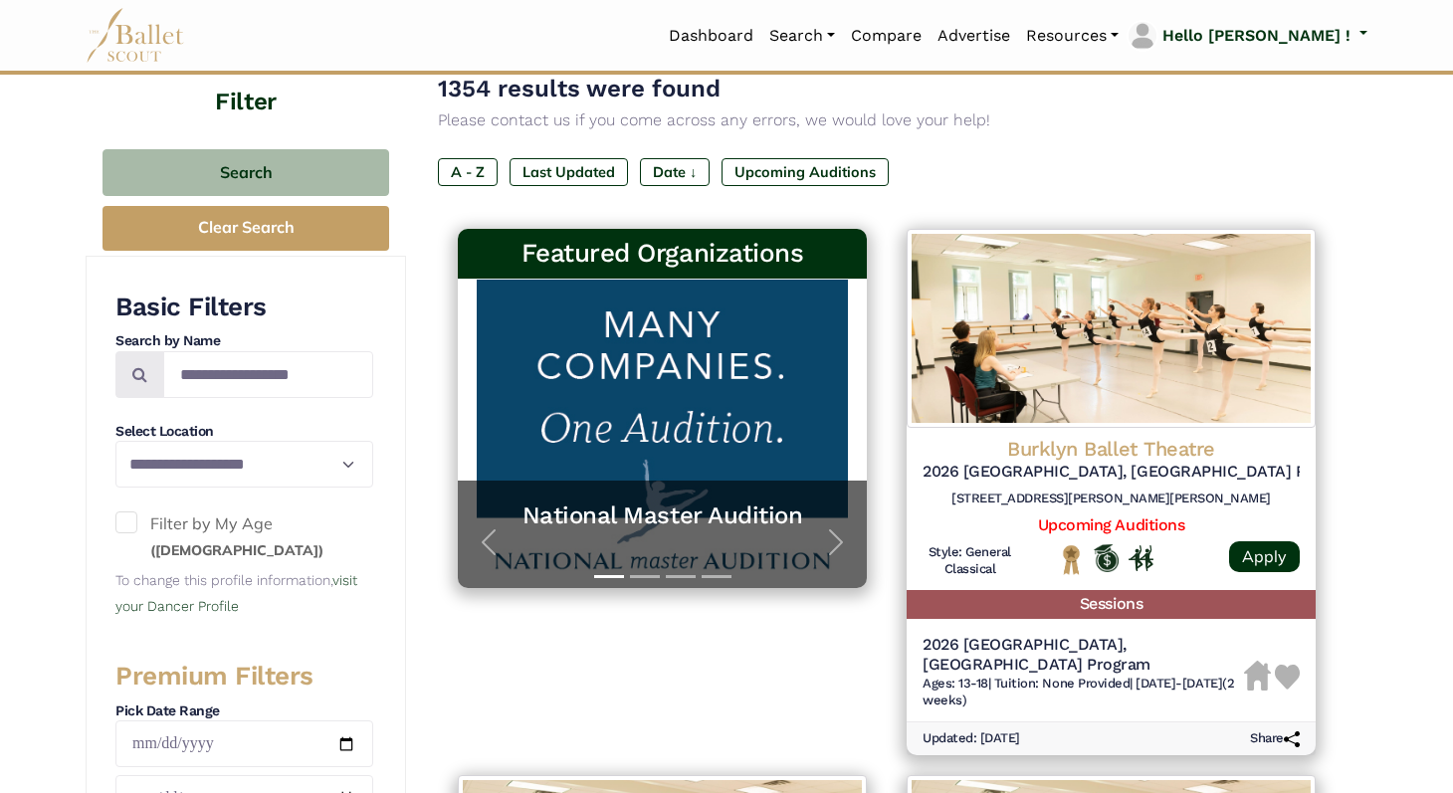
click at [662, 539] on div "National Master Audition" at bounding box center [662, 535] width 409 height 109
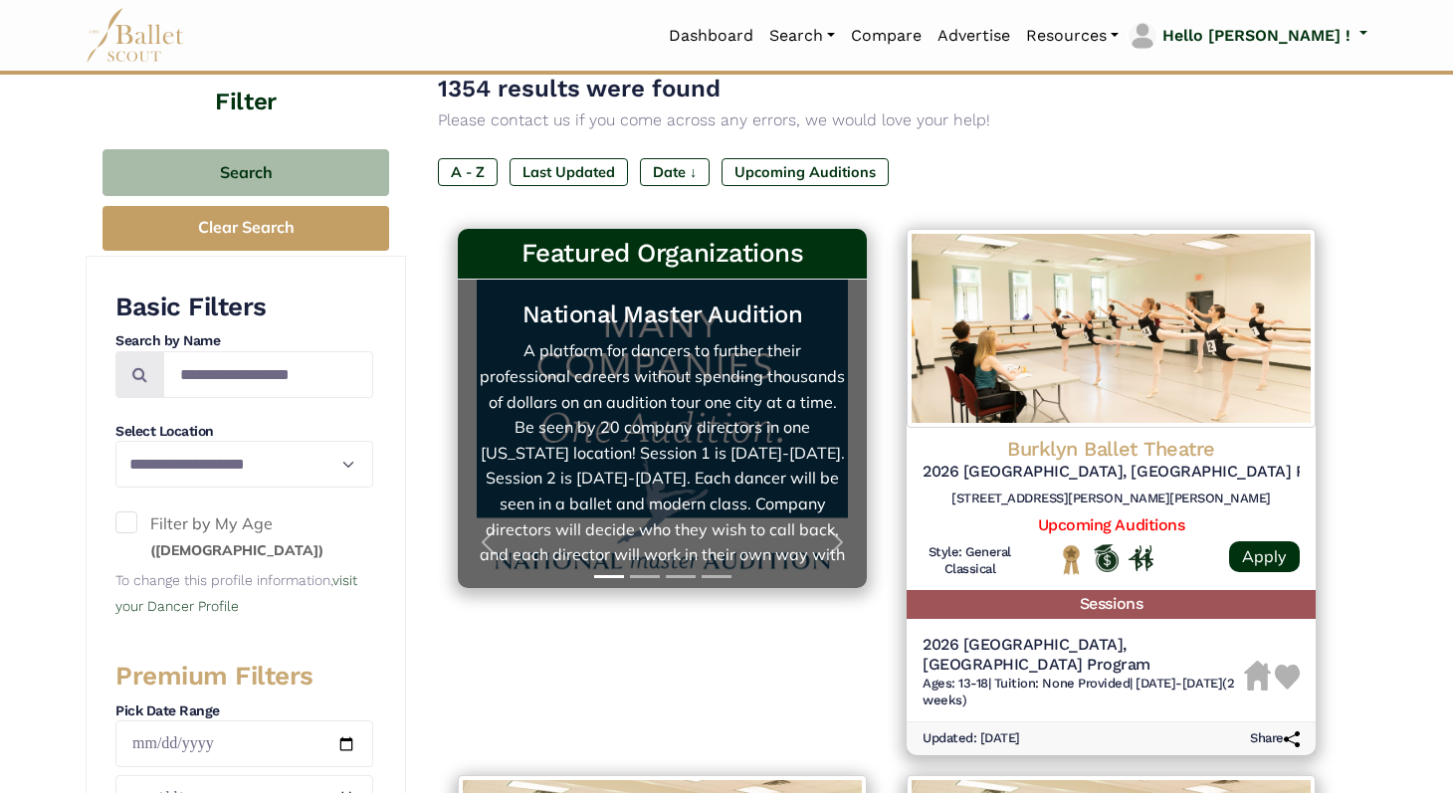
click at [689, 460] on link "National Master Audition A platform for dancers to further their professional c…" at bounding box center [662, 434] width 369 height 269
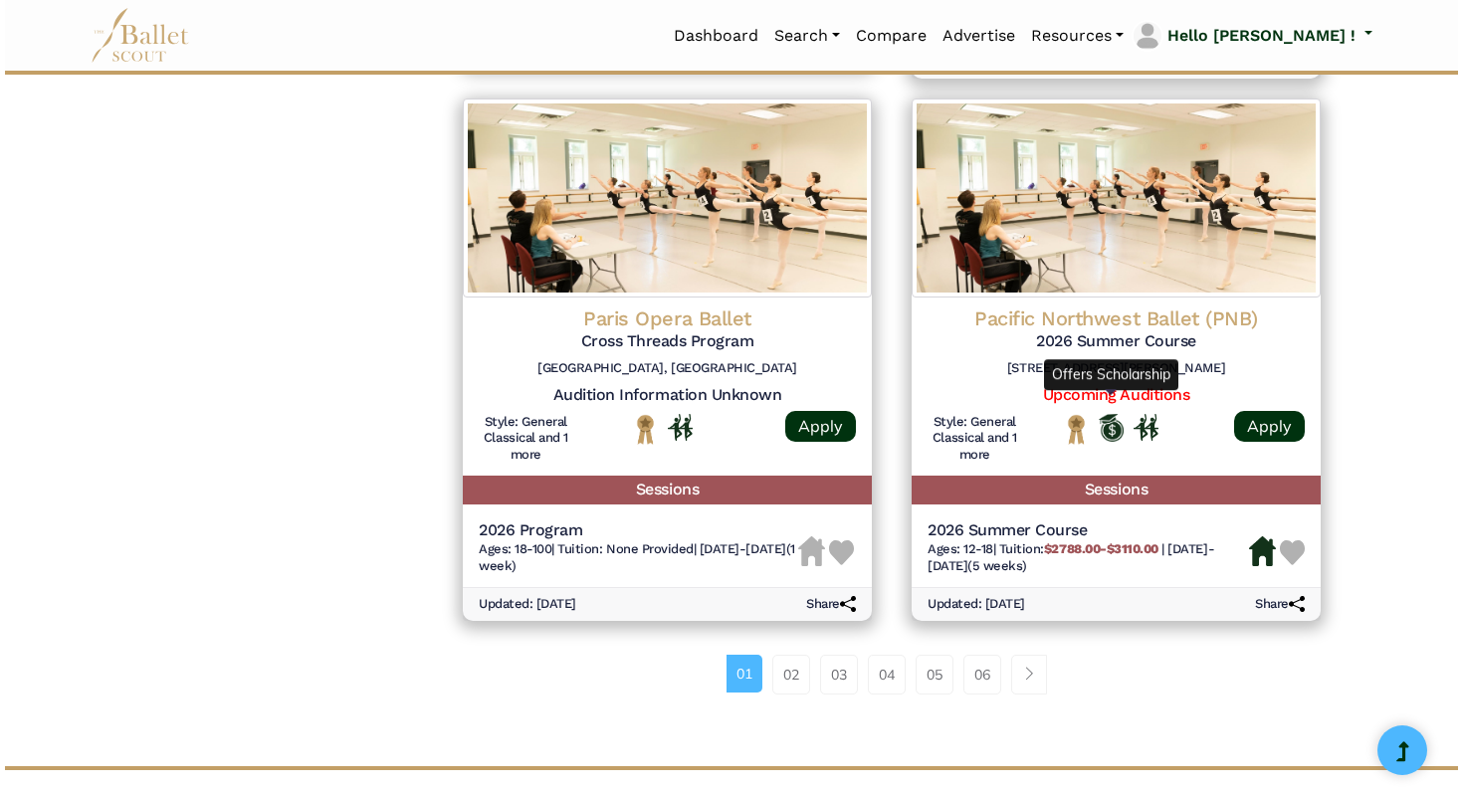
scroll to position [2583, 0]
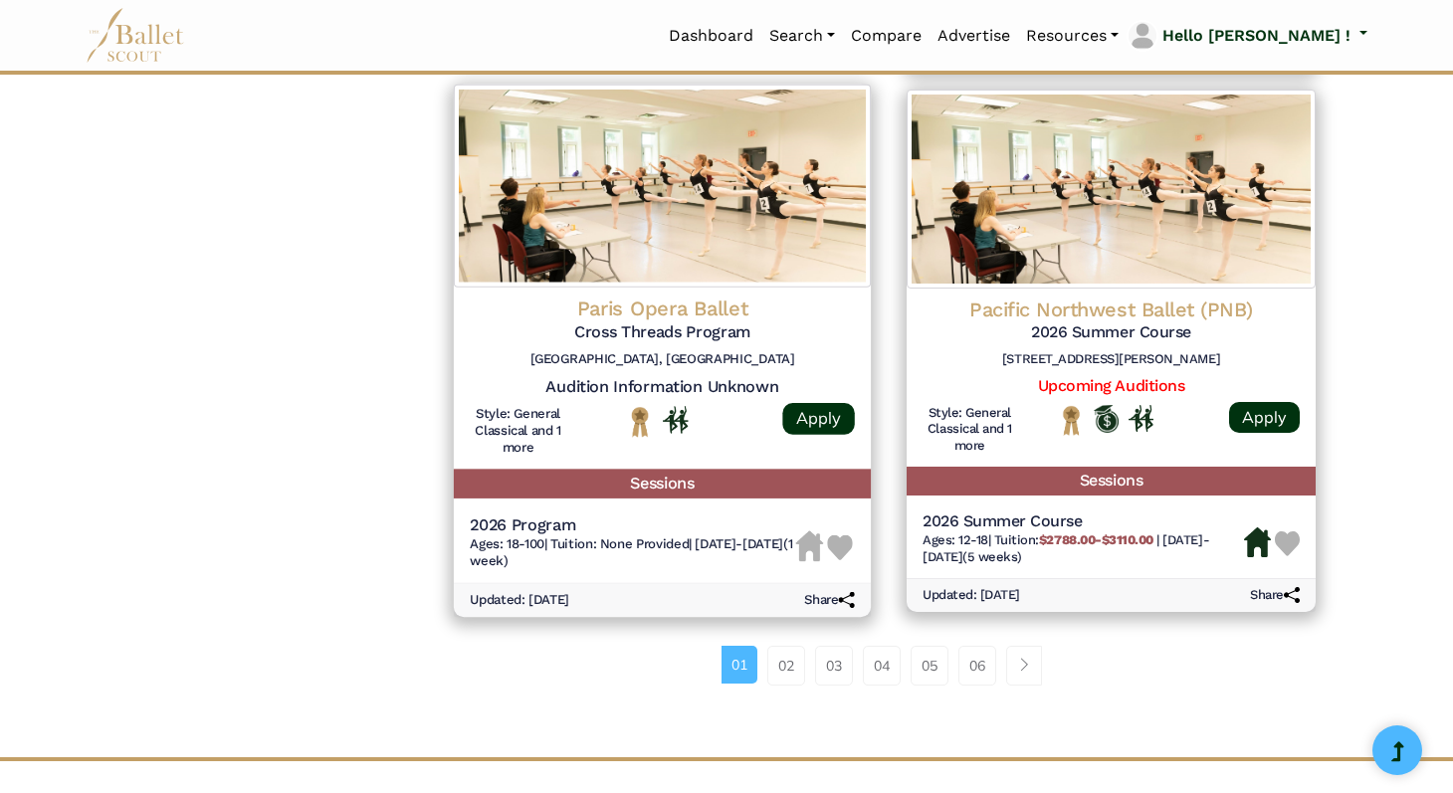
click at [841, 535] on img at bounding box center [840, 548] width 26 height 26
click at [559, 485] on div "Paris Opera Ballet Cross Threads Program [GEOGRAPHIC_DATA], [GEOGRAPHIC_DATA] A…" at bounding box center [662, 435] width 417 height 295
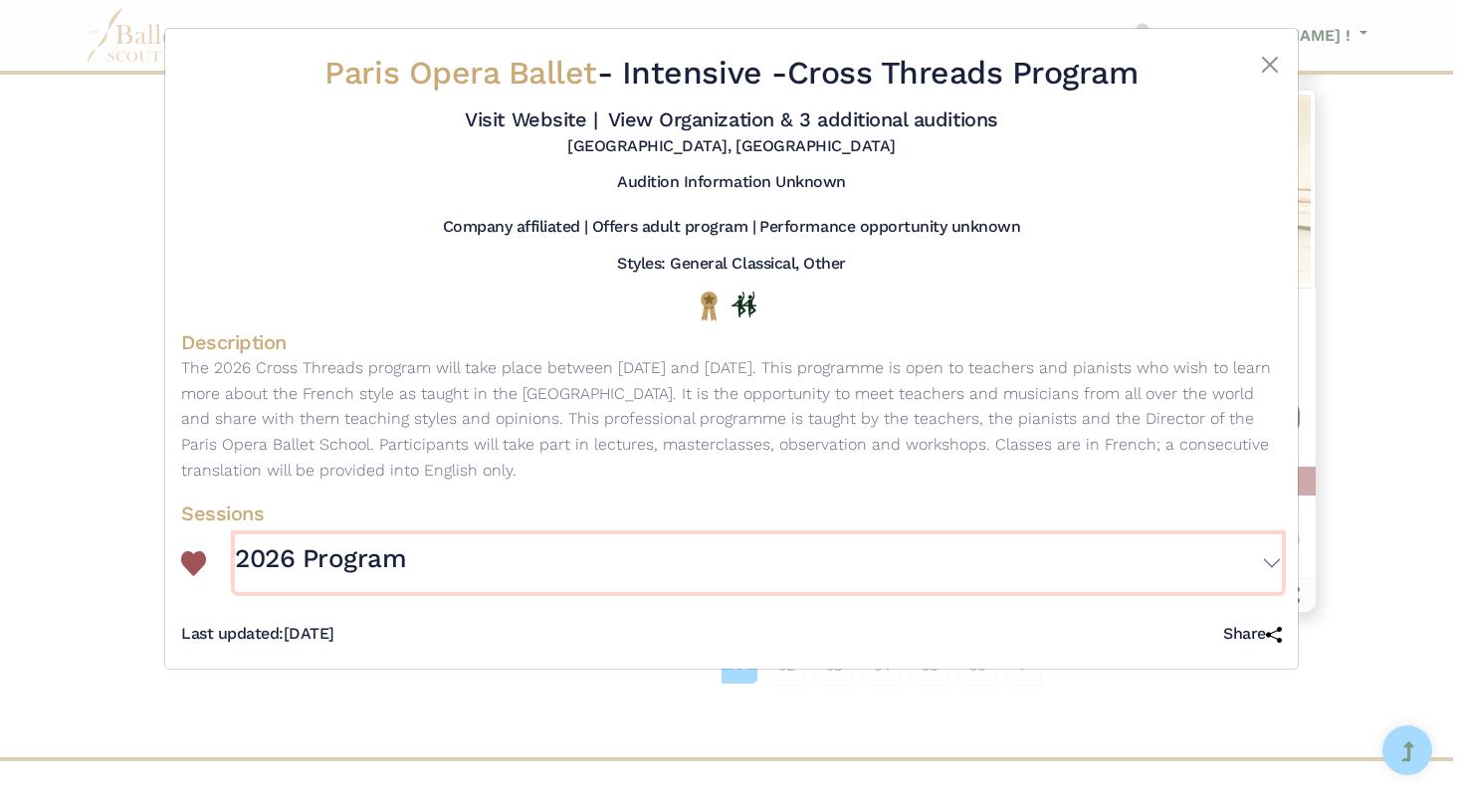
click at [1261, 570] on button "2026 Program" at bounding box center [758, 564] width 1047 height 58
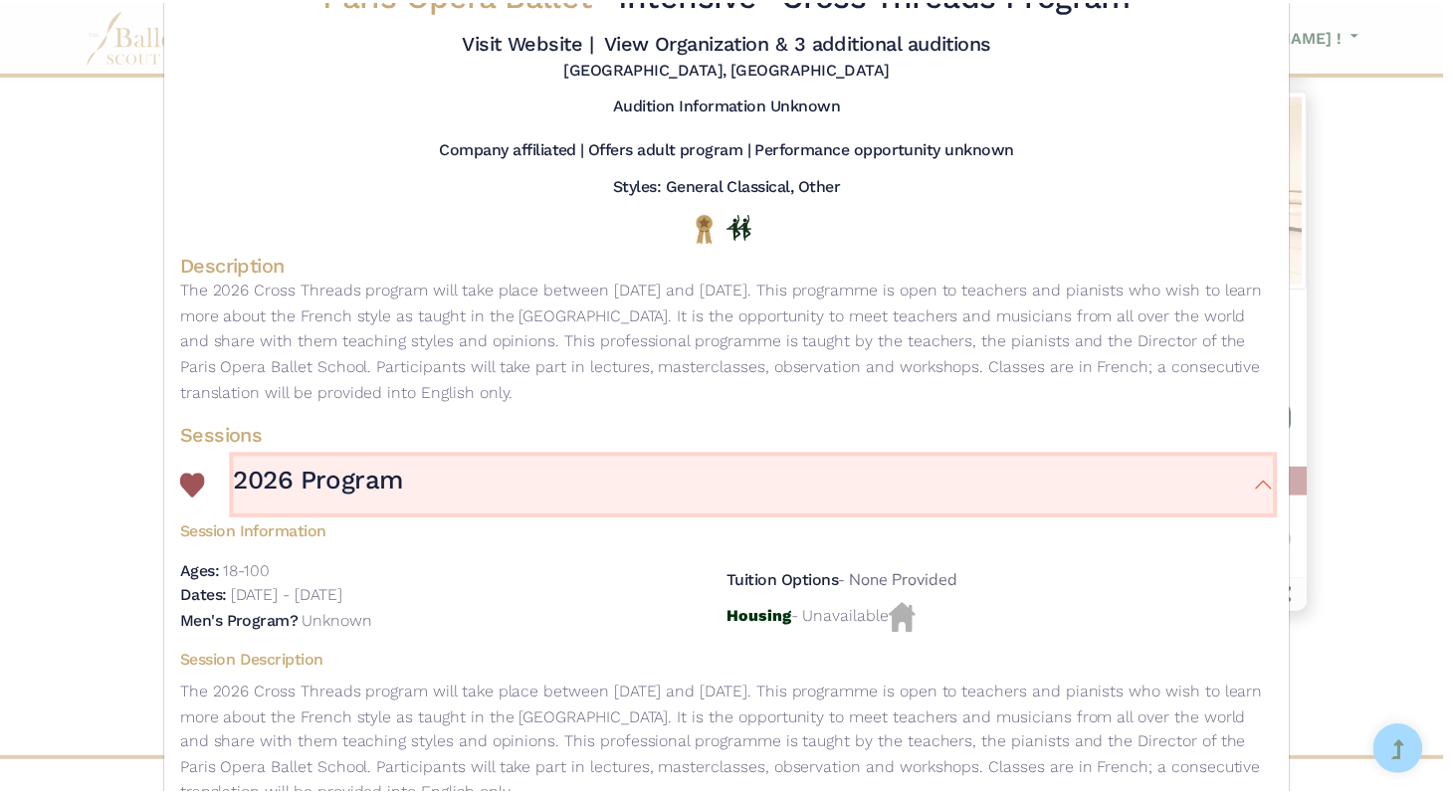
scroll to position [0, 0]
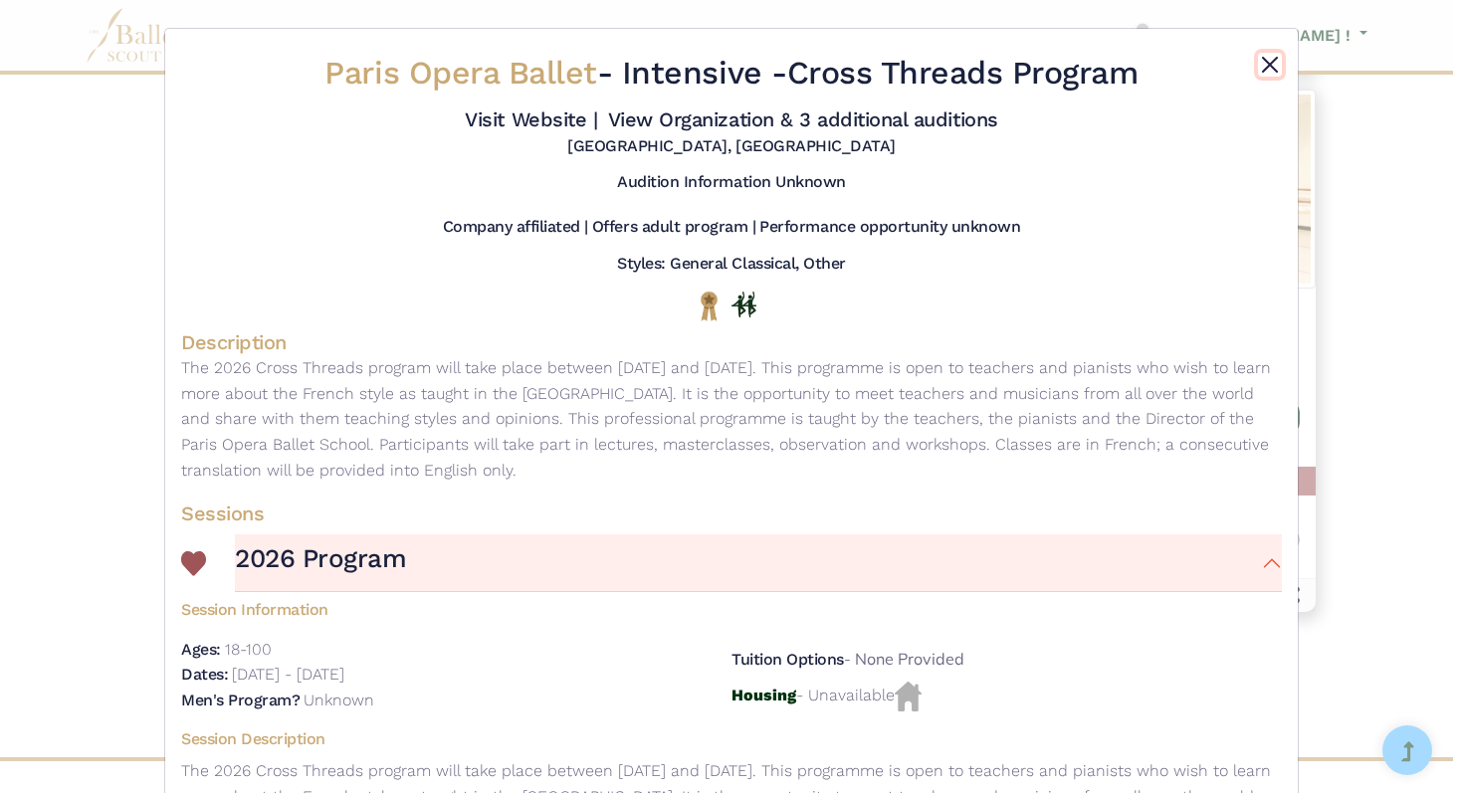
click at [1265, 65] on button "Close" at bounding box center [1270, 65] width 24 height 24
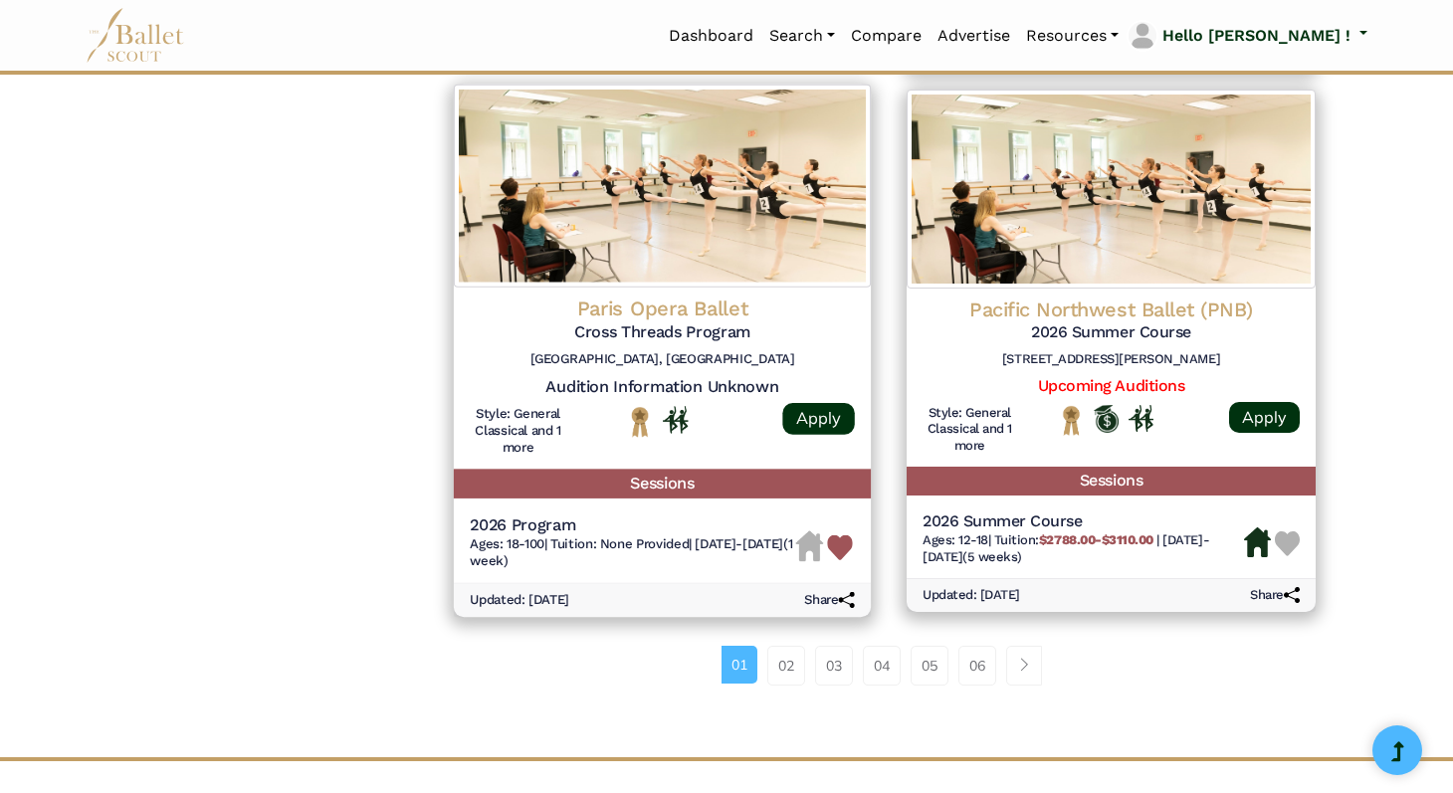
click at [845, 535] on img at bounding box center [840, 548] width 26 height 26
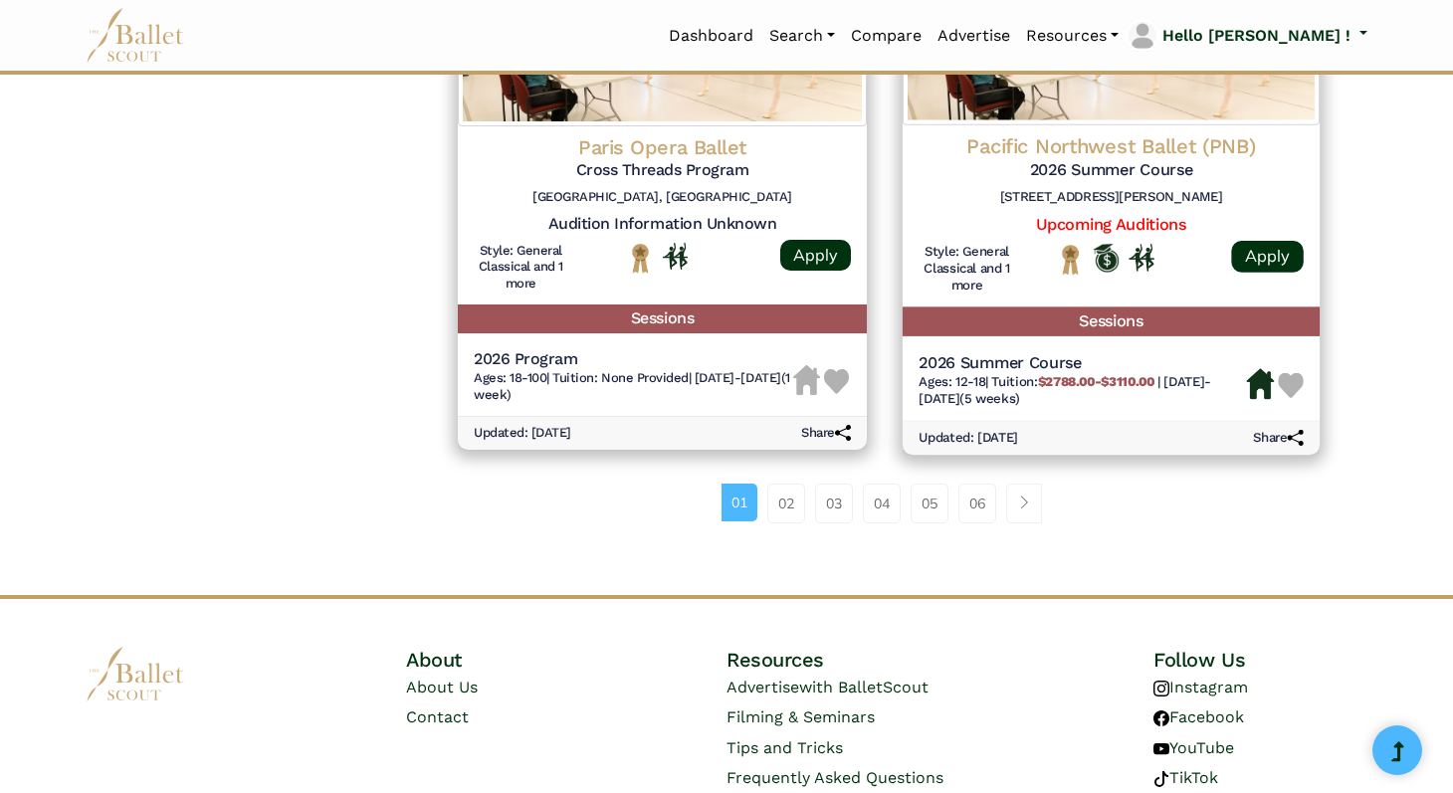
scroll to position [2808, 0]
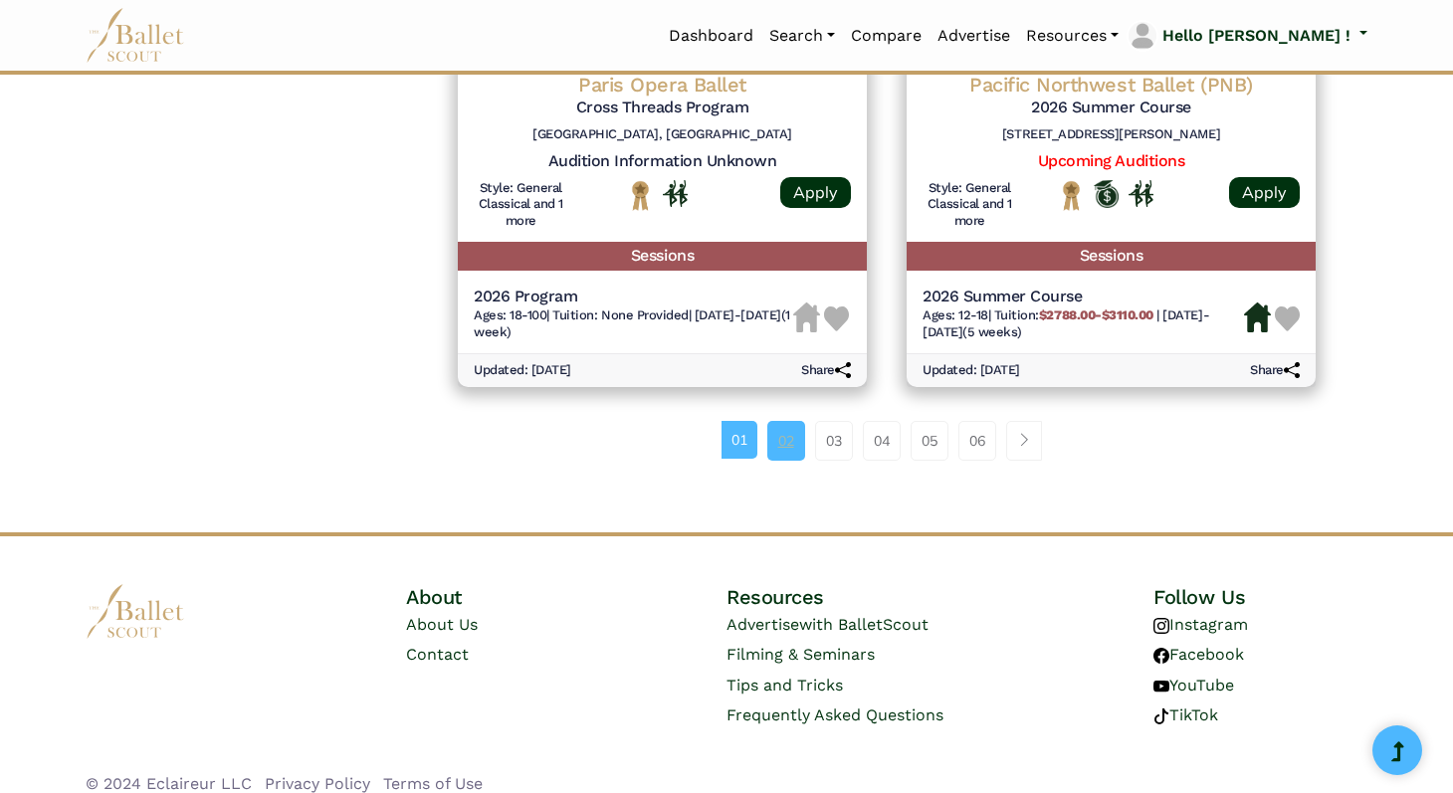
click at [781, 427] on link "02" at bounding box center [787, 441] width 38 height 40
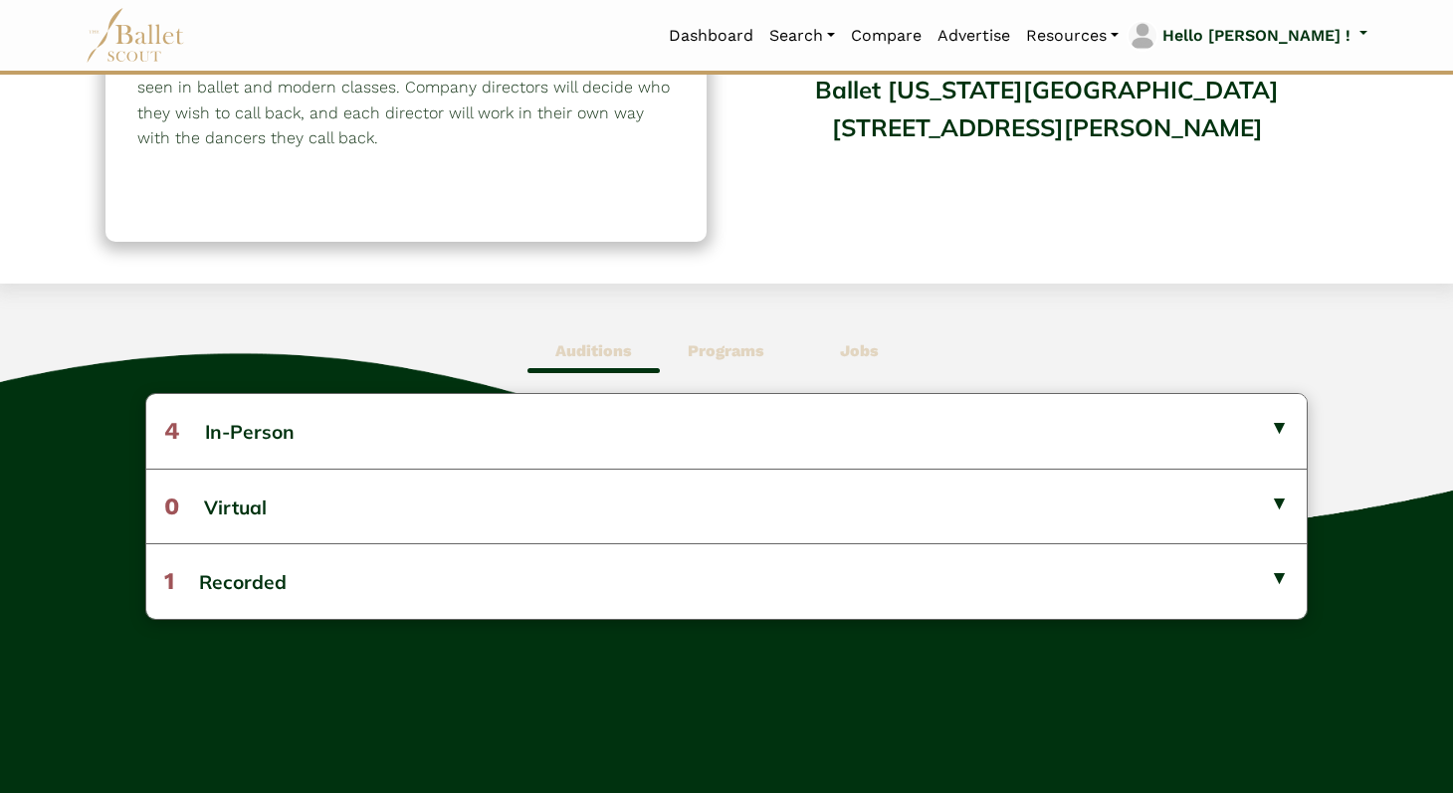
scroll to position [316, 0]
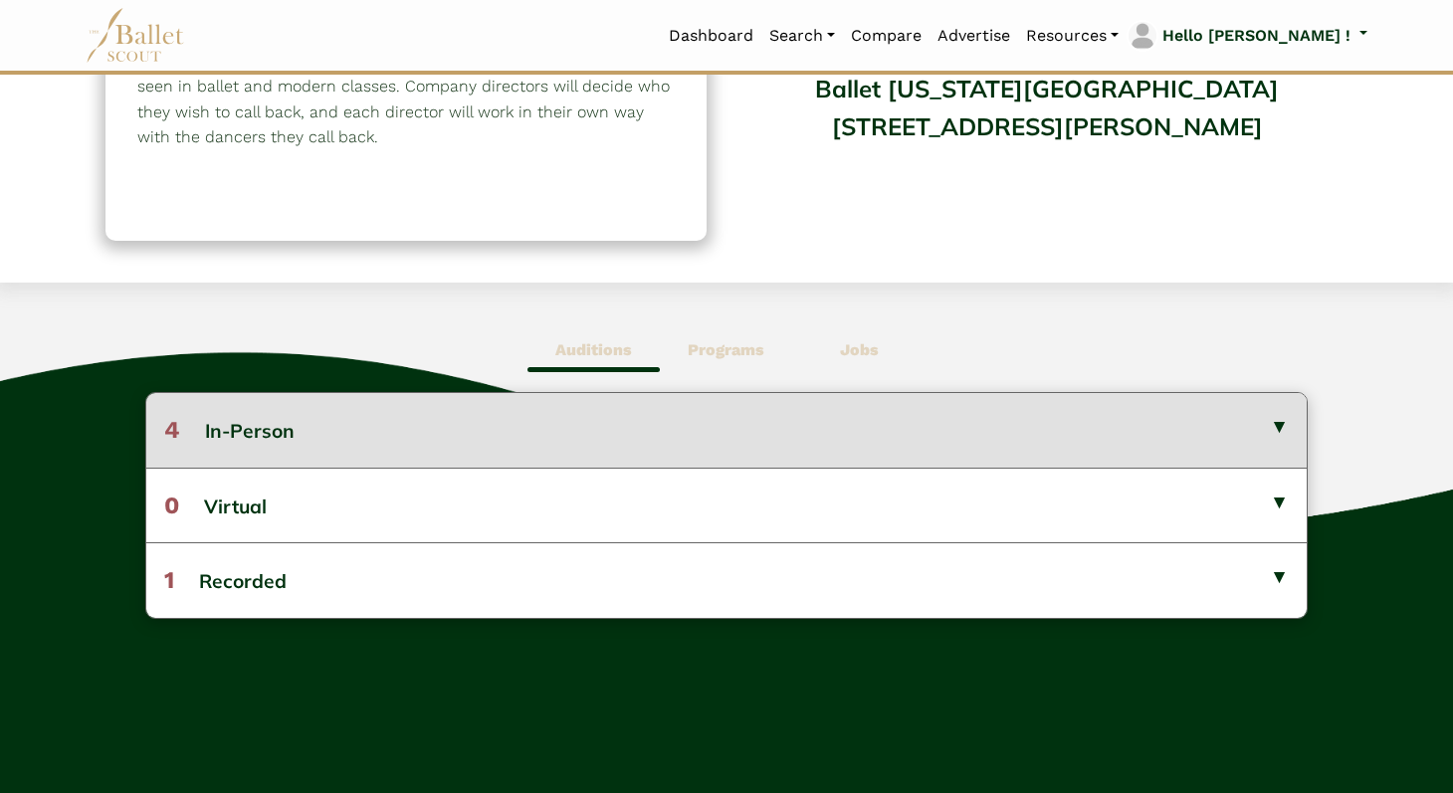
click at [1247, 422] on button "4 In-Person" at bounding box center [726, 430] width 1161 height 74
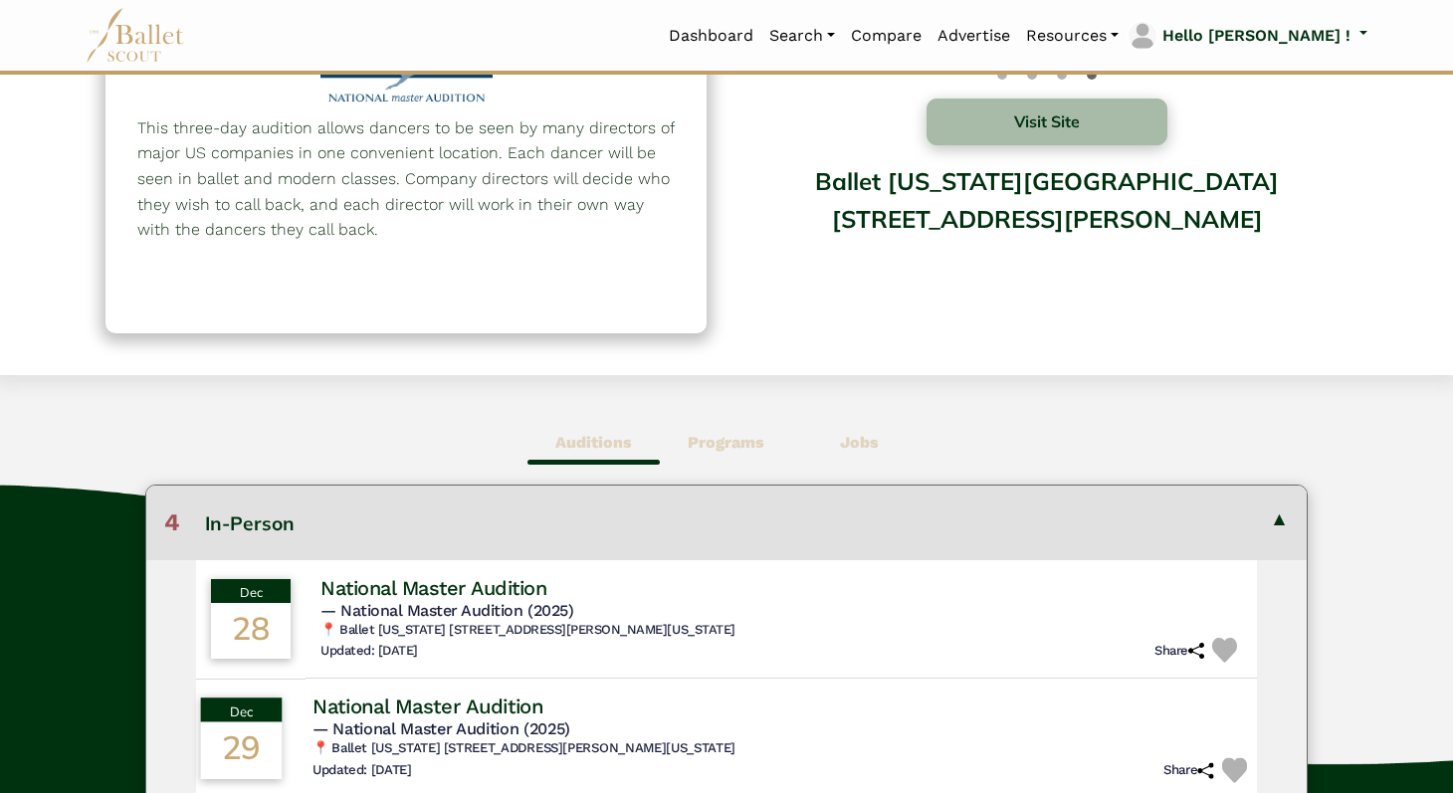
scroll to position [0, 0]
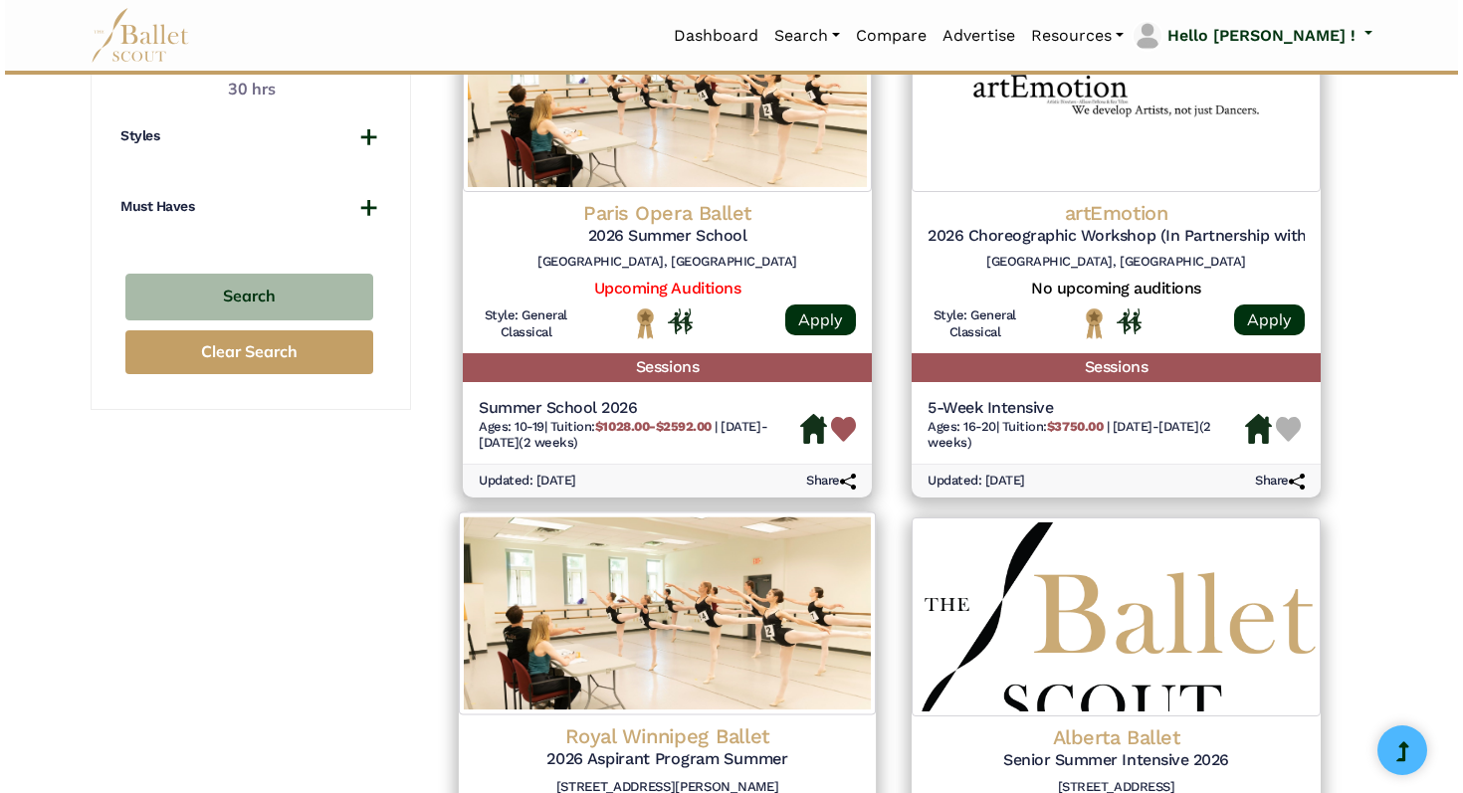
scroll to position [1504, 0]
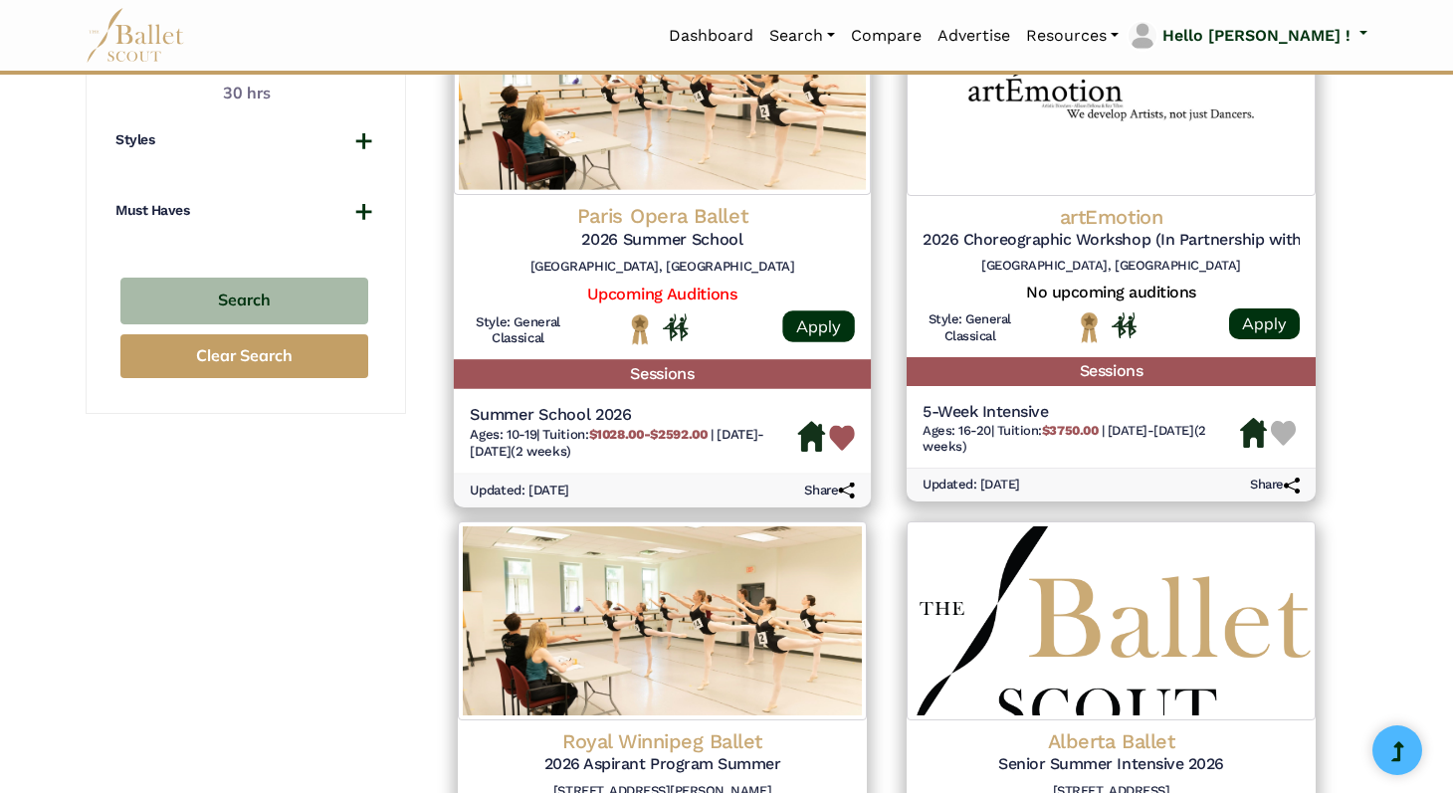
click at [554, 459] on span "[DATE]-[DATE] (2 weeks)" at bounding box center [617, 442] width 295 height 33
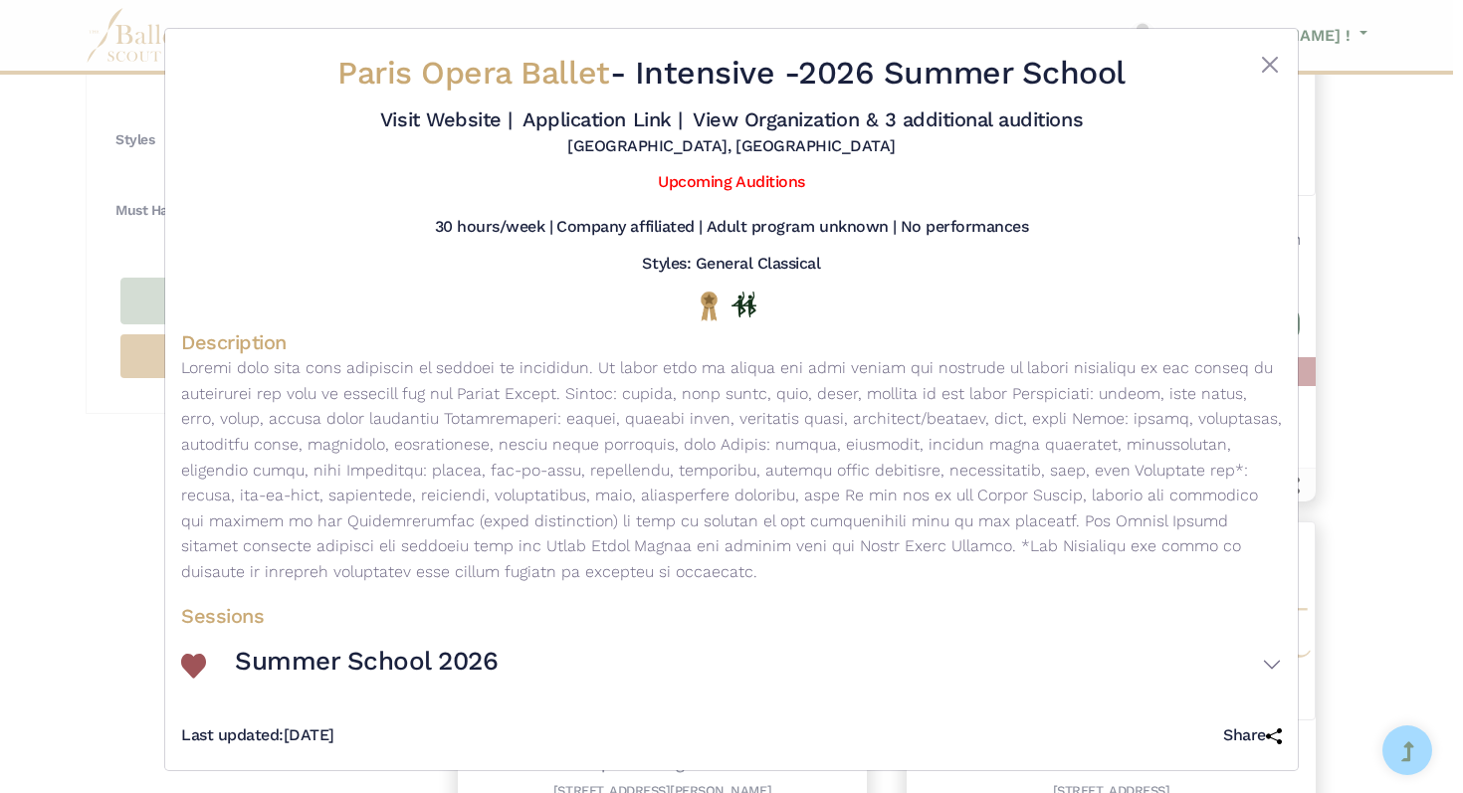
scroll to position [6, 0]
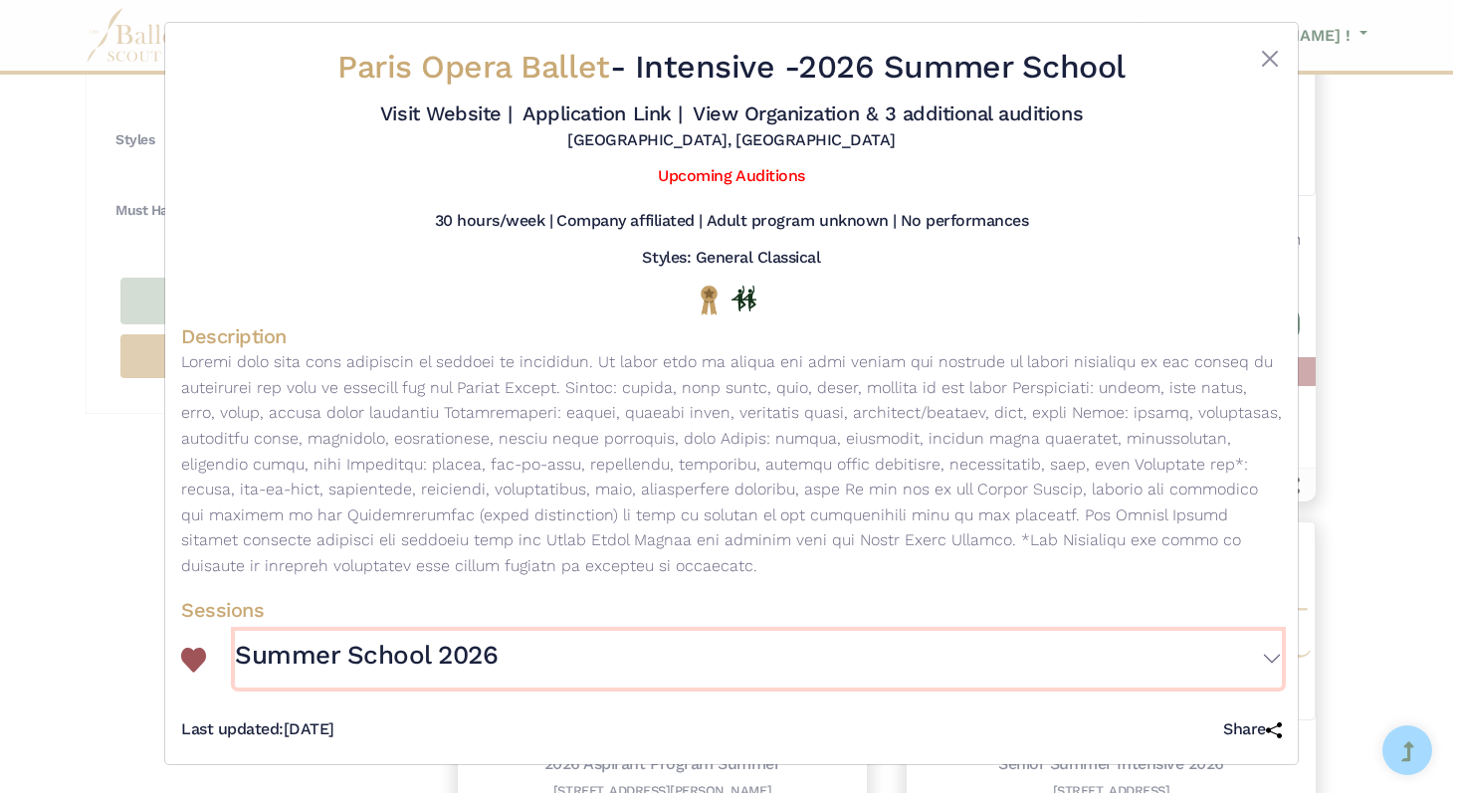
click at [1268, 654] on button "Summer School 2026" at bounding box center [758, 660] width 1047 height 58
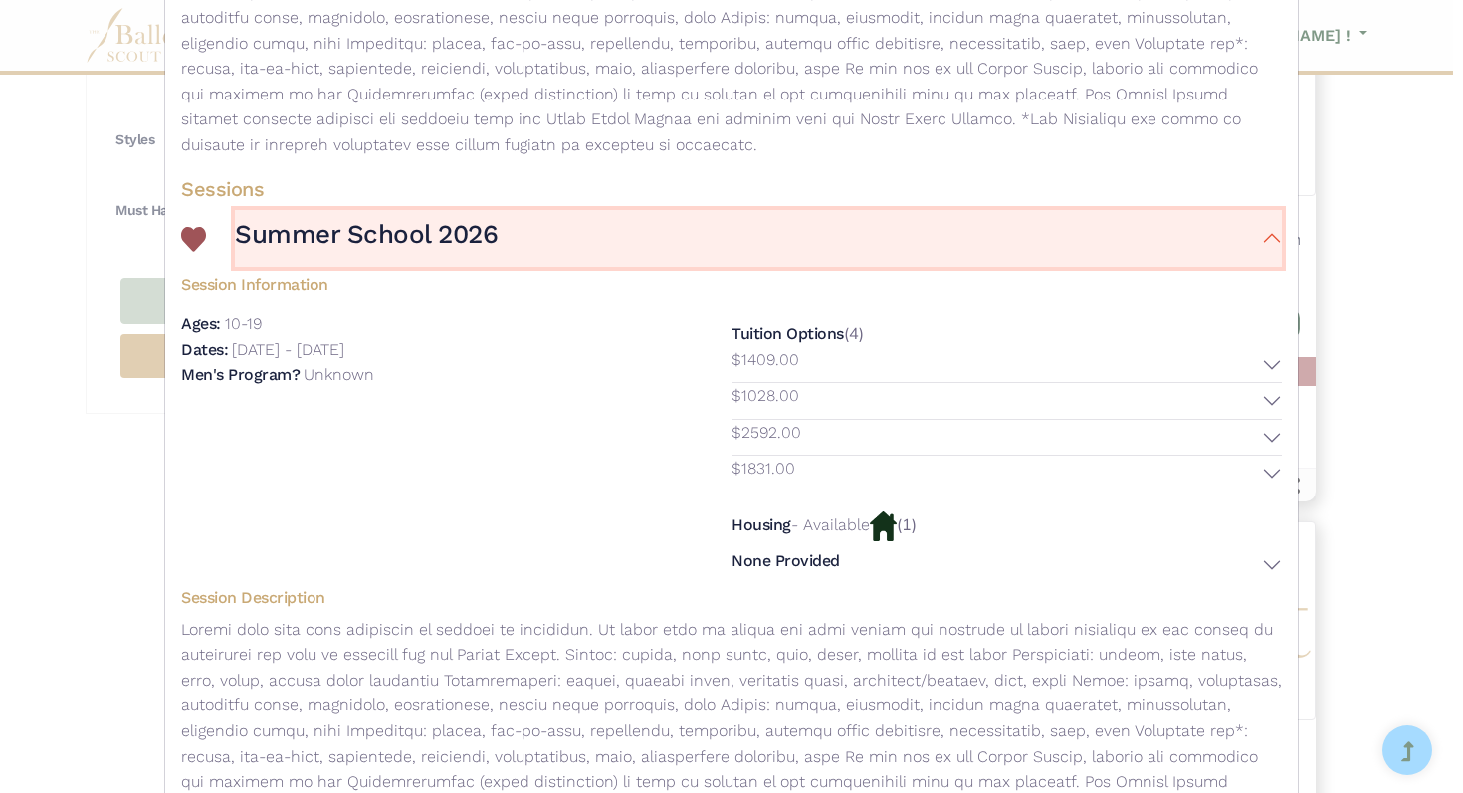
scroll to position [430, 0]
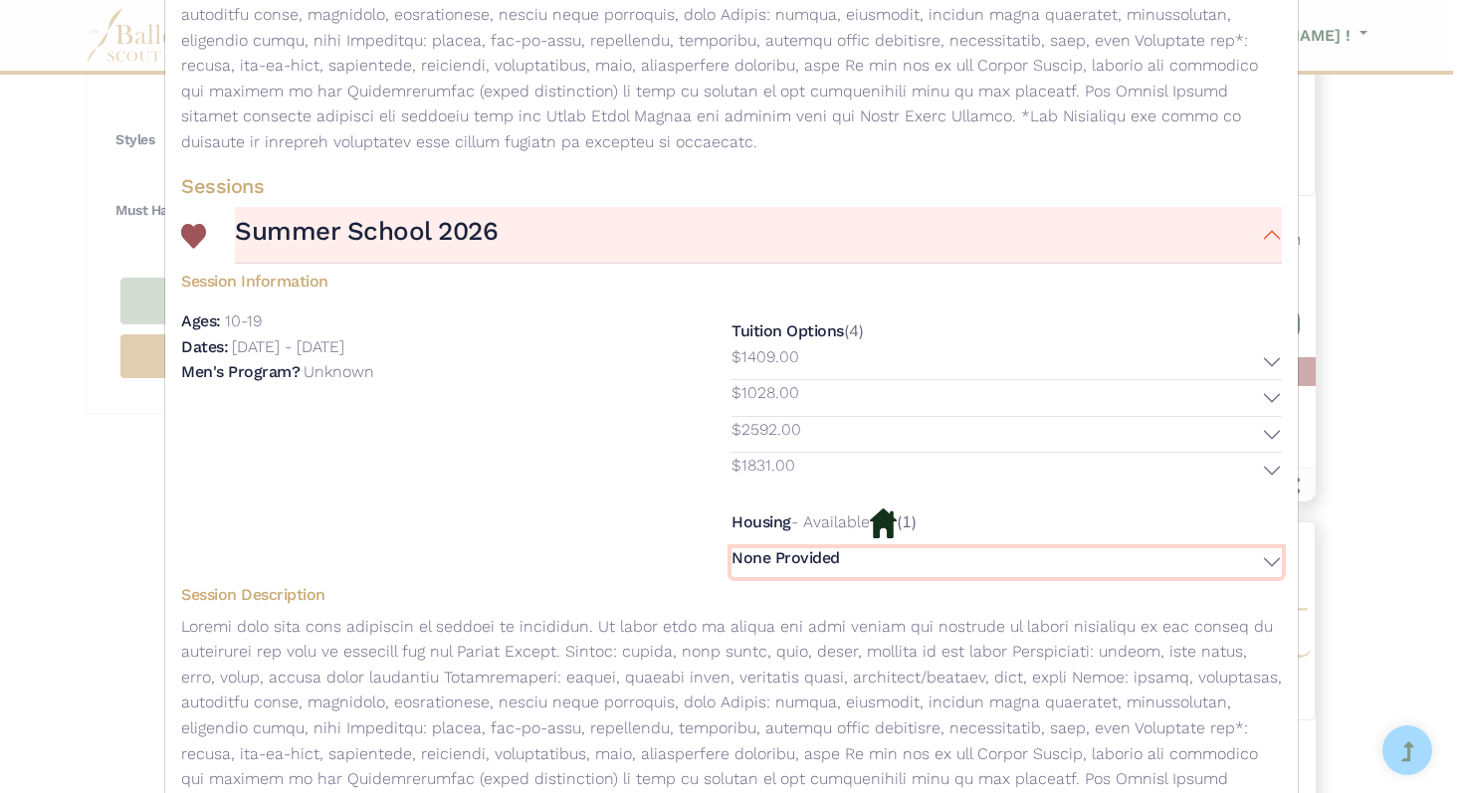
click at [1265, 559] on button "None Provided" at bounding box center [1007, 563] width 551 height 29
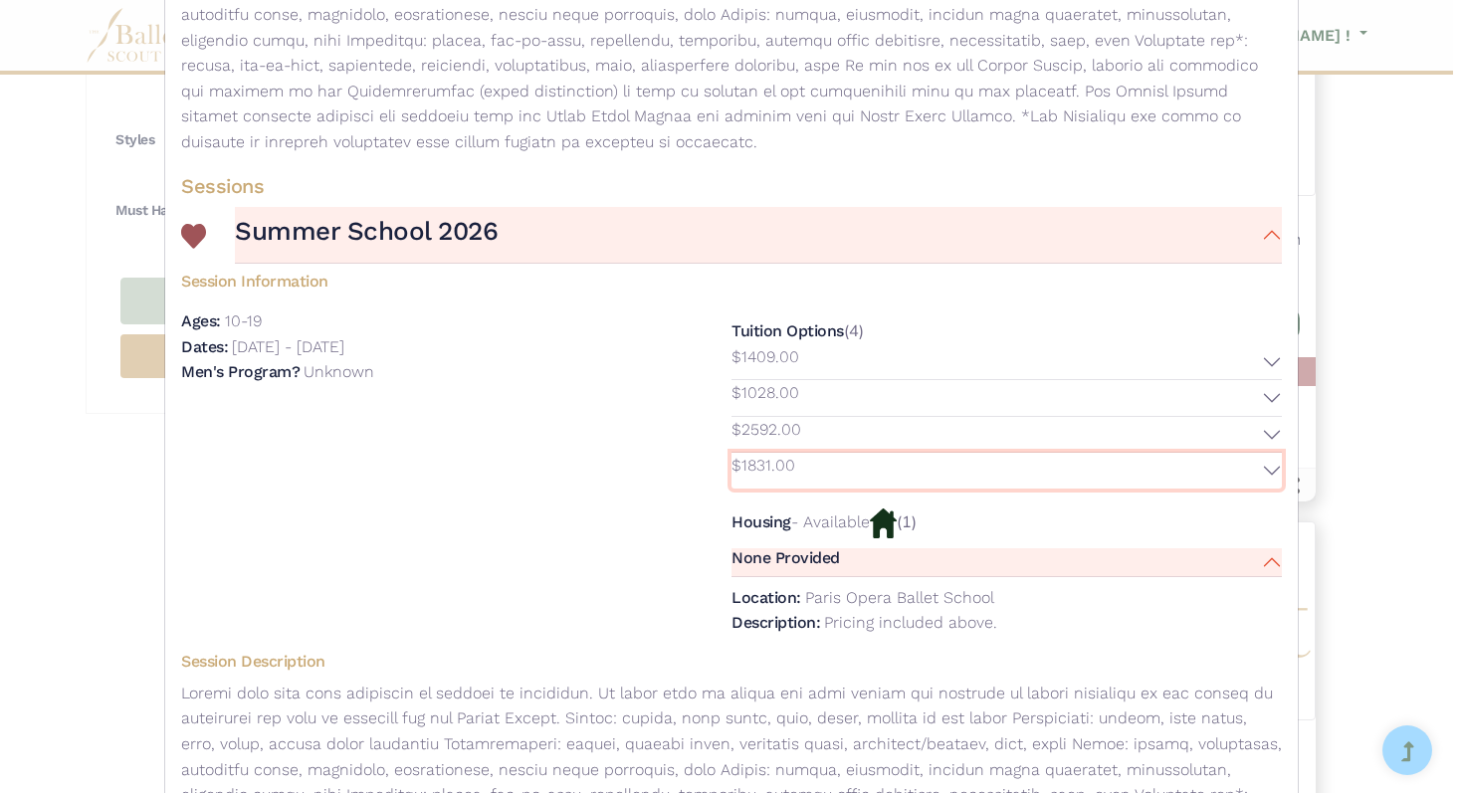
click at [1269, 464] on button "$1831.00" at bounding box center [1007, 471] width 551 height 36
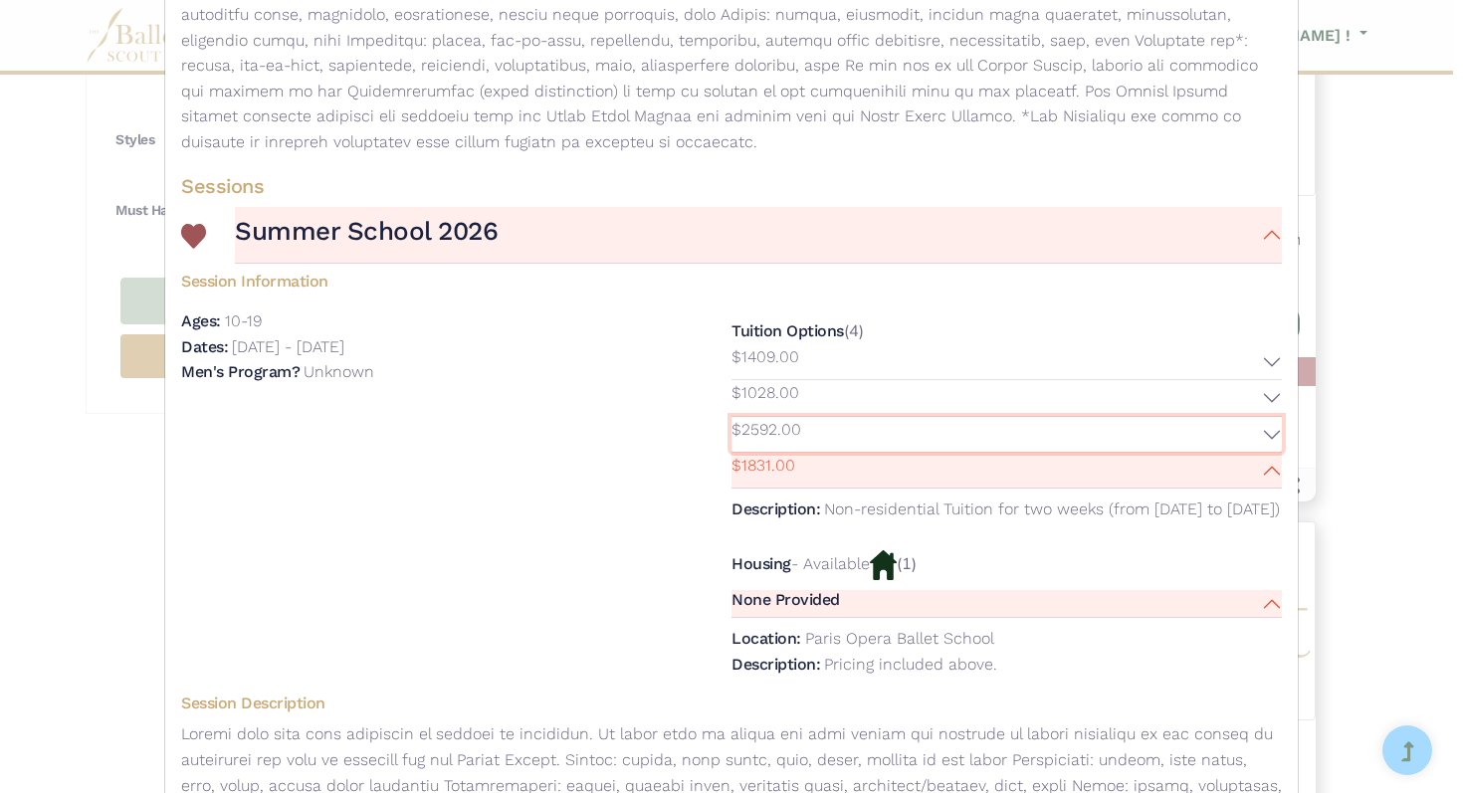
click at [1268, 429] on button "$2592.00" at bounding box center [1007, 435] width 551 height 36
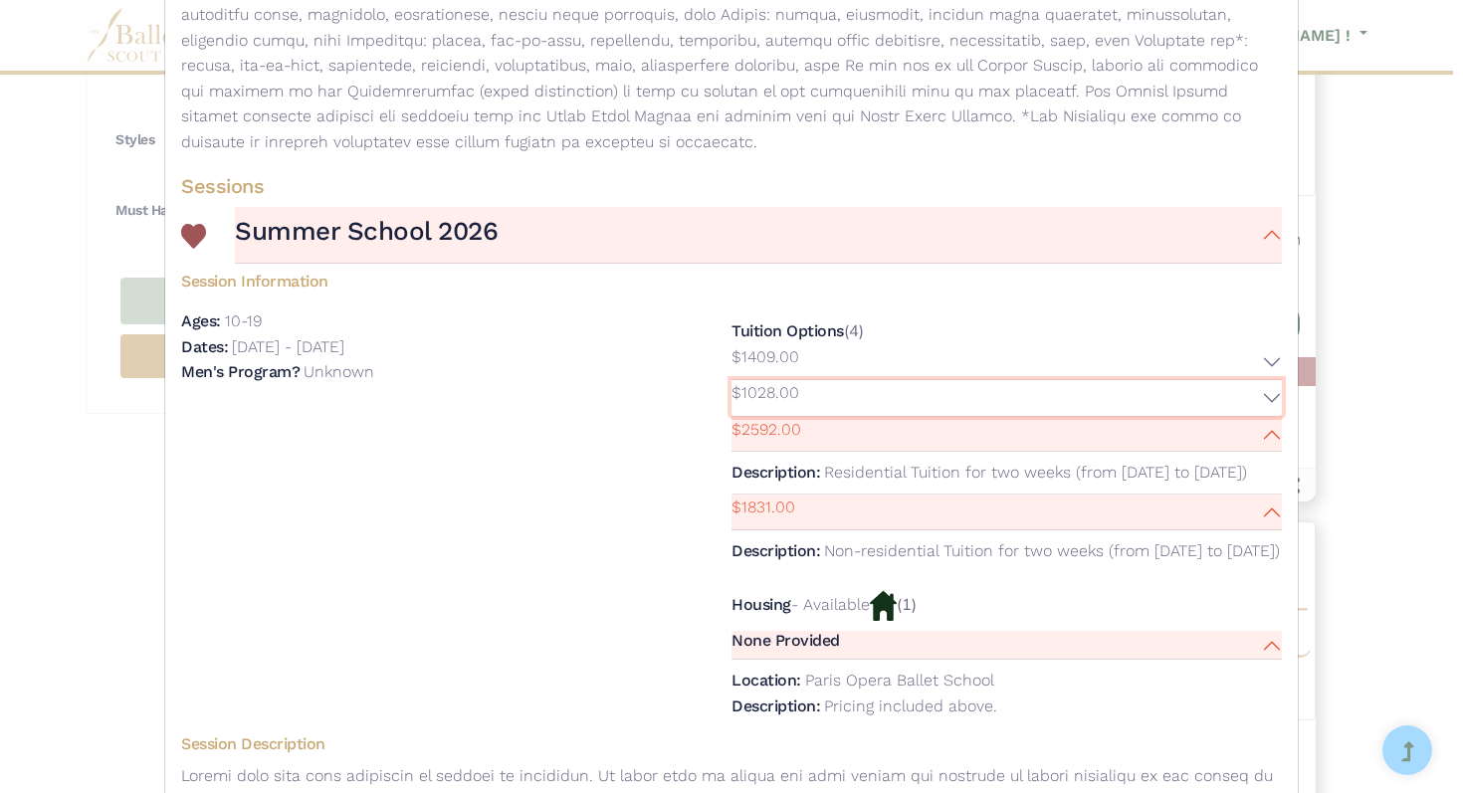
click at [1268, 393] on button "$1028.00" at bounding box center [1007, 398] width 551 height 36
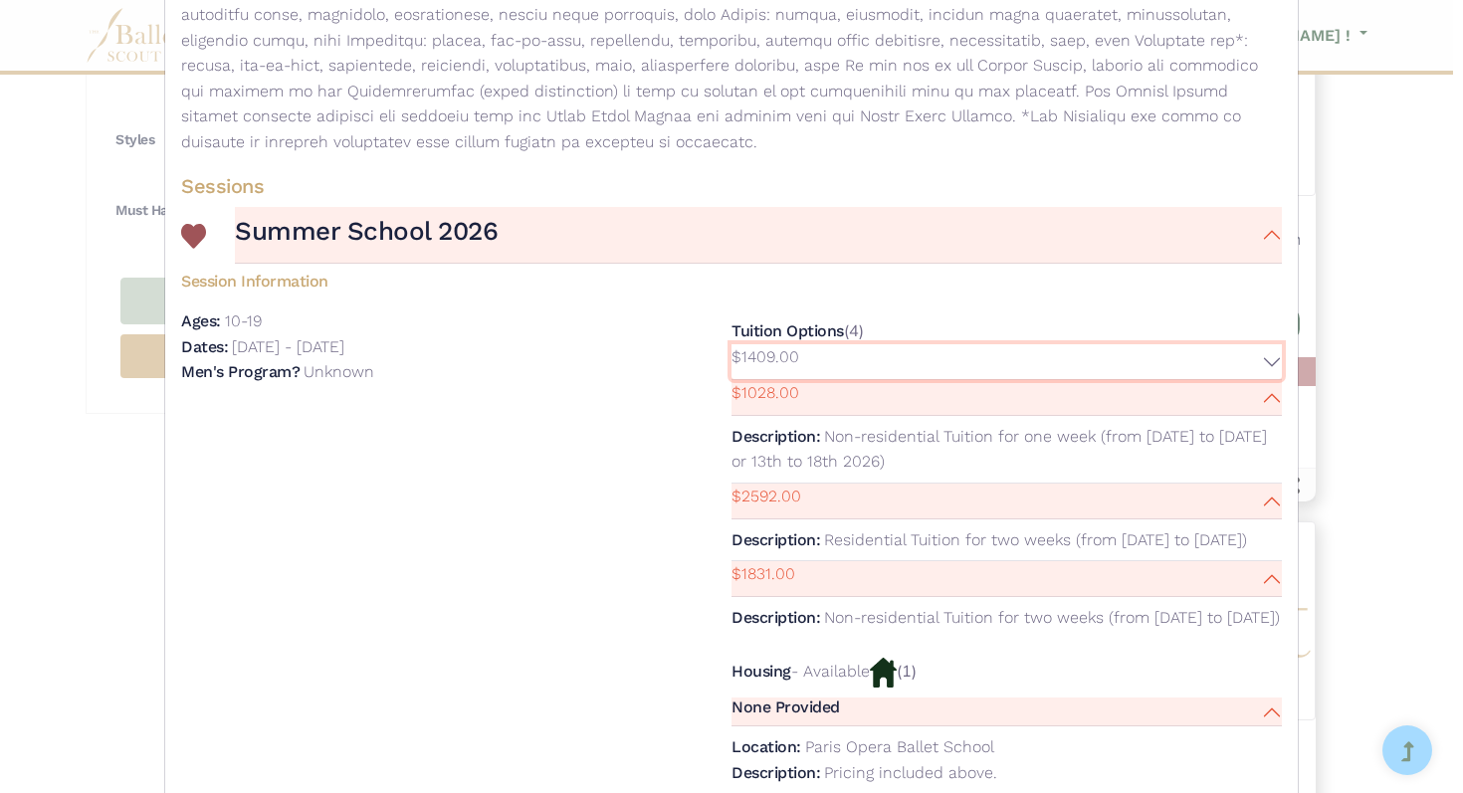
click at [1266, 359] on button "$1409.00" at bounding box center [1007, 362] width 551 height 36
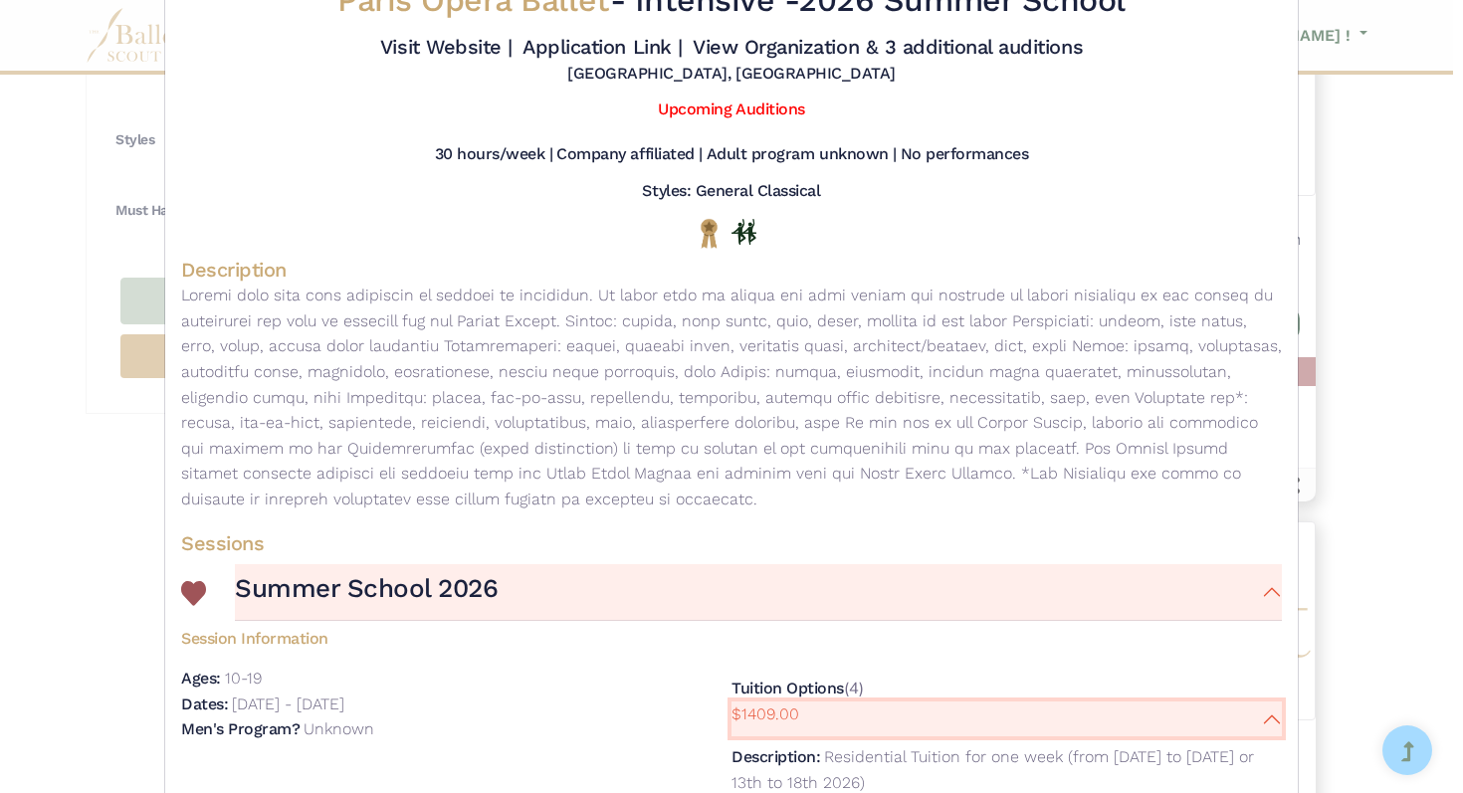
scroll to position [70, 0]
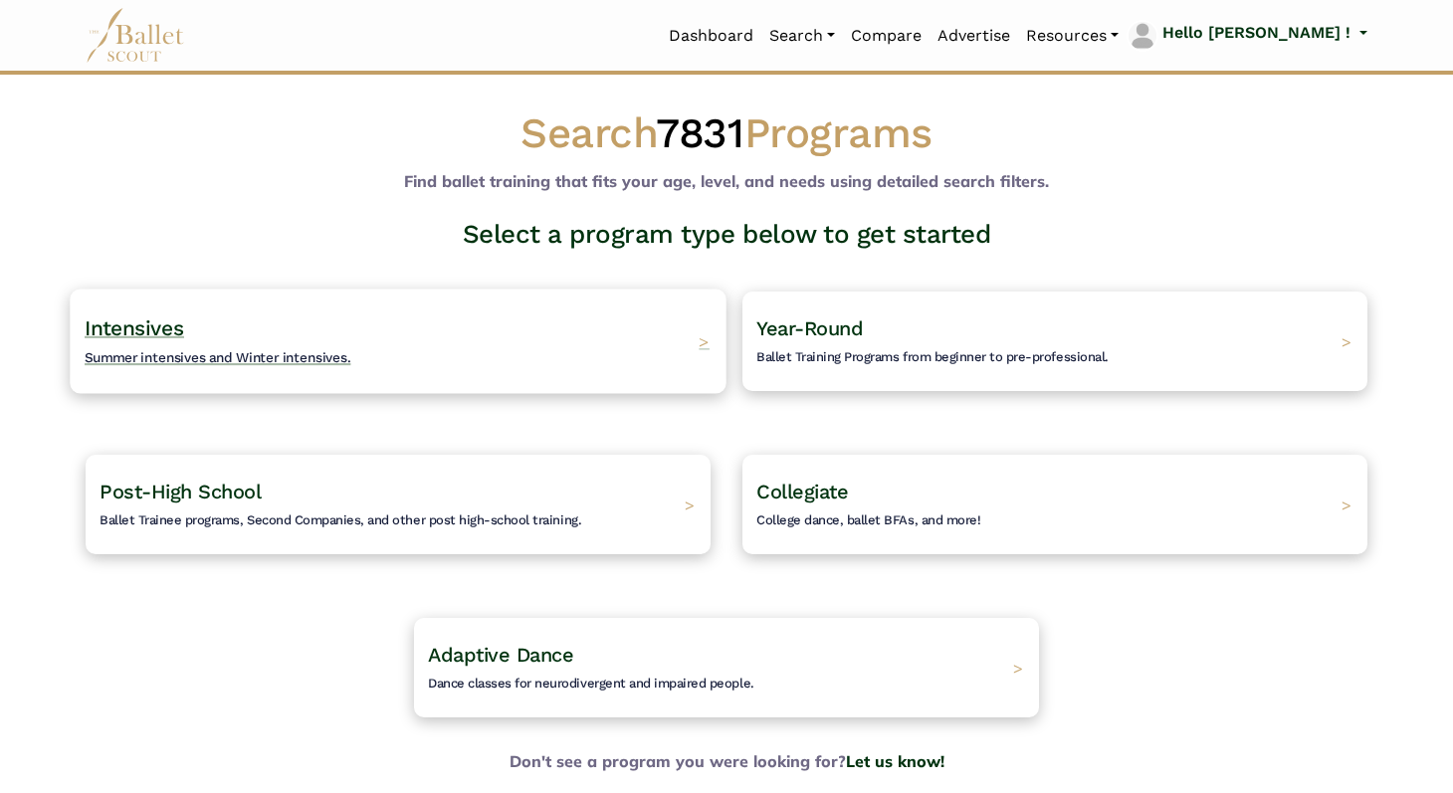
click at [179, 358] on span "Summer intensives and Winter intensives." at bounding box center [218, 357] width 267 height 16
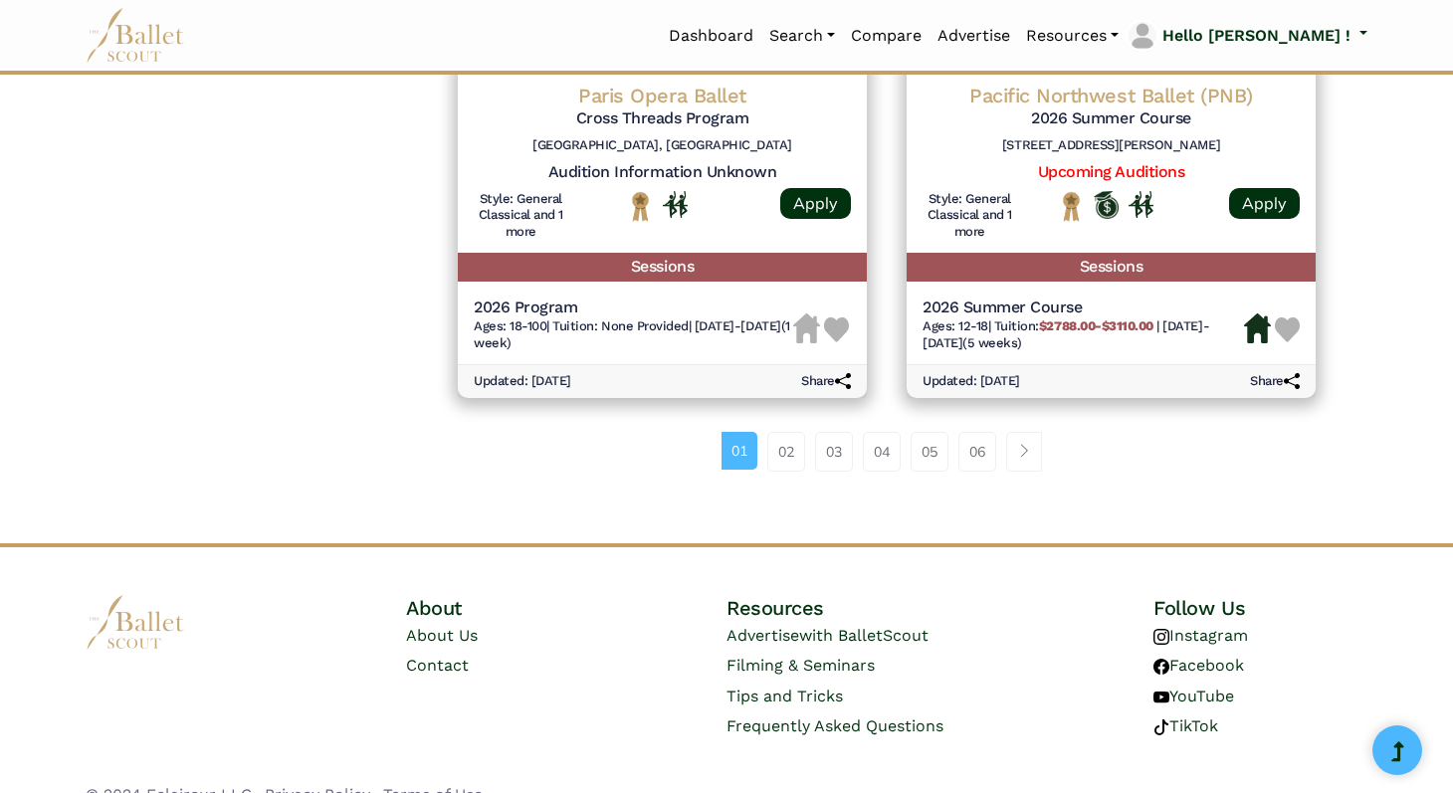
scroll to position [2798, 0]
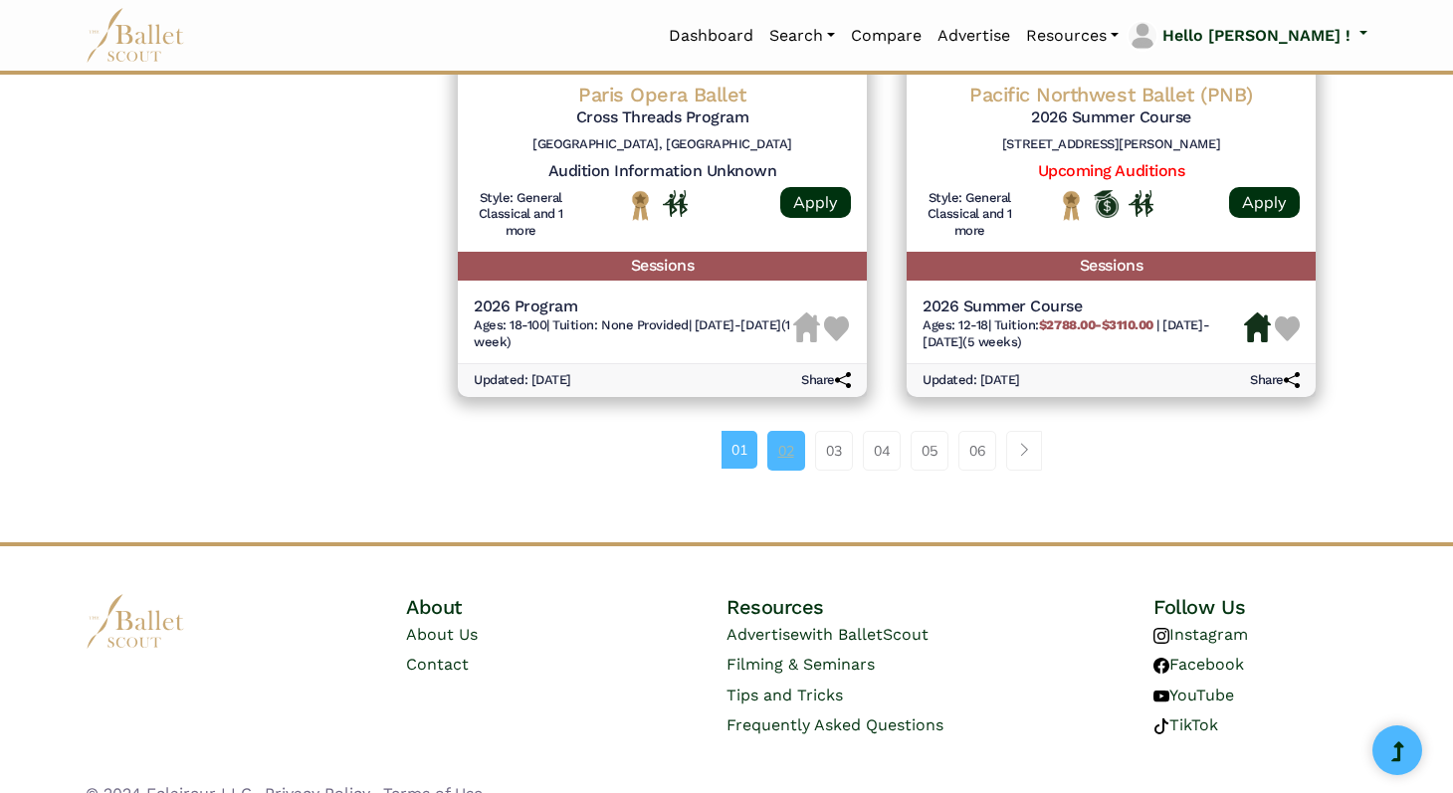
click at [785, 436] on link "02" at bounding box center [787, 451] width 38 height 40
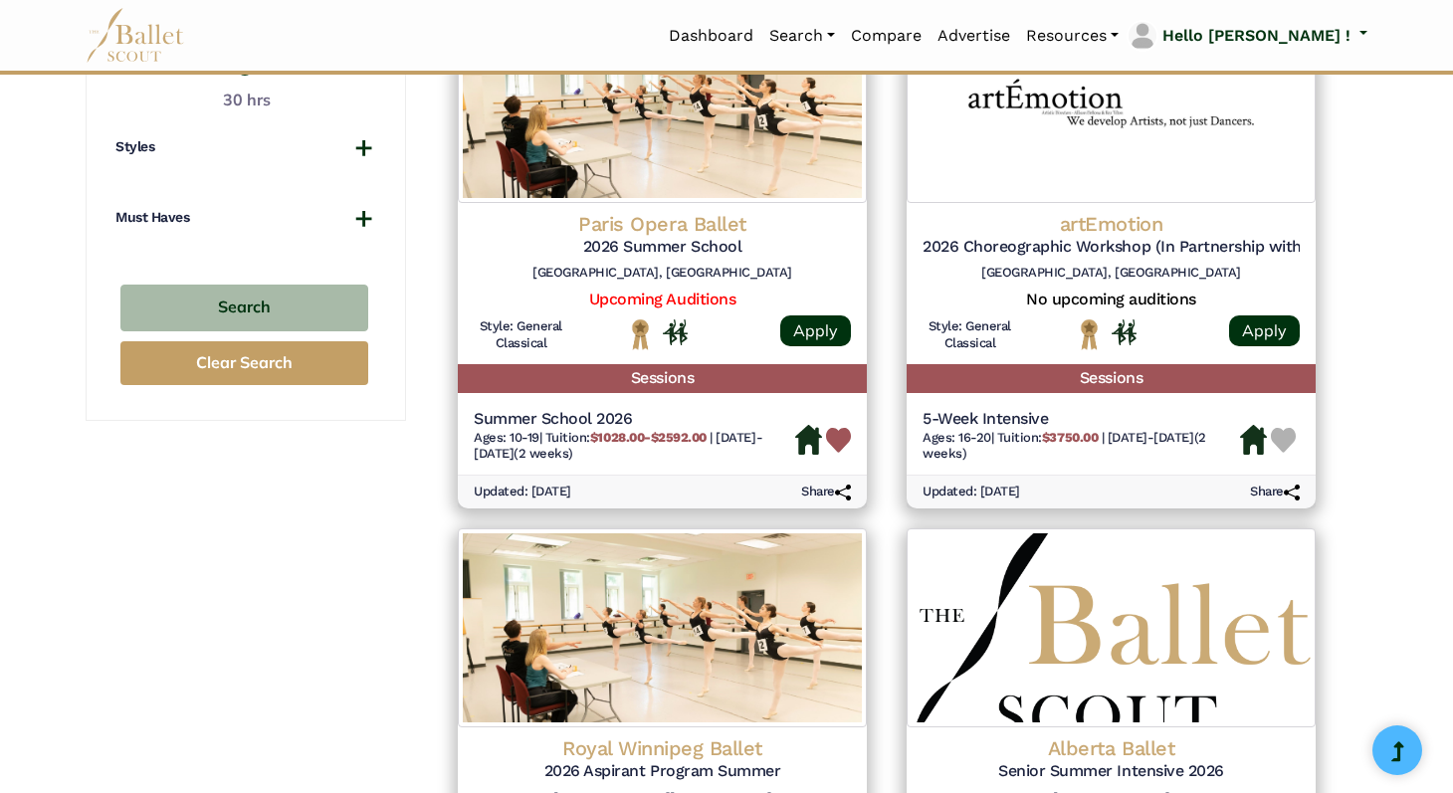
scroll to position [1499, 0]
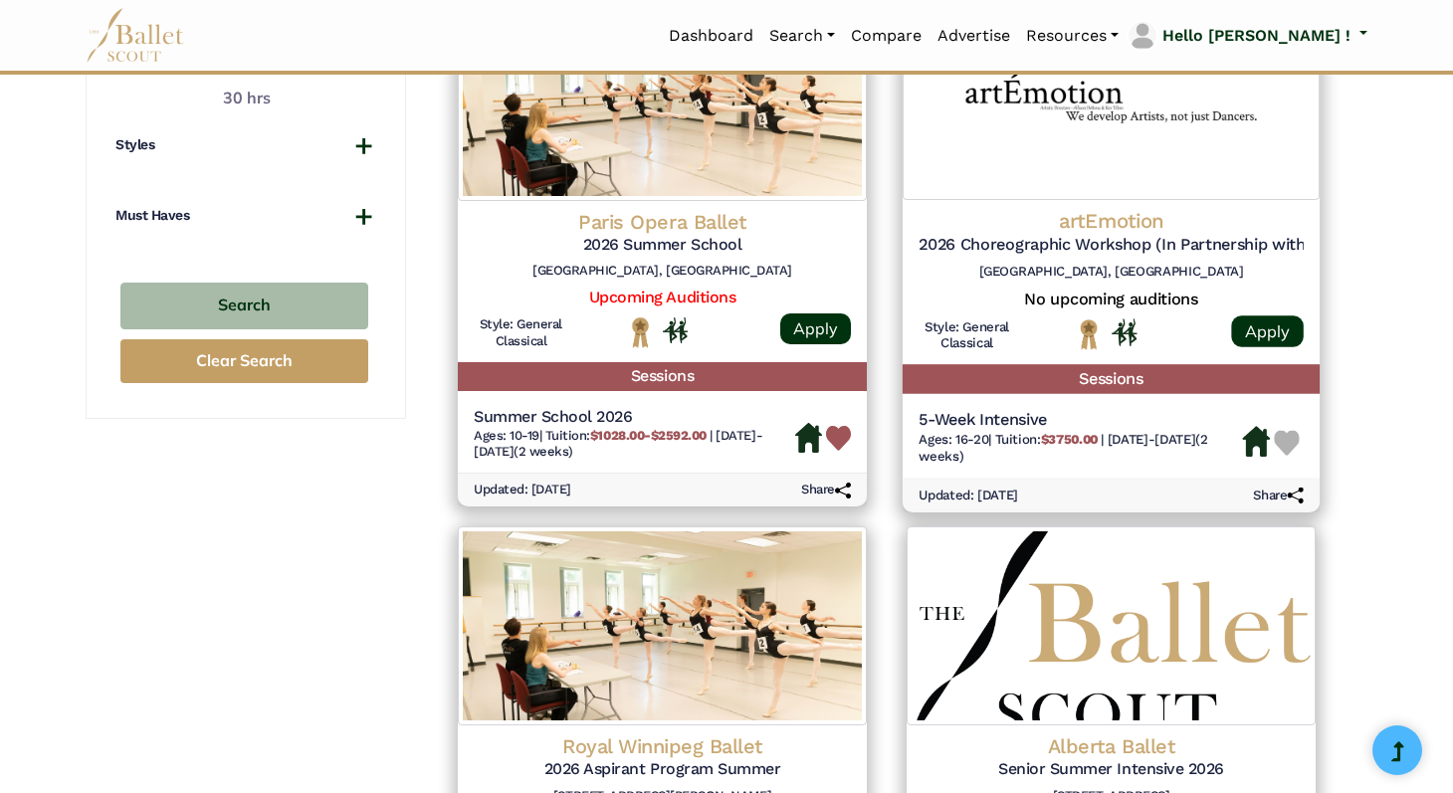
click at [1290, 456] on img at bounding box center [1287, 443] width 26 height 26
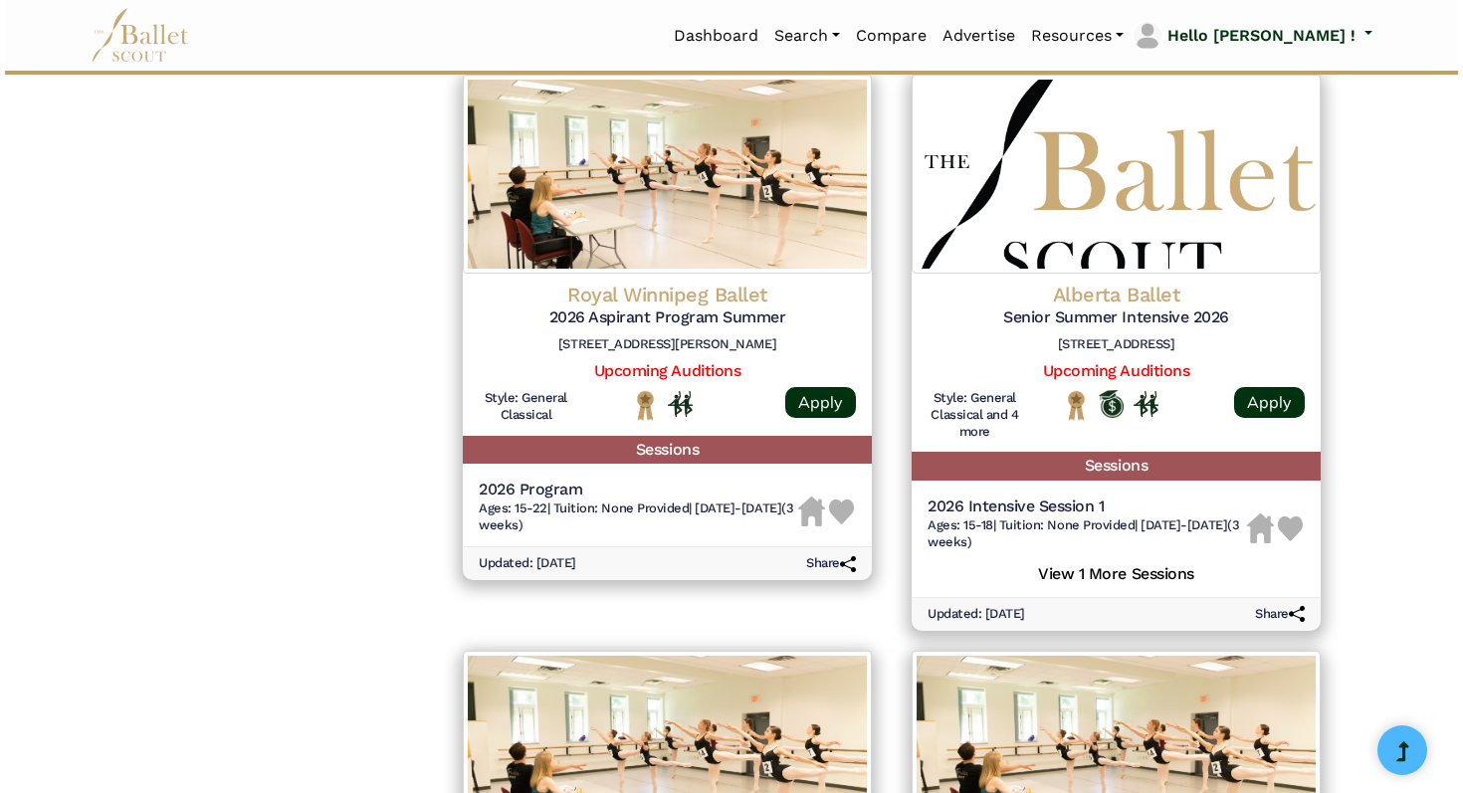
scroll to position [1955, 0]
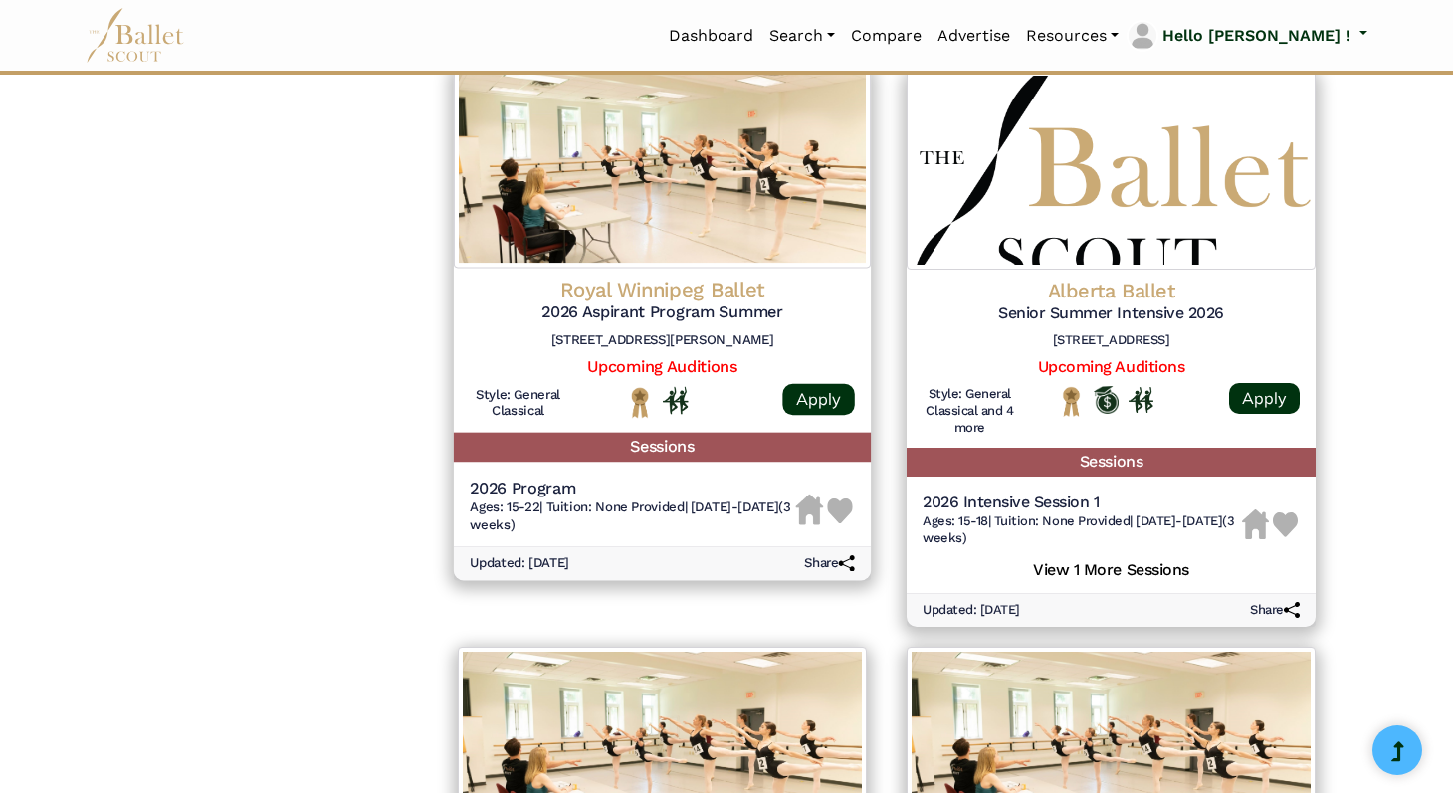
click at [724, 304] on h4 "Royal Winnipeg Ballet" at bounding box center [662, 290] width 385 height 27
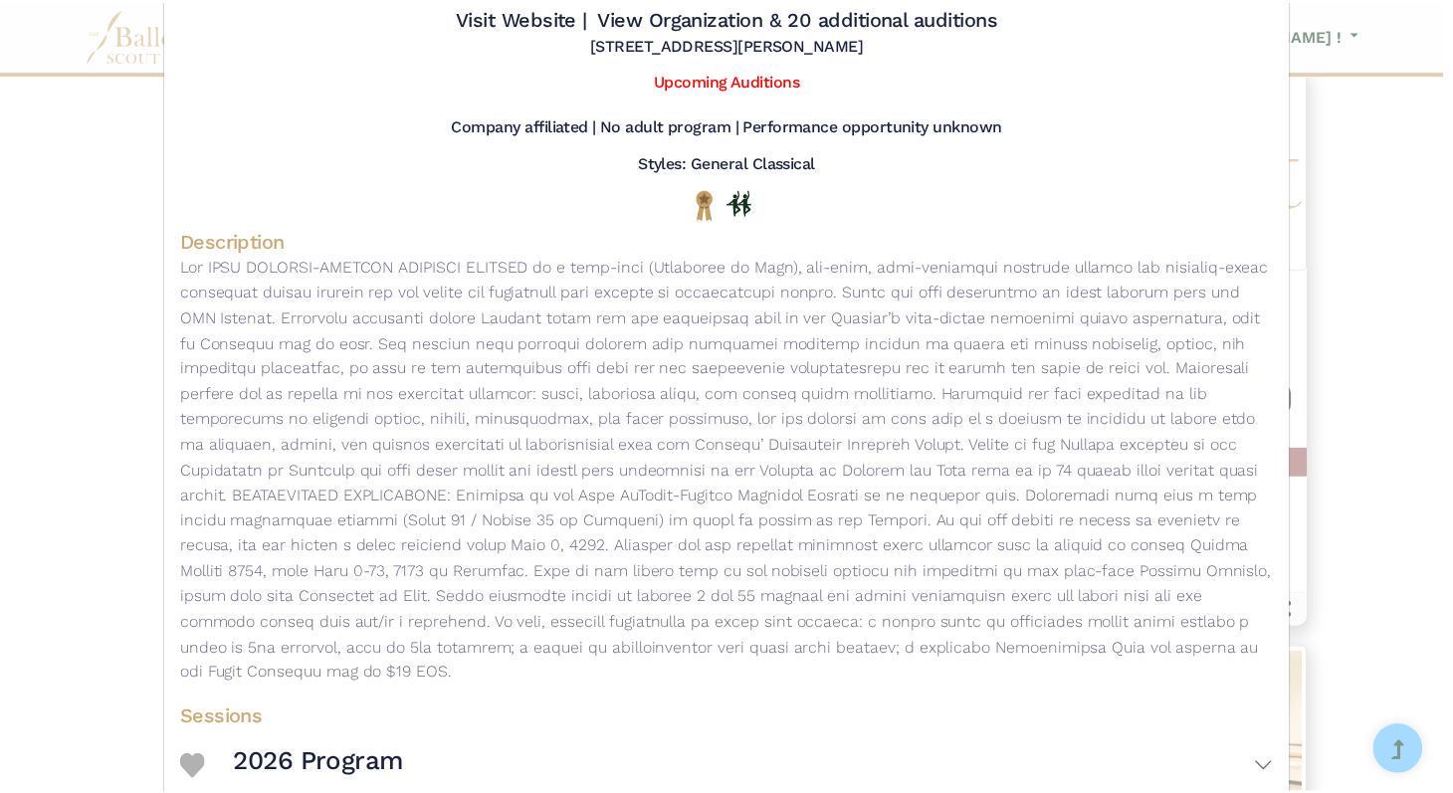
scroll to position [0, 0]
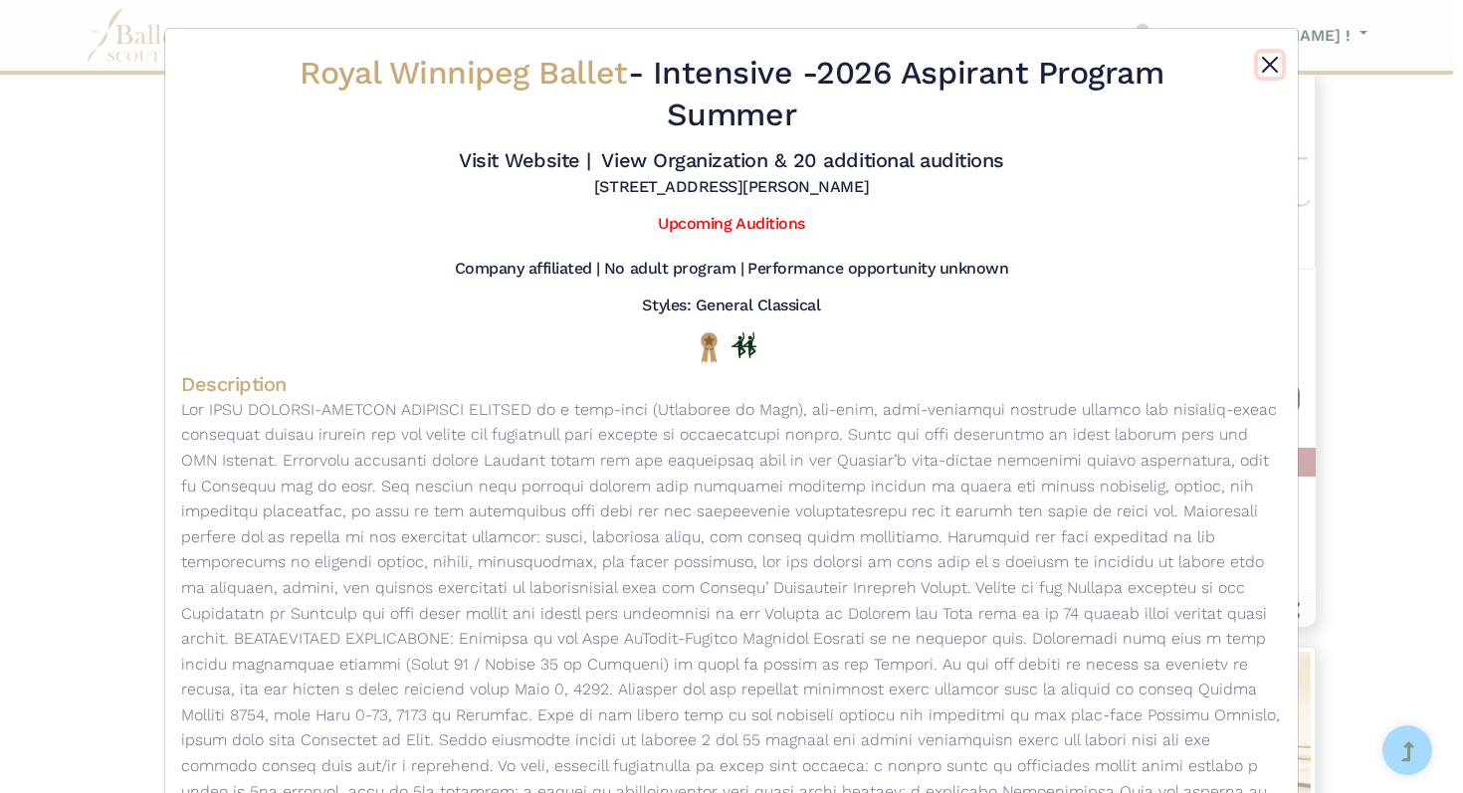
click at [1264, 53] on button "Close" at bounding box center [1270, 65] width 24 height 24
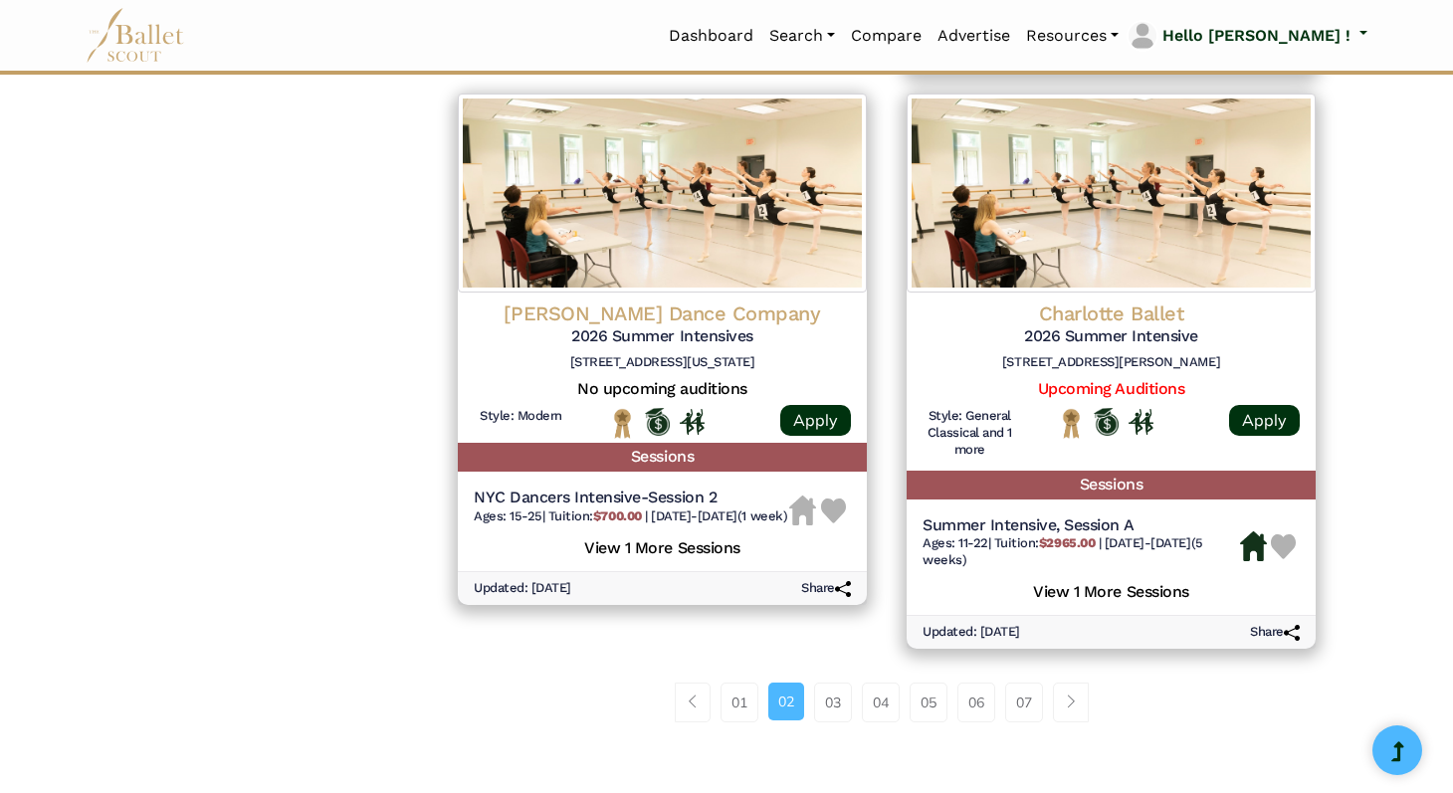
scroll to position [2510, 0]
click at [835, 721] on link "03" at bounding box center [833, 702] width 38 height 40
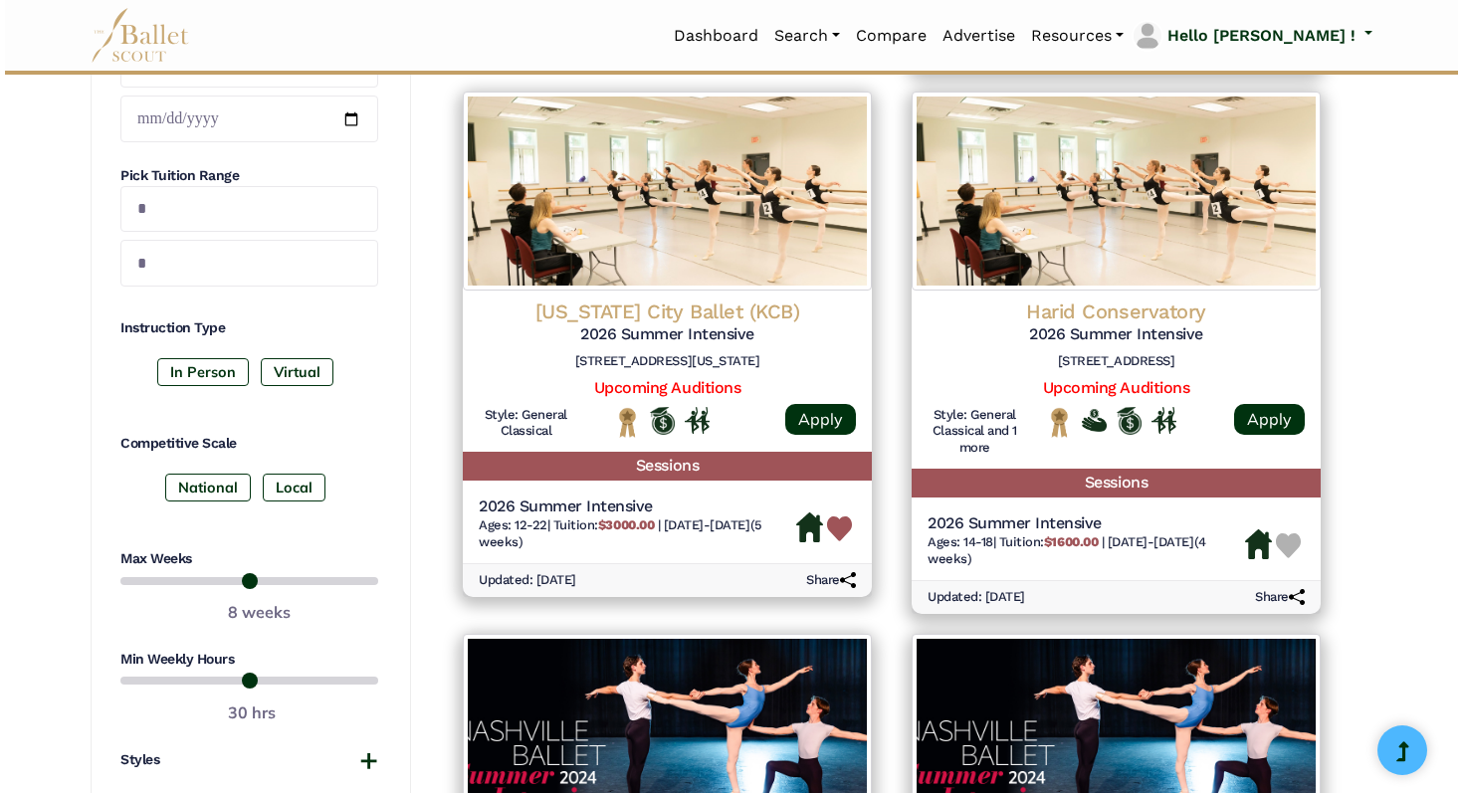
scroll to position [885, 0]
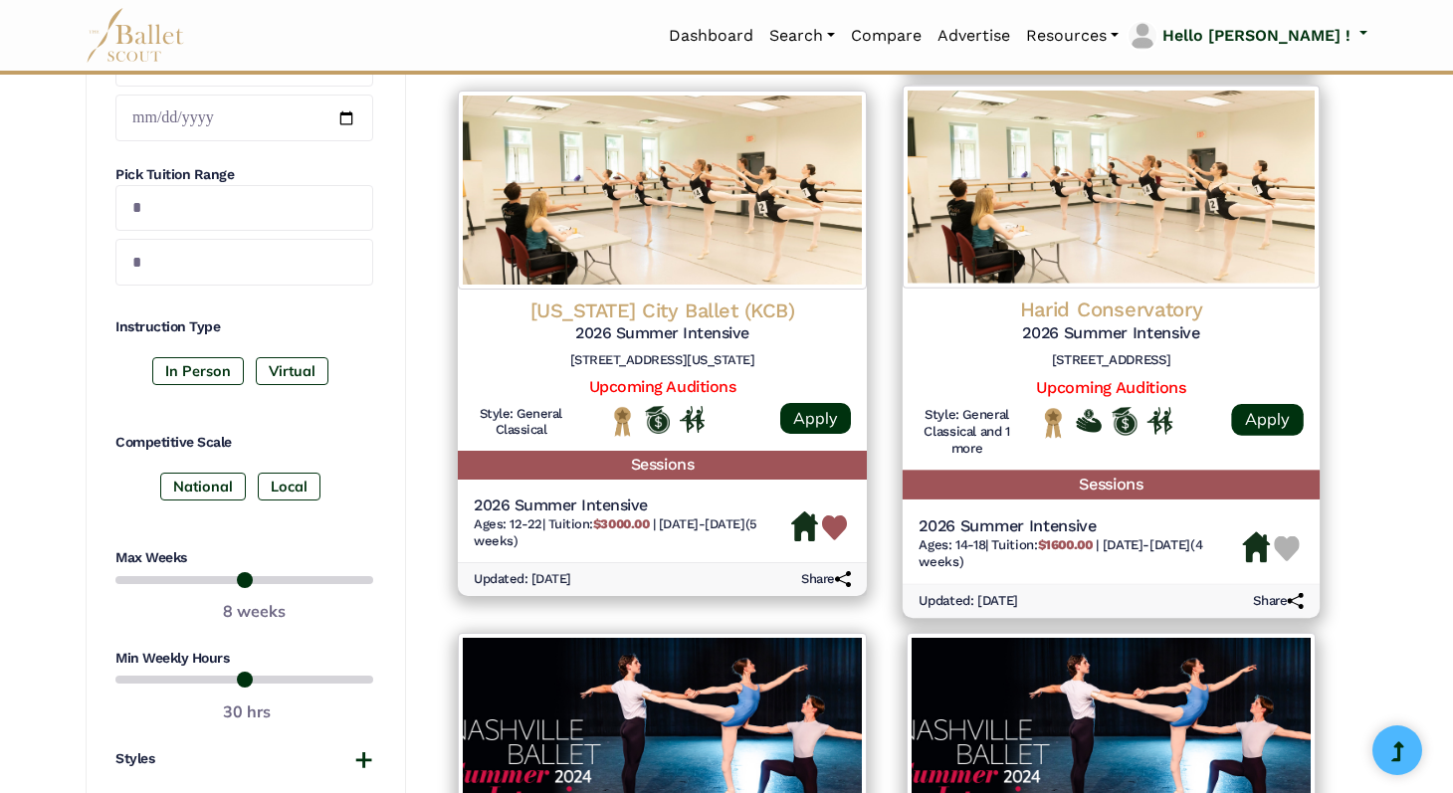
click at [1135, 310] on h4 "Harid Conservatory" at bounding box center [1111, 310] width 385 height 27
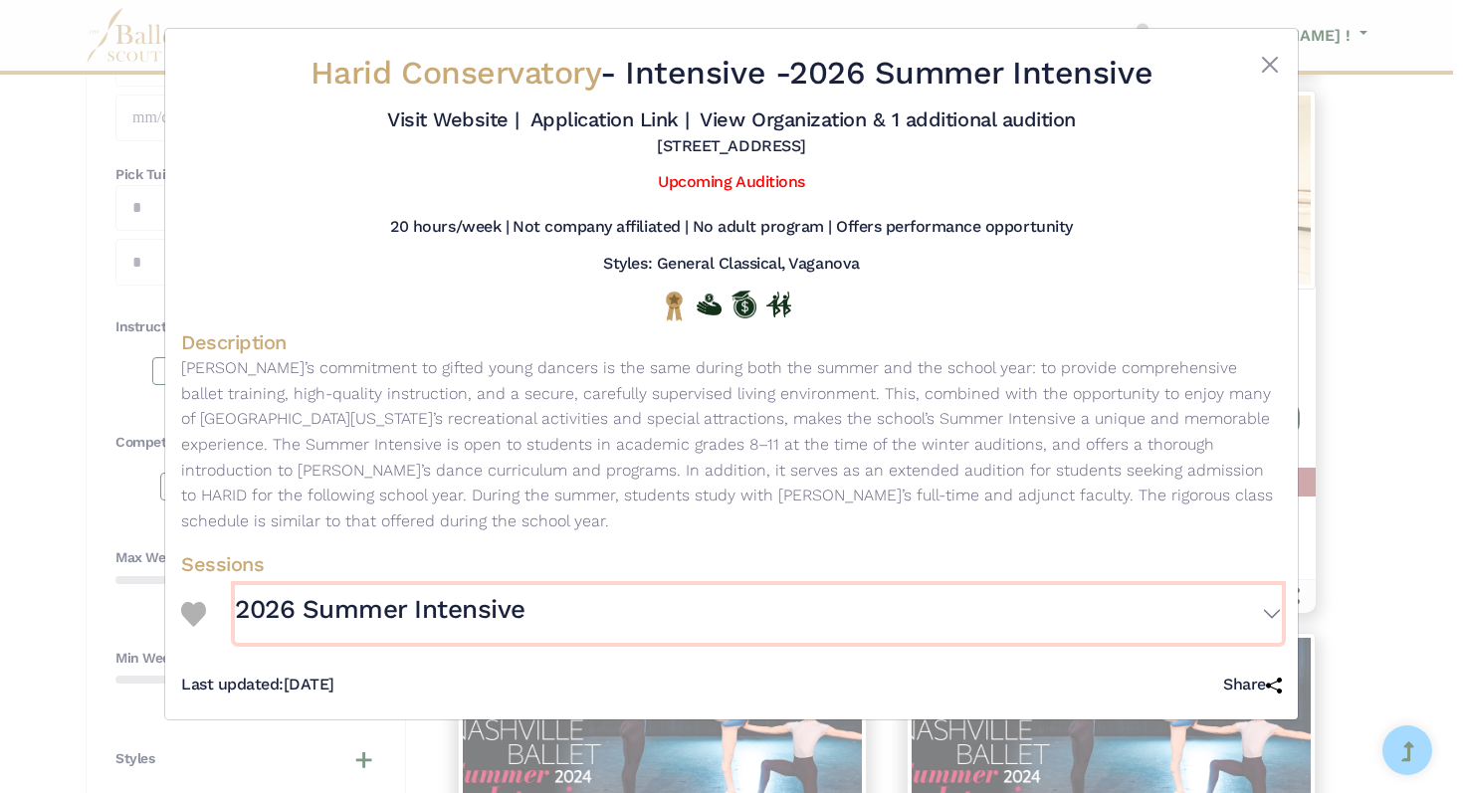
click at [1276, 590] on button "2026 Summer Intensive" at bounding box center [758, 614] width 1047 height 58
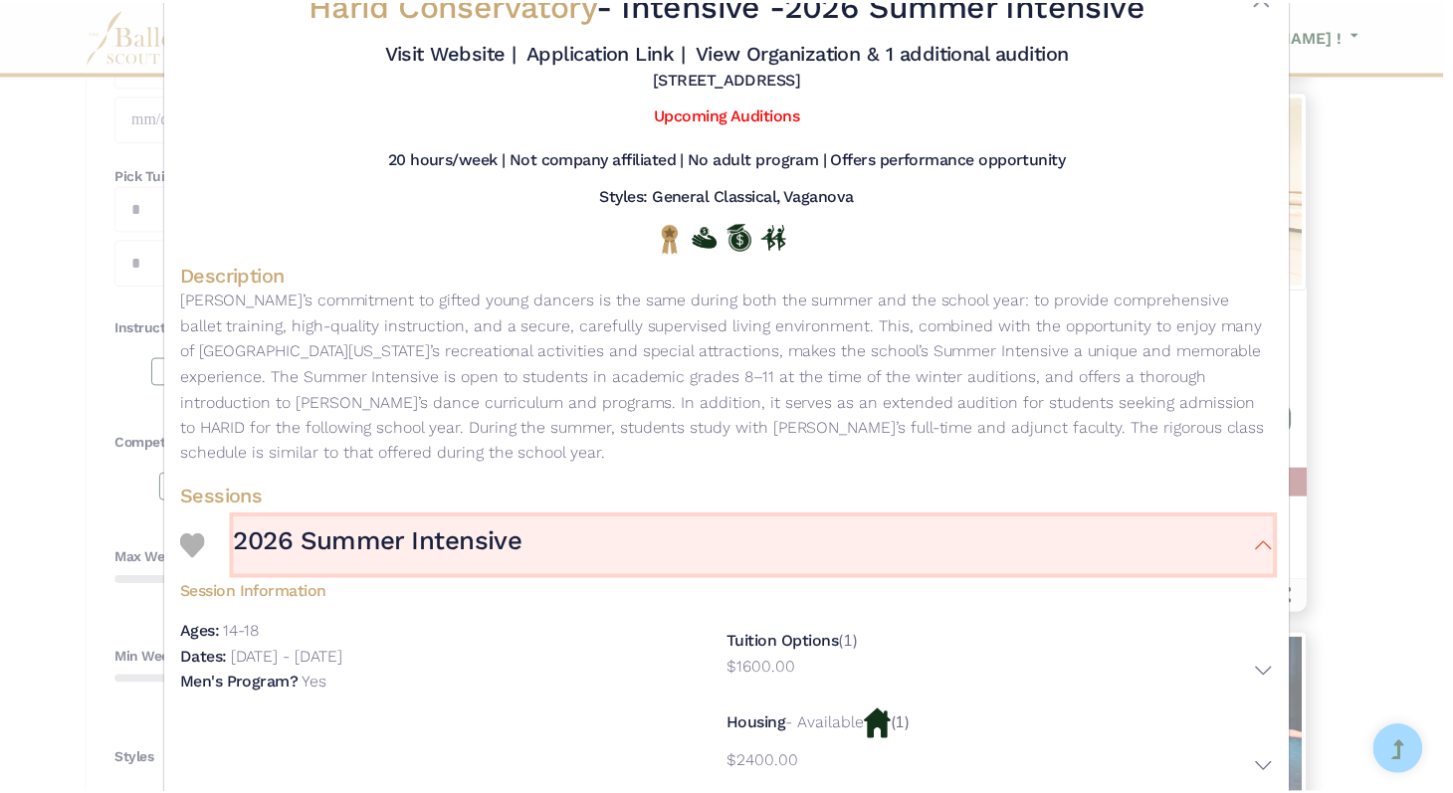
scroll to position [0, 0]
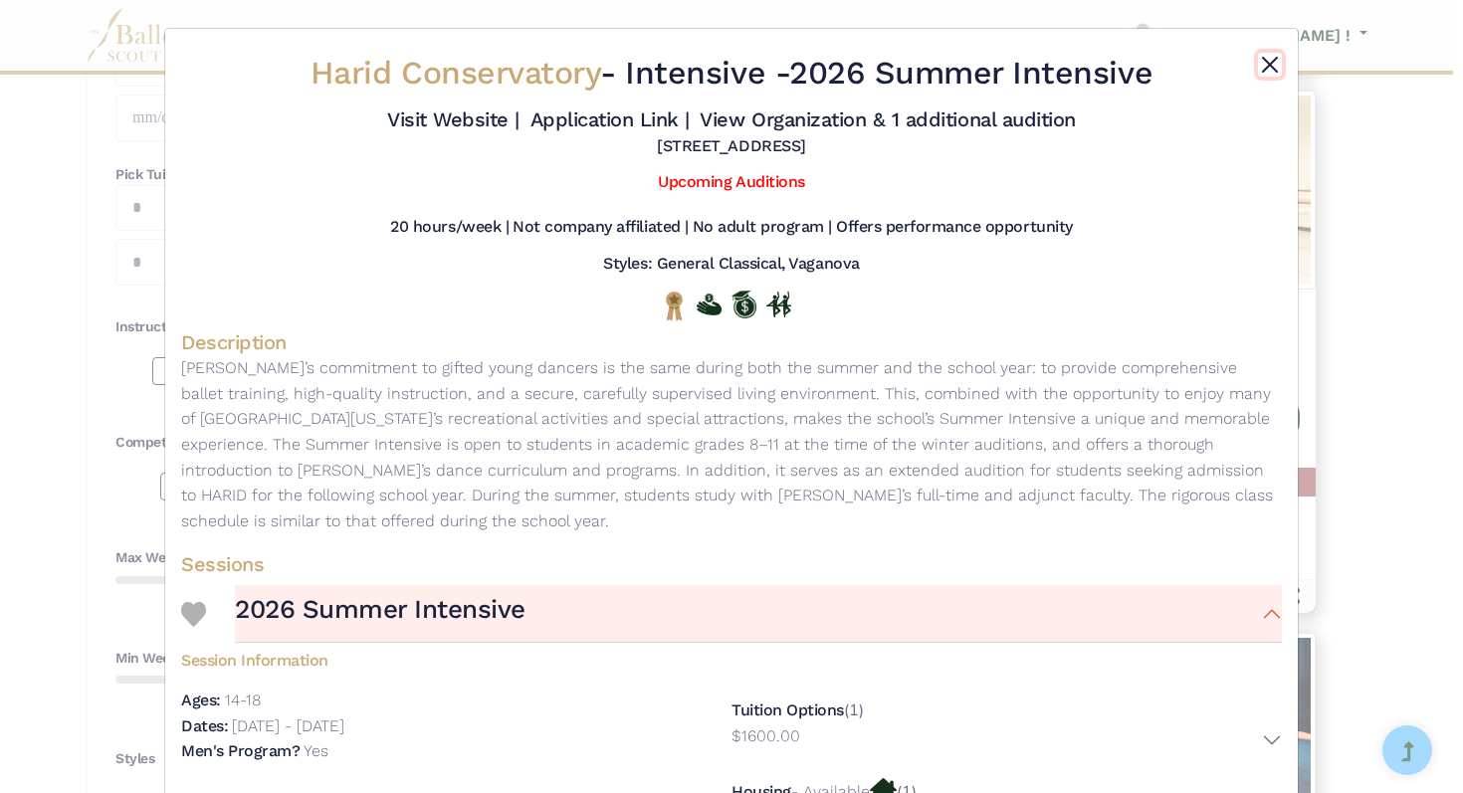
click at [1263, 66] on button "Close" at bounding box center [1270, 65] width 24 height 24
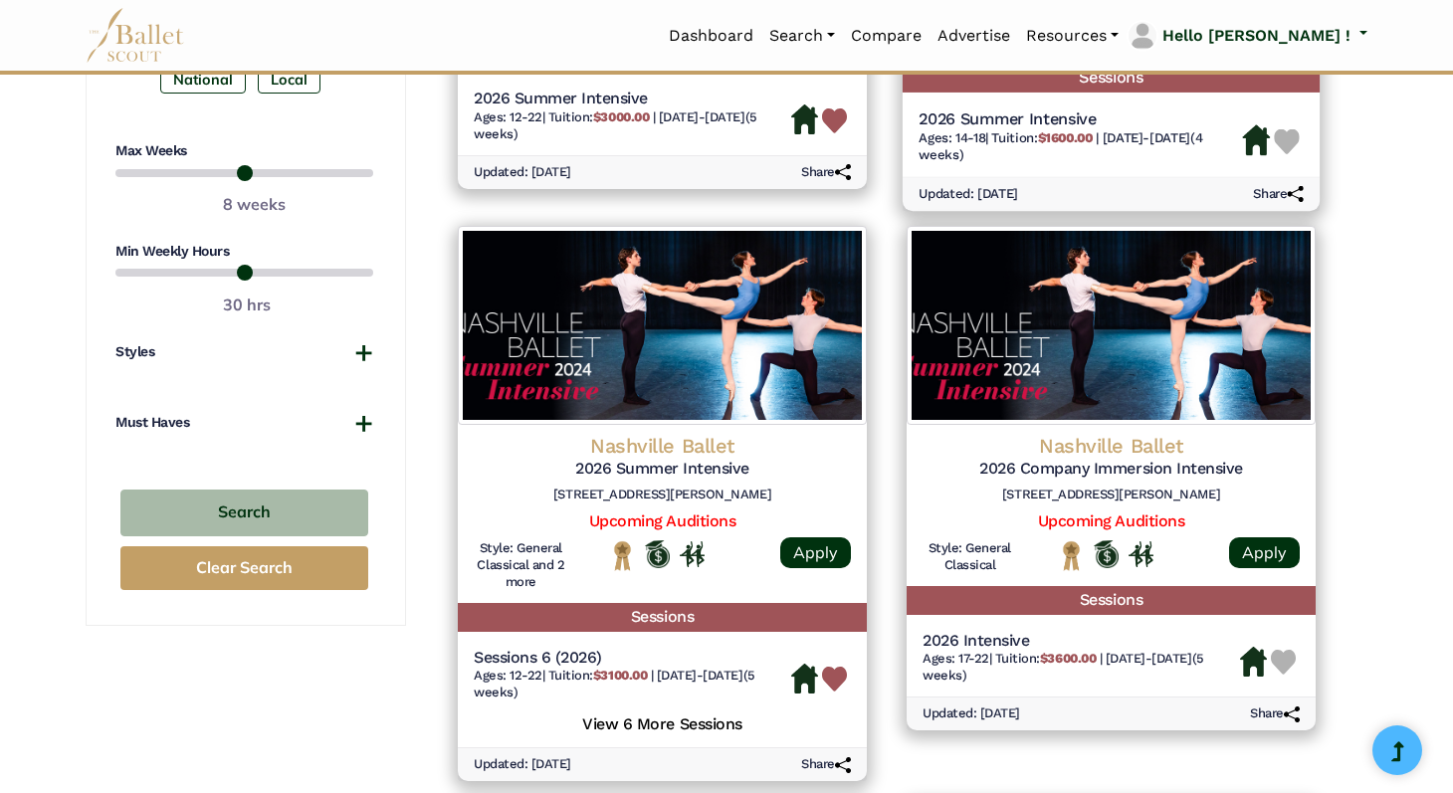
scroll to position [1301, 0]
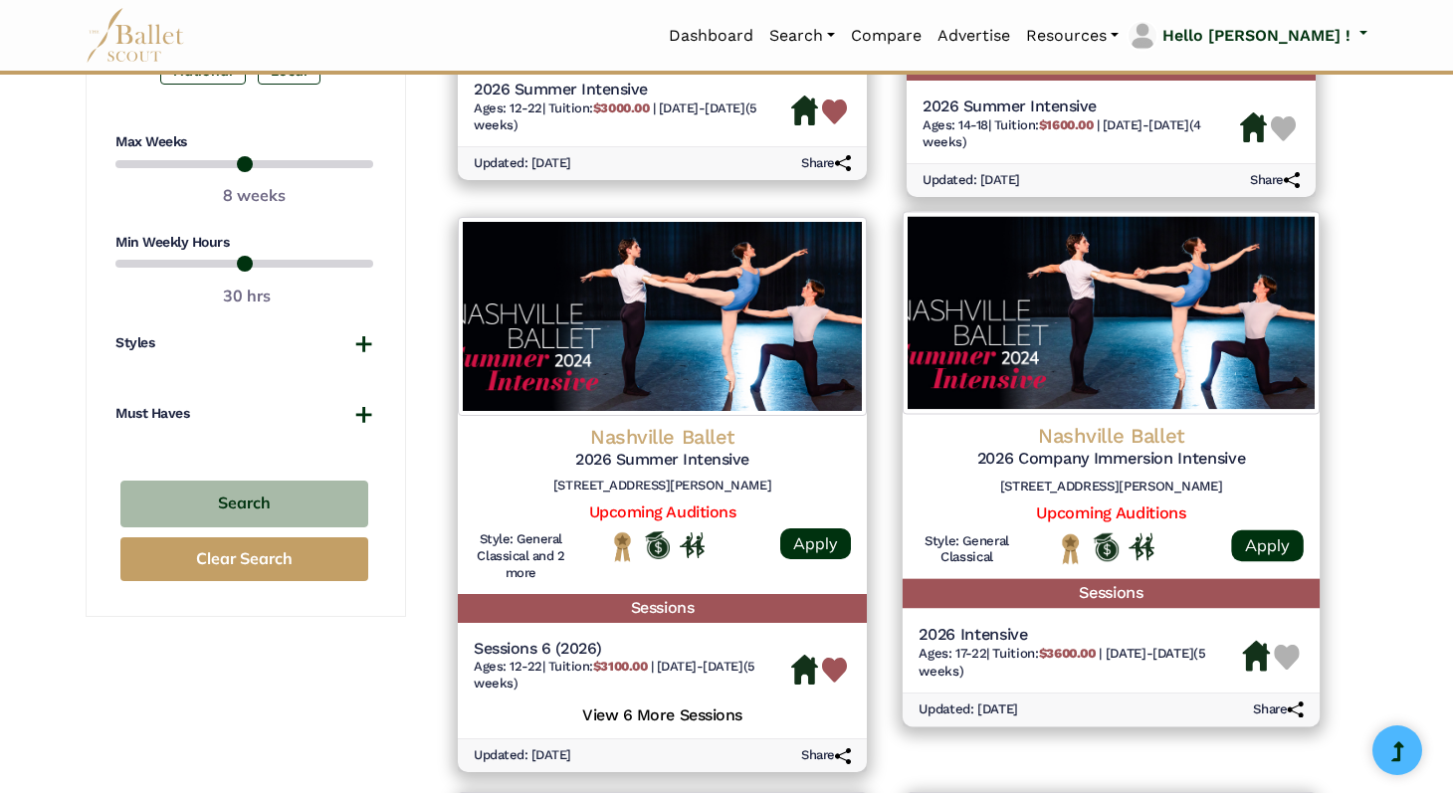
click at [1124, 441] on h4 "Nashville Ballet" at bounding box center [1111, 435] width 385 height 27
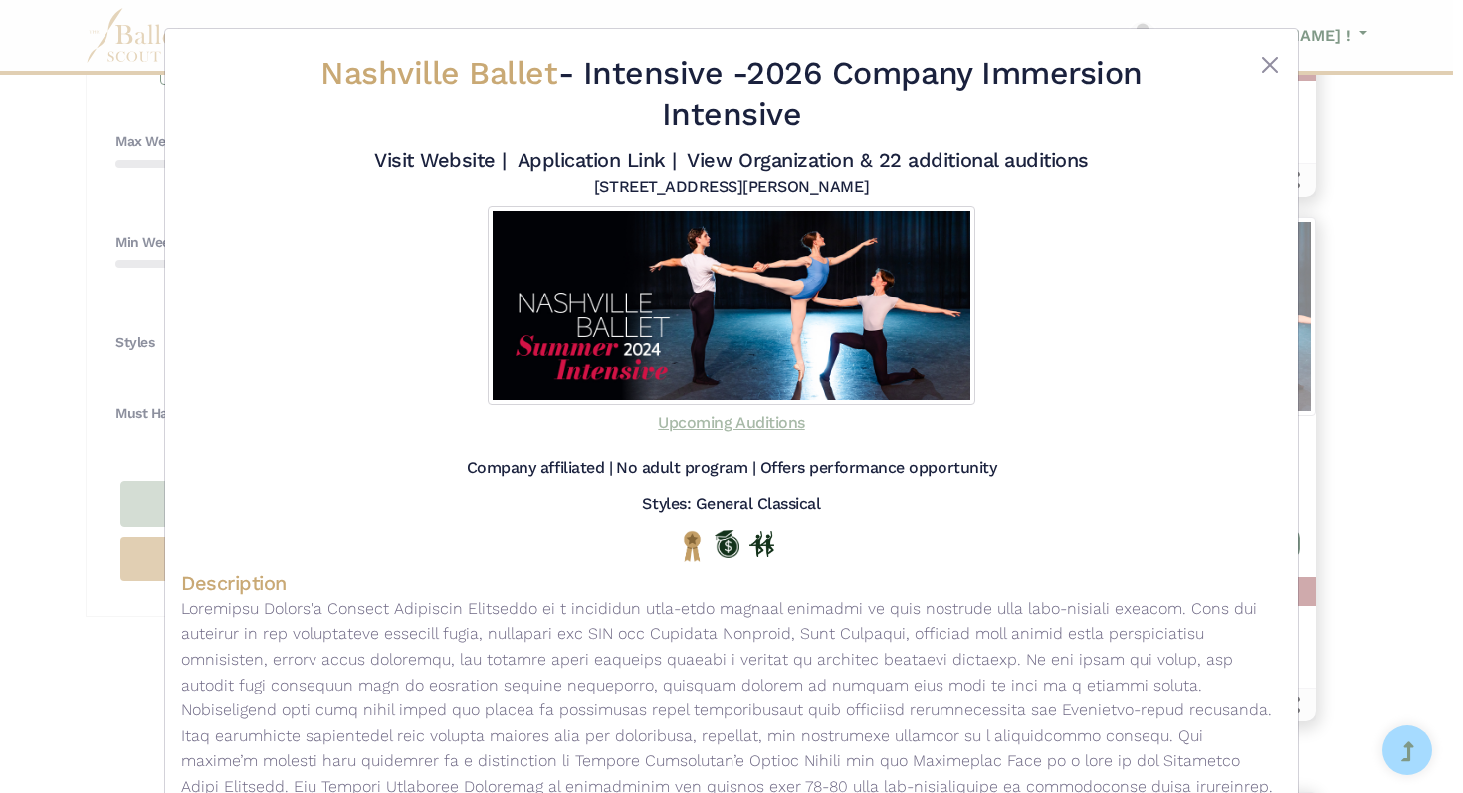
click at [726, 428] on link "Upcoming Auditions" at bounding box center [731, 422] width 146 height 19
click at [1270, 61] on button "Close" at bounding box center [1270, 65] width 24 height 24
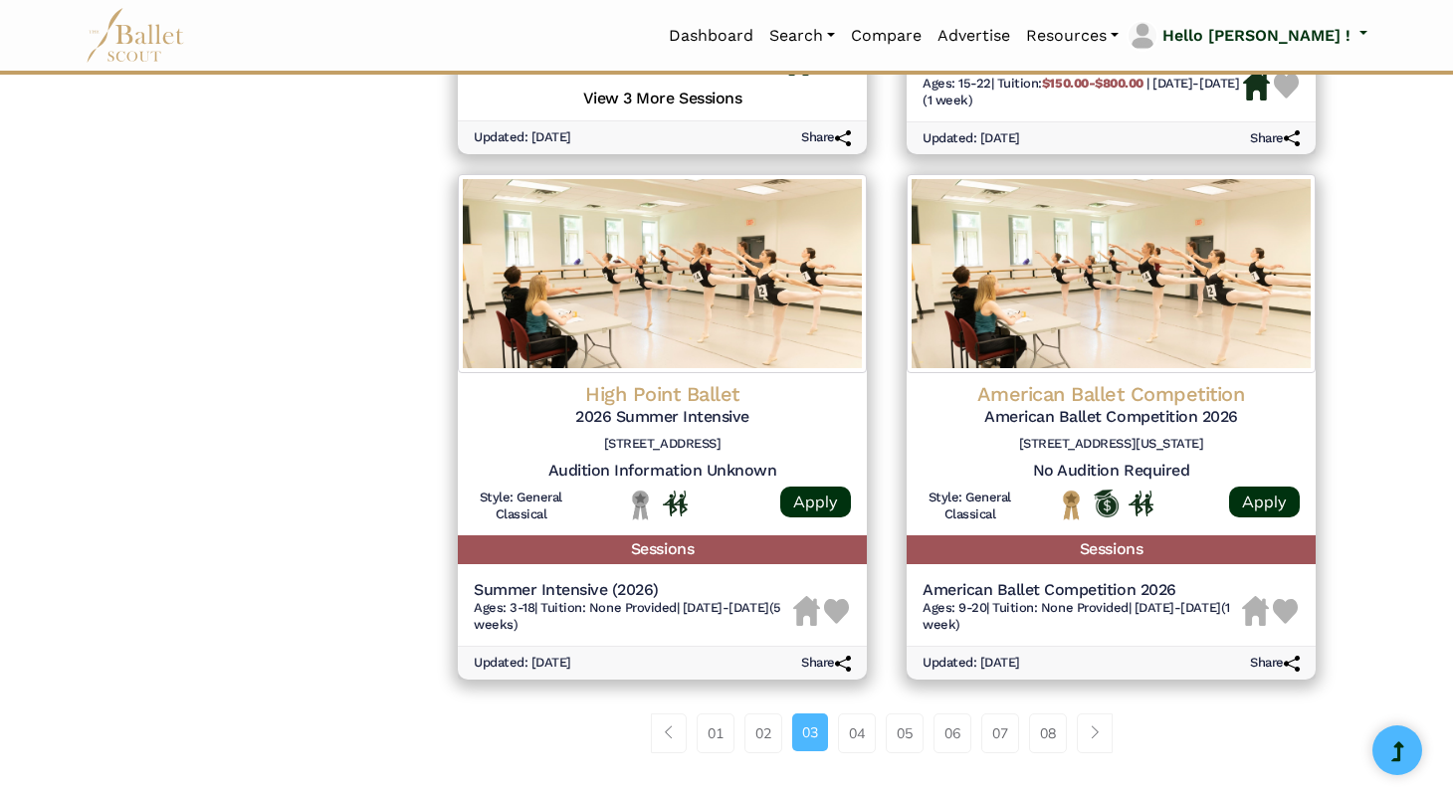
scroll to position [2465, 0]
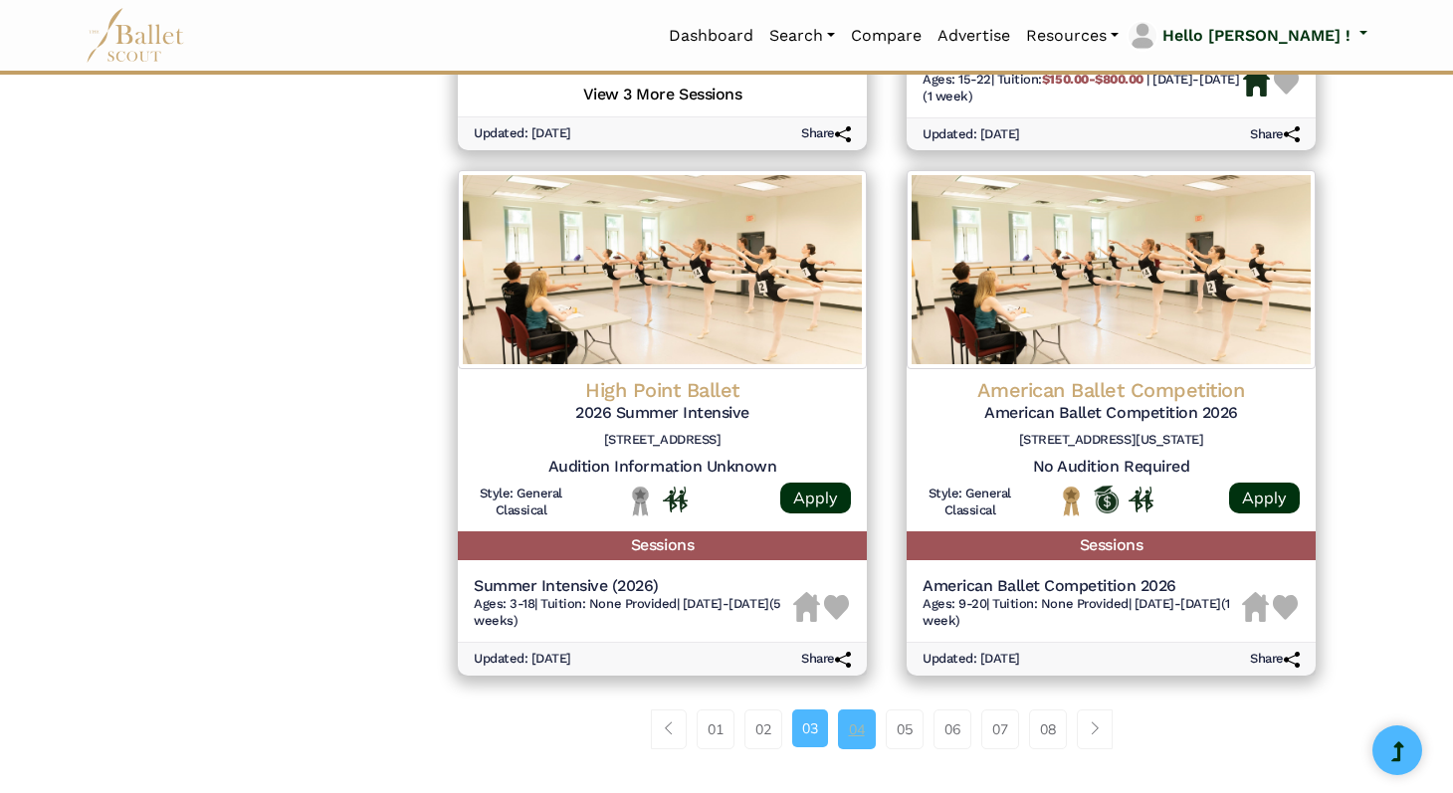
click at [863, 748] on link "04" at bounding box center [857, 730] width 38 height 40
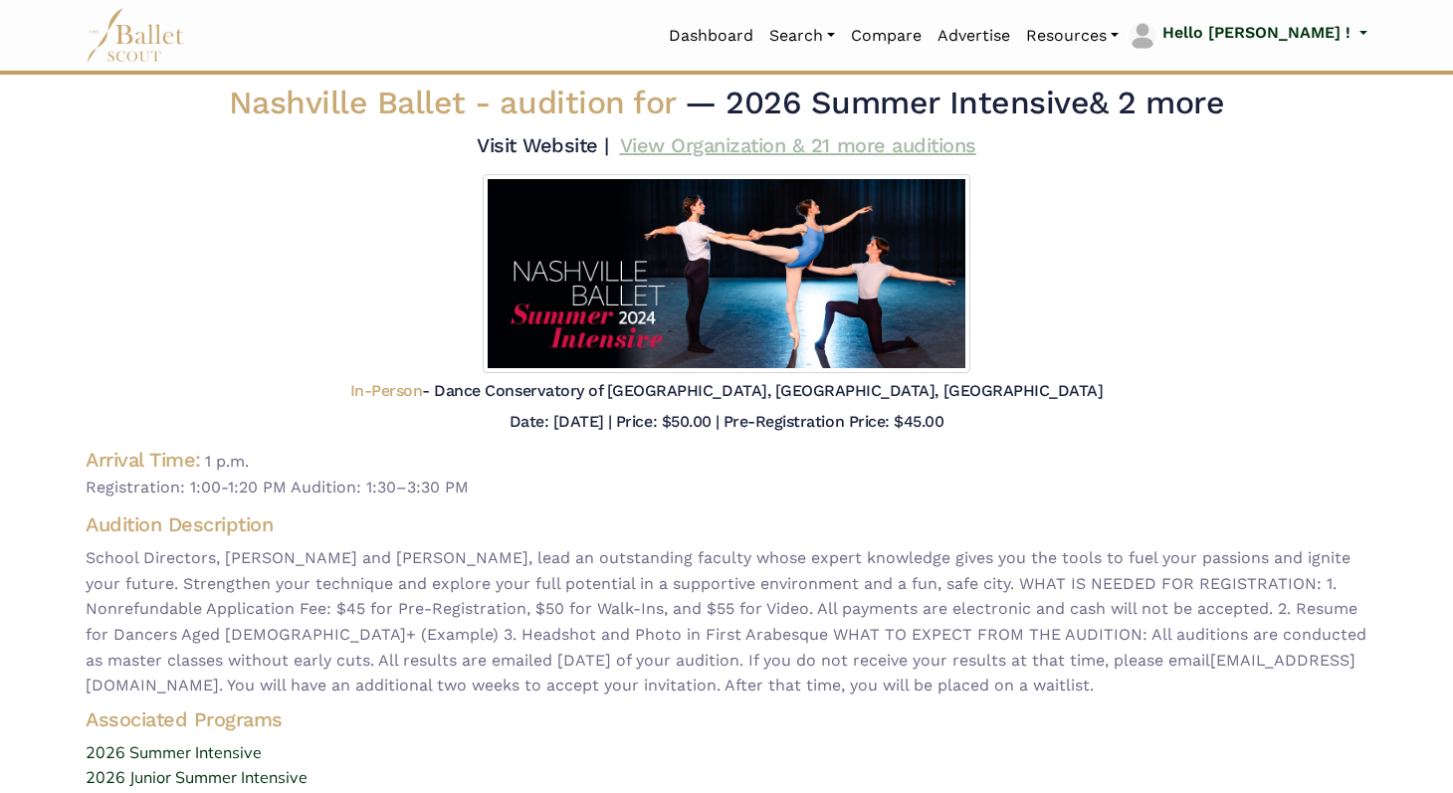
click at [909, 140] on link "View Organization & 21 more auditions" at bounding box center [798, 145] width 356 height 24
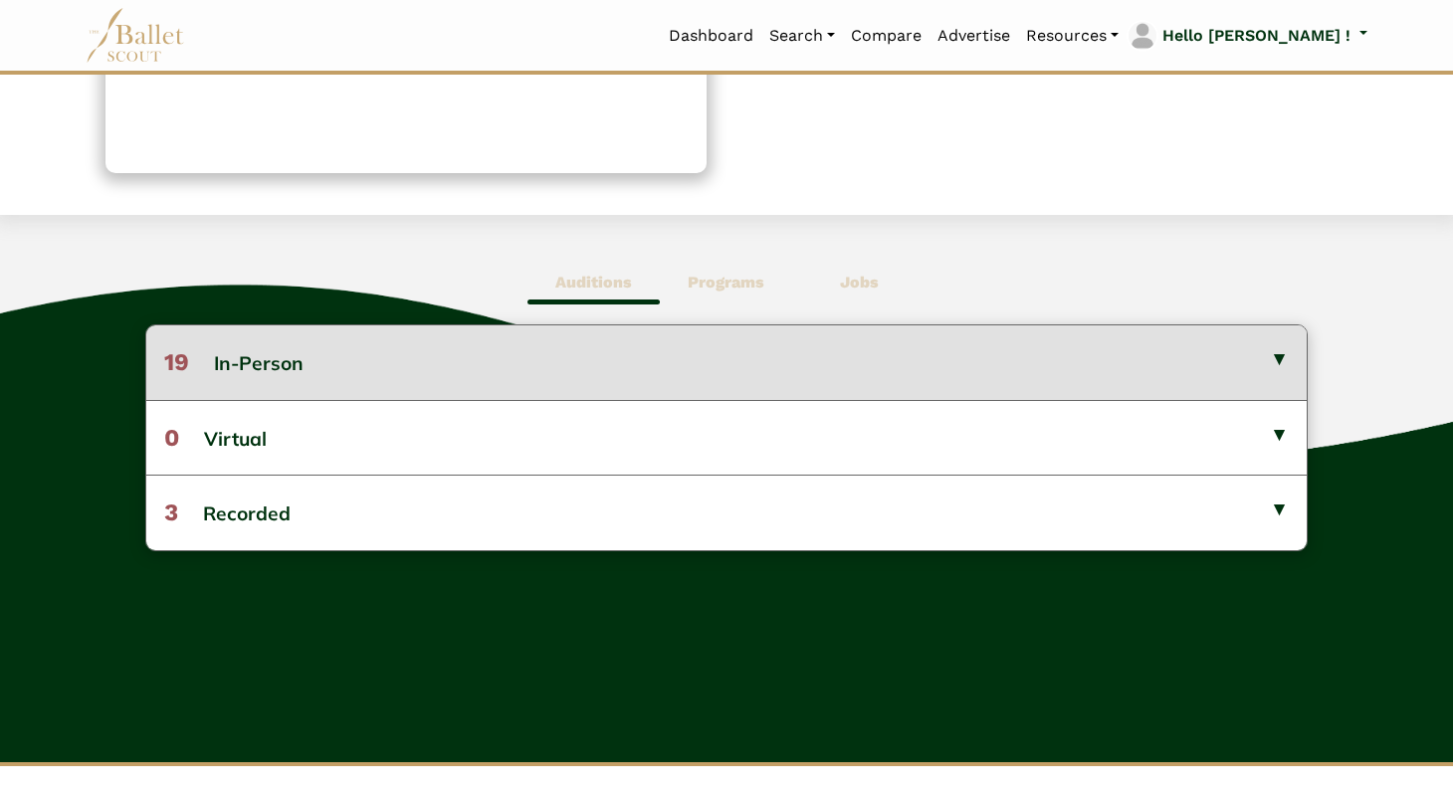
scroll to position [387, 0]
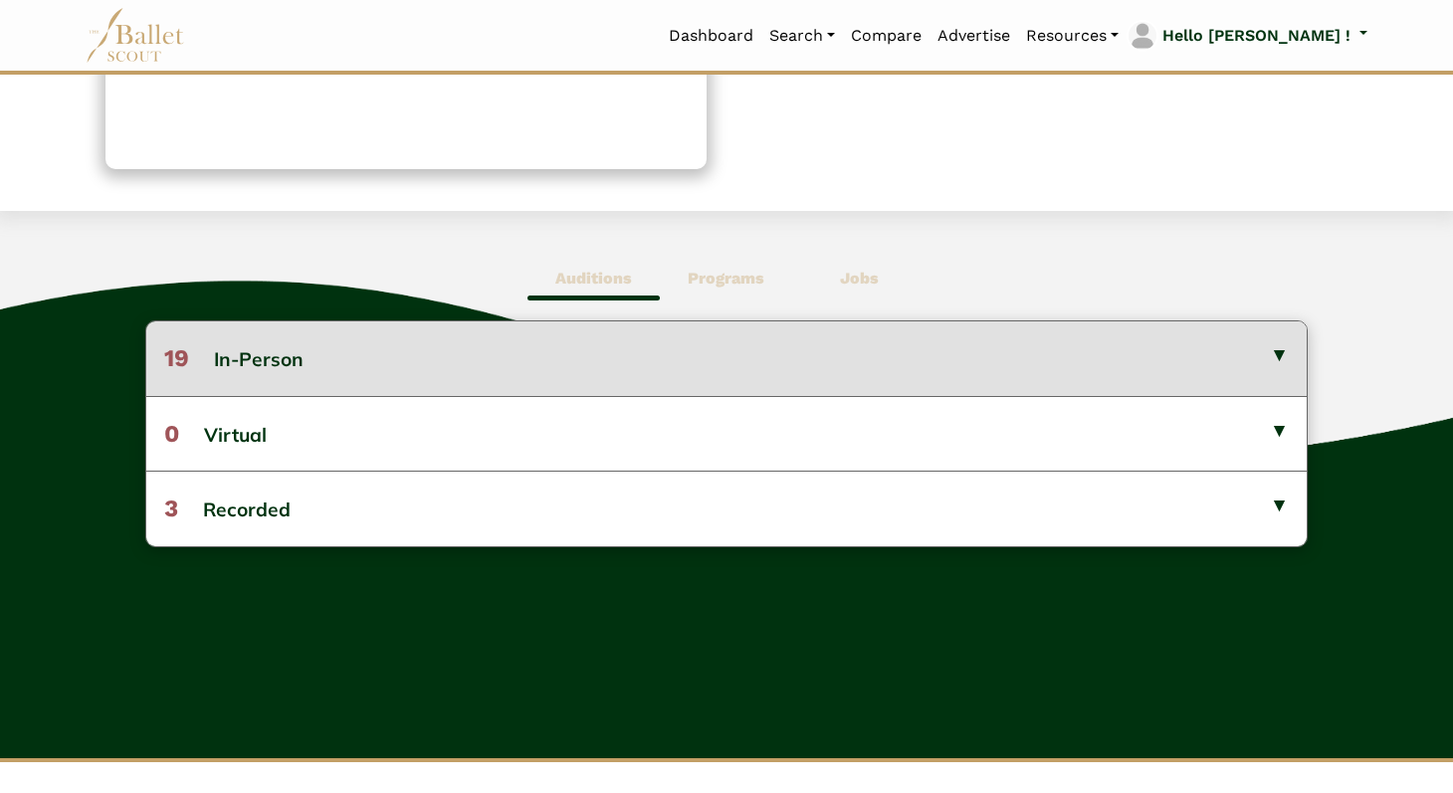
click at [1072, 373] on button "19 In-Person" at bounding box center [726, 359] width 1161 height 74
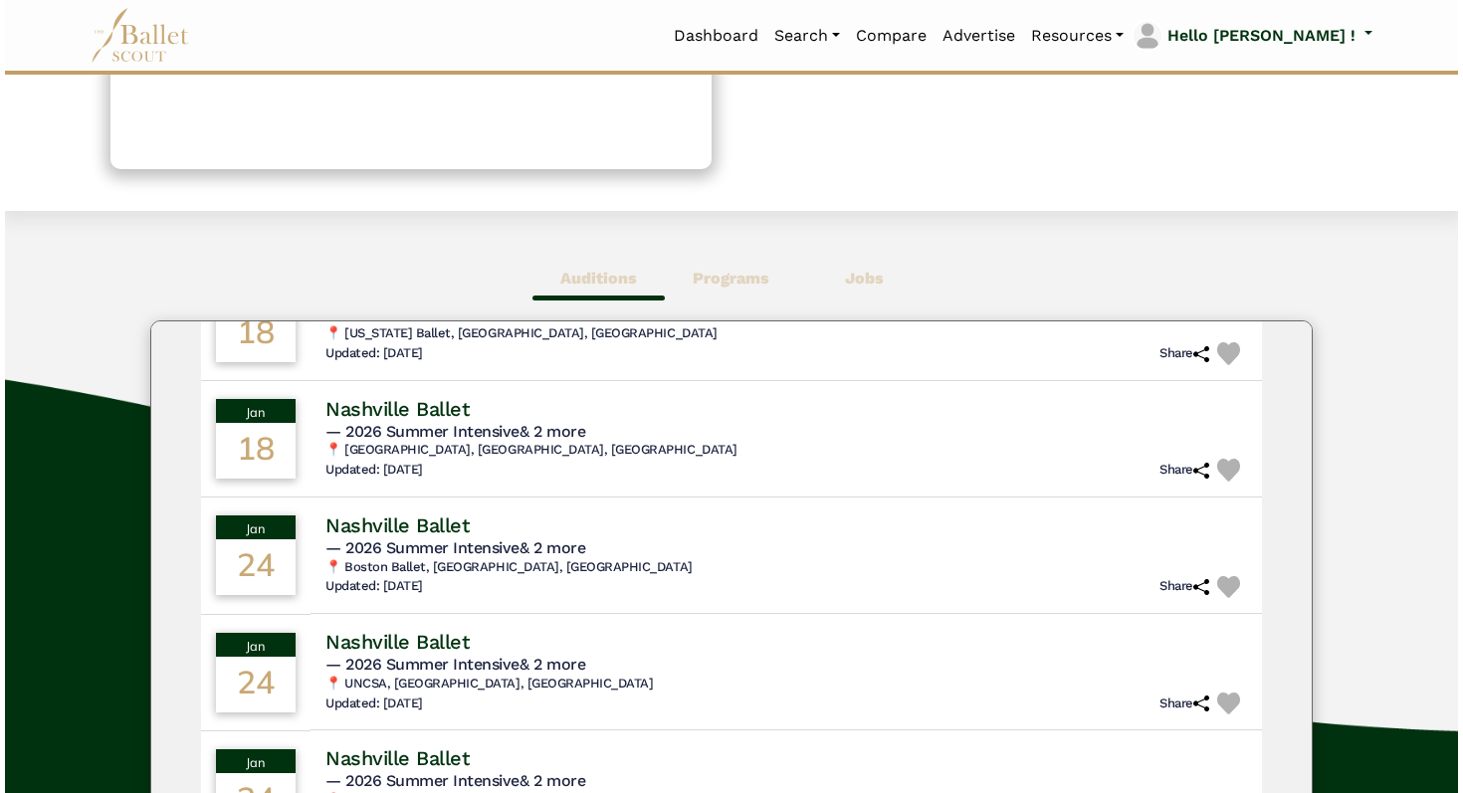
scroll to position [1067, 0]
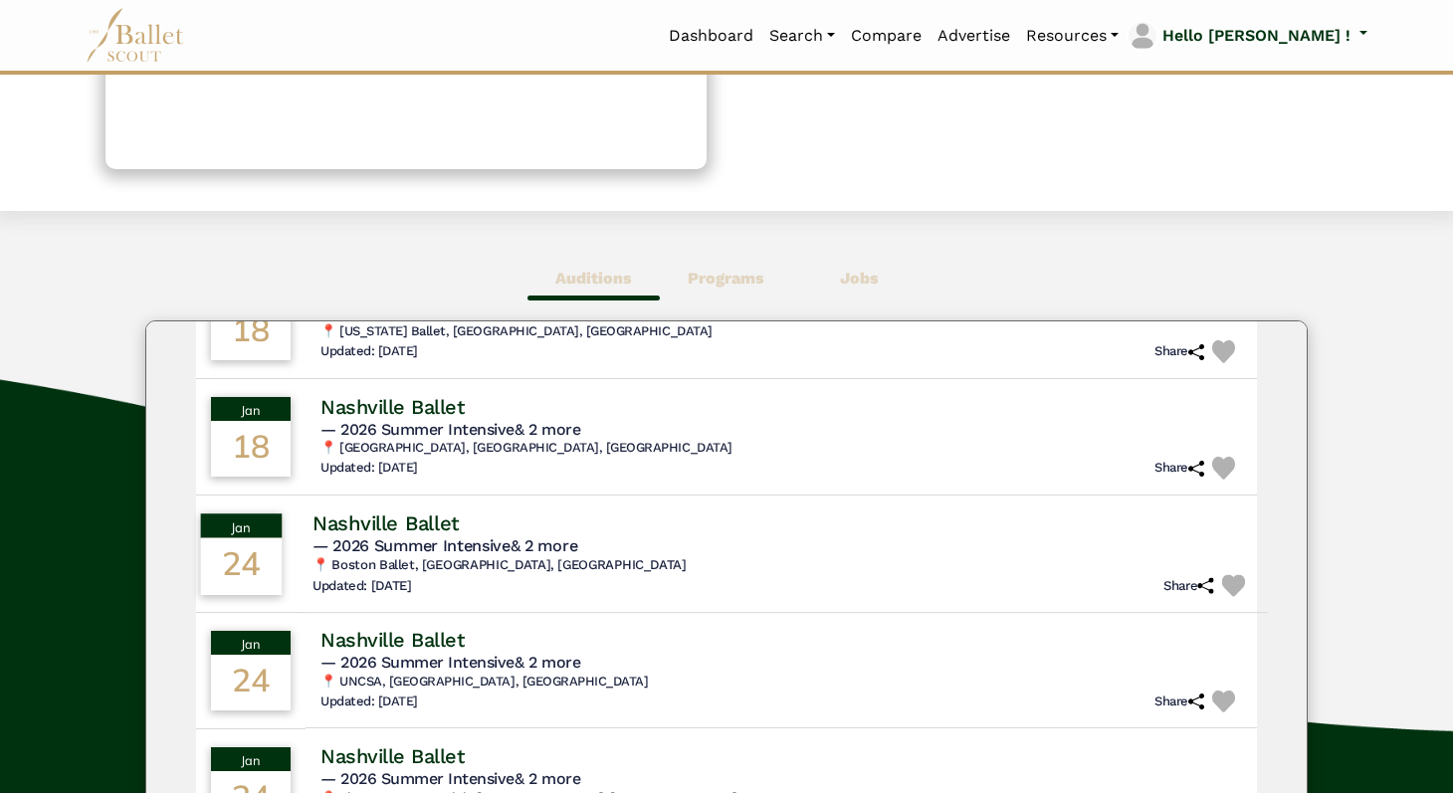
click at [1223, 587] on img at bounding box center [1233, 585] width 23 height 23
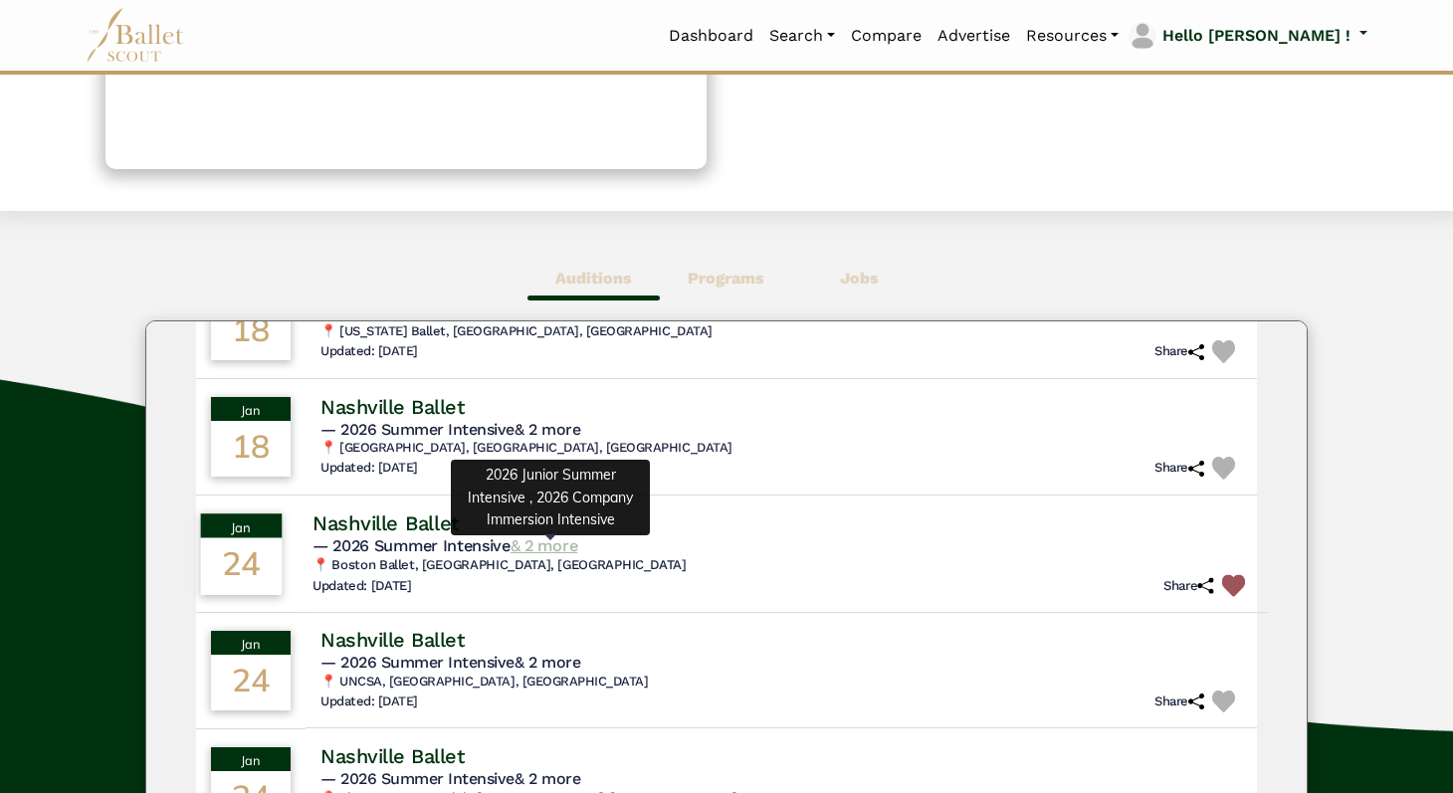
click at [572, 550] on link "& 2 more" at bounding box center [544, 545] width 67 height 19
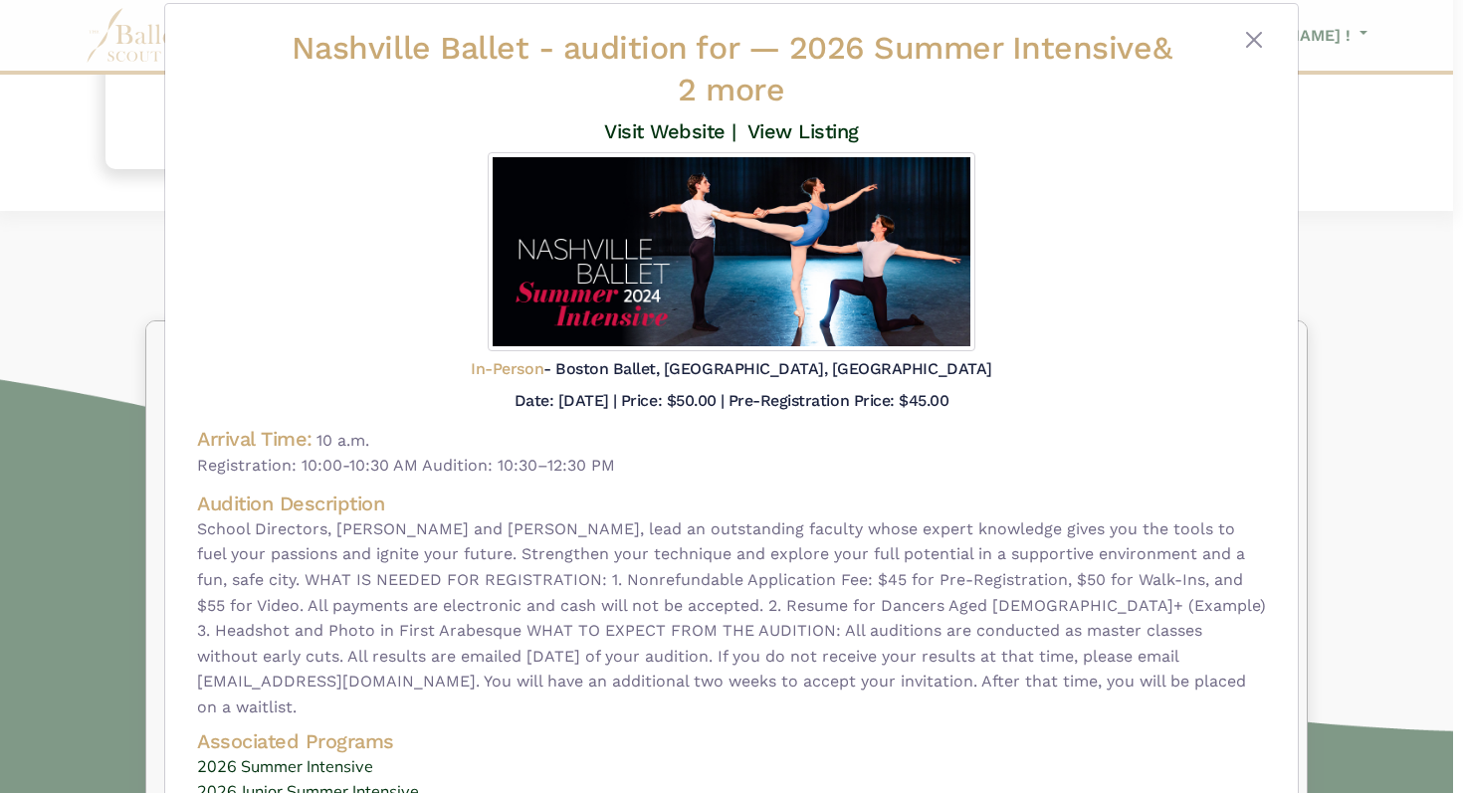
scroll to position [128, 0]
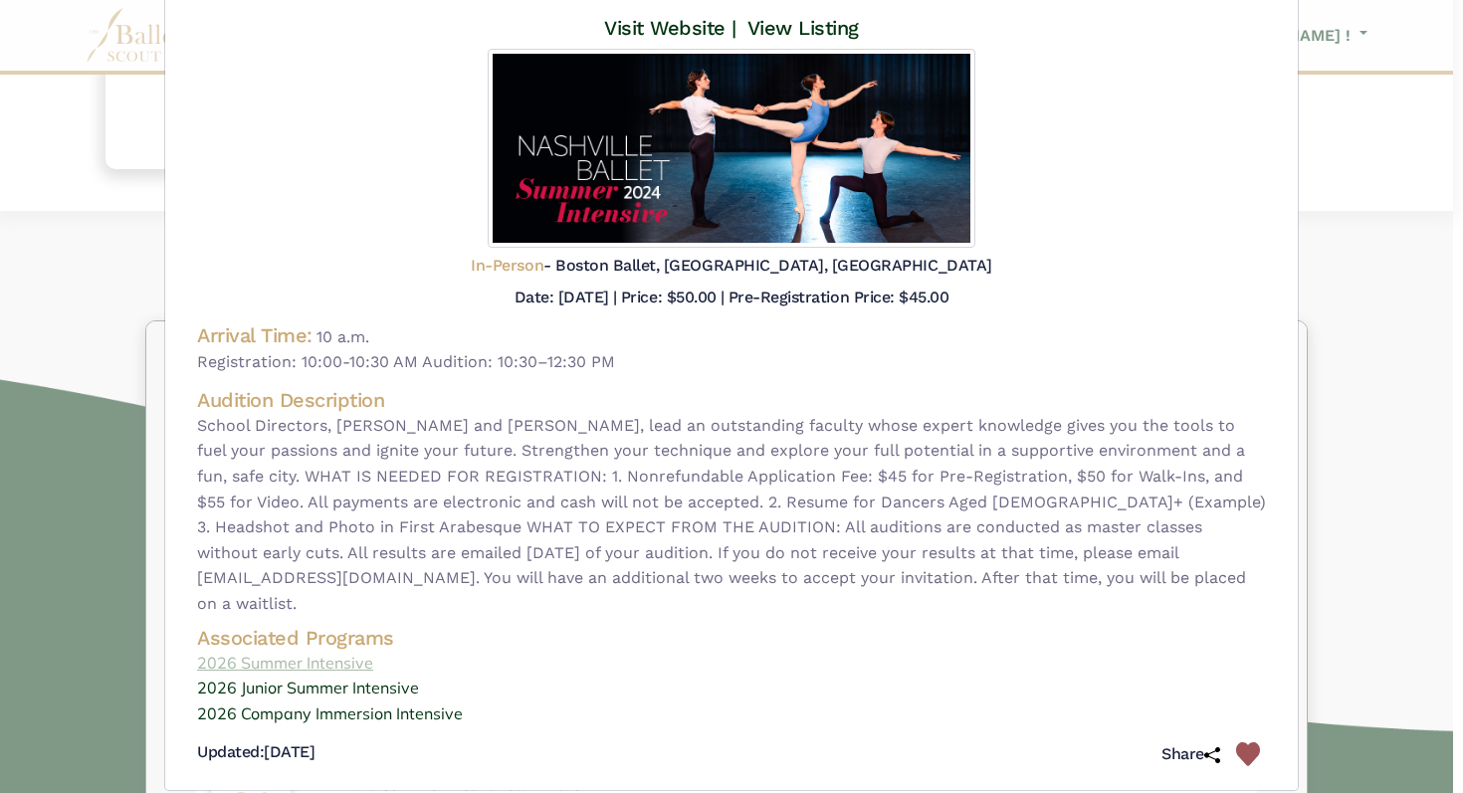
click at [235, 651] on link "2026 Summer Intensive" at bounding box center [731, 664] width 1069 height 26
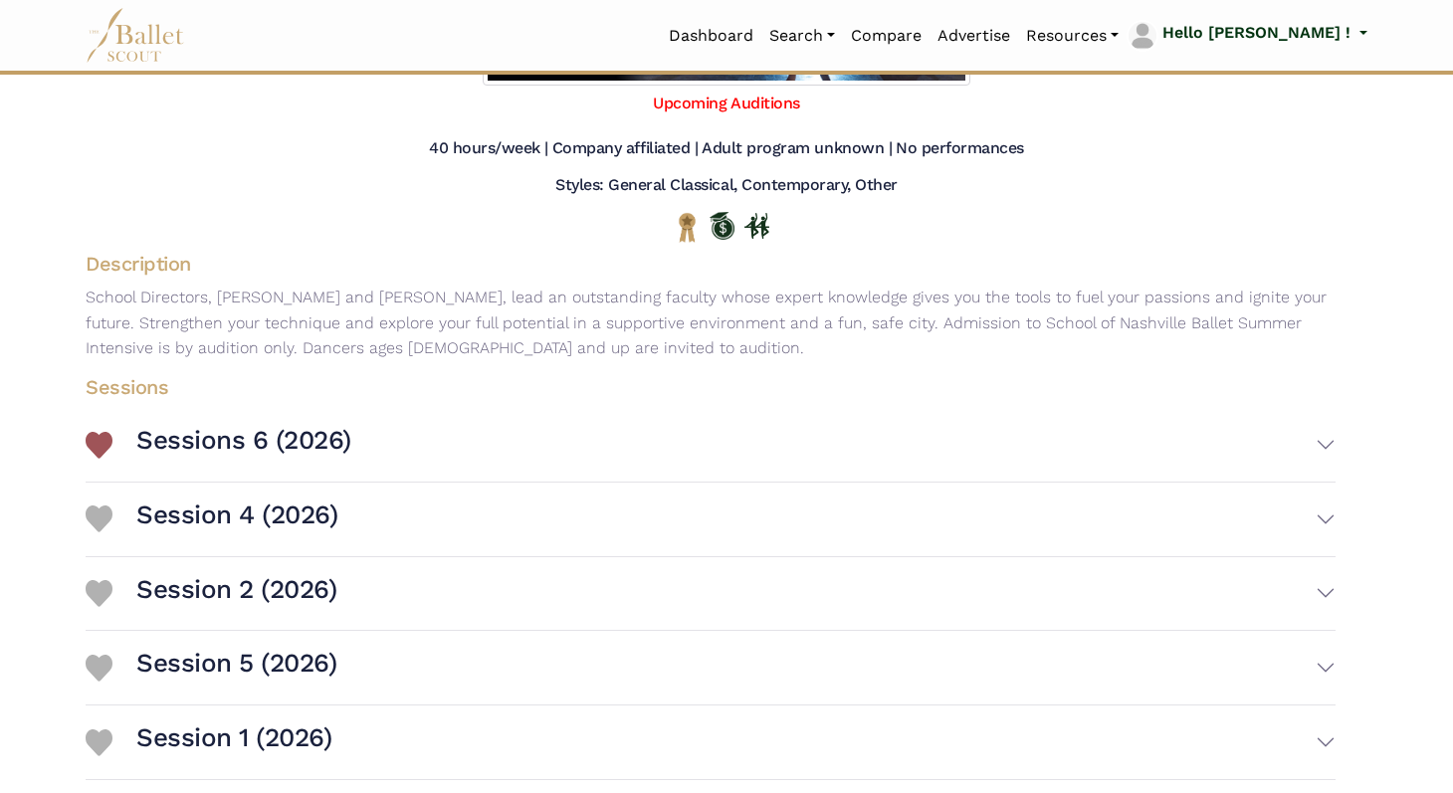
scroll to position [324, 0]
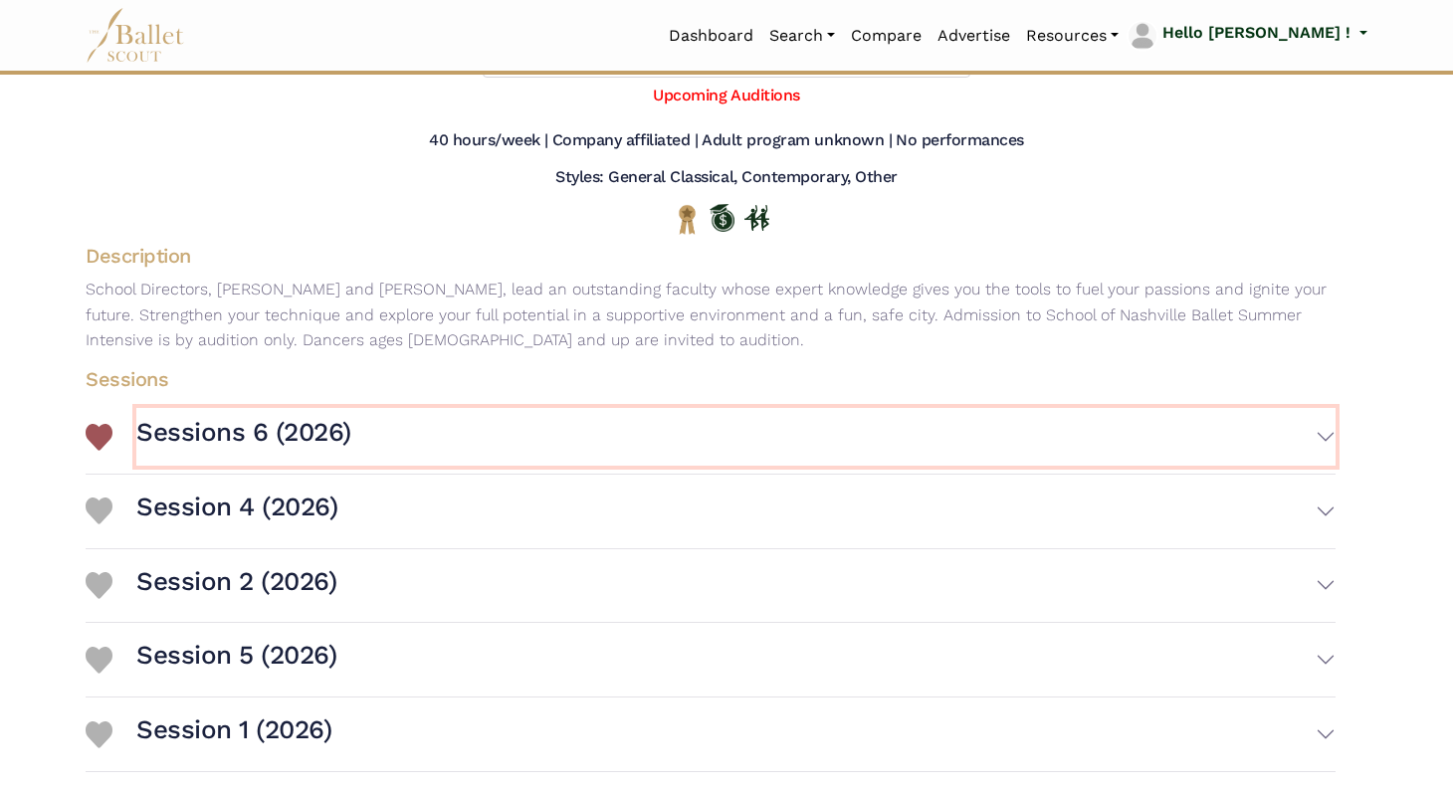
click at [854, 439] on button "Sessions 6 (2026)" at bounding box center [736, 437] width 1200 height 58
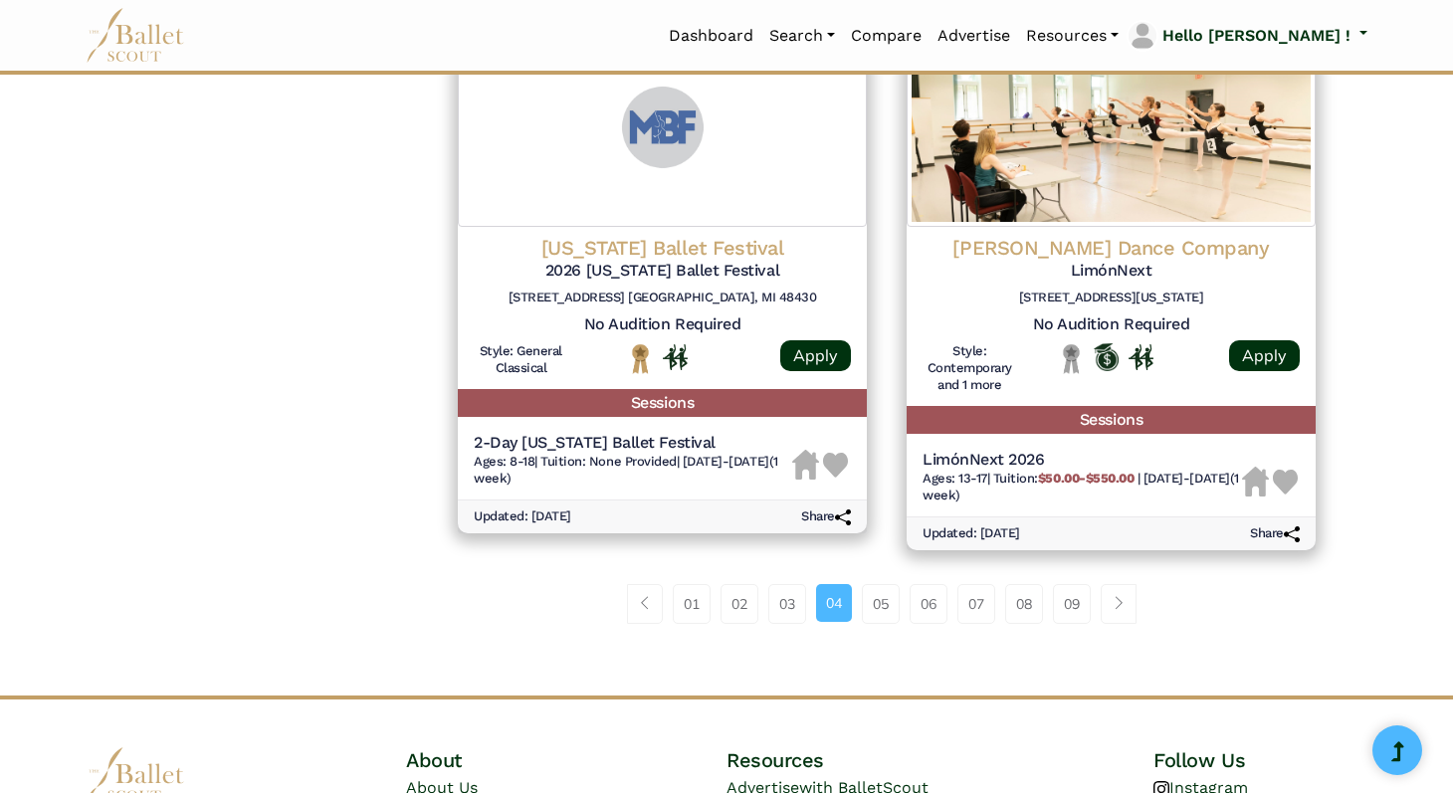
scroll to position [2608, 0]
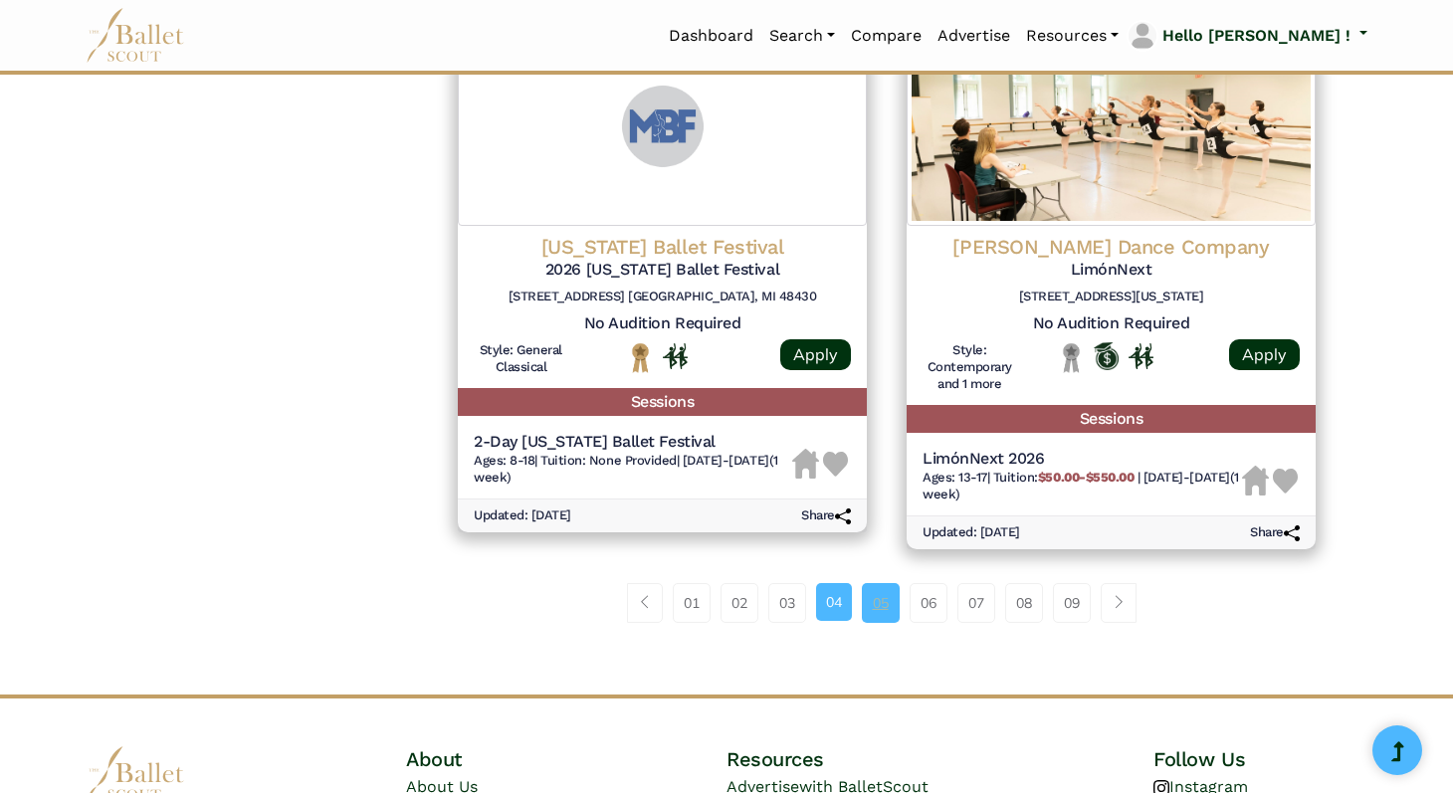
click at [880, 618] on link "05" at bounding box center [881, 603] width 38 height 40
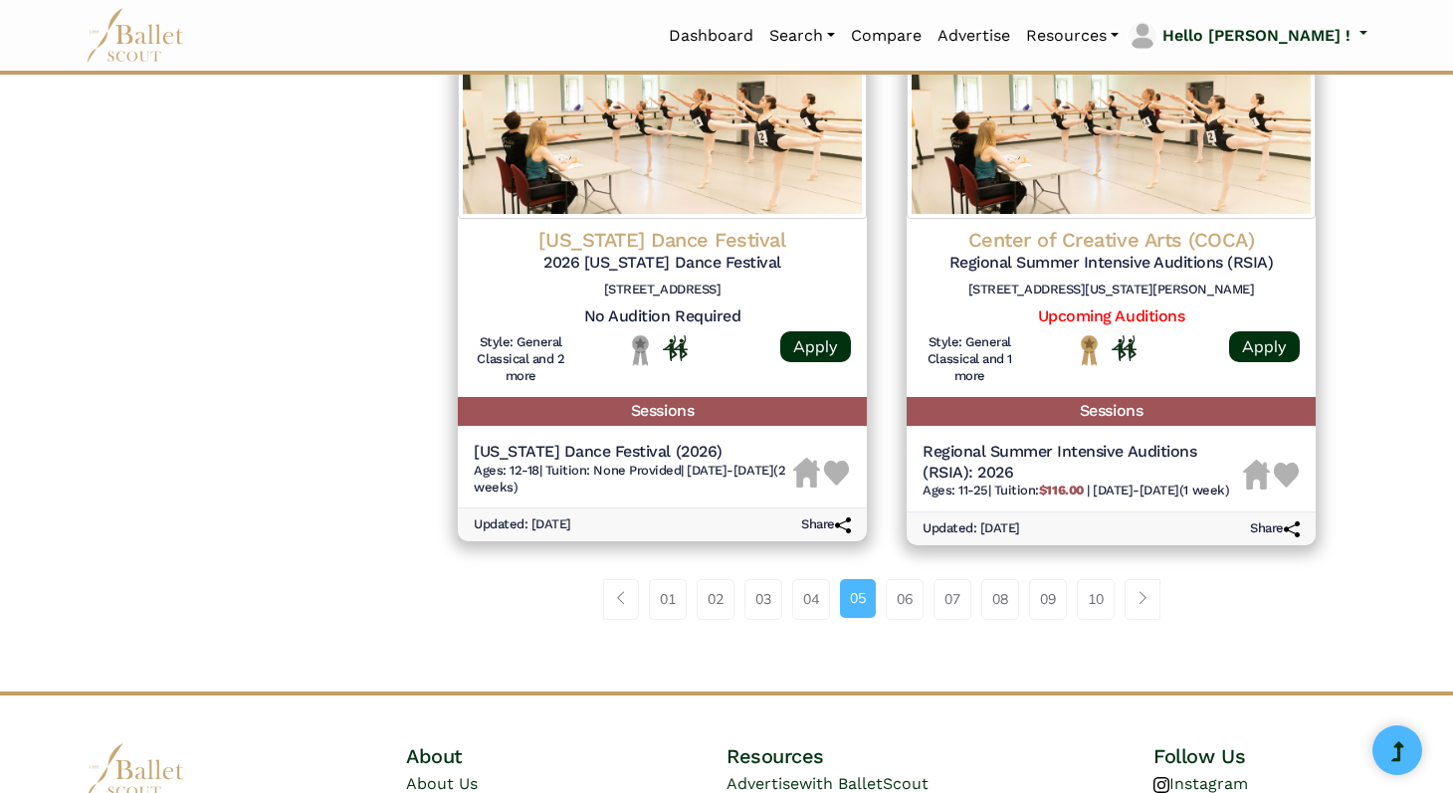
scroll to position [2553, 0]
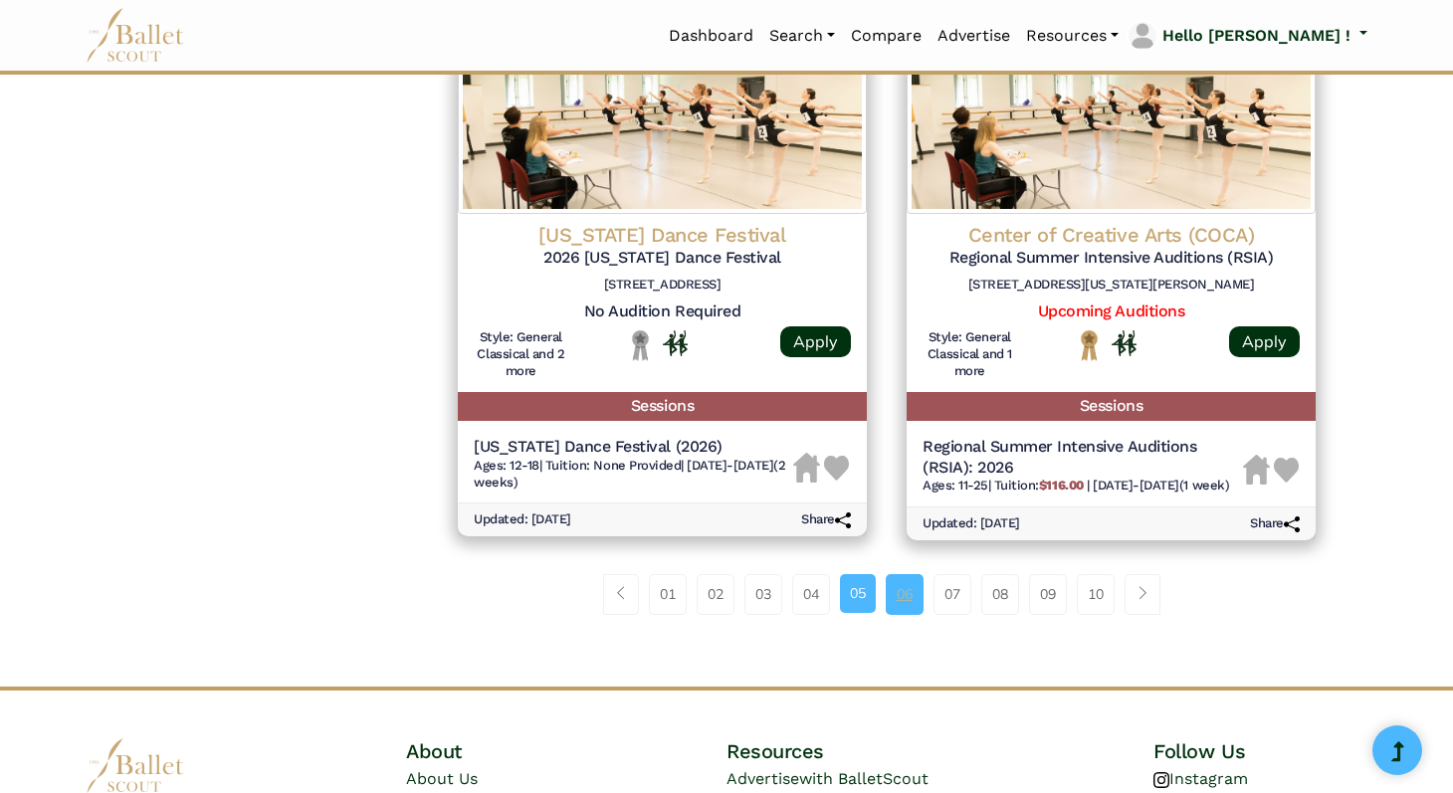
click at [904, 614] on link "06" at bounding box center [905, 594] width 38 height 40
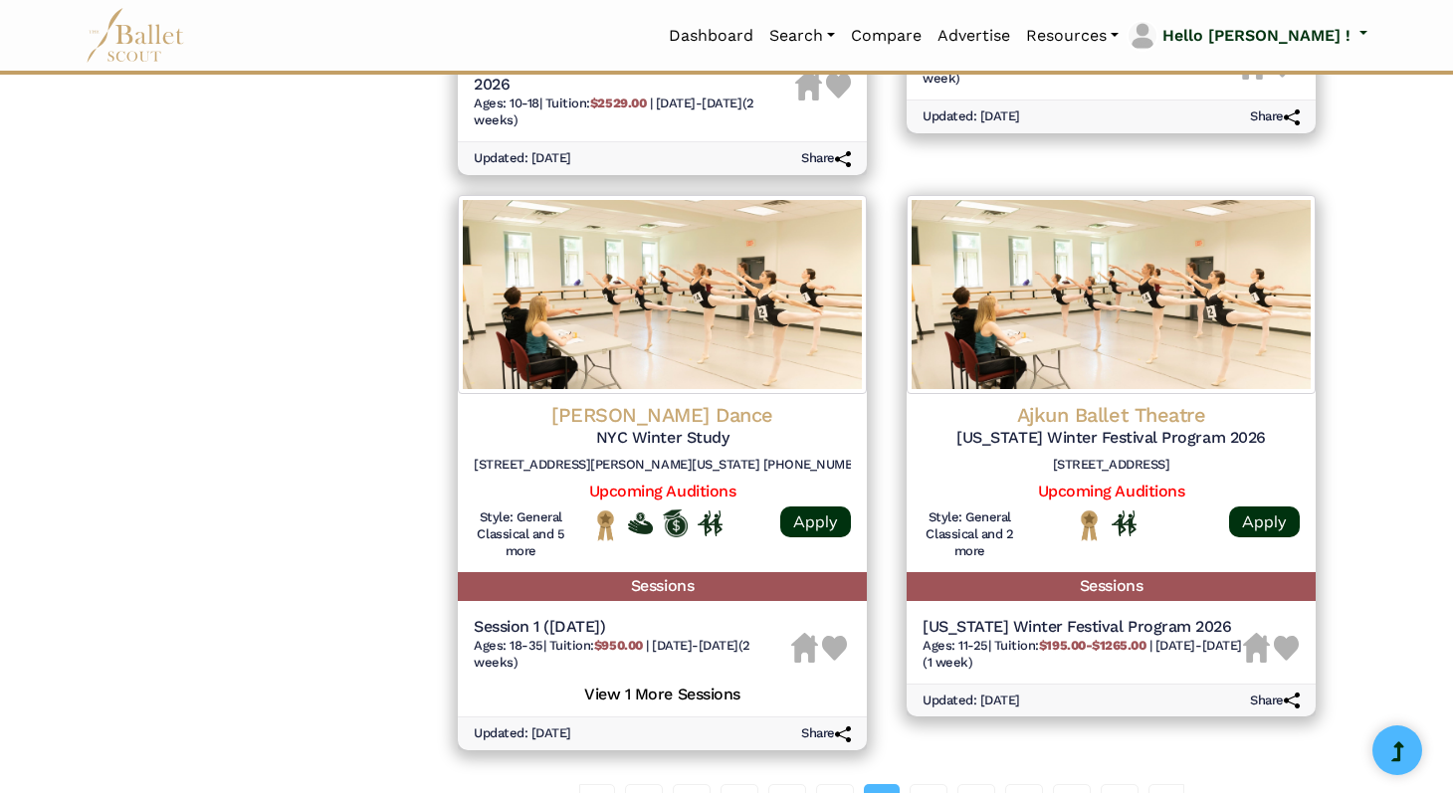
scroll to position [2543, 0]
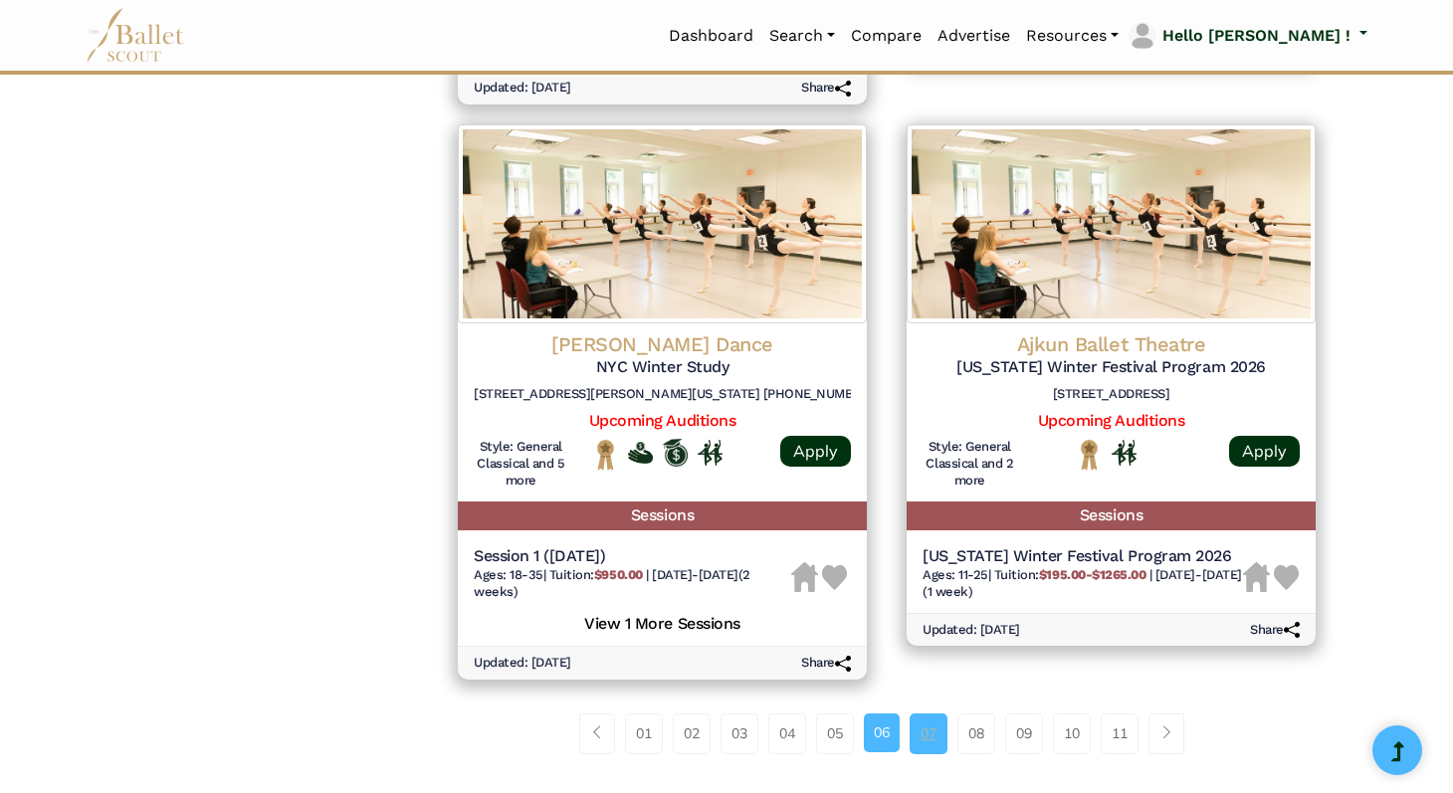
click at [924, 714] on link "07" at bounding box center [929, 734] width 38 height 40
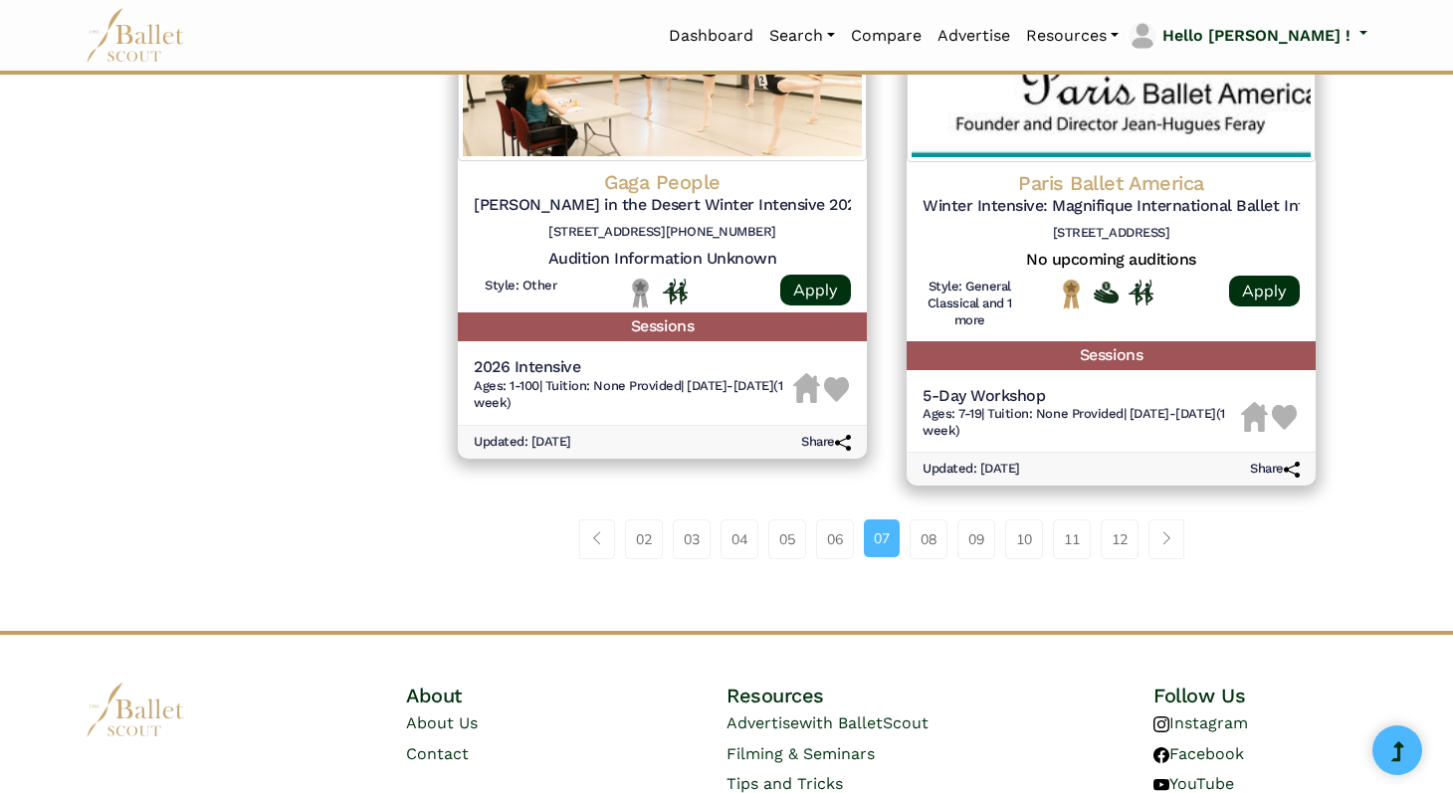
scroll to position [2666, 0]
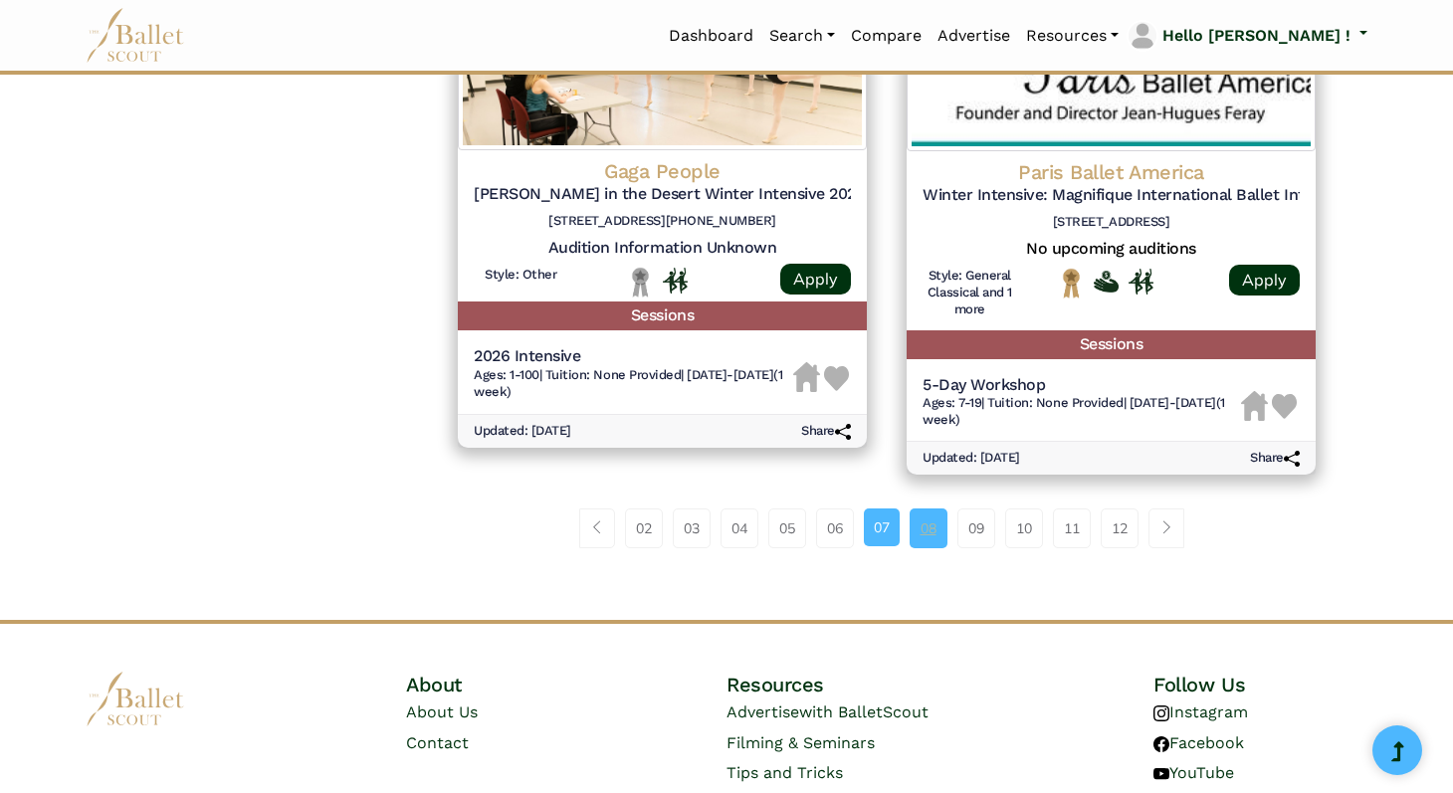
click at [936, 530] on link "08" at bounding box center [929, 529] width 38 height 40
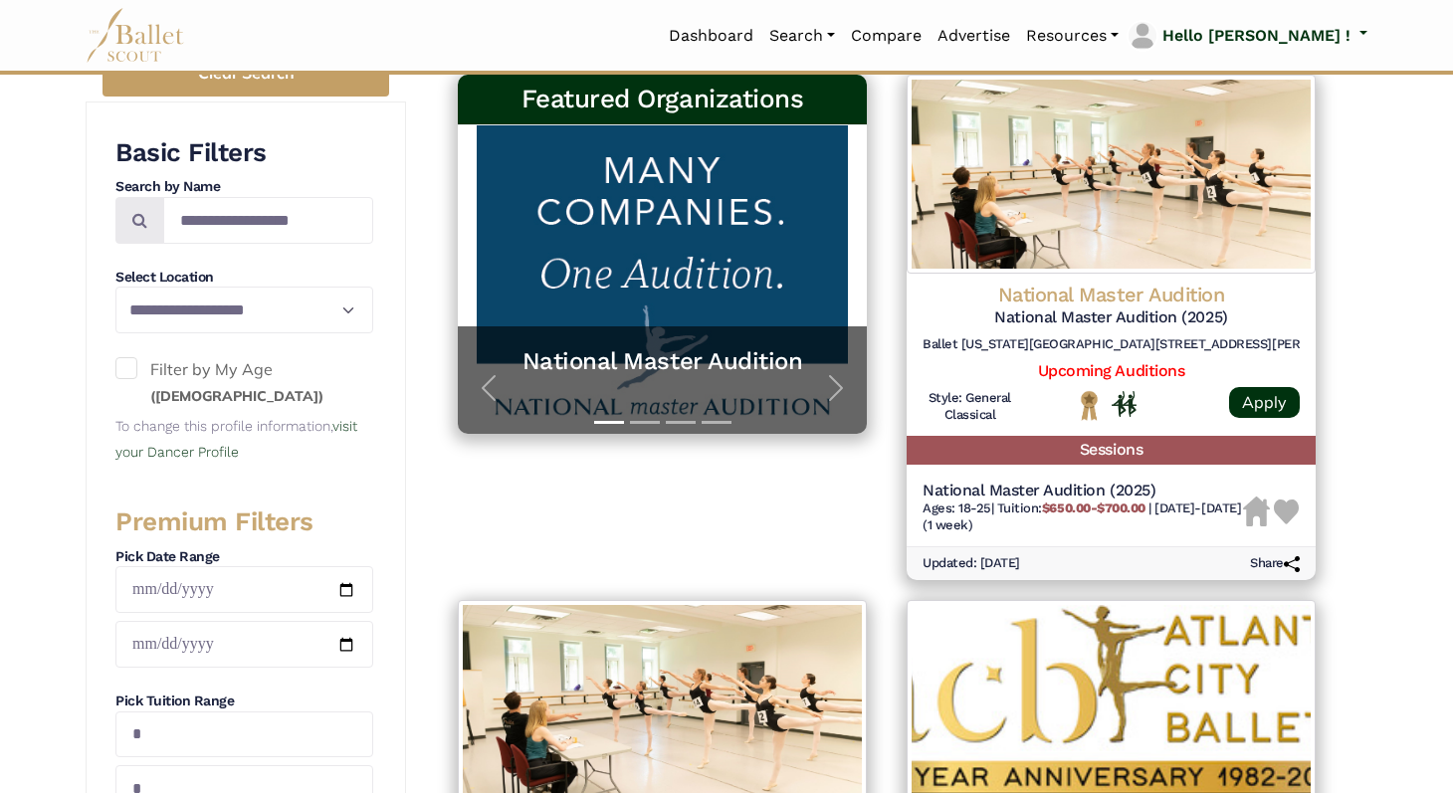
scroll to position [360, 0]
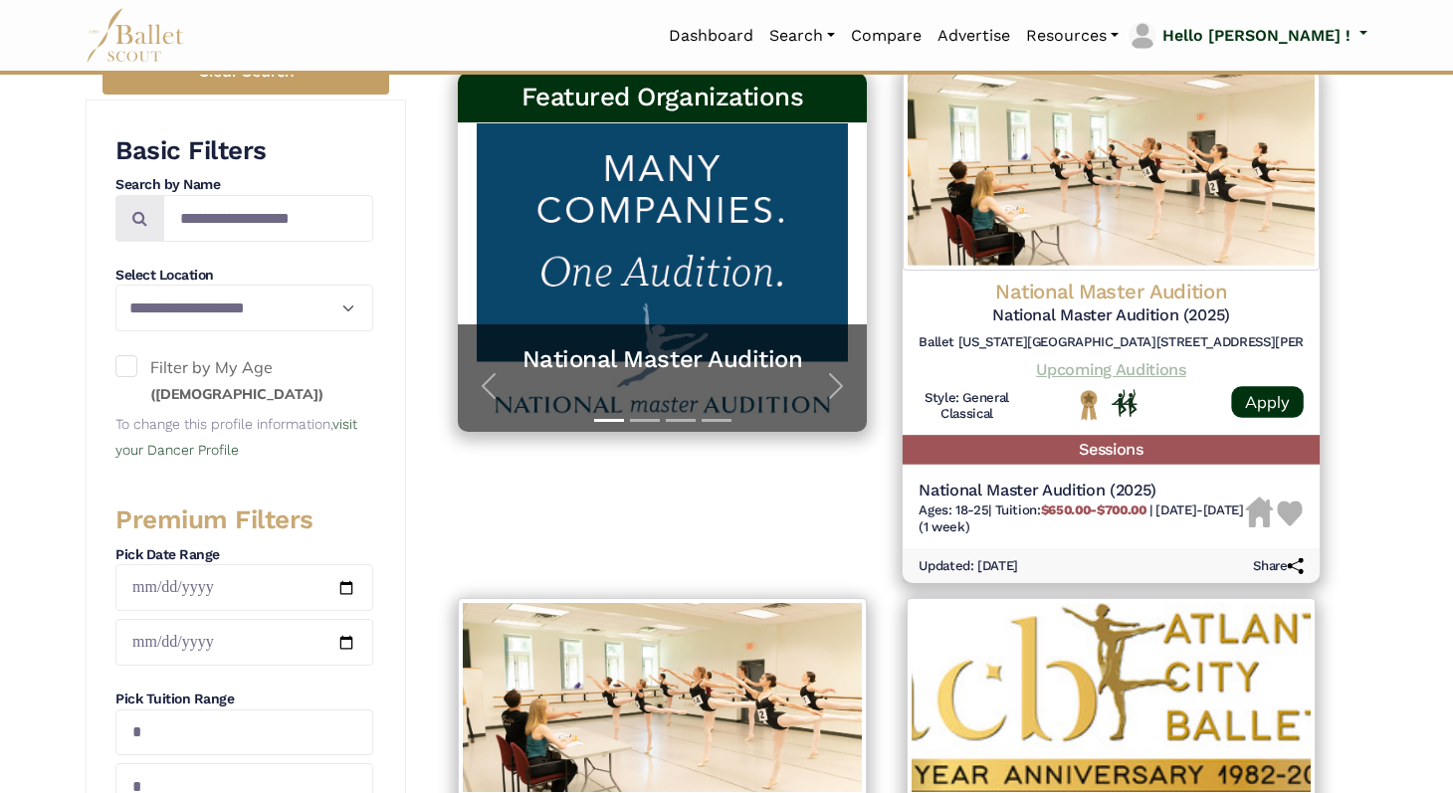
click at [1120, 365] on link "Upcoming Auditions" at bounding box center [1110, 369] width 149 height 19
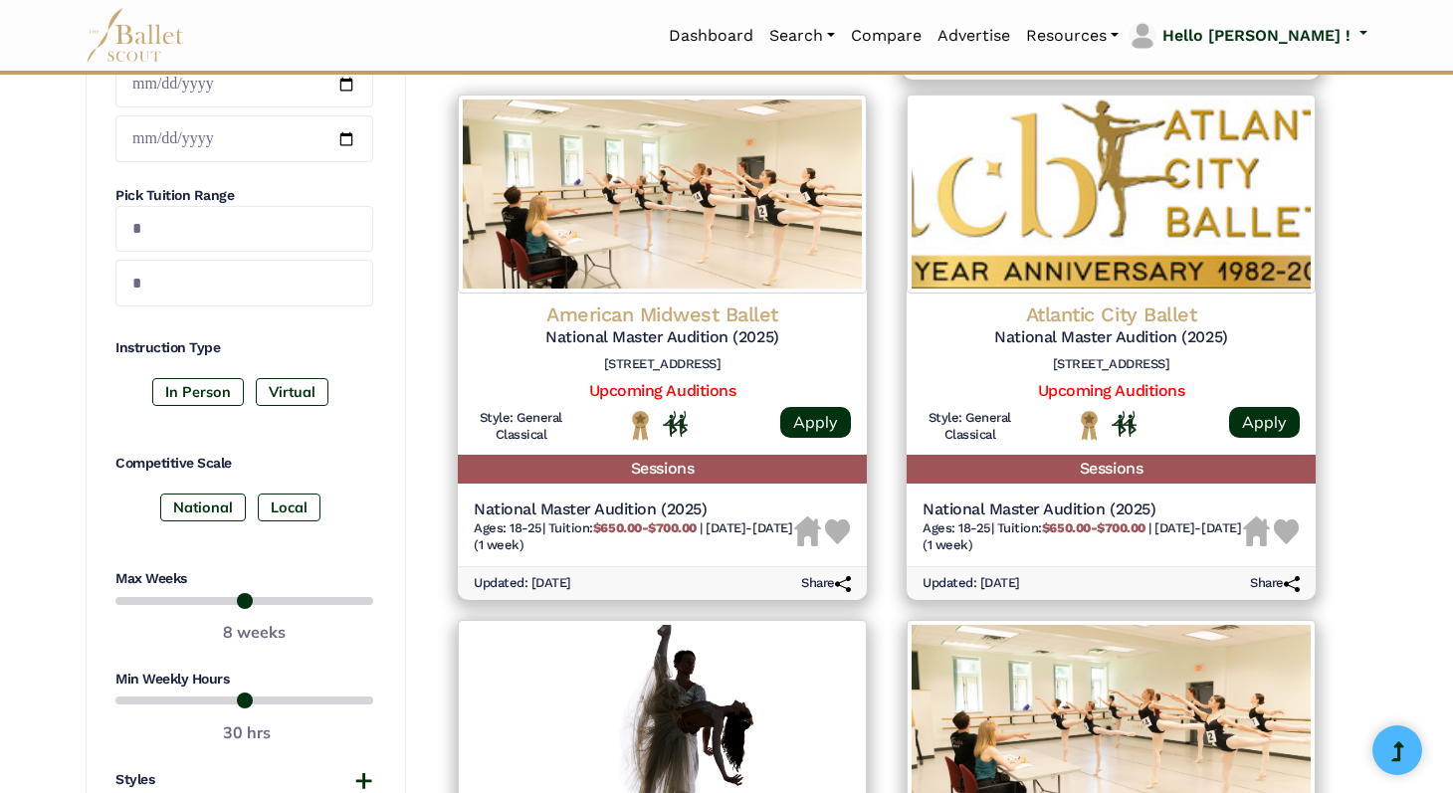
scroll to position [868, 0]
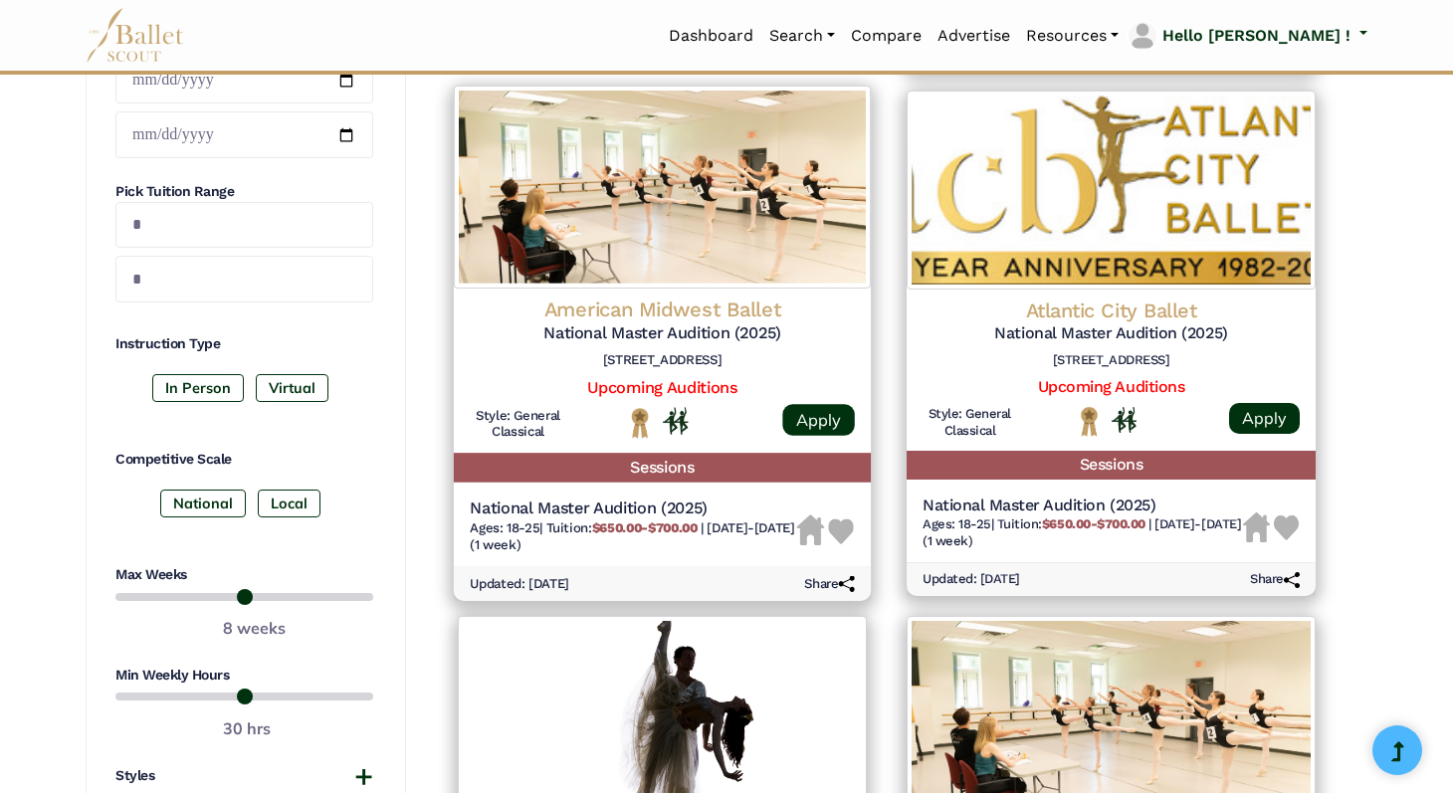
click at [845, 529] on img at bounding box center [841, 532] width 26 height 26
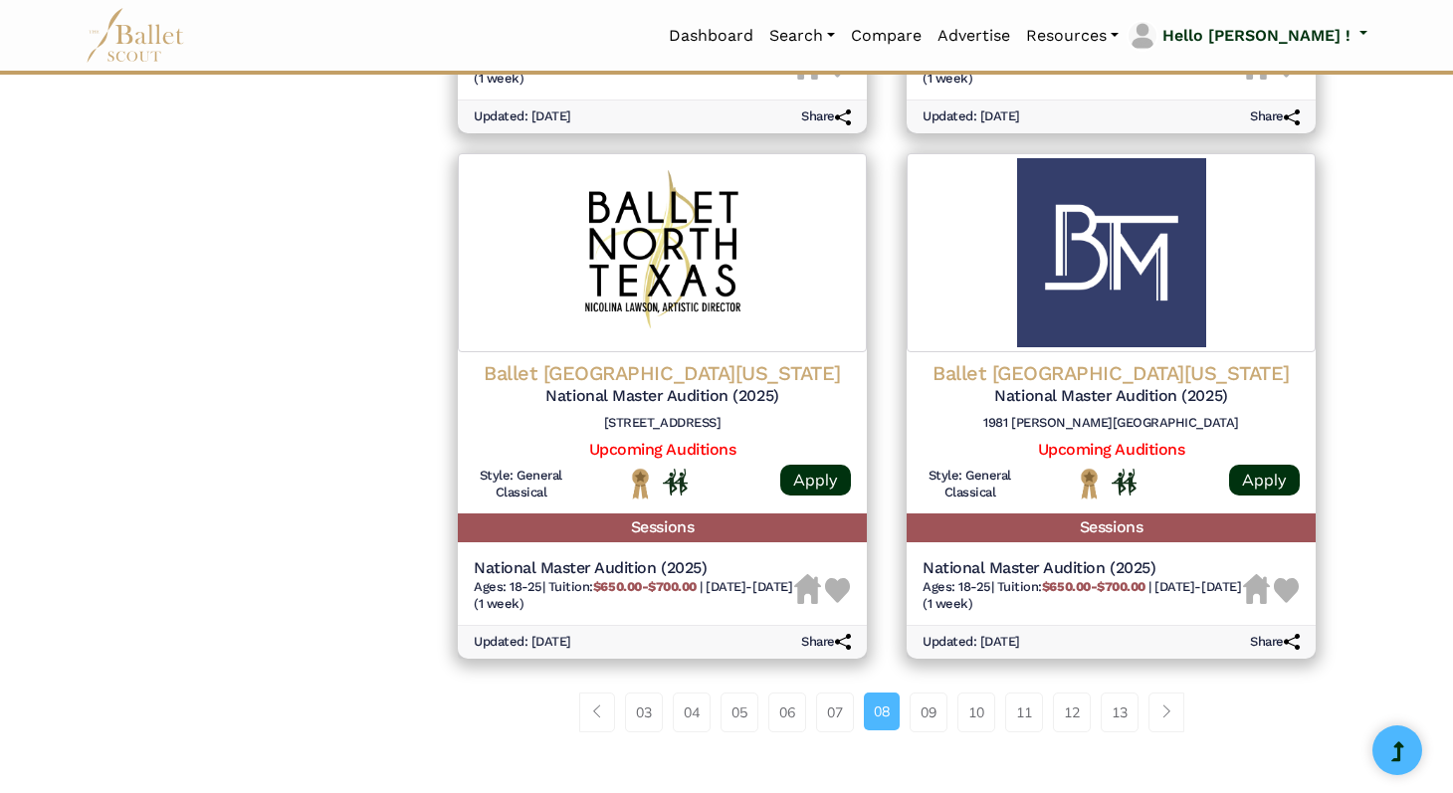
scroll to position [2415, 0]
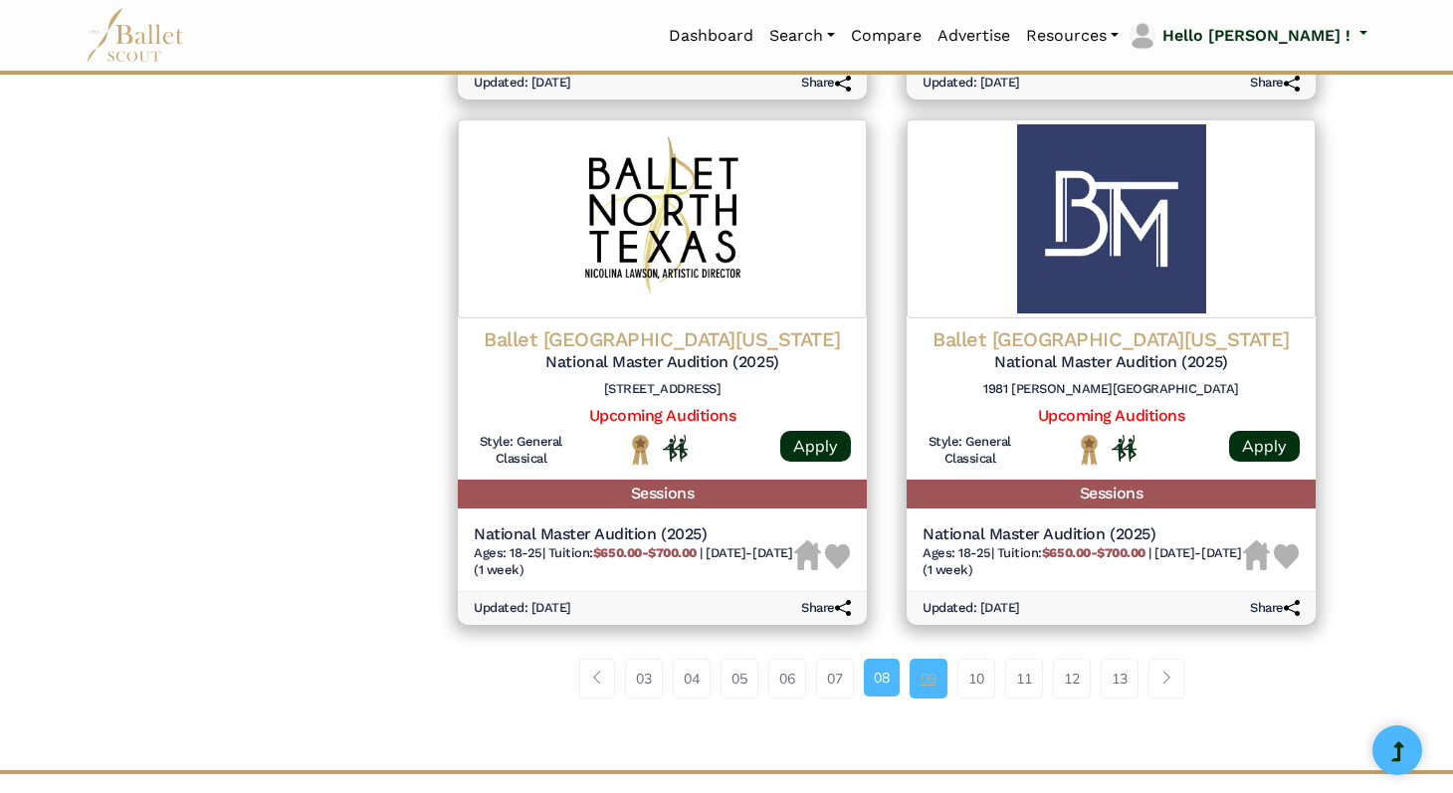
click at [930, 682] on link "09" at bounding box center [929, 679] width 38 height 40
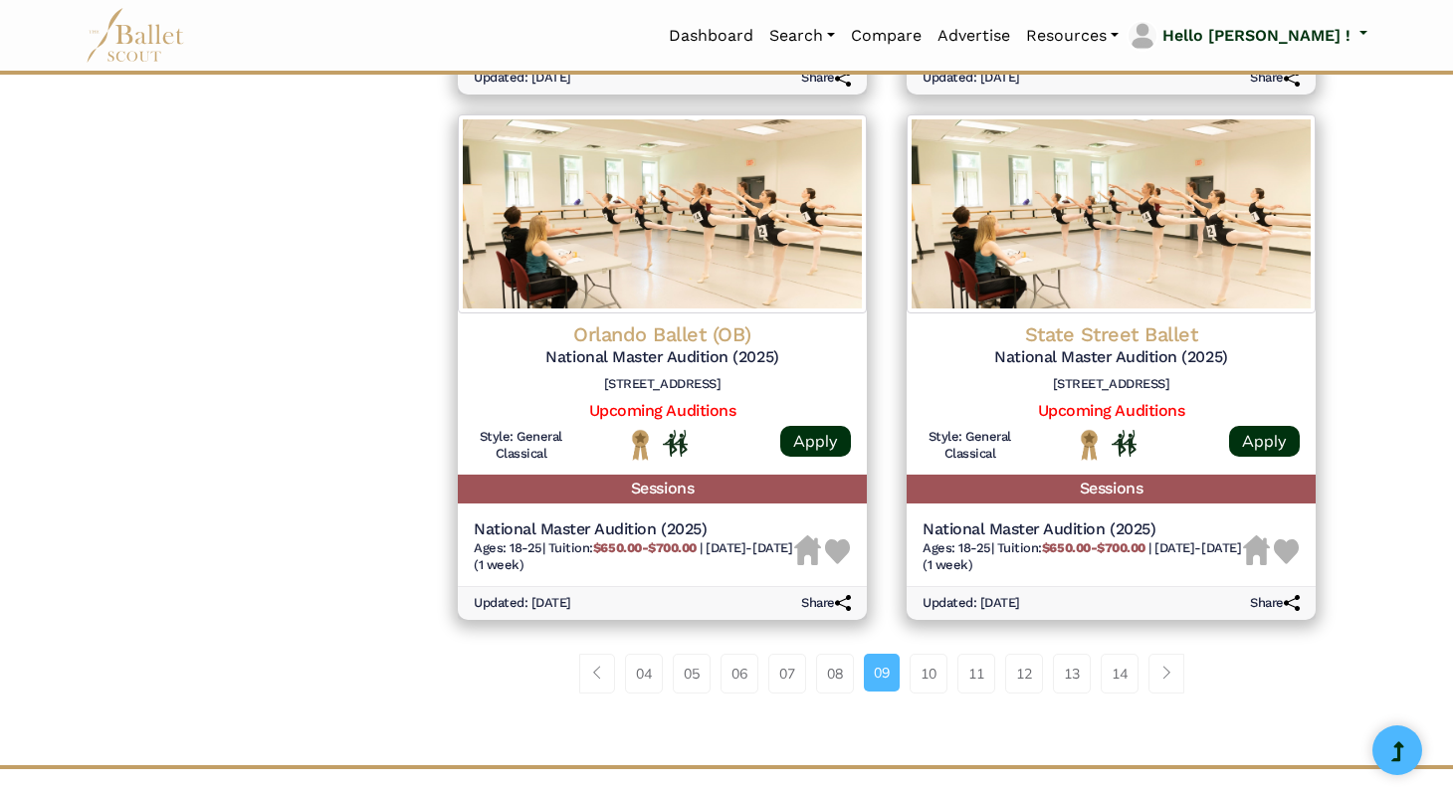
scroll to position [2430, 0]
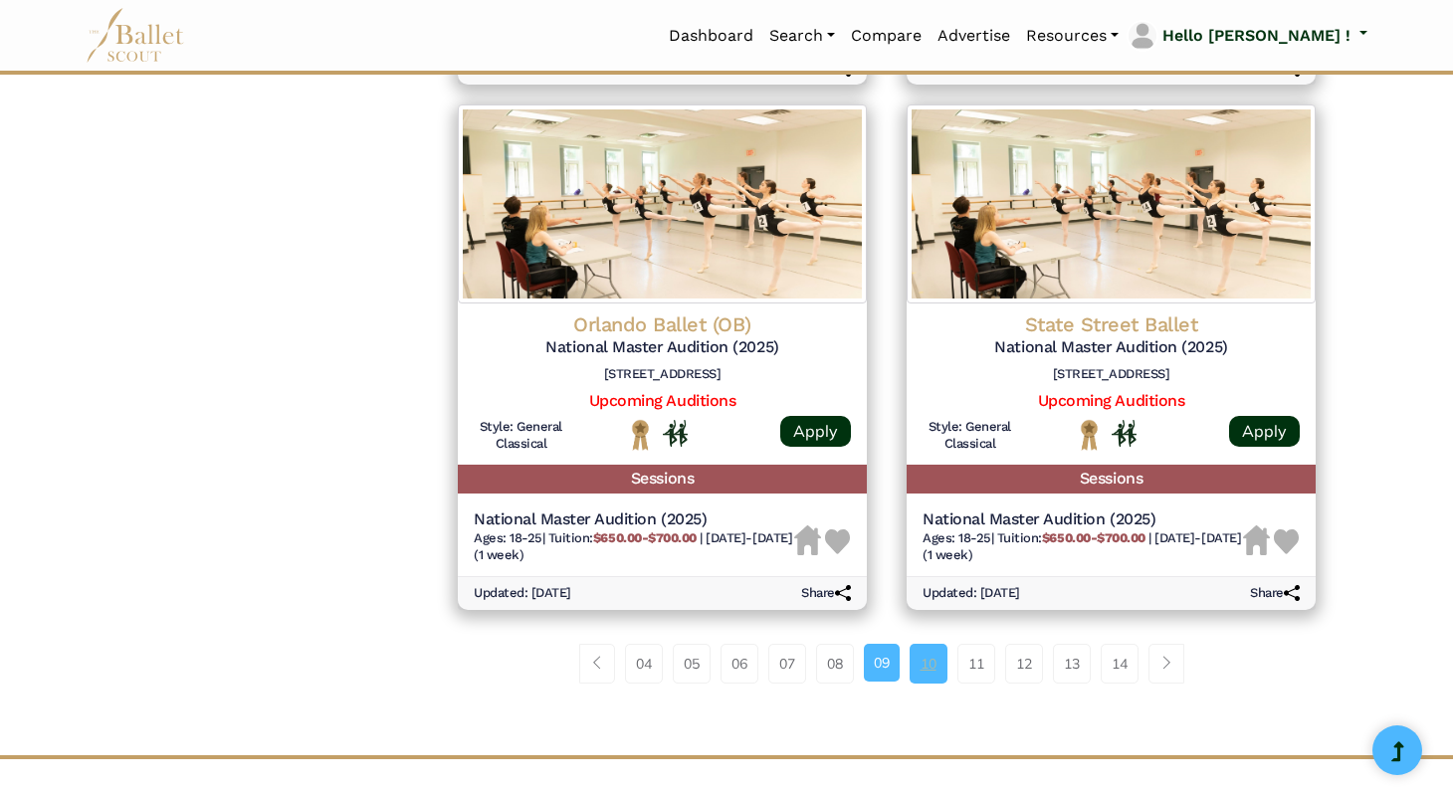
click at [929, 672] on link "10" at bounding box center [929, 664] width 38 height 40
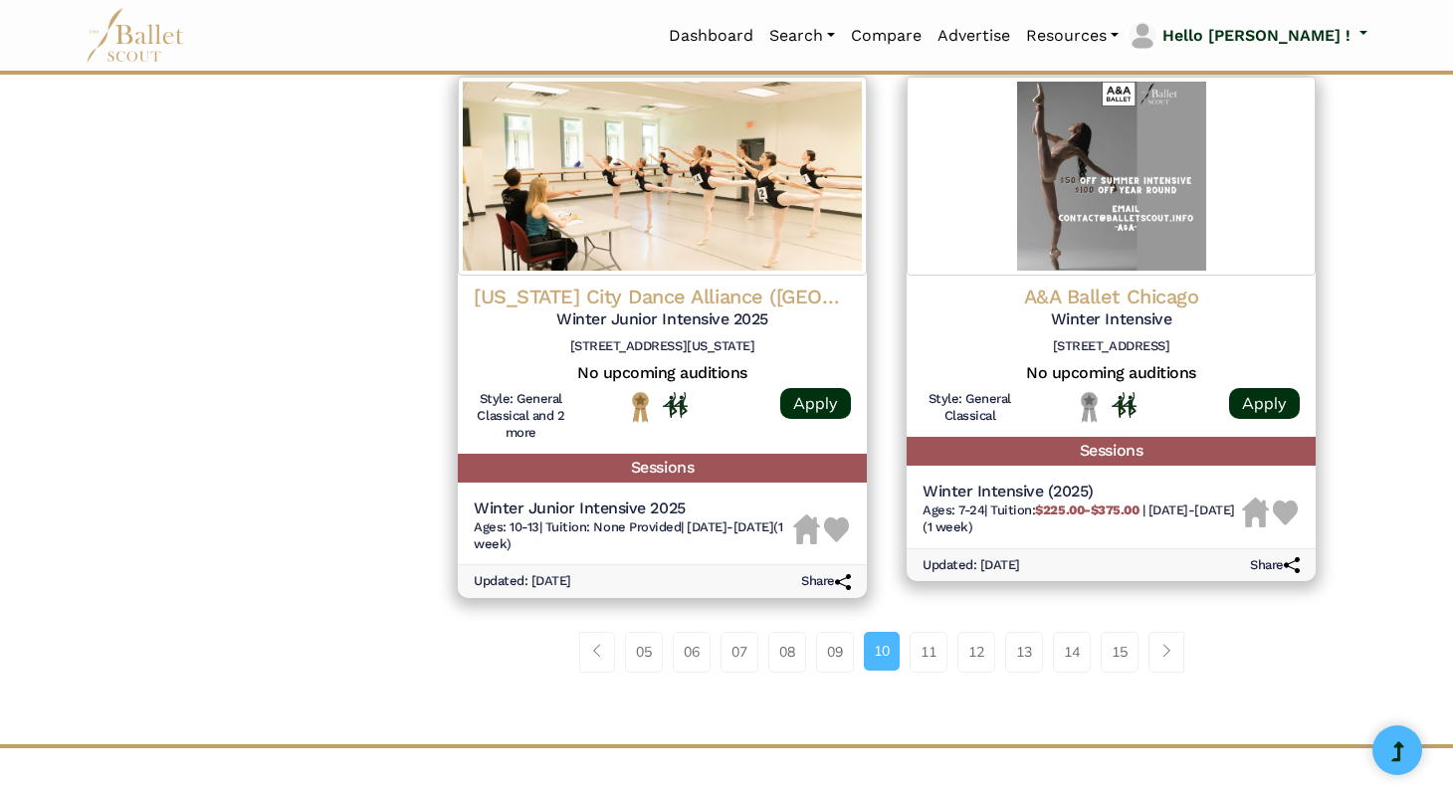
scroll to position [2543, 0]
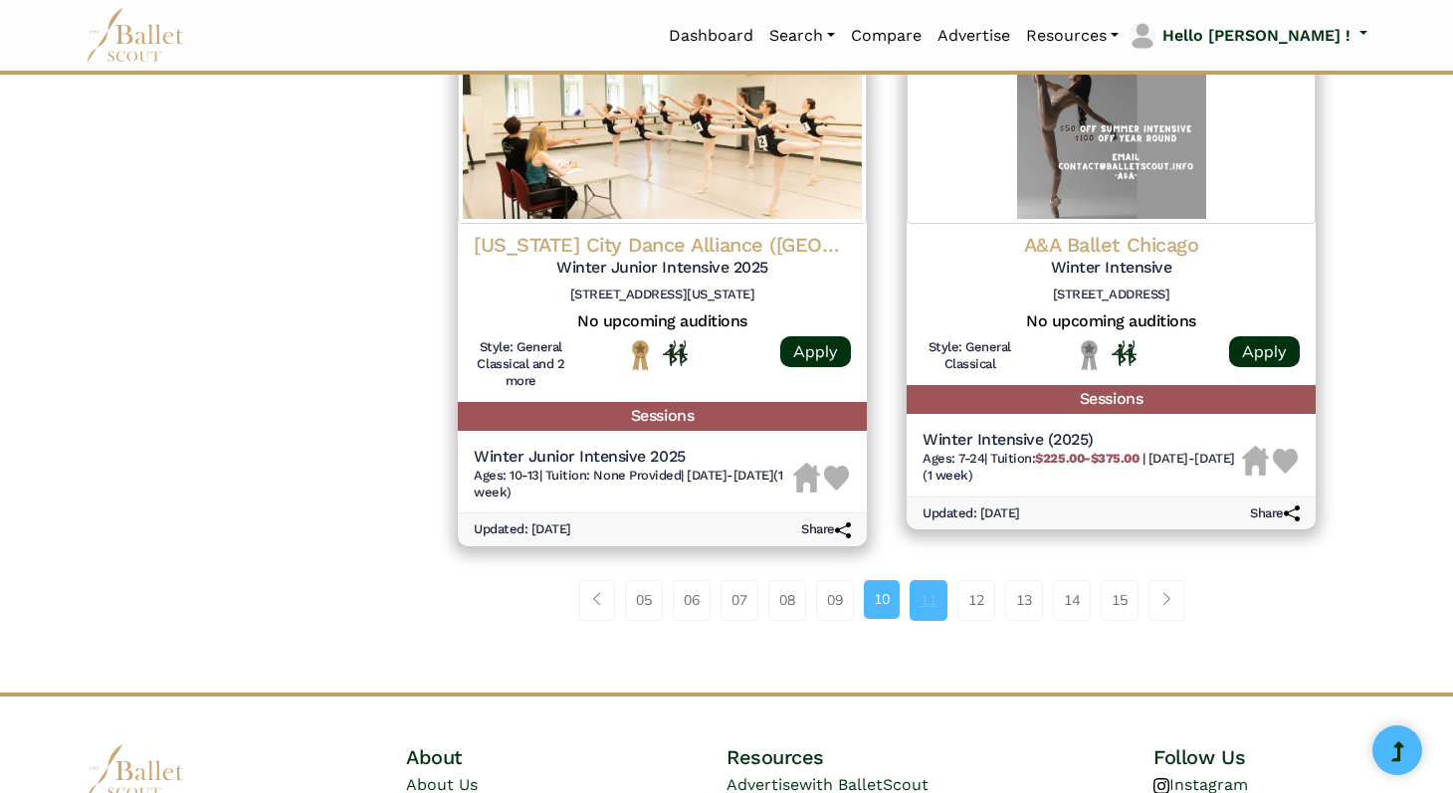
click at [932, 620] on link "11" at bounding box center [929, 600] width 38 height 40
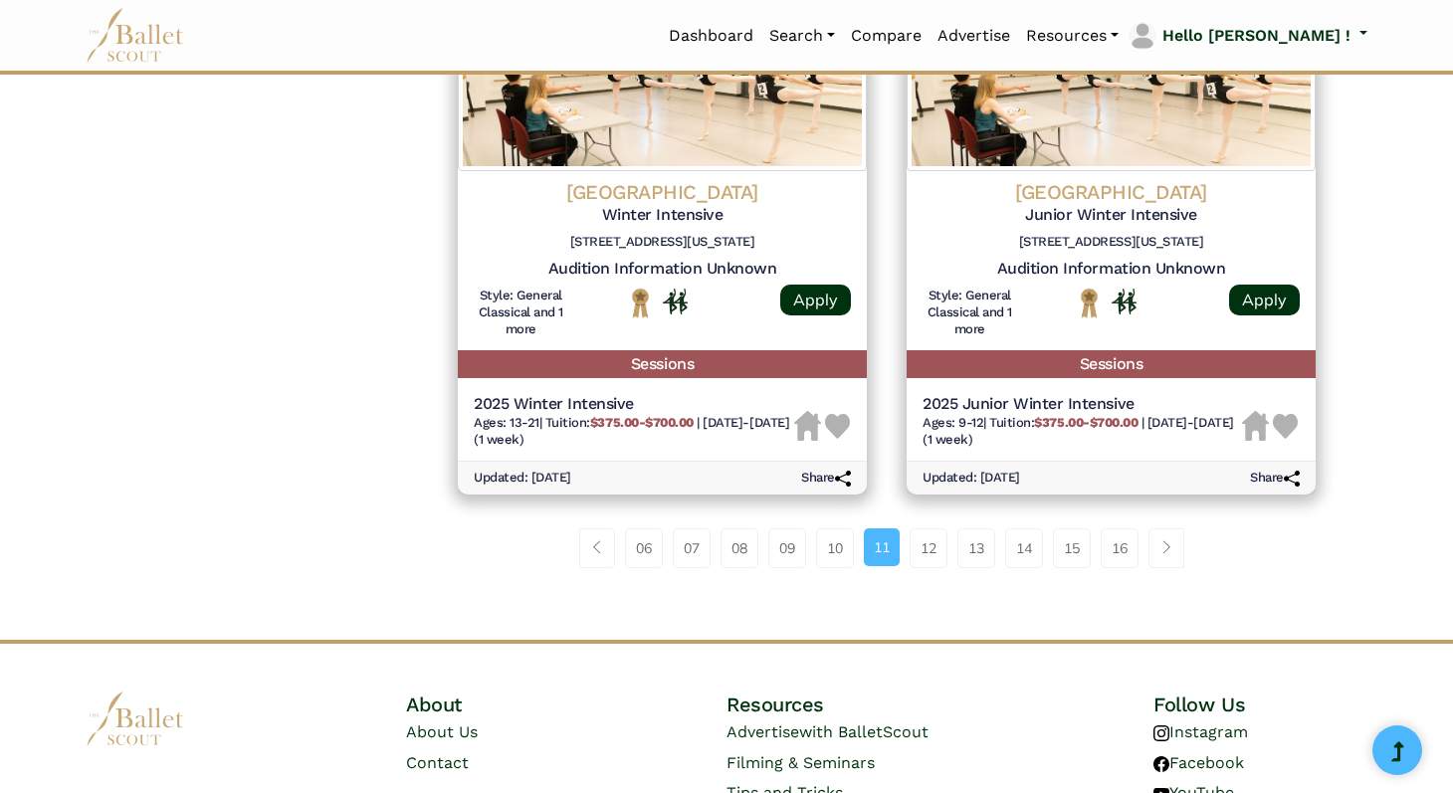
scroll to position [2639, 0]
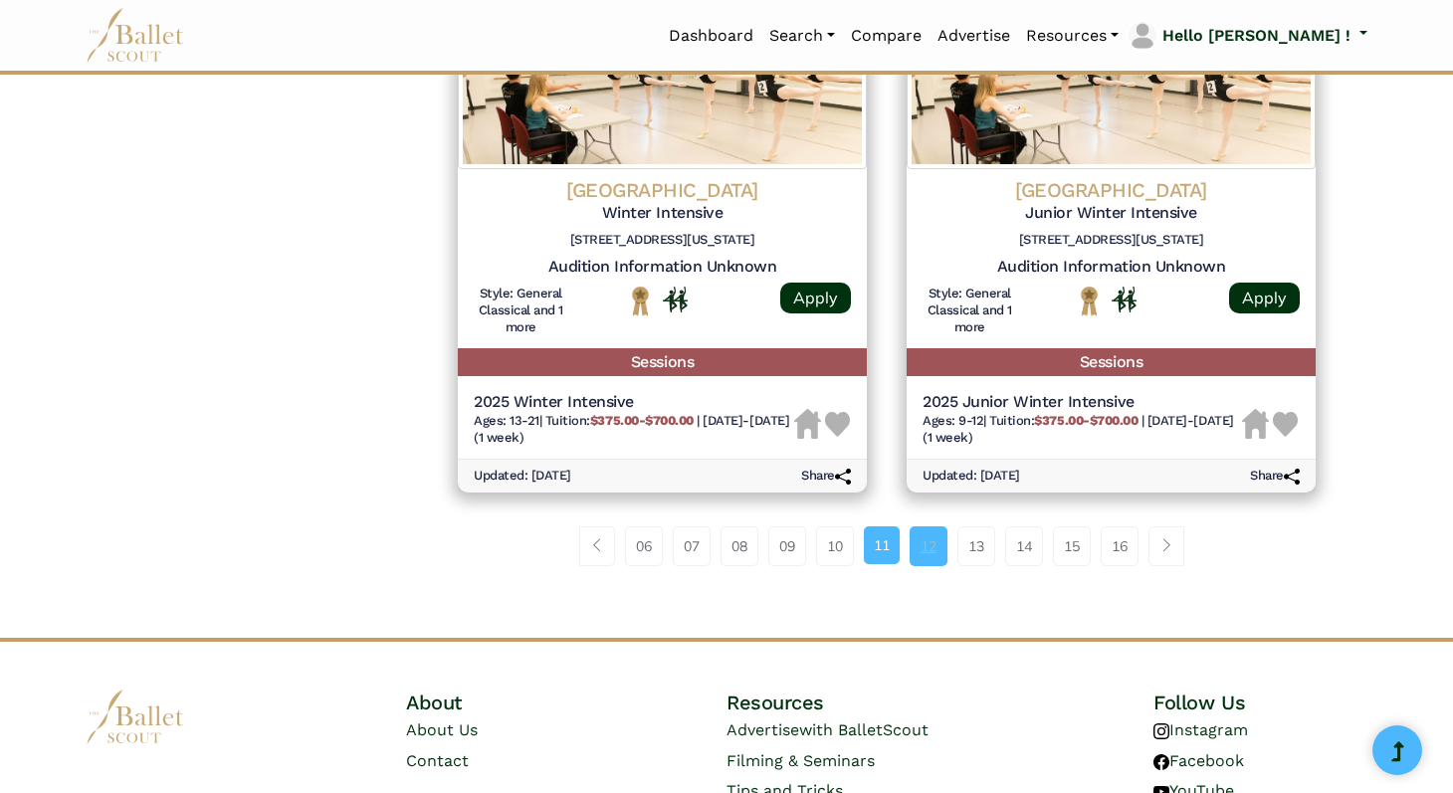
click at [922, 566] on link "12" at bounding box center [929, 547] width 38 height 40
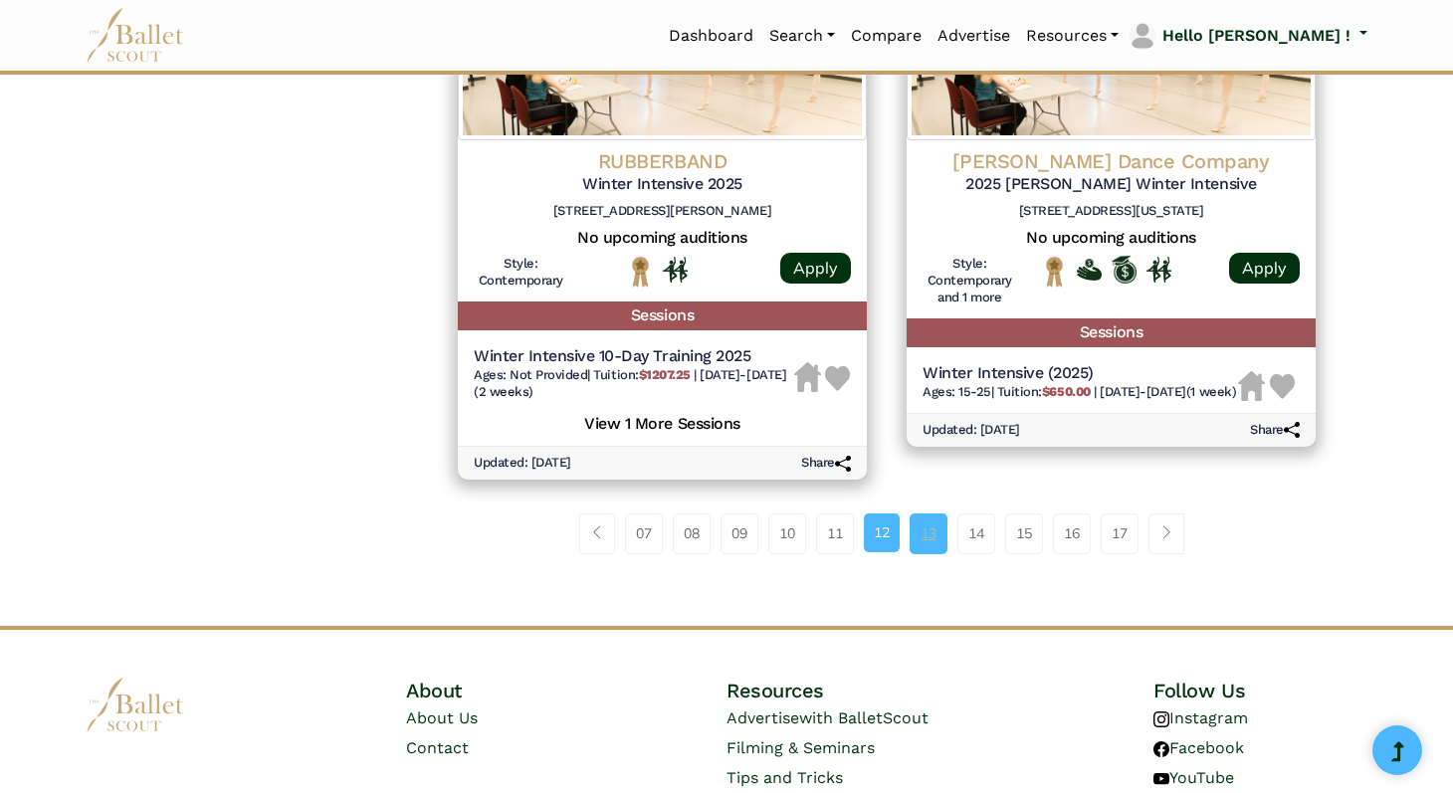
scroll to position [2611, 0]
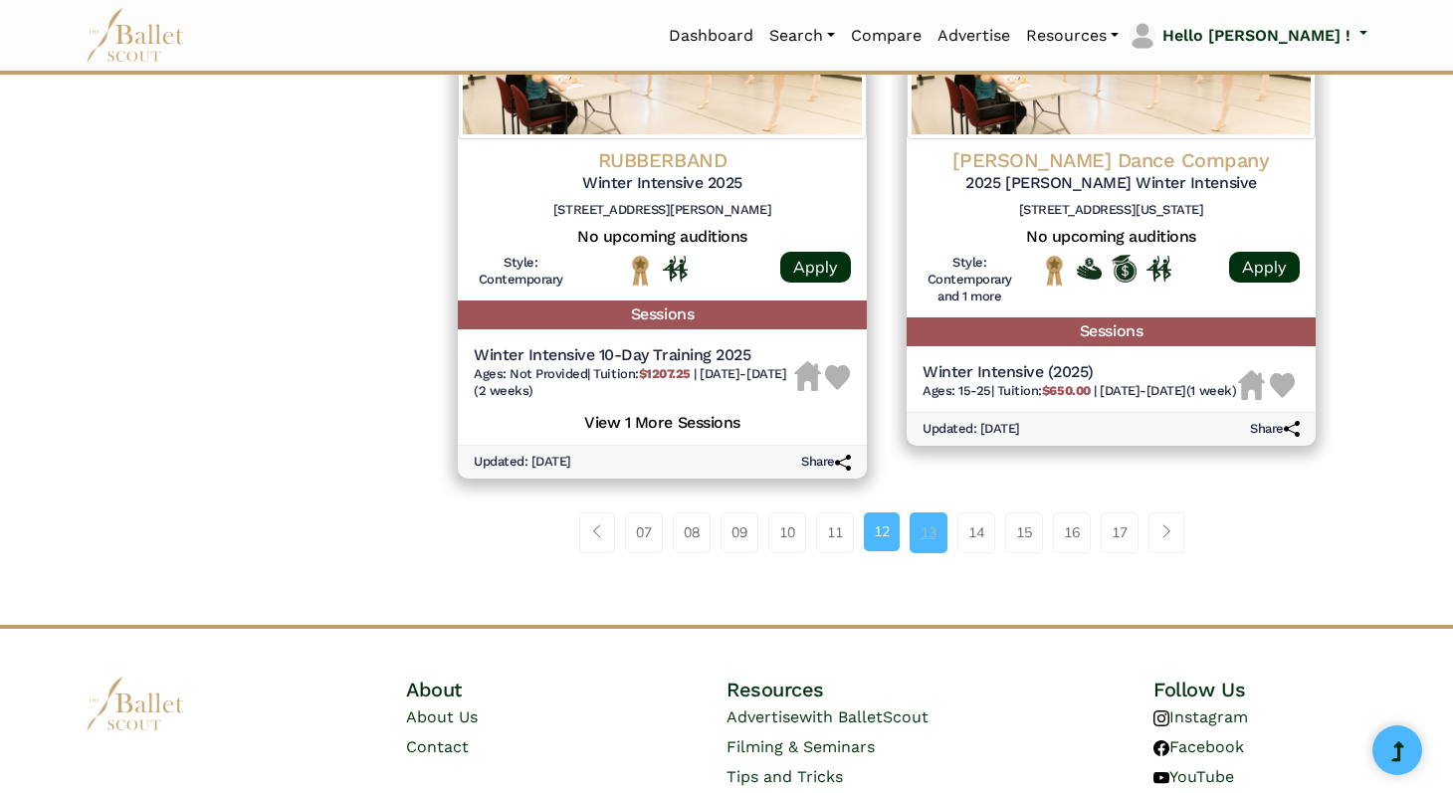
click at [933, 552] on link "13" at bounding box center [929, 533] width 38 height 40
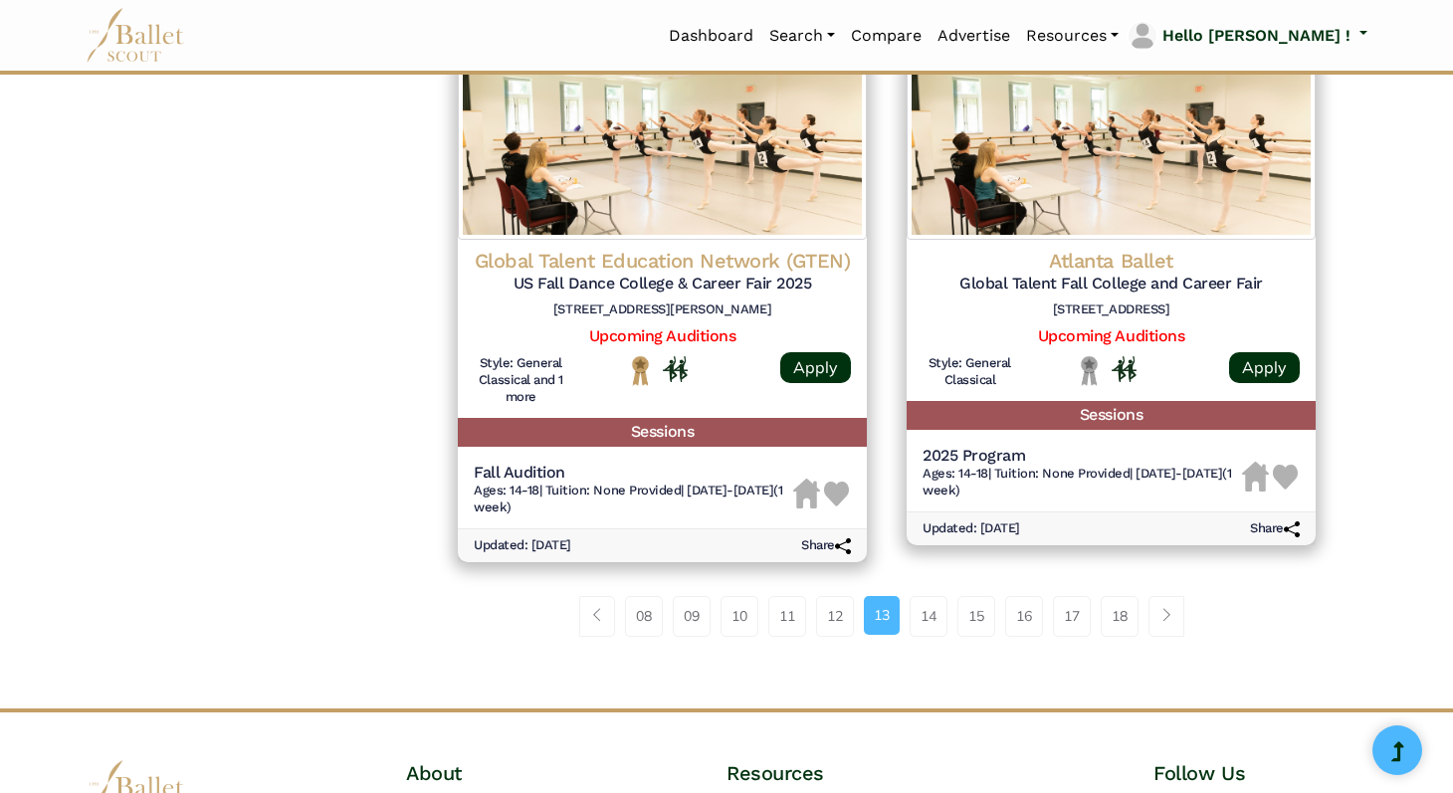
scroll to position [2549, 0]
click at [929, 606] on link "14" at bounding box center [929, 615] width 38 height 40
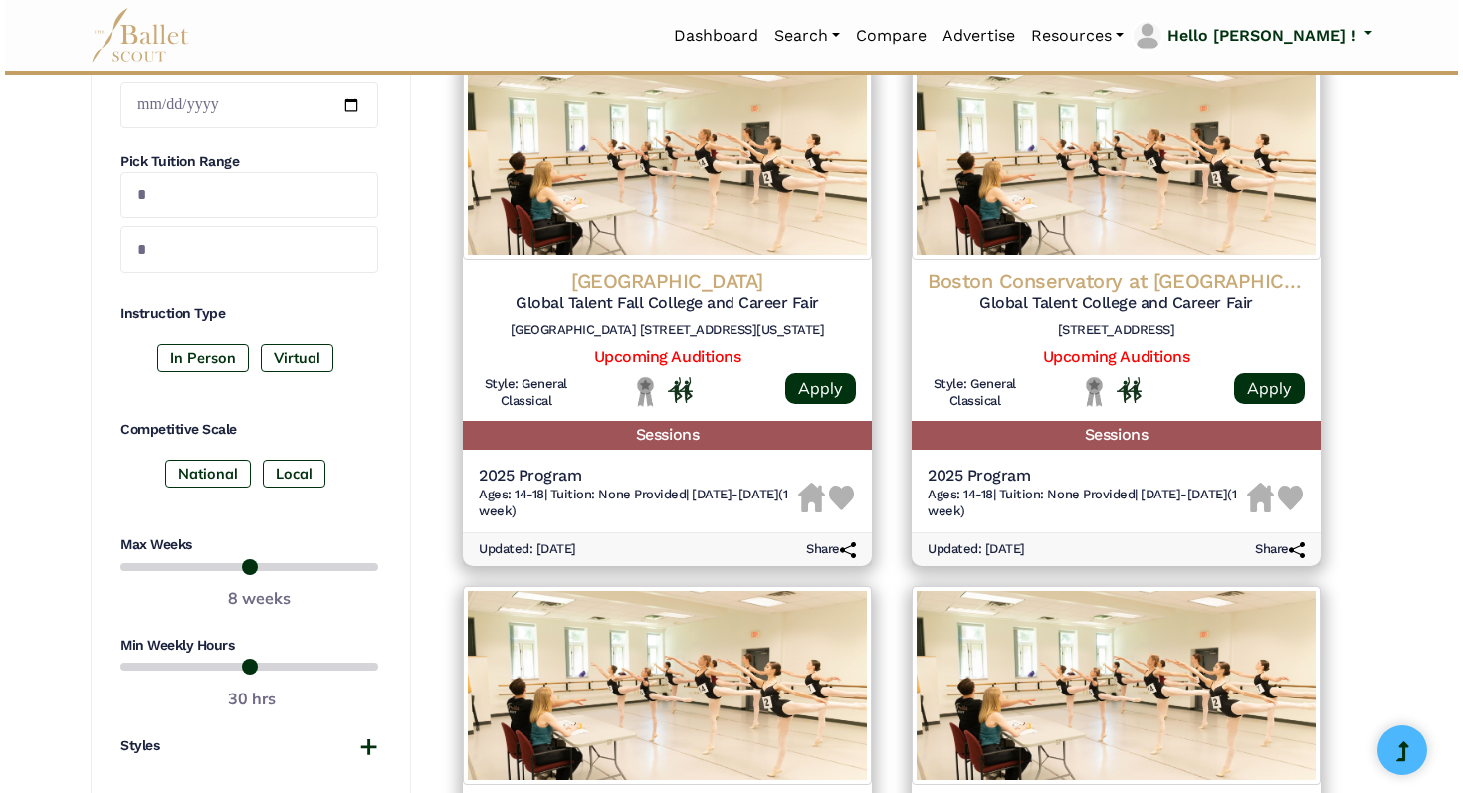
scroll to position [896, 0]
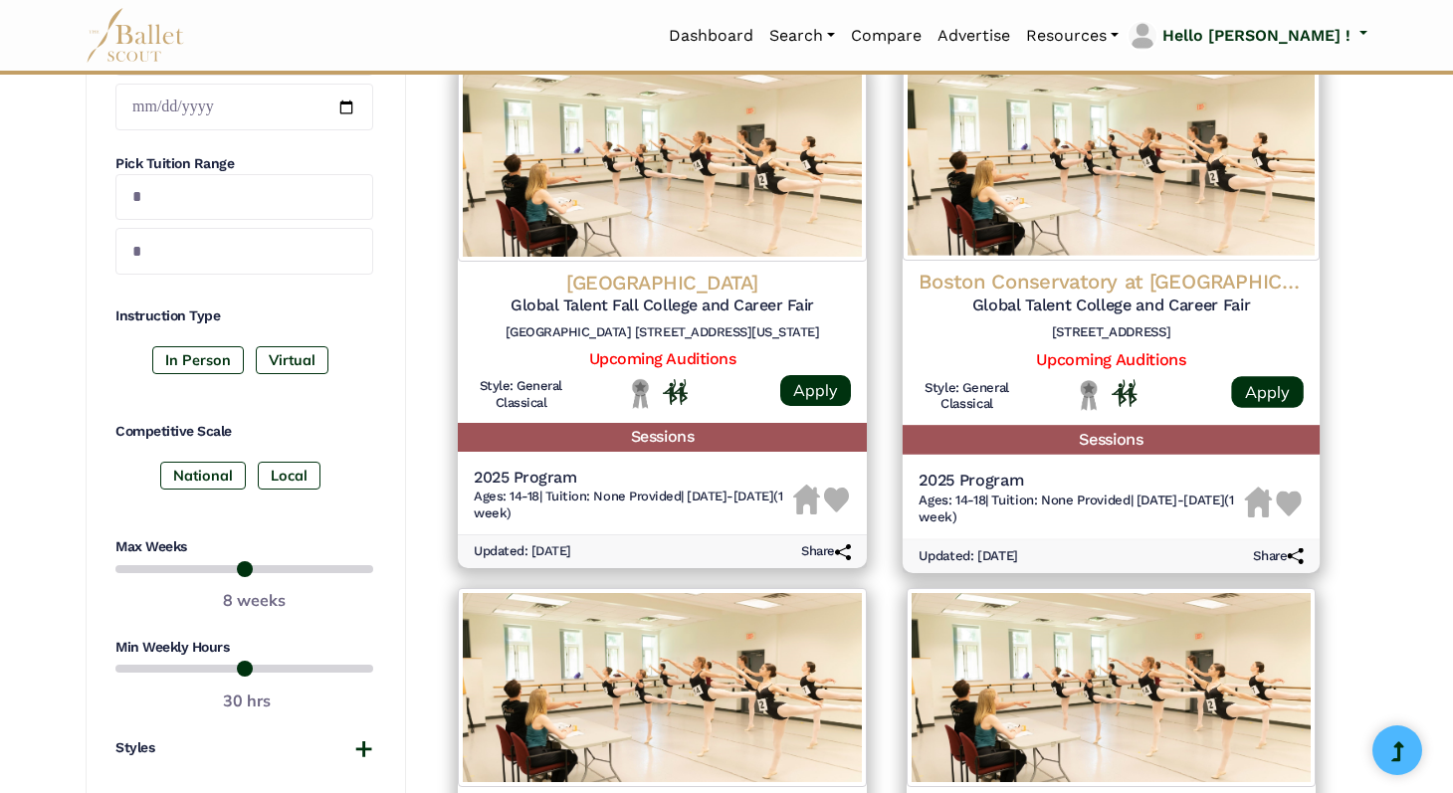
click at [1148, 308] on h5 "Global Talent College and Career Fair" at bounding box center [1111, 306] width 385 height 21
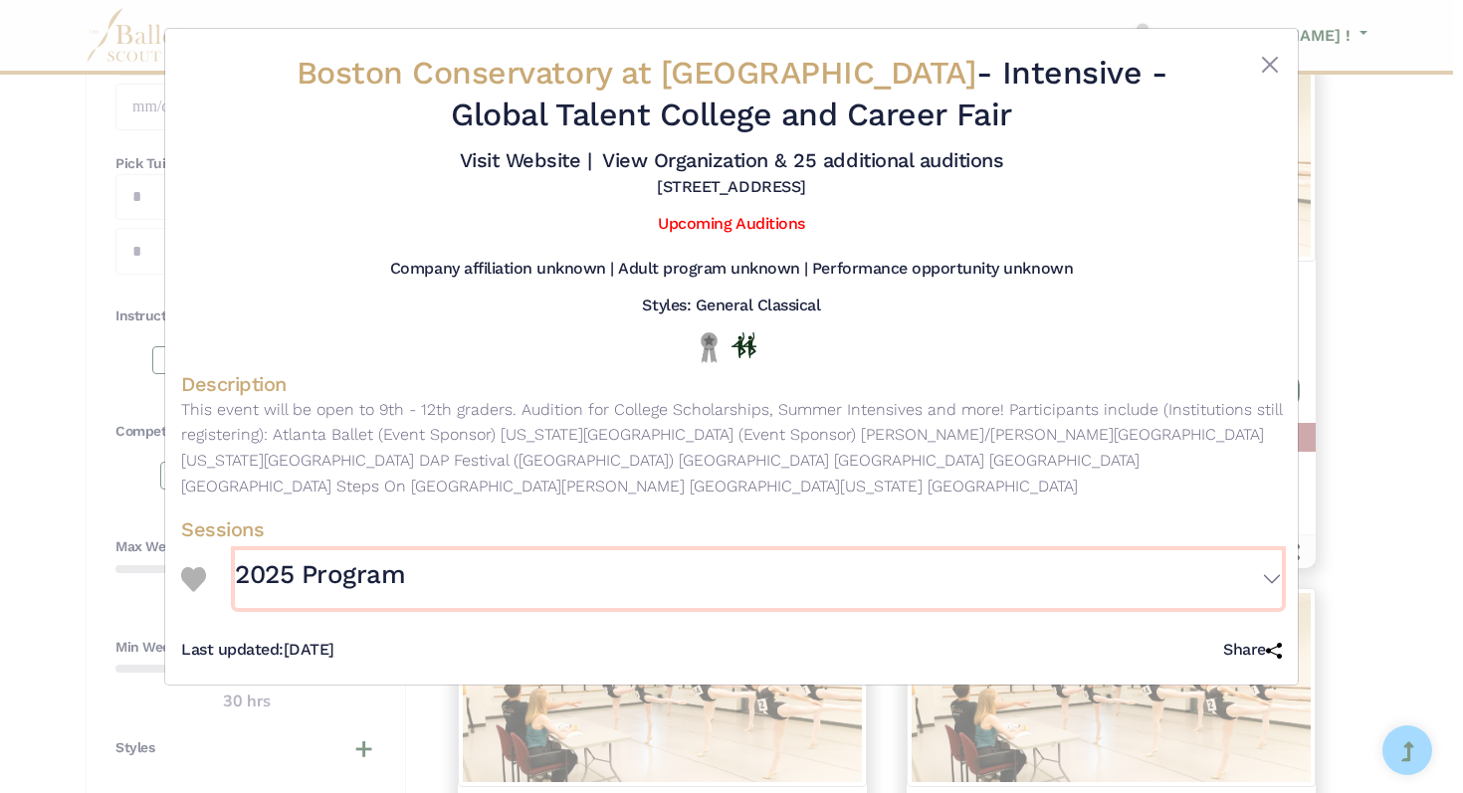
click at [1272, 580] on button "2025 Program" at bounding box center [758, 580] width 1047 height 58
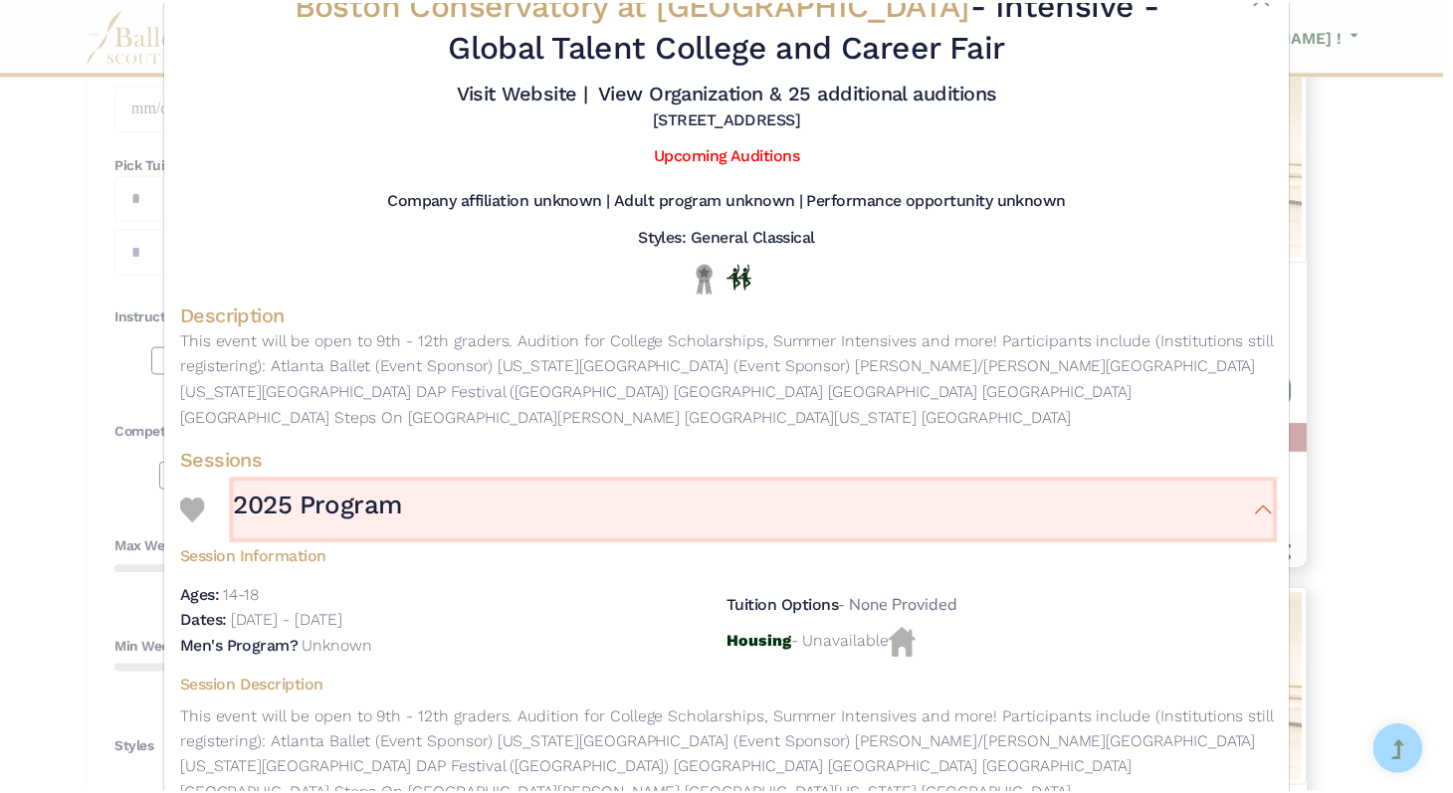
scroll to position [0, 0]
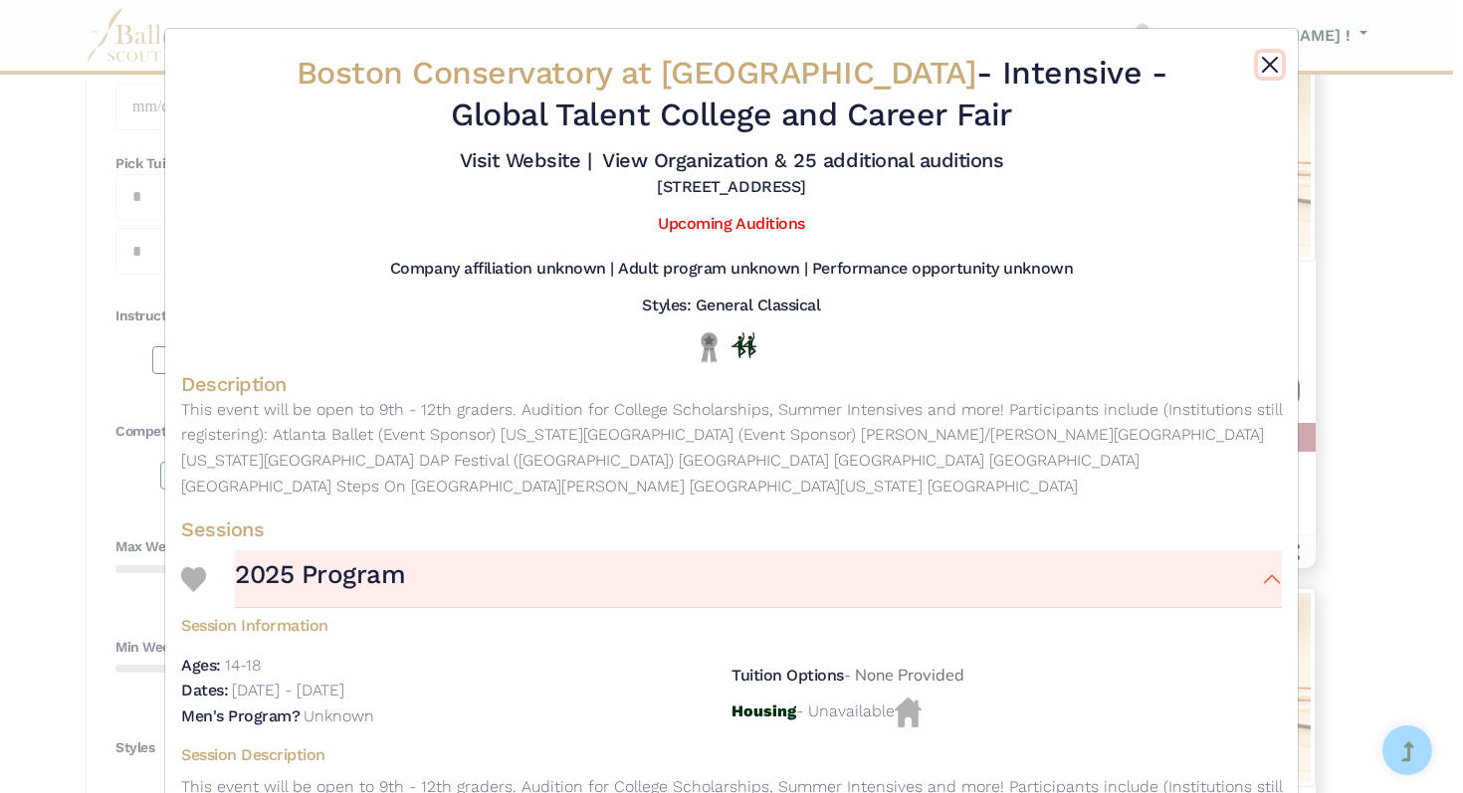
click at [1268, 65] on button "Close" at bounding box center [1270, 65] width 24 height 24
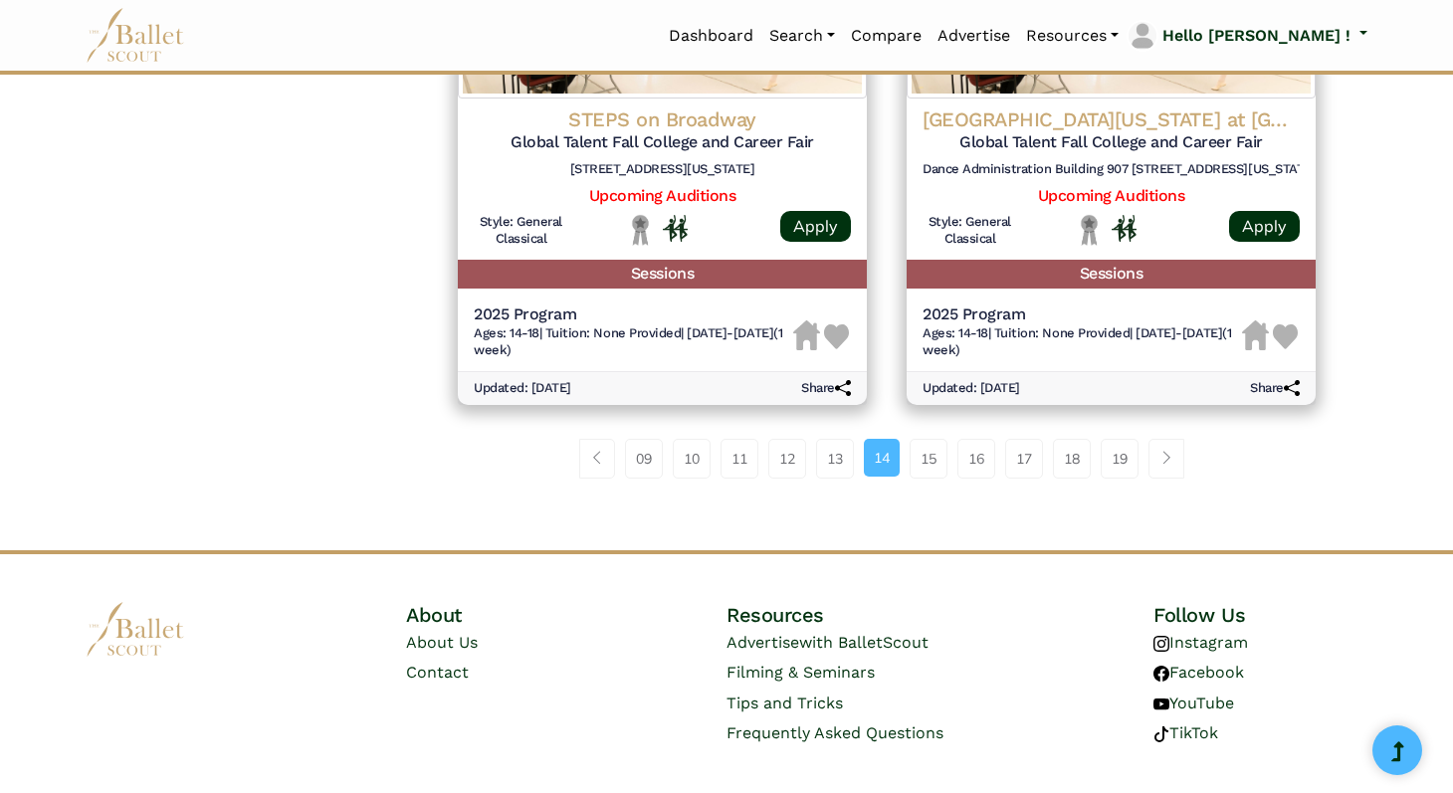
scroll to position [2646, 0]
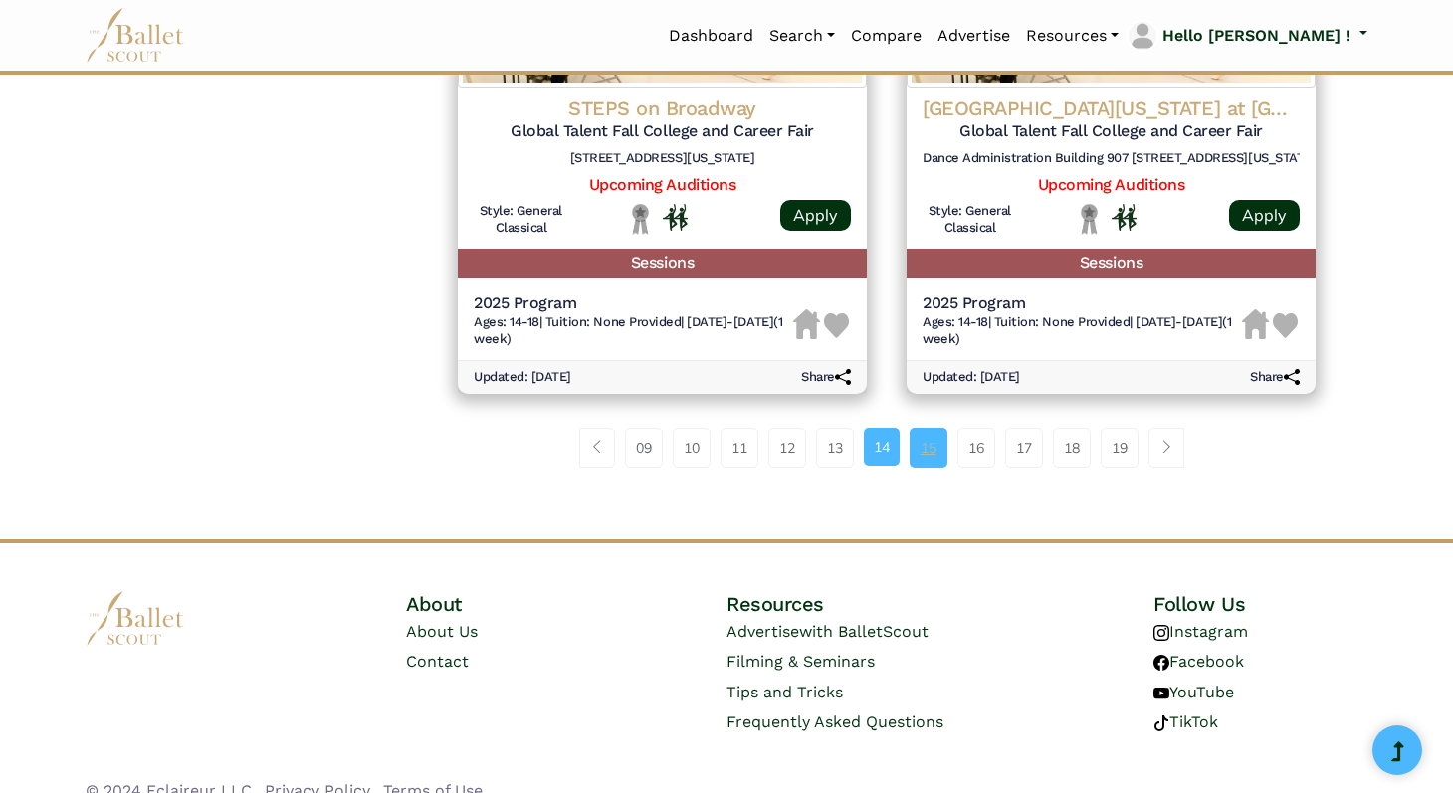
click at [924, 455] on link "15" at bounding box center [929, 448] width 38 height 40
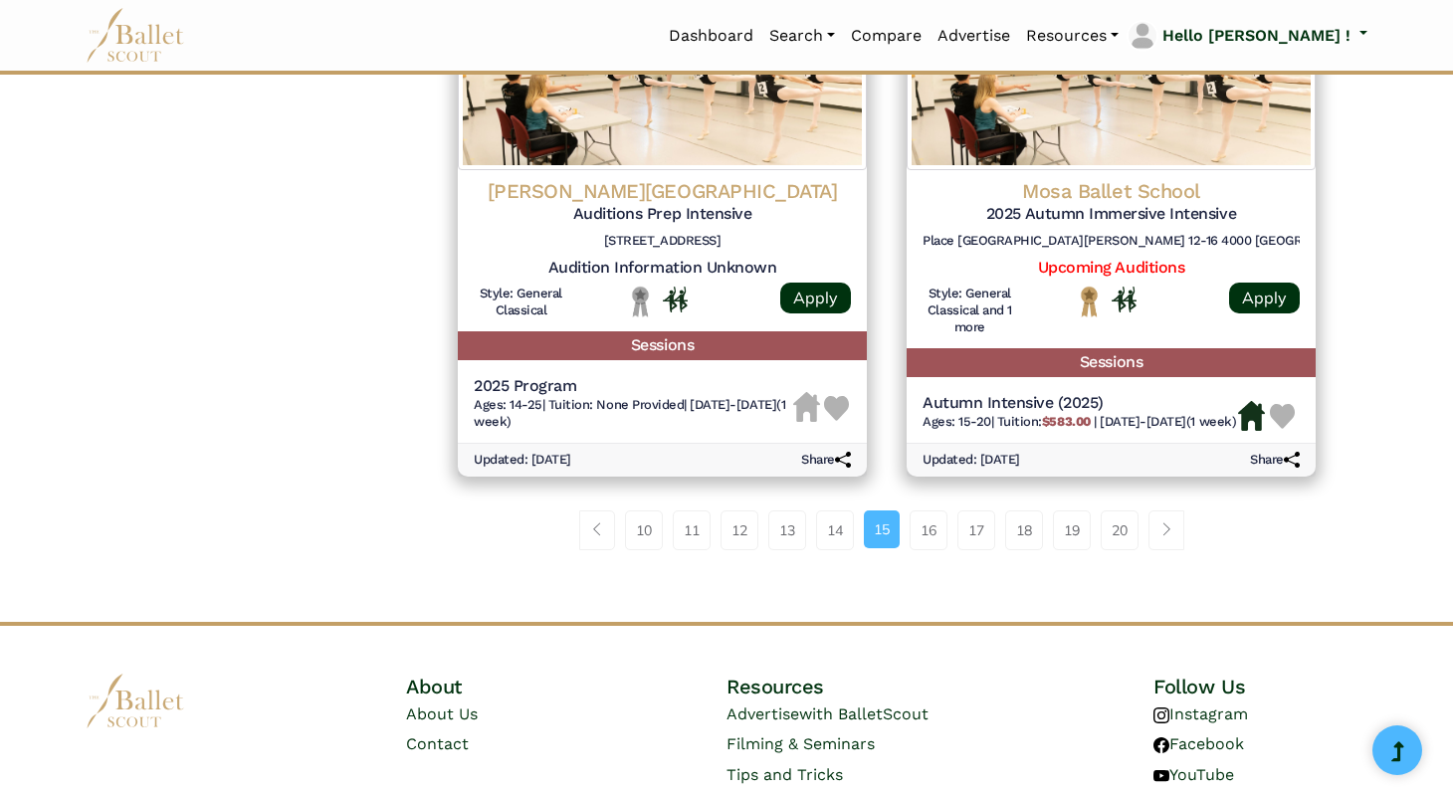
scroll to position [2596, 0]
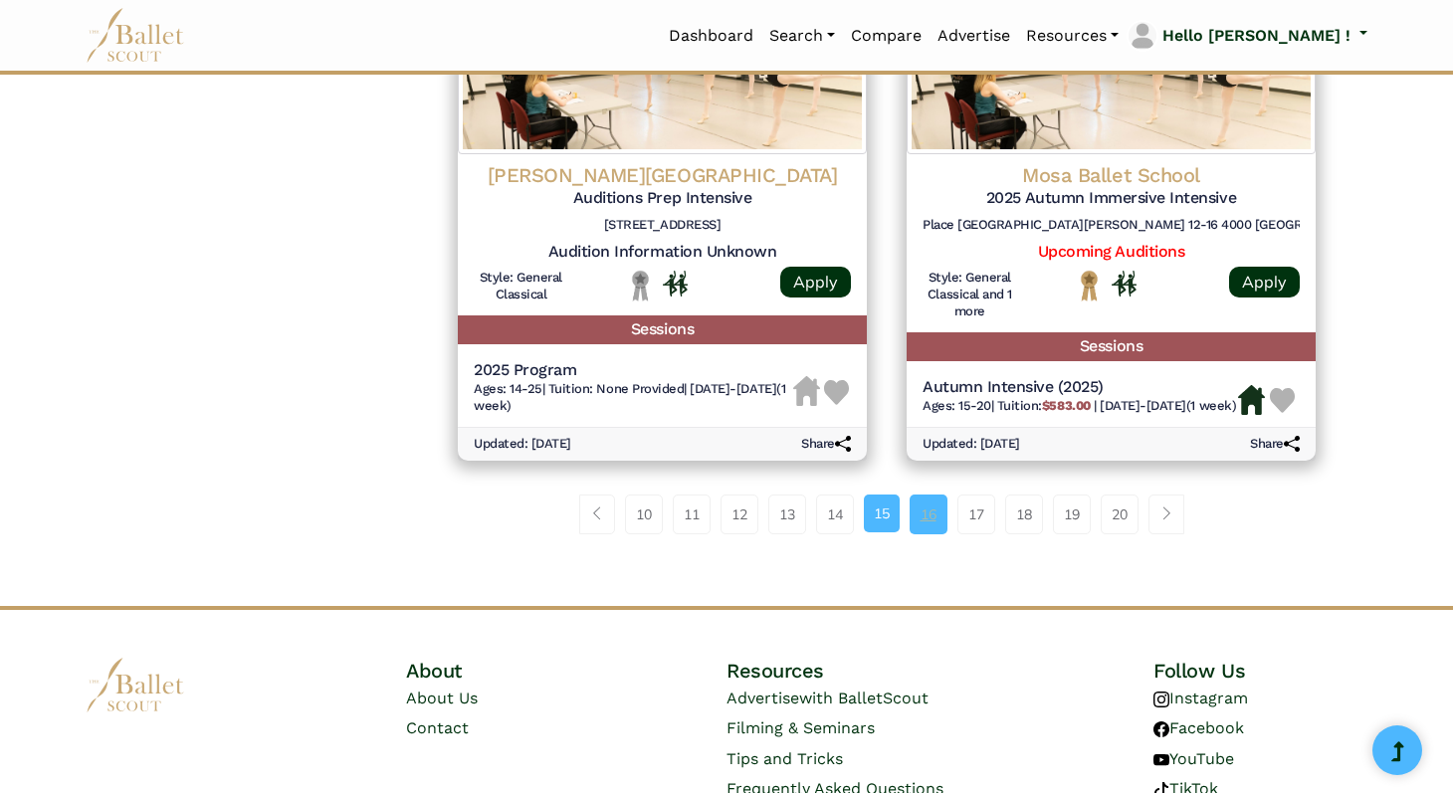
click at [932, 528] on link "16" at bounding box center [929, 515] width 38 height 40
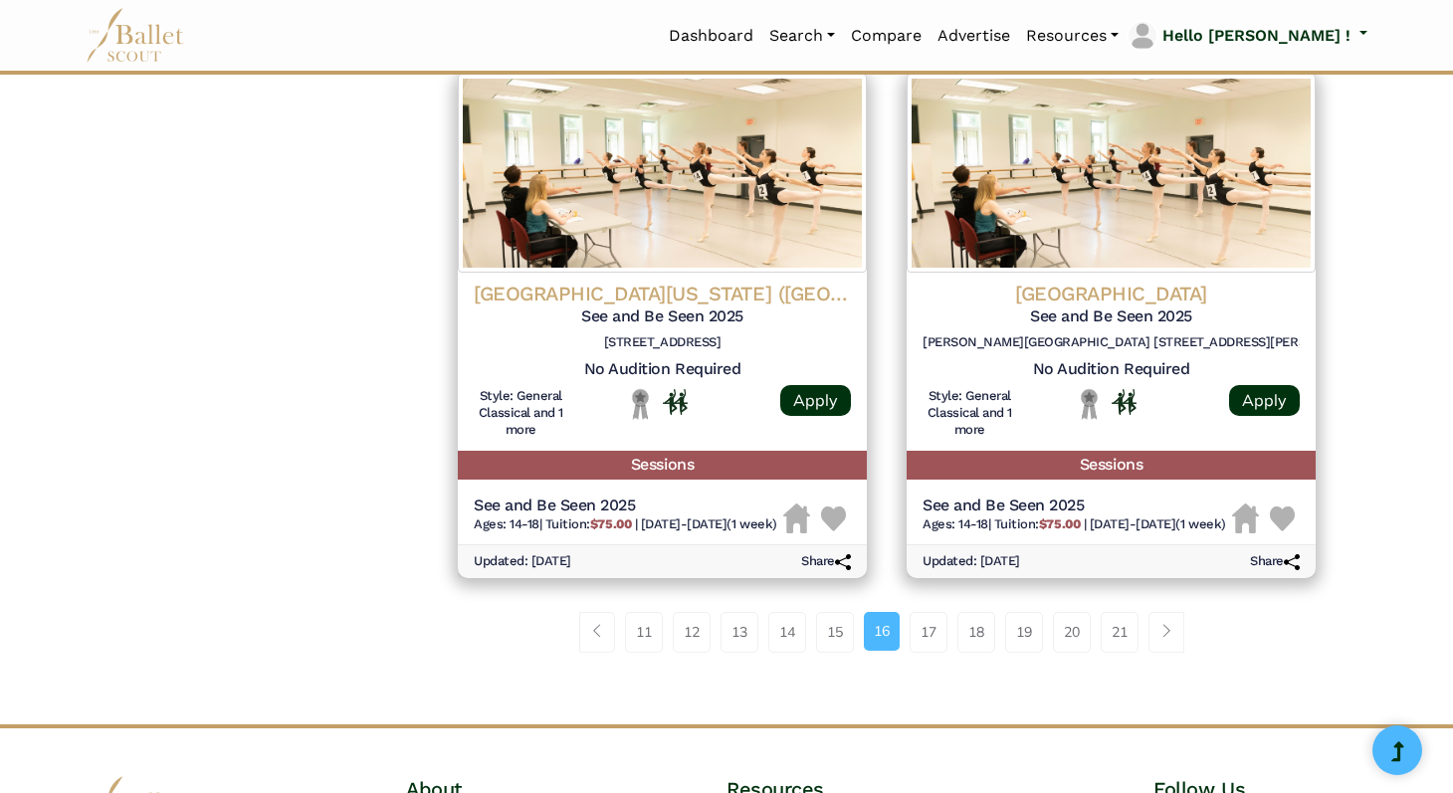
scroll to position [2524, 0]
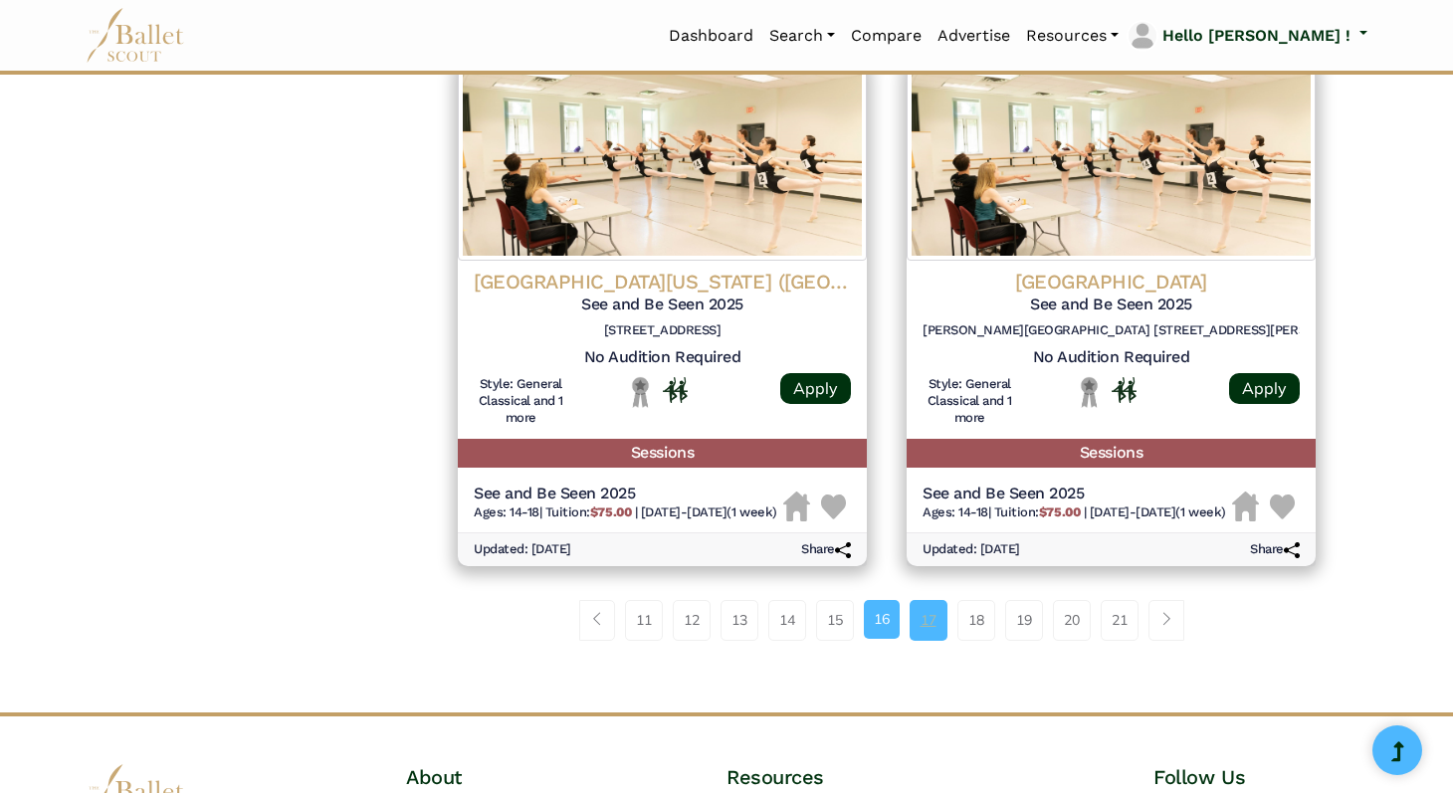
click at [922, 640] on link "17" at bounding box center [929, 620] width 38 height 40
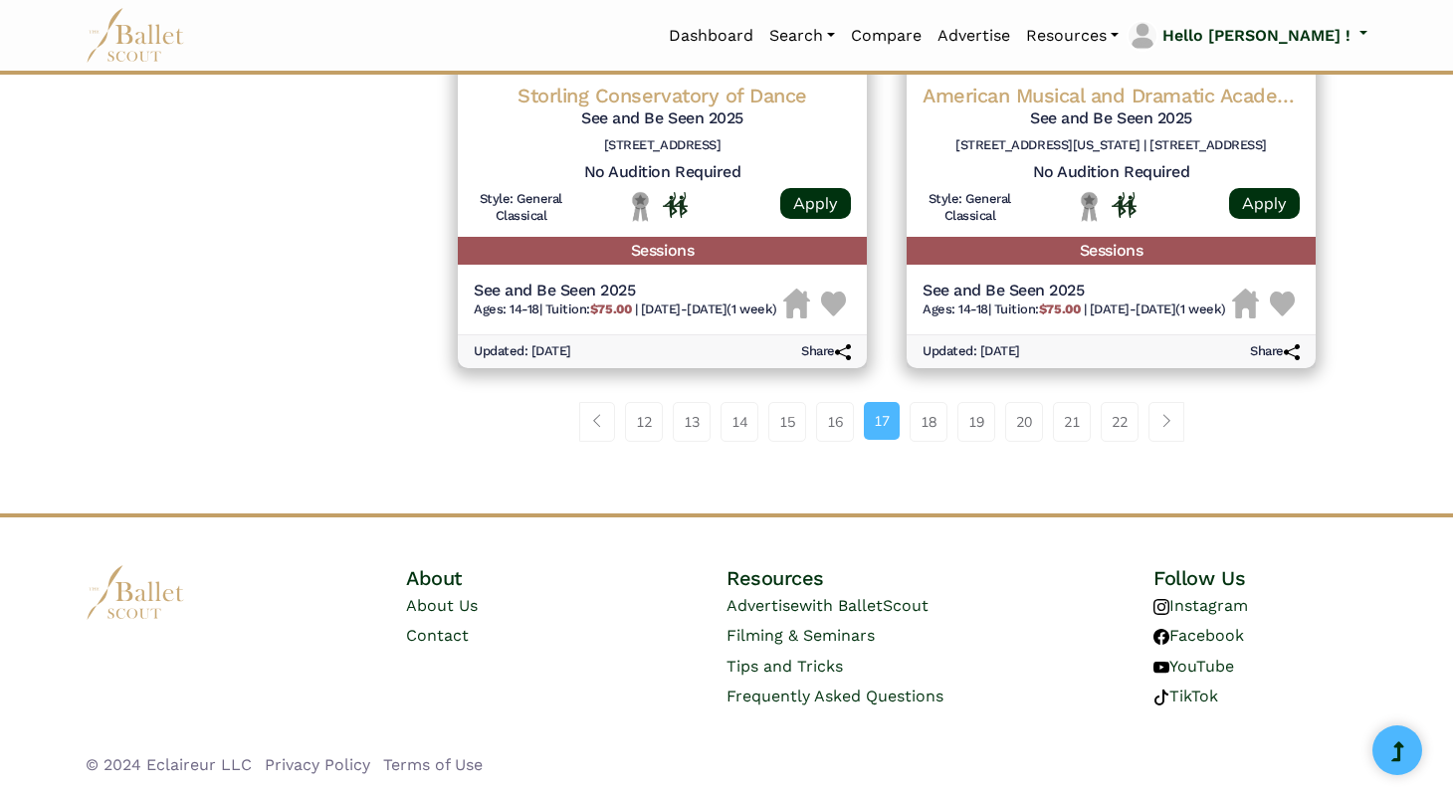
scroll to position [2717, 0]
click at [932, 442] on link "18" at bounding box center [929, 422] width 38 height 40
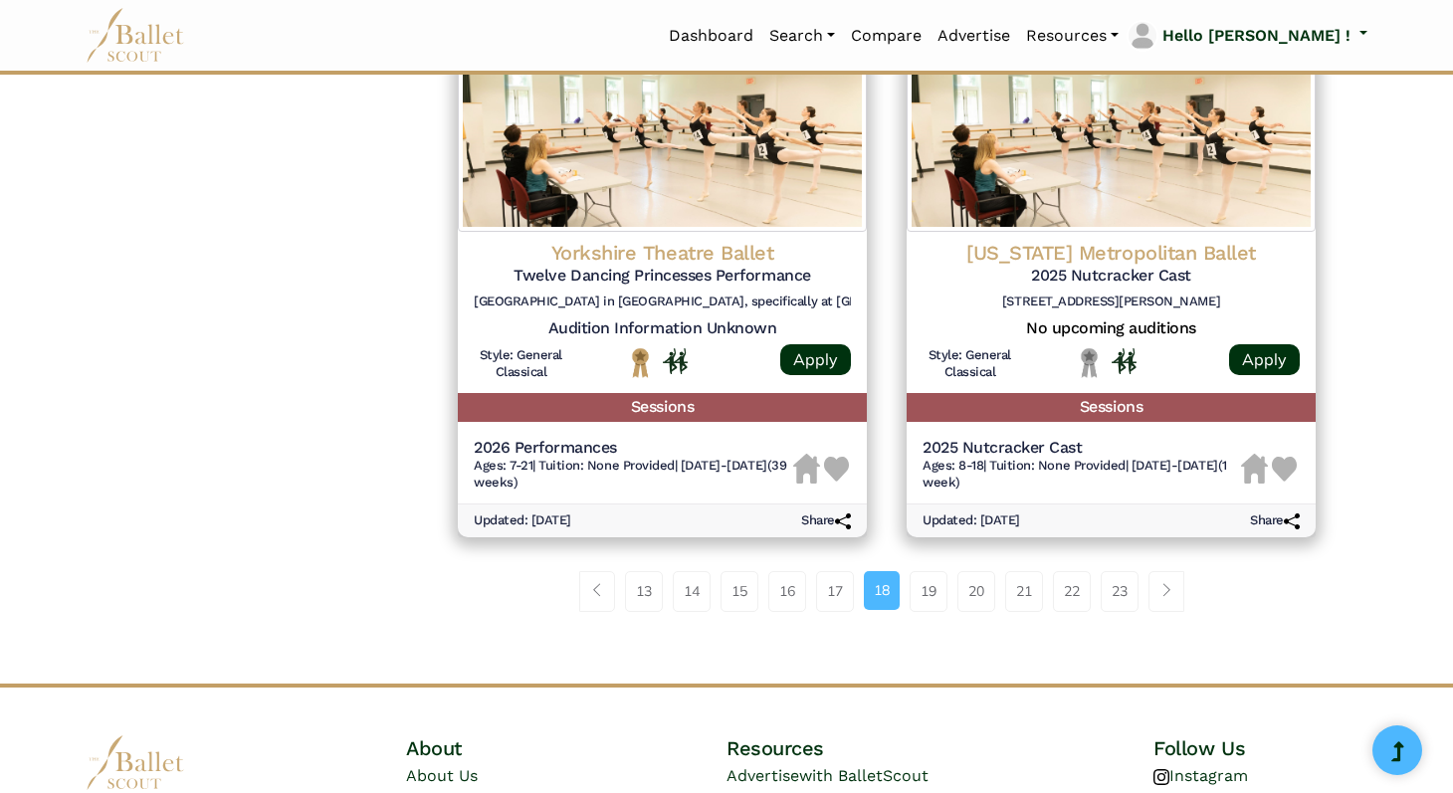
scroll to position [2560, 0]
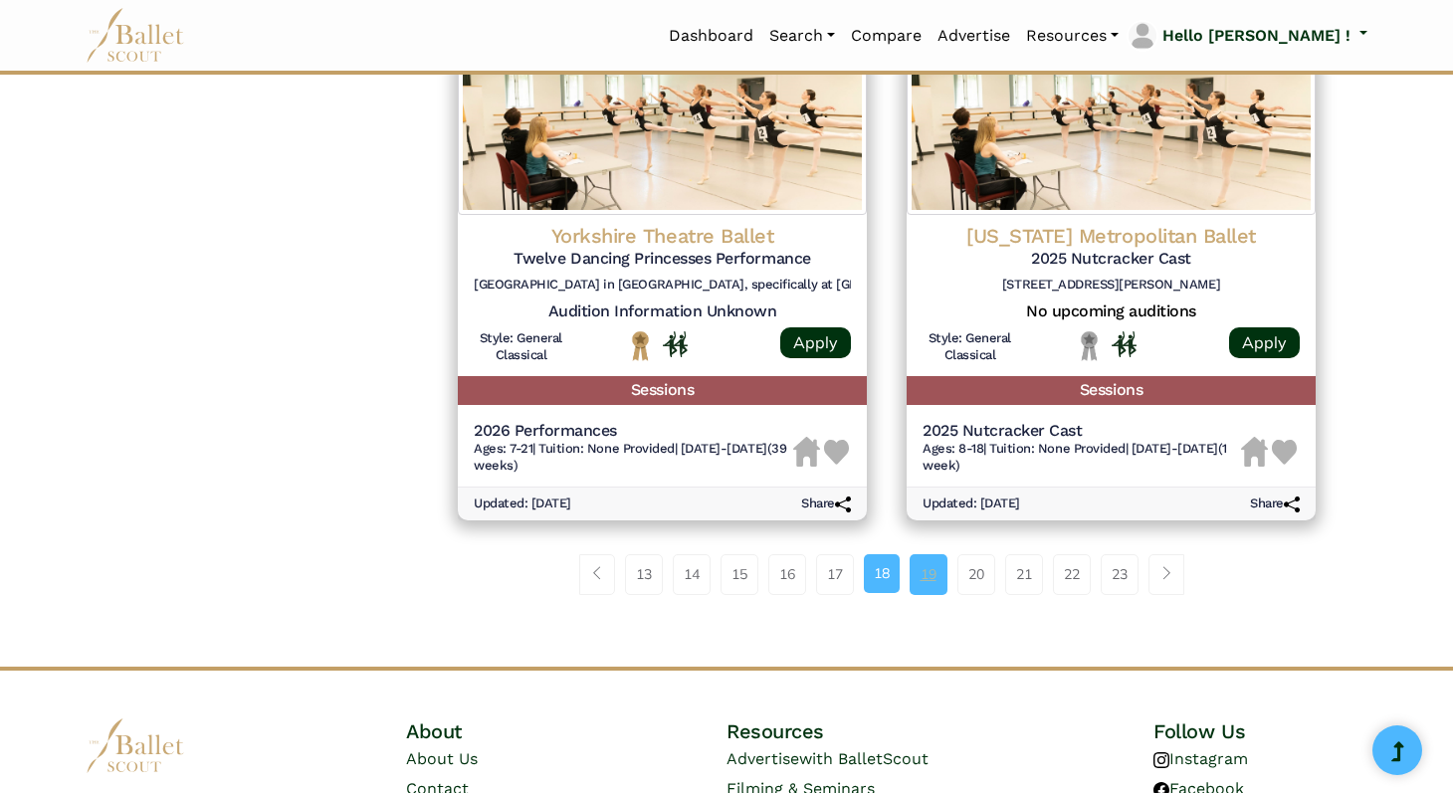
click at [929, 594] on link "19" at bounding box center [929, 574] width 38 height 40
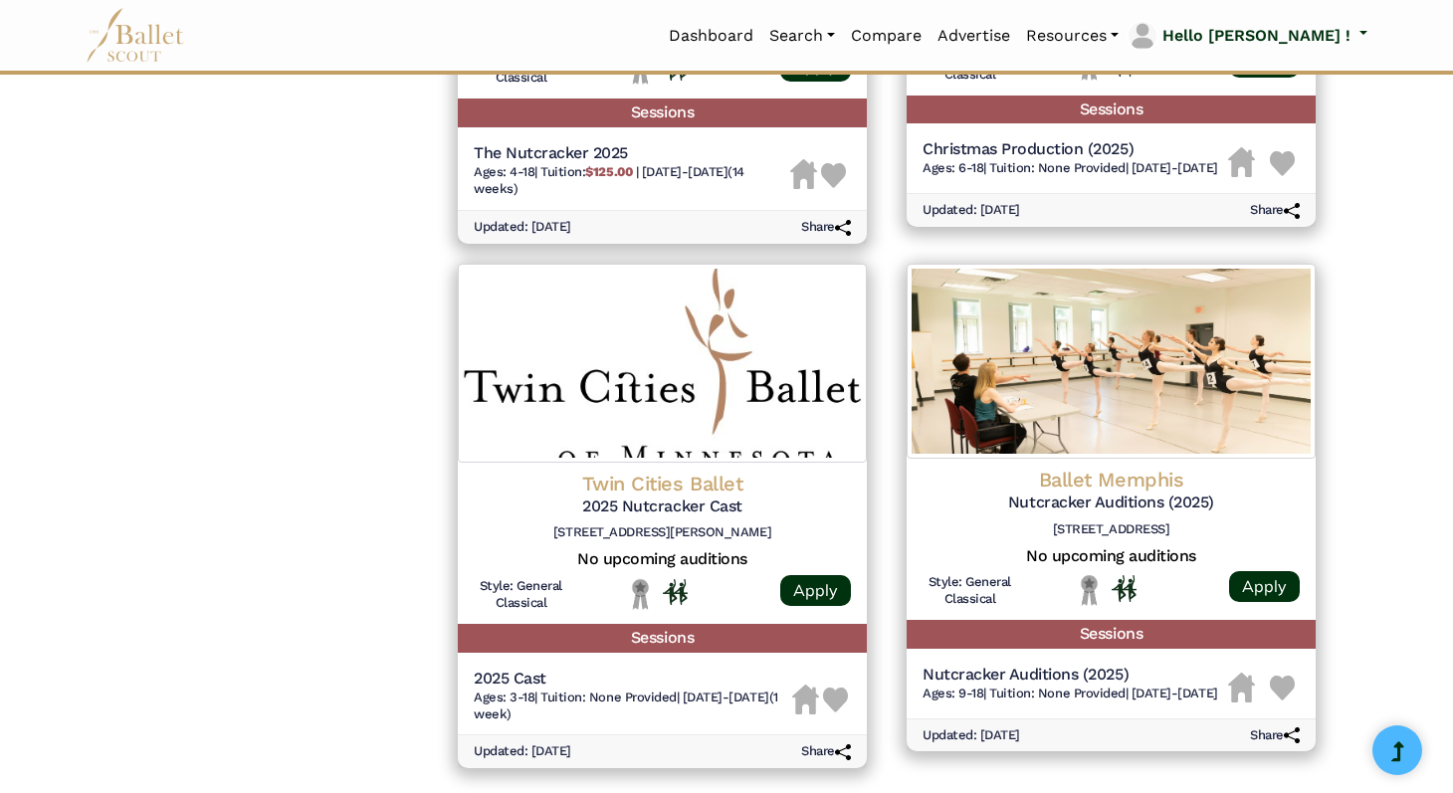
scroll to position [2361, 0]
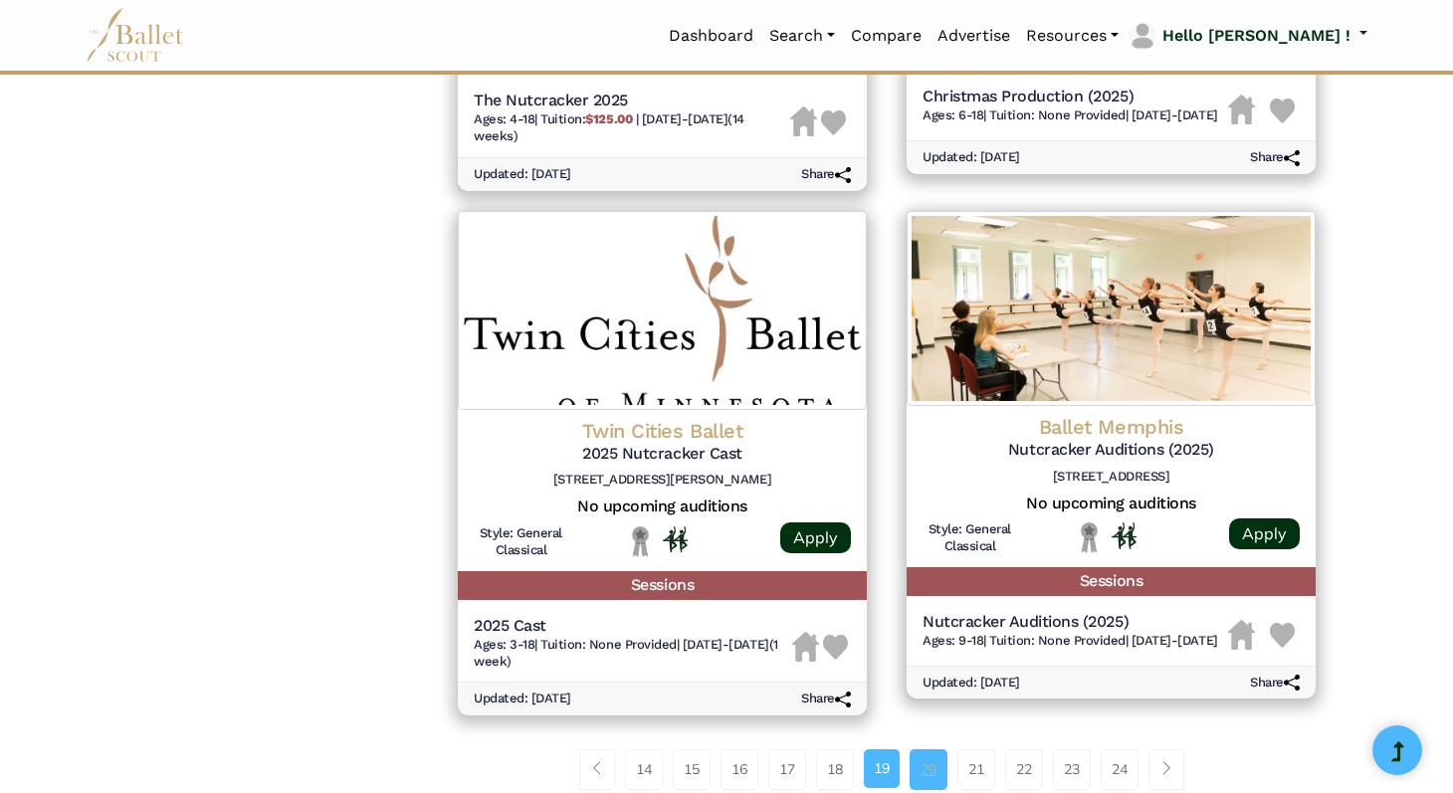
click at [929, 750] on link "20" at bounding box center [929, 770] width 38 height 40
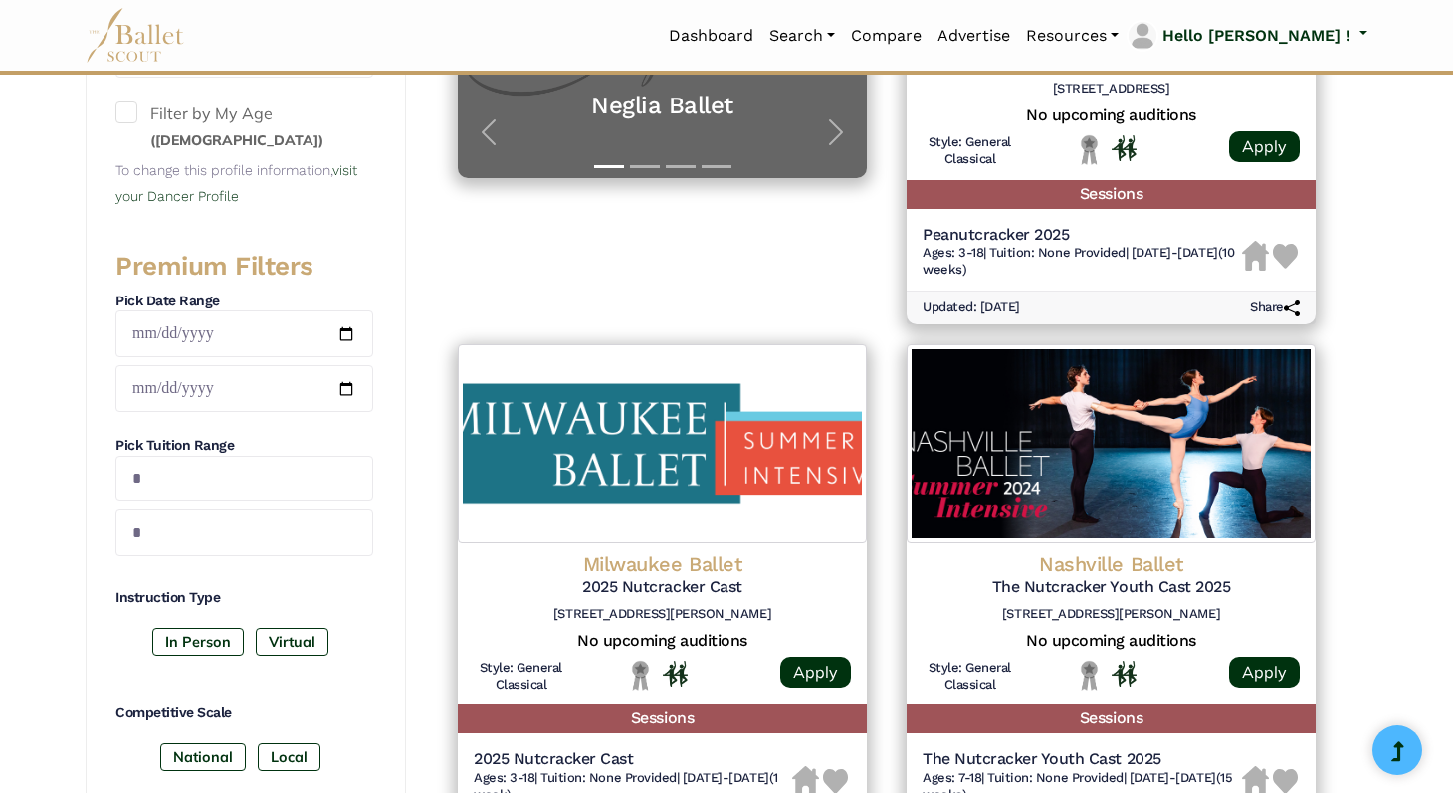
scroll to position [622, 0]
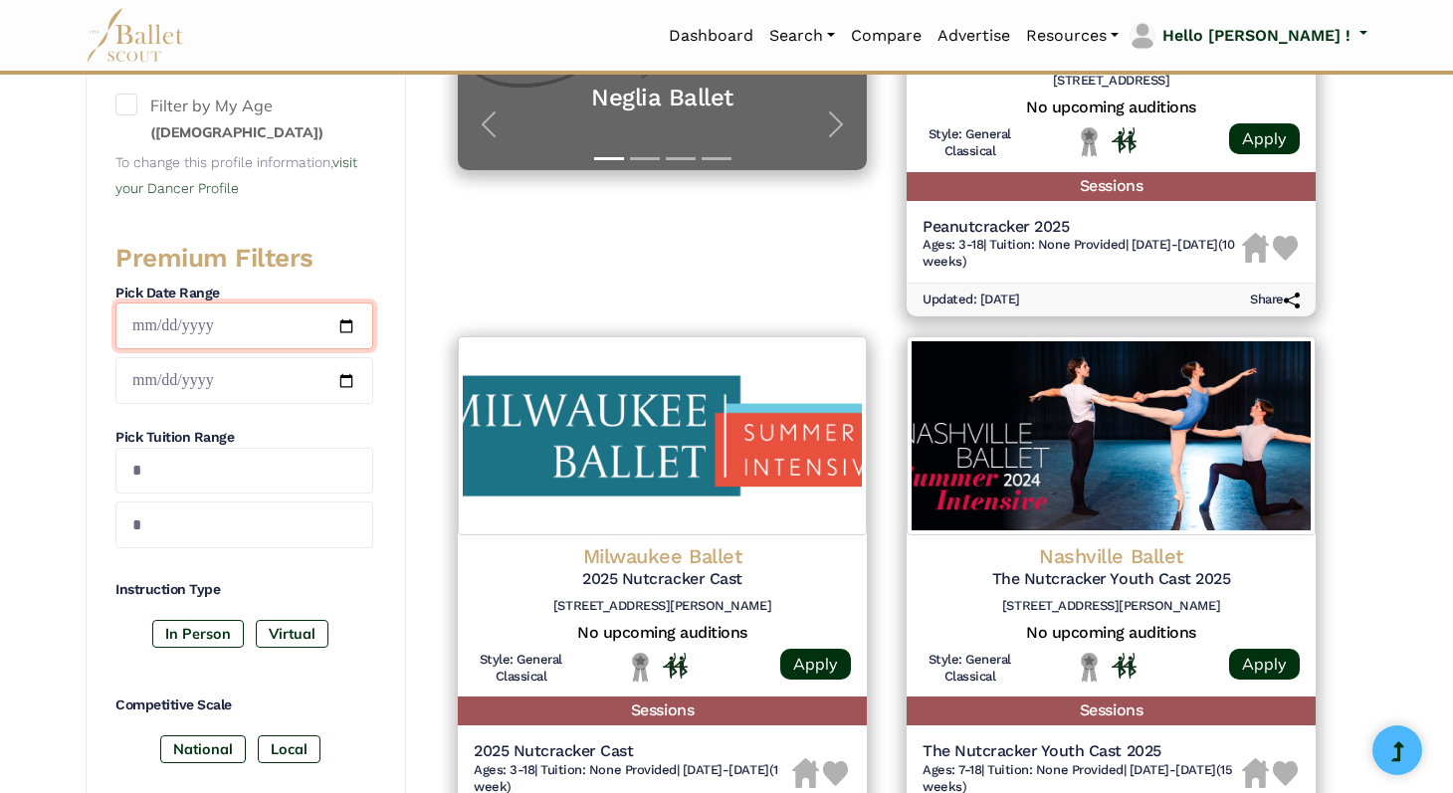
click at [348, 330] on input "date" at bounding box center [244, 326] width 258 height 47
type input "**********"
click at [261, 377] on input "date" at bounding box center [244, 380] width 258 height 47
click at [341, 371] on input "date" at bounding box center [244, 380] width 258 height 47
type input "**********"
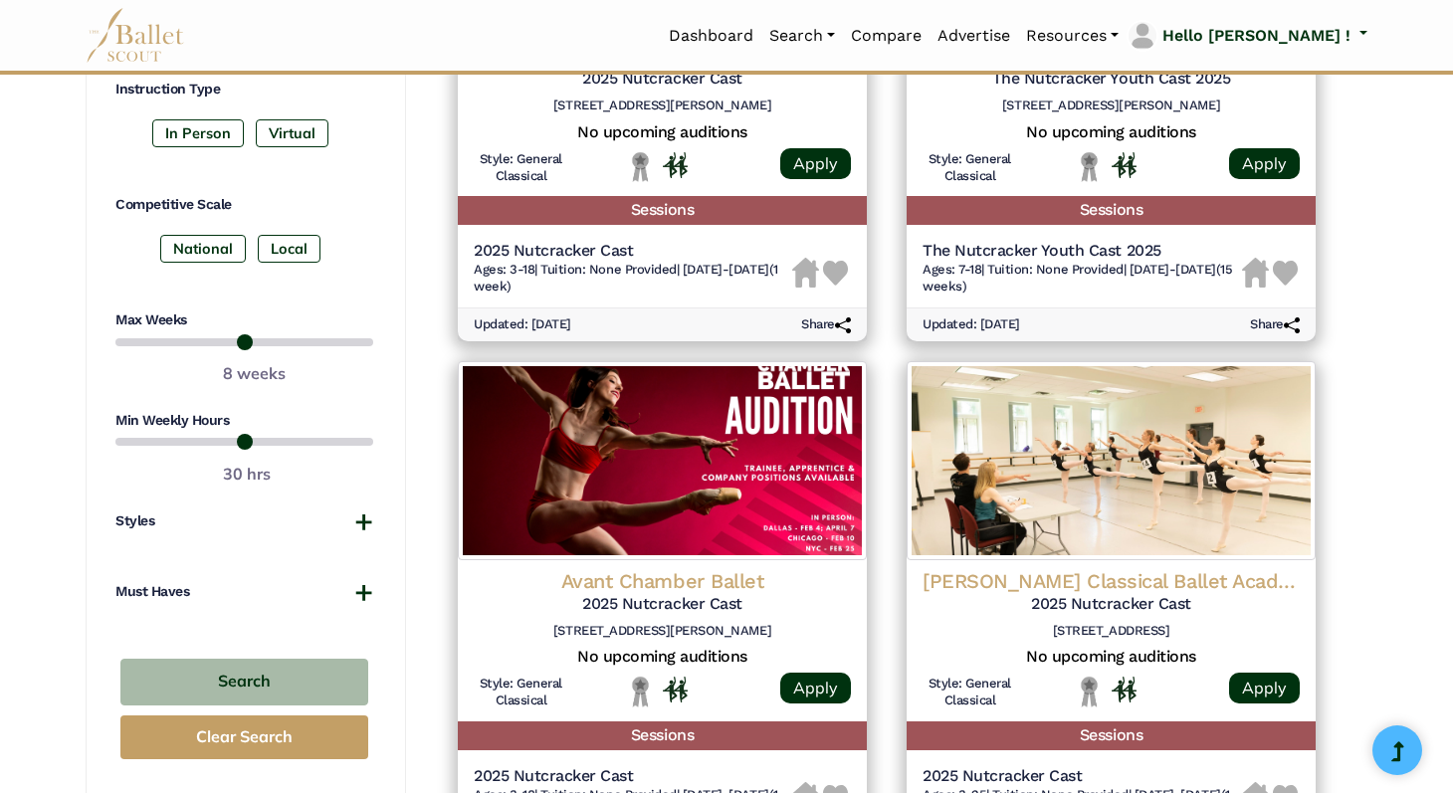
scroll to position [1159, 0]
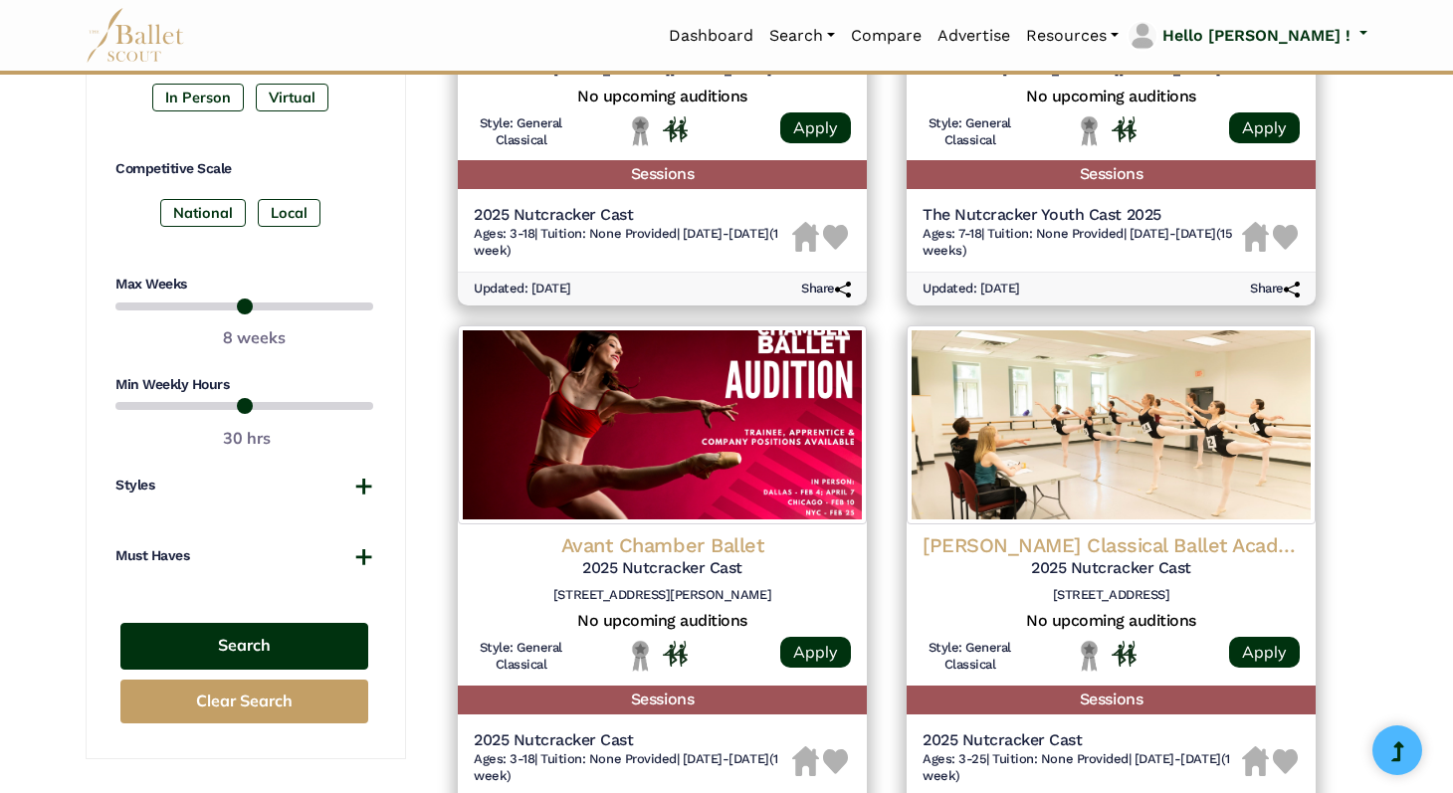
click at [260, 640] on button "Search" at bounding box center [244, 646] width 248 height 47
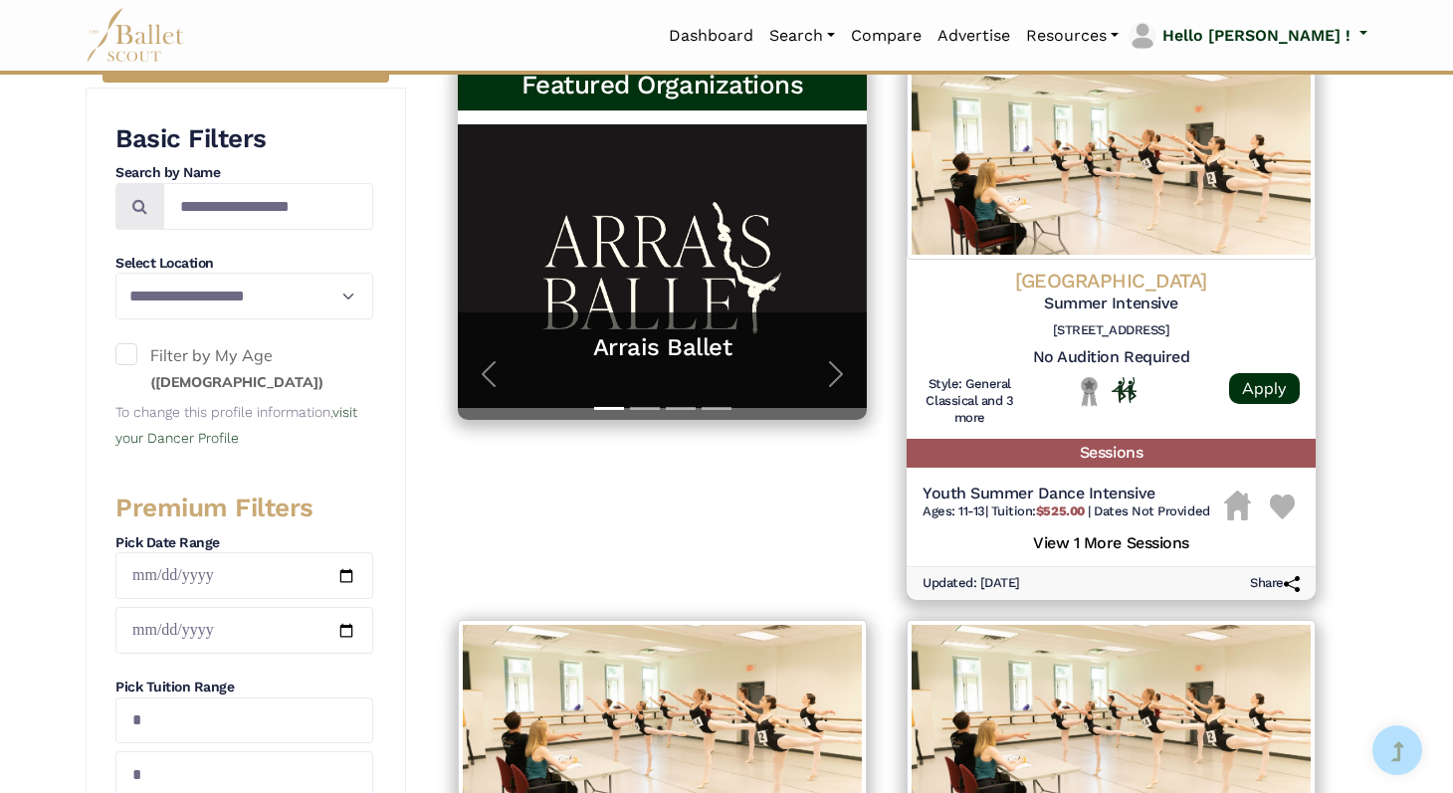
scroll to position [403, 0]
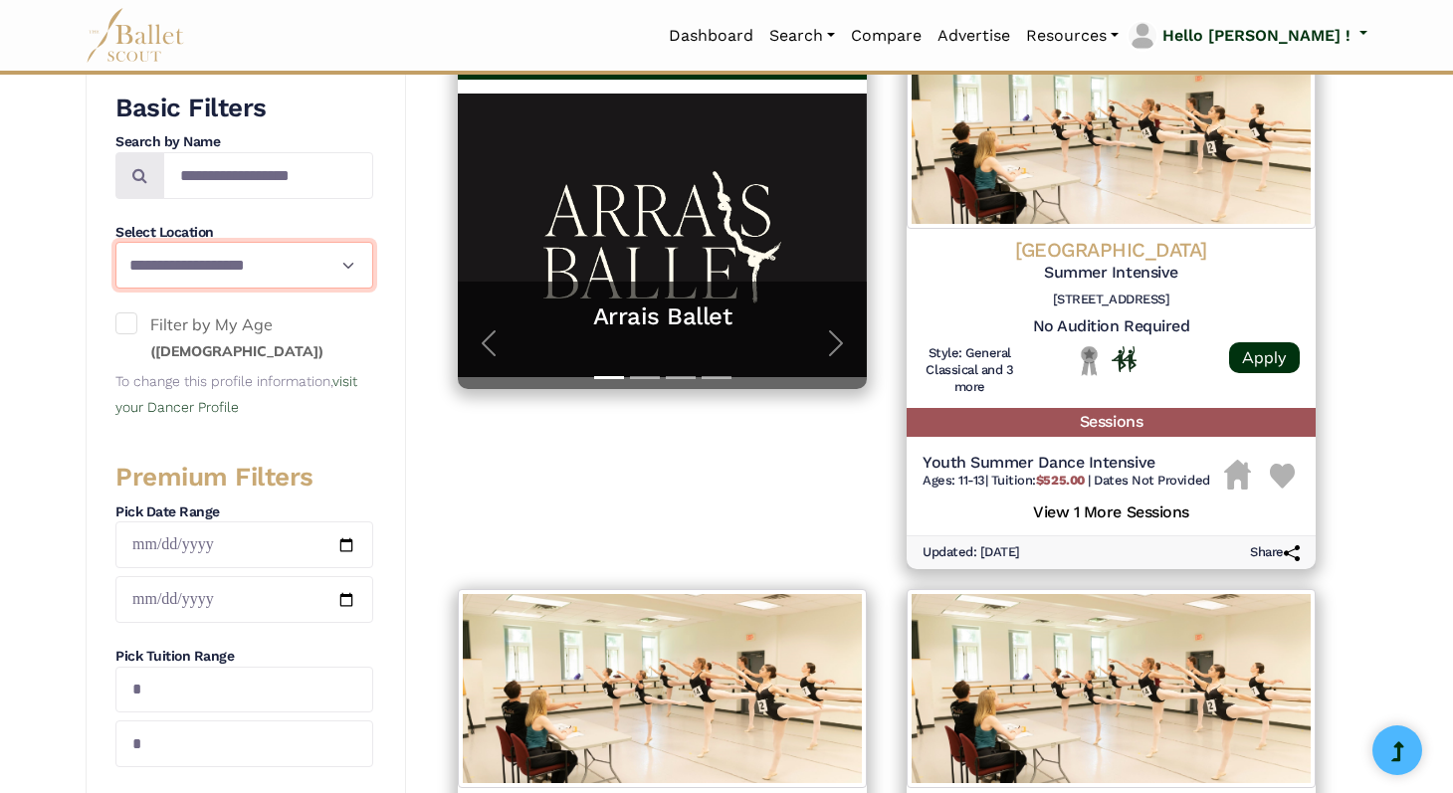
click at [338, 266] on select "**********" at bounding box center [244, 265] width 258 height 47
click at [115, 242] on select "**********" at bounding box center [244, 265] width 258 height 47
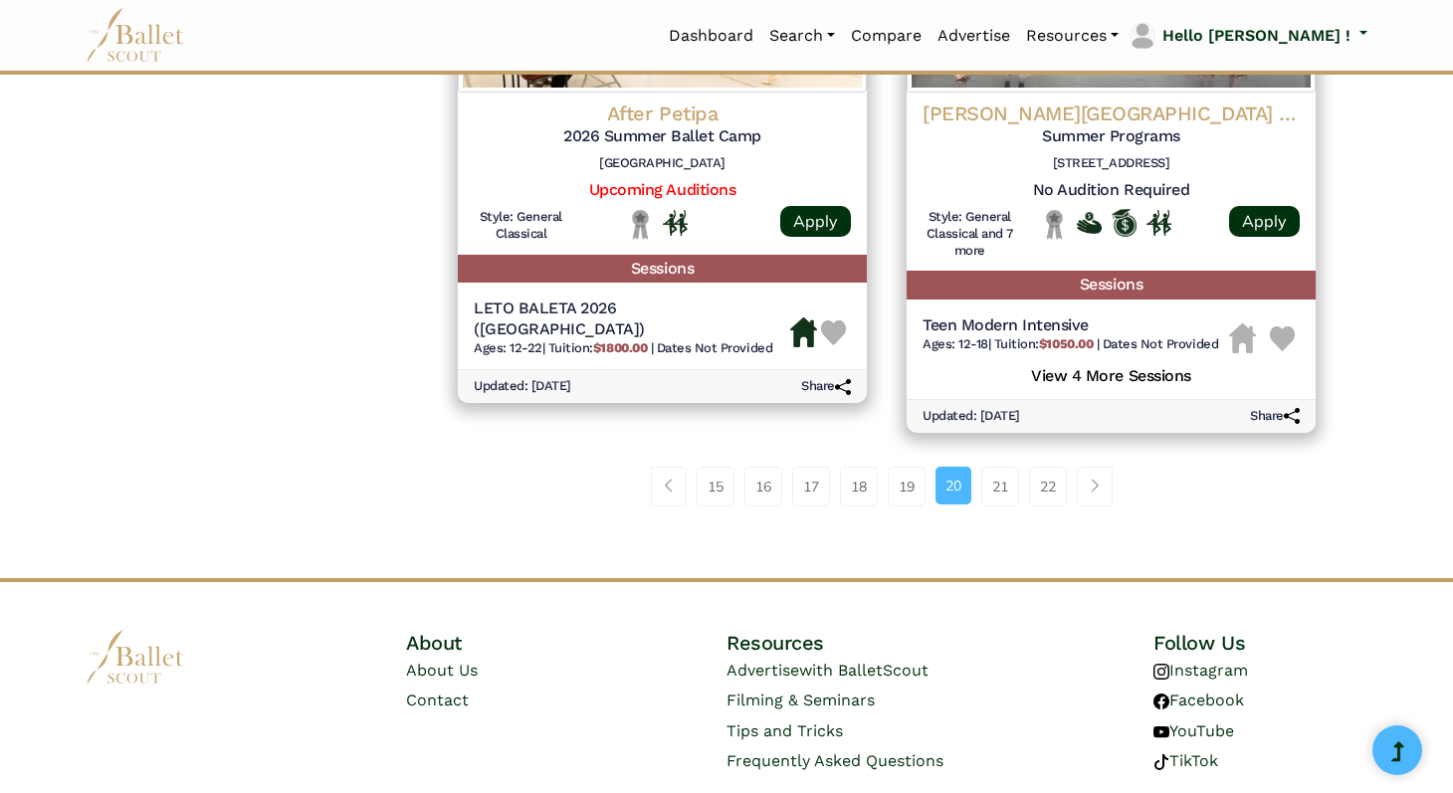
scroll to position [2782, 0]
